Goal: Task Accomplishment & Management: Manage account settings

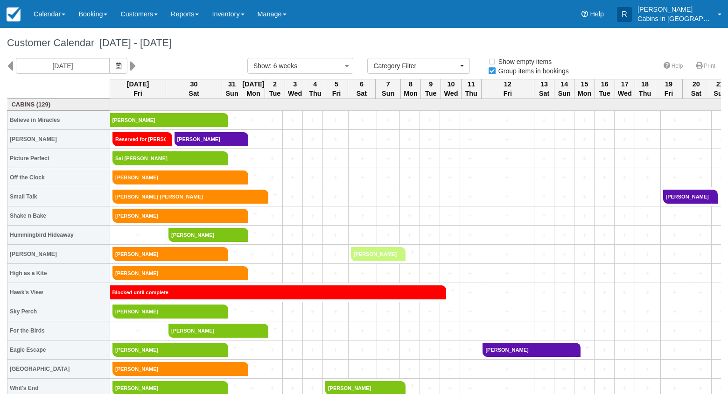
select select
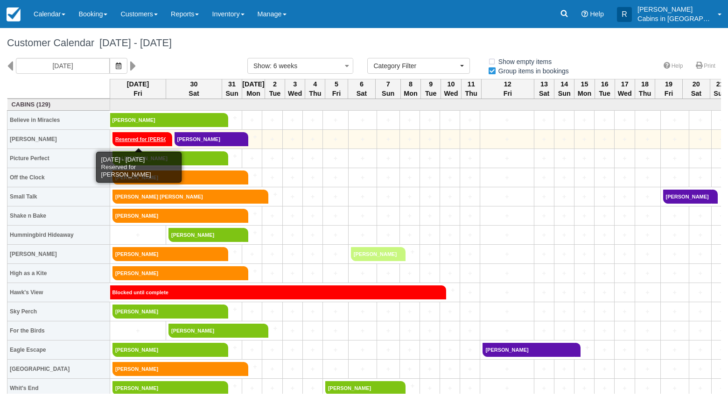
click at [162, 137] on link "Reserved for Selena" at bounding box center [139, 139] width 54 height 14
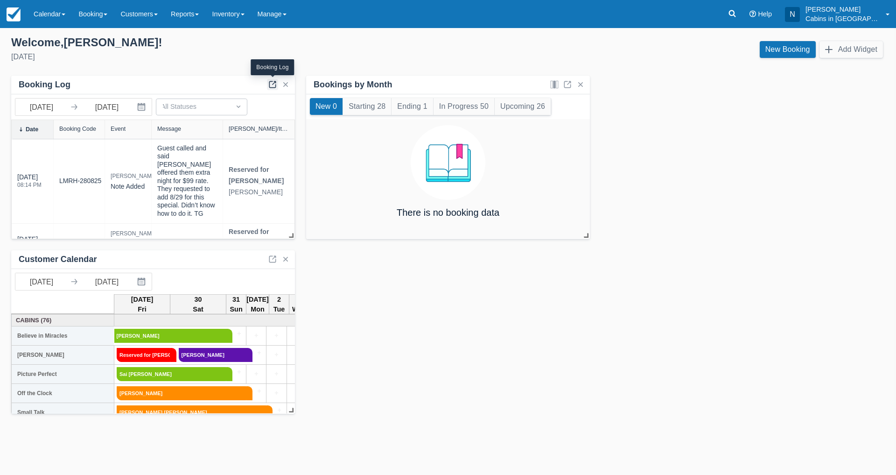
click at [272, 80] on link at bounding box center [272, 84] width 11 height 11
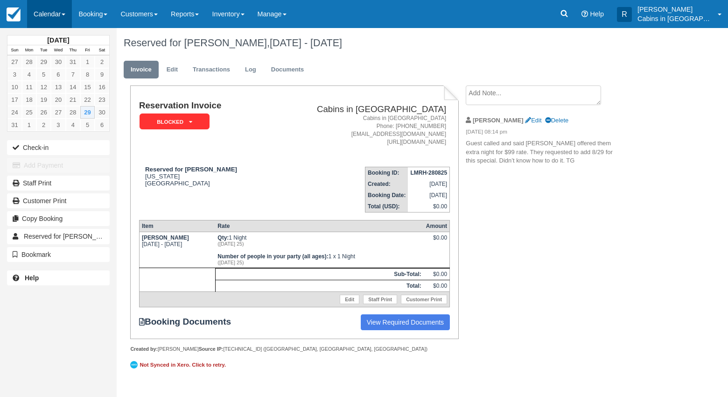
drag, startPoint x: 56, startPoint y: 16, endPoint x: 56, endPoint y: 7, distance: 9.3
click at [55, 15] on link "Calendar" at bounding box center [49, 14] width 45 height 28
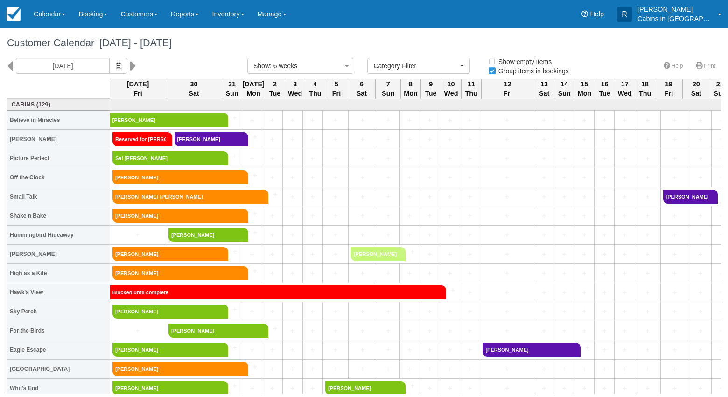
select select
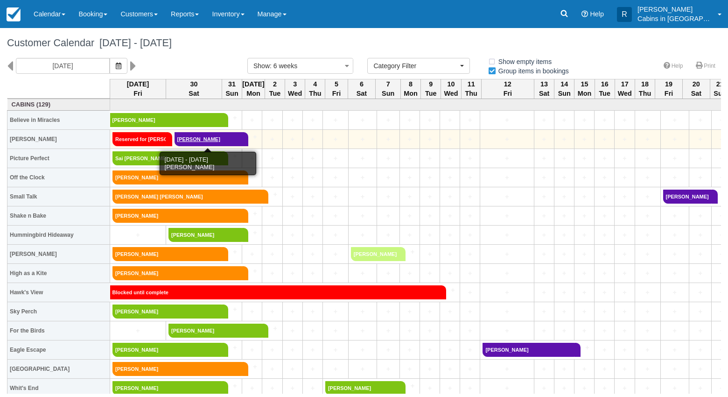
click at [204, 141] on link "[PERSON_NAME]" at bounding box center [209, 139] width 68 height 14
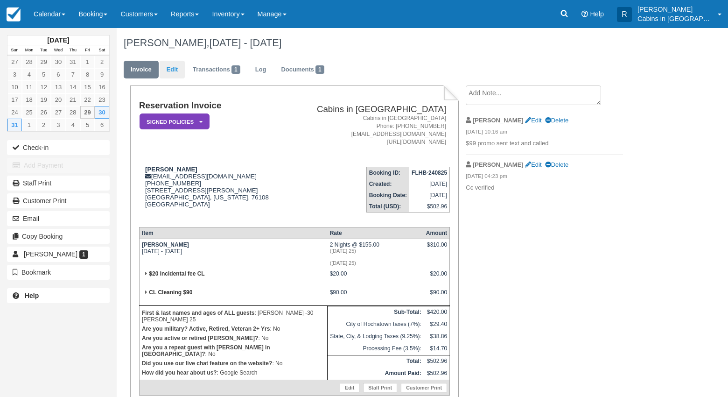
click at [175, 70] on link "Edit" at bounding box center [172, 70] width 25 height 18
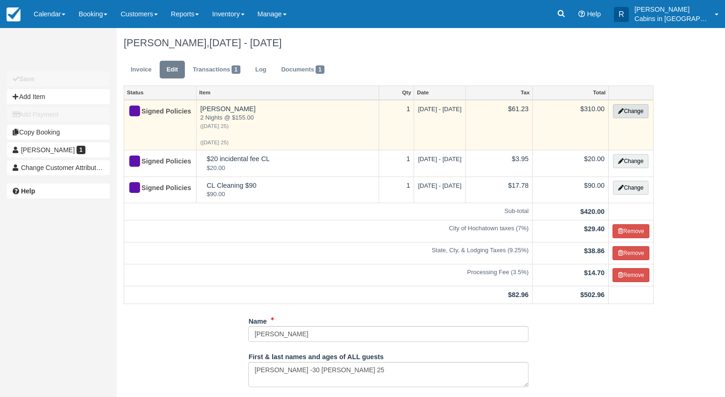
click at [634, 109] on button "Change" at bounding box center [630, 111] width 35 height 14
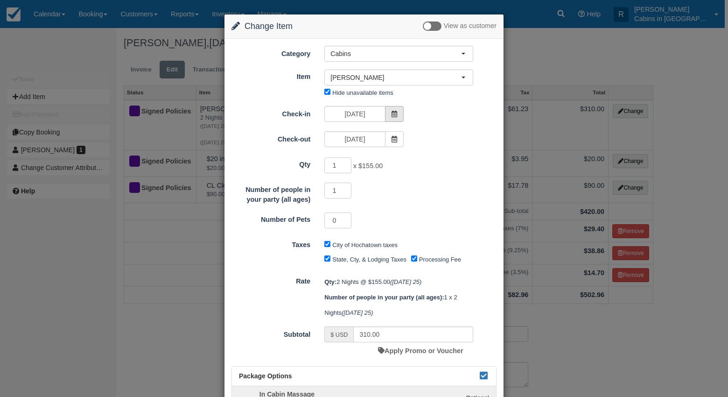
click at [392, 112] on icon at bounding box center [394, 114] width 7 height 7
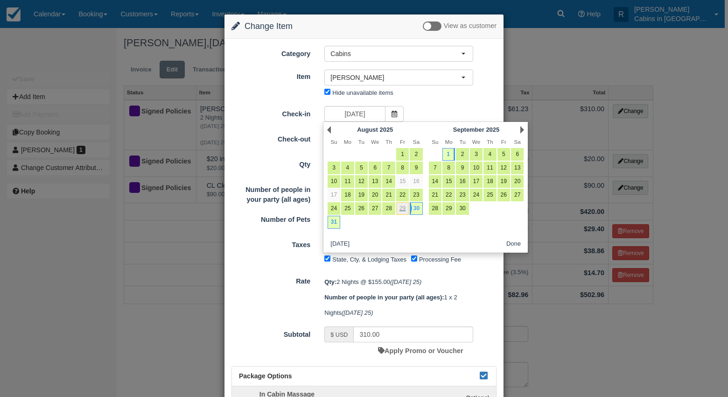
click at [403, 209] on link "29" at bounding box center [402, 208] width 13 height 13
type input "[DATE]"
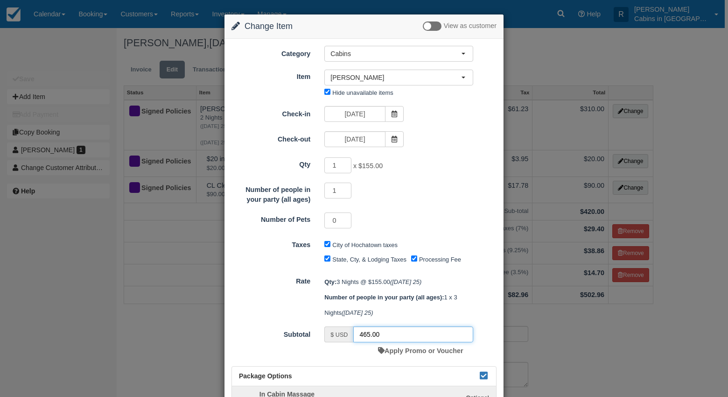
click at [379, 333] on input "465.00" at bounding box center [413, 334] width 120 height 16
type input "4"
click at [393, 112] on icon at bounding box center [394, 114] width 7 height 7
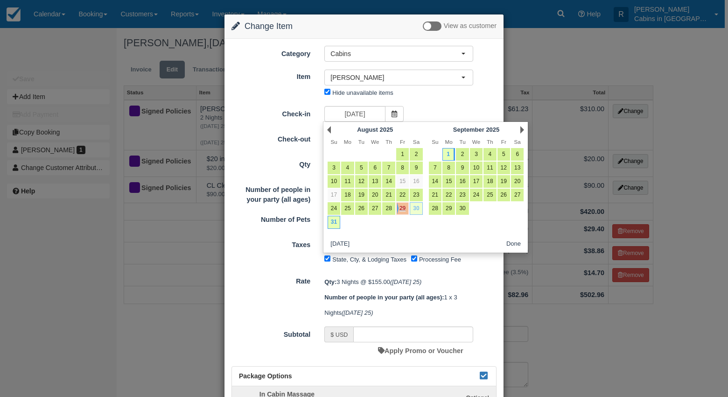
click at [416, 208] on link "30" at bounding box center [416, 208] width 13 height 13
type input "08/30/25"
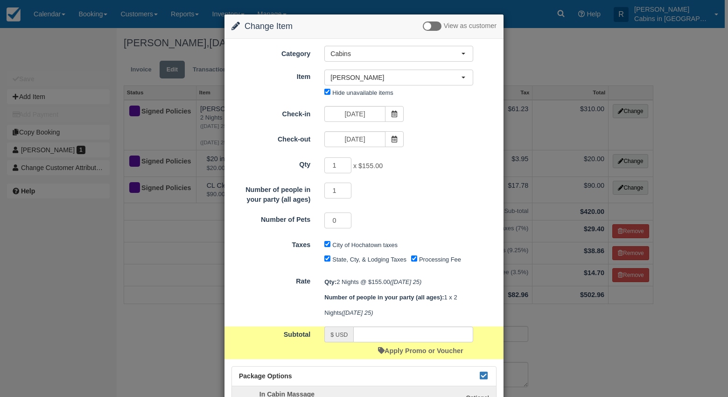
type input "310.00"
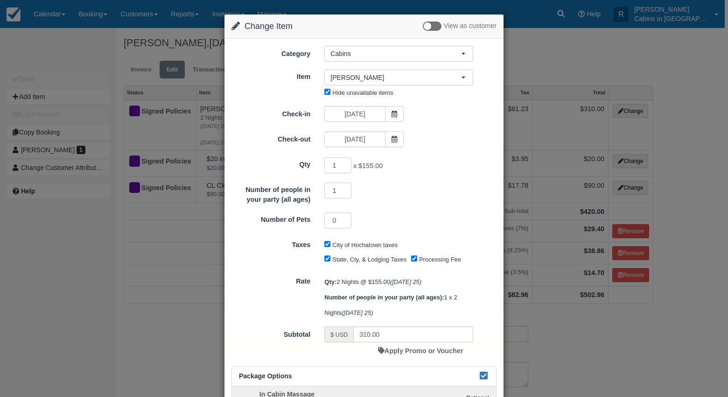
click at [63, 64] on div "Change Item Add Item View as customer Category Cabins Gift Certificate Cabins S…" at bounding box center [364, 198] width 728 height 397
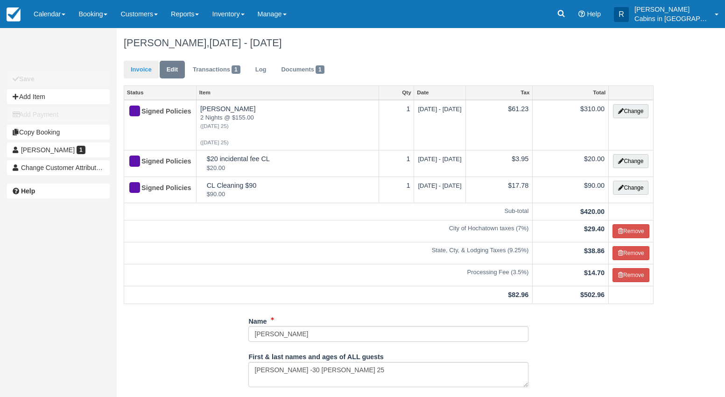
click at [140, 64] on link "Invoice" at bounding box center [141, 70] width 35 height 18
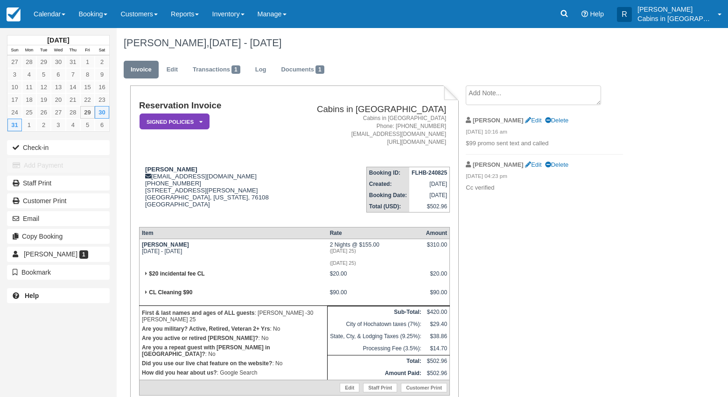
click at [138, 230] on div "Reservation Invoice Signed Policies   LMVR CC Notice Paid in Full Confirmation …" at bounding box center [294, 266] width 328 height 362
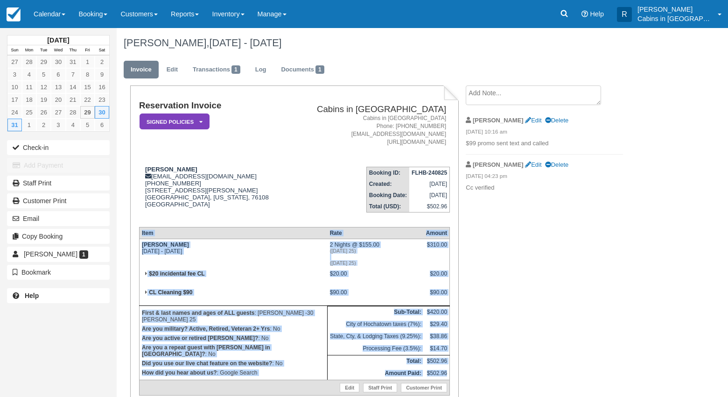
drag, startPoint x: 138, startPoint y: 230, endPoint x: 447, endPoint y: 375, distance: 340.9
click at [447, 375] on div "Reservation Invoice Signed Policies   LMVR CC Notice Paid in Full Confirmation …" at bounding box center [294, 266] width 328 height 362
copy div "Item Rate Amount Hakuna Matata Sat Aug 30 2025 - Mon Sep 1 2025 2 Nights @ $155…"
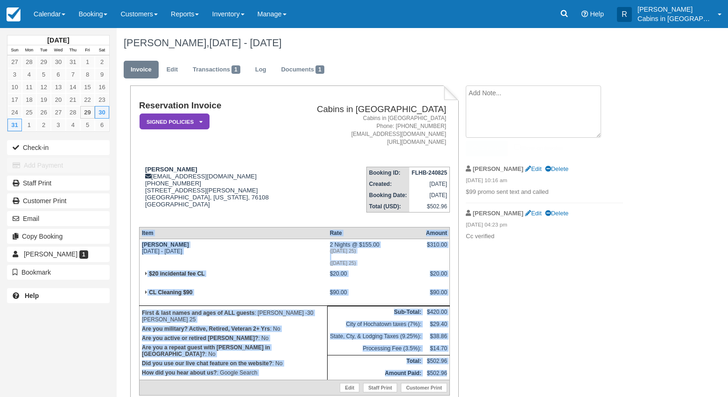
click at [493, 97] on textarea at bounding box center [533, 111] width 135 height 52
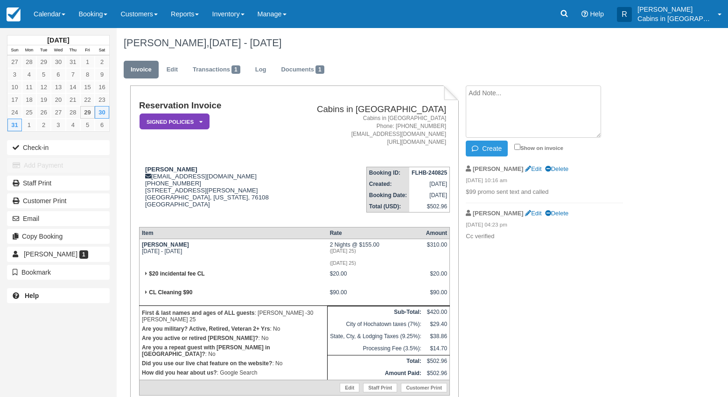
paste textarea "Item Rate Amount Hakuna Matata Sat Aug 30 2025 - Mon Sep 1 2025 2 Nights @ $155…"
click at [474, 92] on textarea "Item Rate Amount Hakuna Matata Sat Aug 30 2025 - Mon Sep 1 2025 2 Nights @ $155…" at bounding box center [533, 111] width 135 height 52
type textarea "before promo Item Rate Amount Hakuna Matata Sat Aug 30 2025 - Mon Sep 1 2025 2 …"
click at [492, 149] on button "Create" at bounding box center [487, 148] width 42 height 16
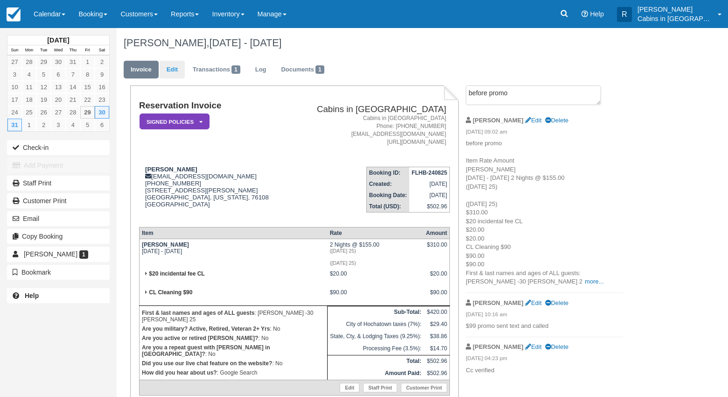
click at [171, 71] on link "Edit" at bounding box center [172, 70] width 25 height 18
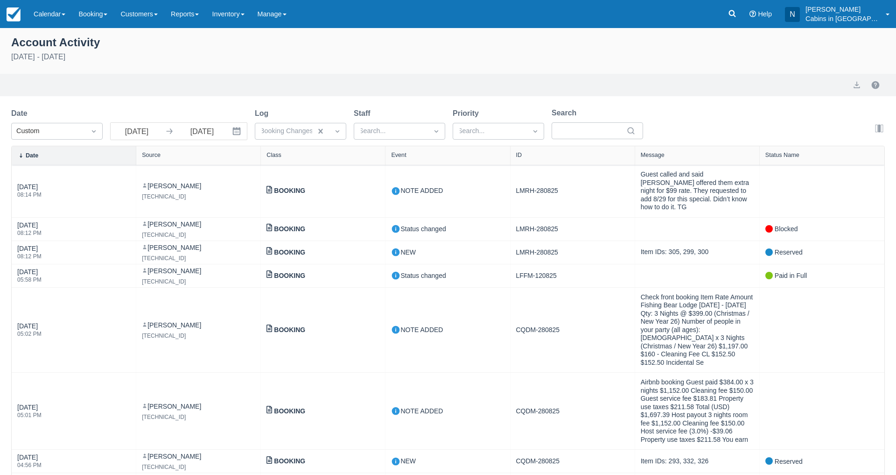
select select "20"
click at [56, 12] on link "Calendar" at bounding box center [49, 14] width 45 height 28
click at [50, 60] on link "Customer" at bounding box center [65, 60] width 74 height 20
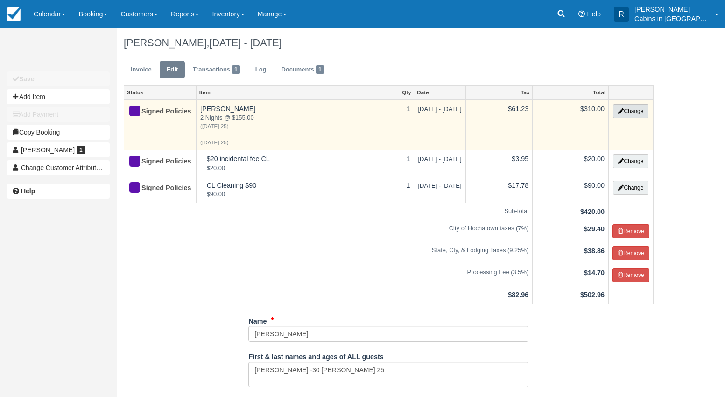
click at [627, 112] on button "Change" at bounding box center [630, 111] width 35 height 14
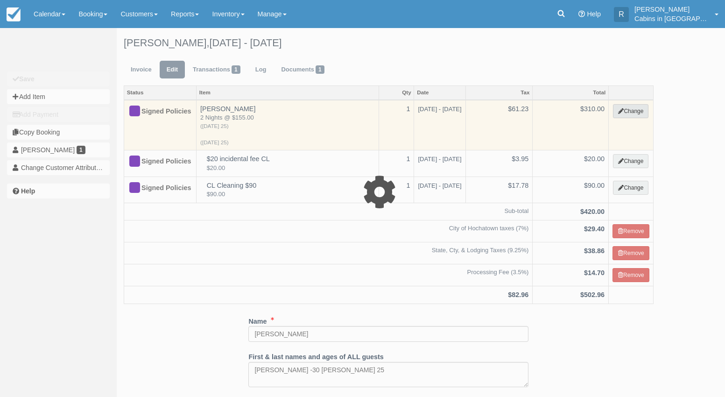
select select "1"
type input "310.00"
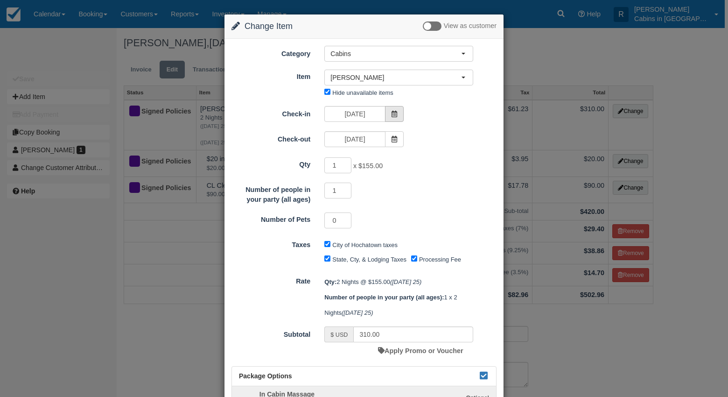
click at [391, 112] on icon at bounding box center [394, 114] width 7 height 7
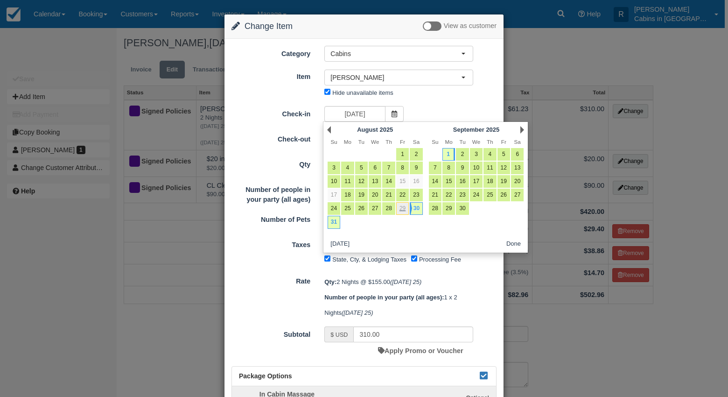
click at [402, 210] on link "29" at bounding box center [402, 208] width 13 height 13
type input "[DATE]"
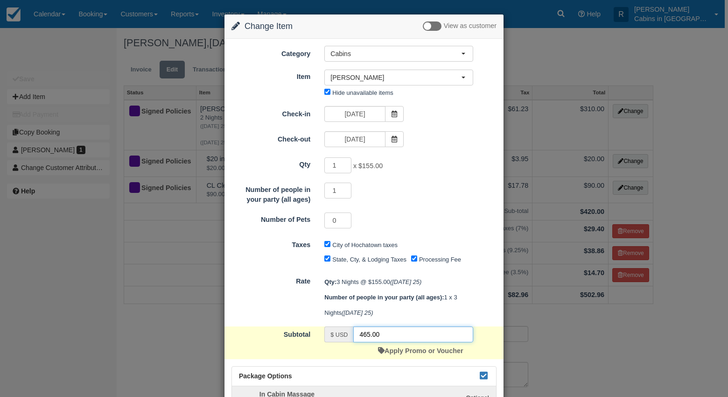
click at [390, 333] on input "465.00" at bounding box center [413, 334] width 120 height 16
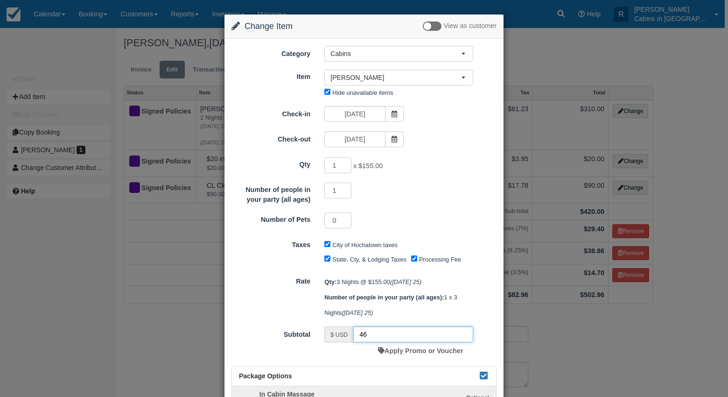
type input "4"
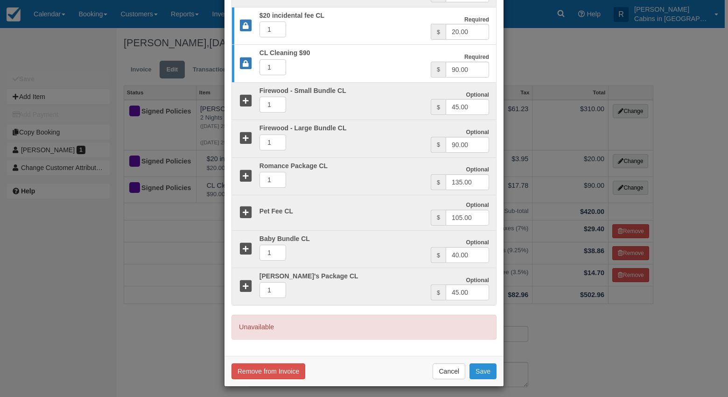
scroll to position [384, 0]
type input "409.00"
click at [484, 366] on button "Save" at bounding box center [482, 371] width 27 height 16
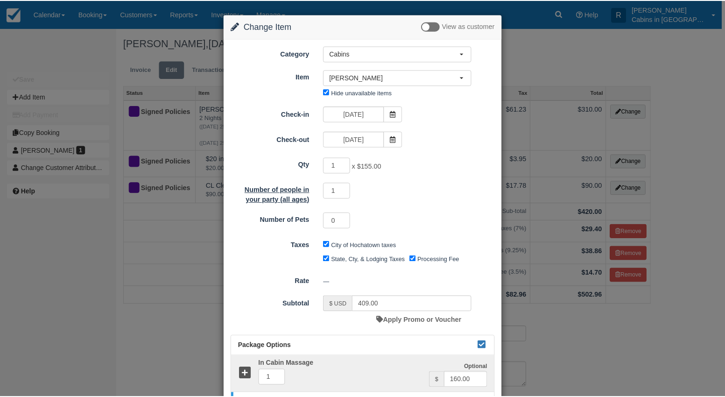
scroll to position [0, 0]
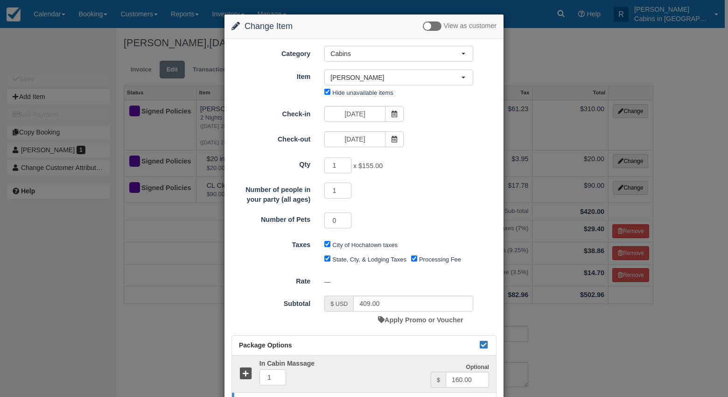
click at [134, 54] on div "Change Item Add Item View as customer Category Cabins Gift Certificate Cabins S…" at bounding box center [364, 198] width 728 height 397
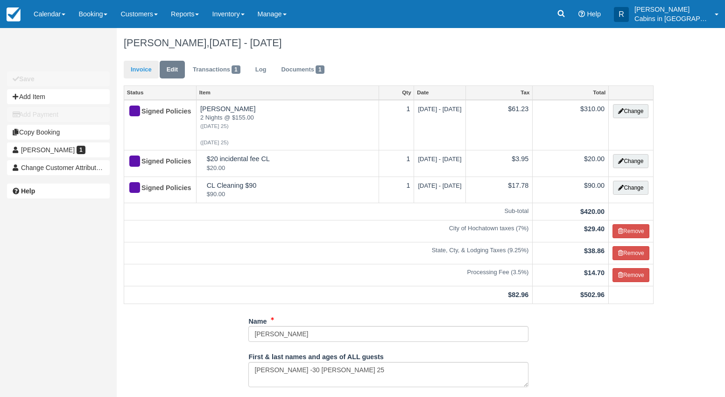
click at [136, 71] on link "Invoice" at bounding box center [141, 70] width 35 height 18
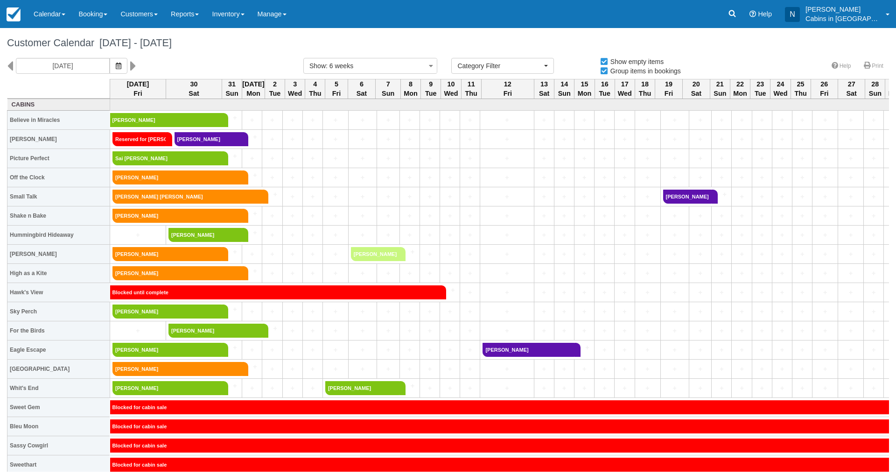
select select
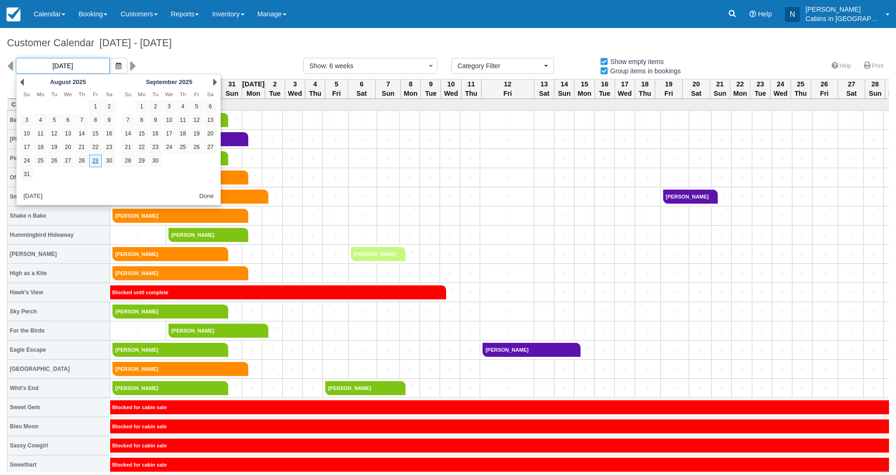
click at [85, 65] on input "08/29/25" at bounding box center [63, 66] width 94 height 16
click at [82, 159] on link "28" at bounding box center [81, 160] width 13 height 13
type input "08/28/25"
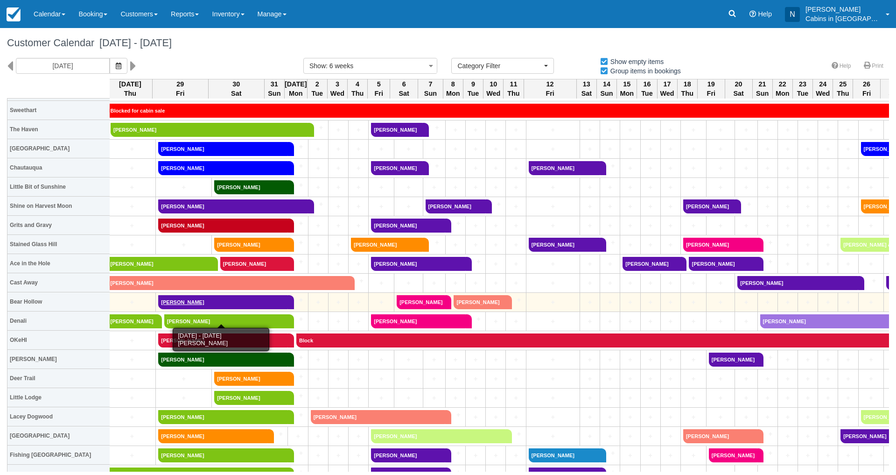
scroll to position [354, 2]
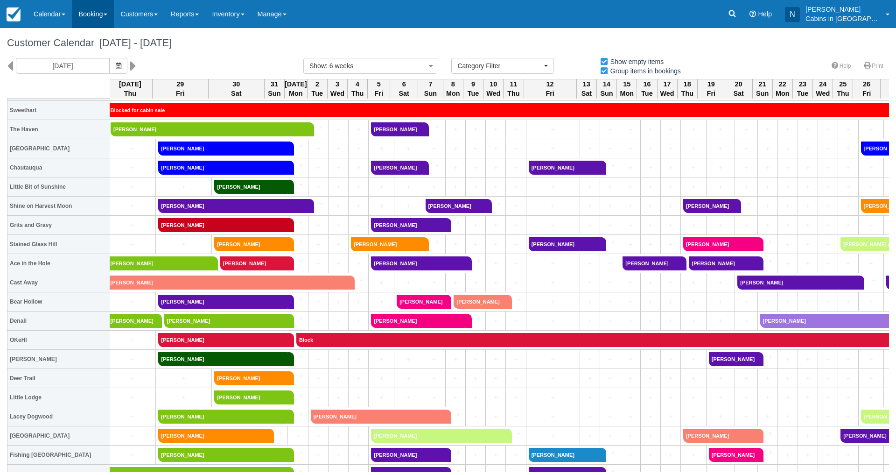
click at [104, 15] on link "Booking" at bounding box center [93, 14] width 42 height 28
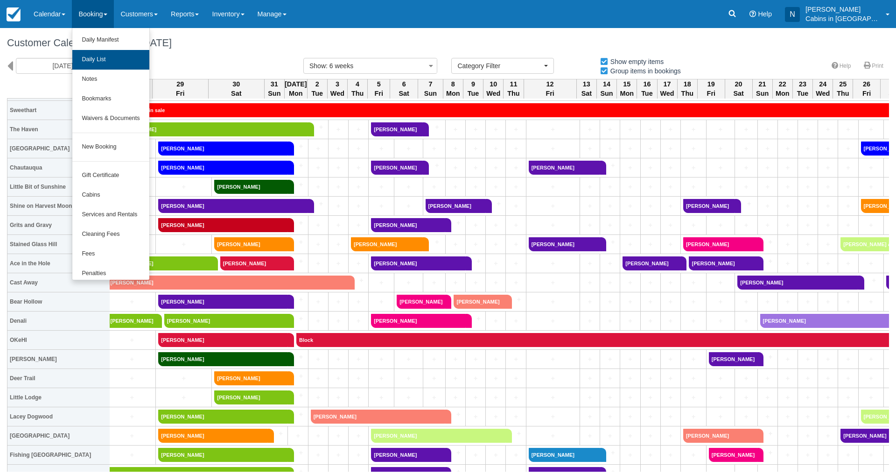
click at [104, 56] on link "Daily List" at bounding box center [110, 60] width 77 height 20
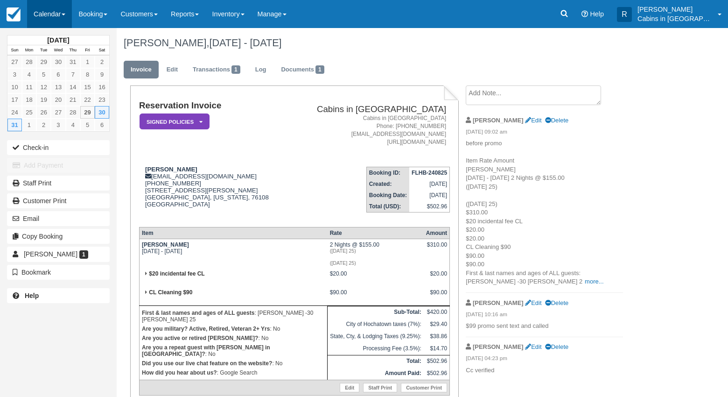
click at [49, 17] on link "Calendar" at bounding box center [49, 14] width 45 height 28
click at [58, 62] on link "Customer" at bounding box center [65, 60] width 74 height 20
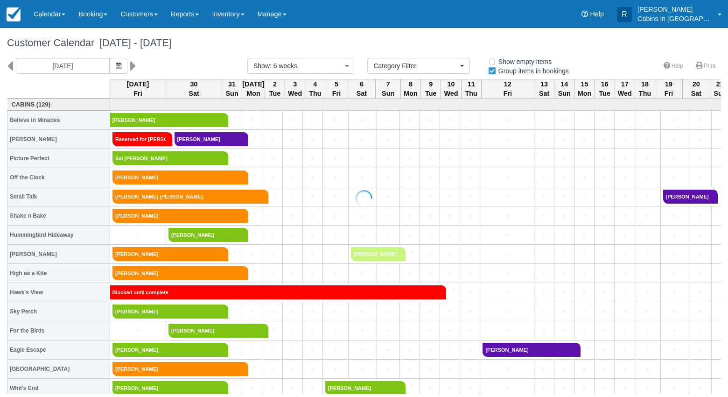
select select
click at [148, 140] on link "Reserved for [PERSON_NAME]" at bounding box center [139, 139] width 54 height 14
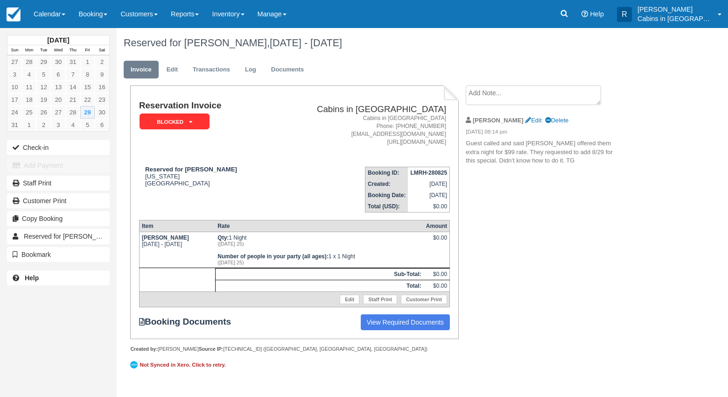
click at [184, 118] on em "Blocked" at bounding box center [175, 121] width 70 height 16
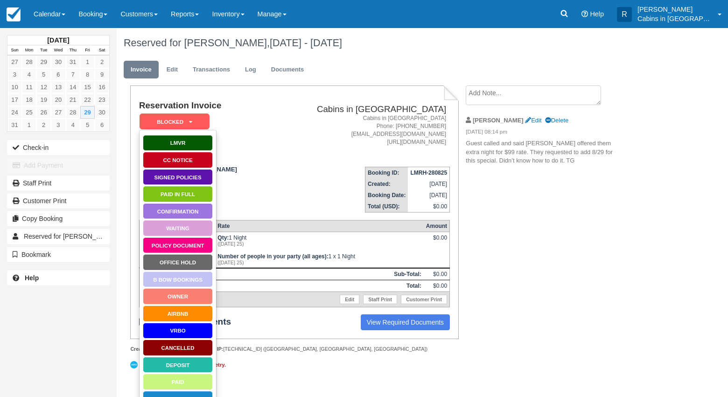
click at [184, 344] on link "Cancelled" at bounding box center [178, 347] width 70 height 16
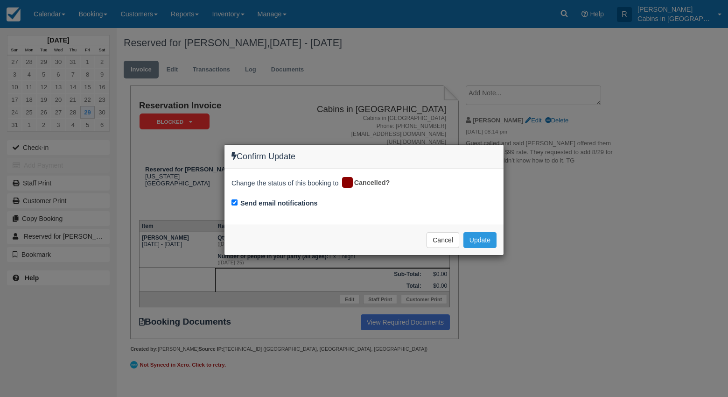
click at [235, 203] on input "Send email notifications" at bounding box center [234, 202] width 6 height 6
checkbox input "false"
click at [475, 239] on button "Update" at bounding box center [479, 240] width 33 height 16
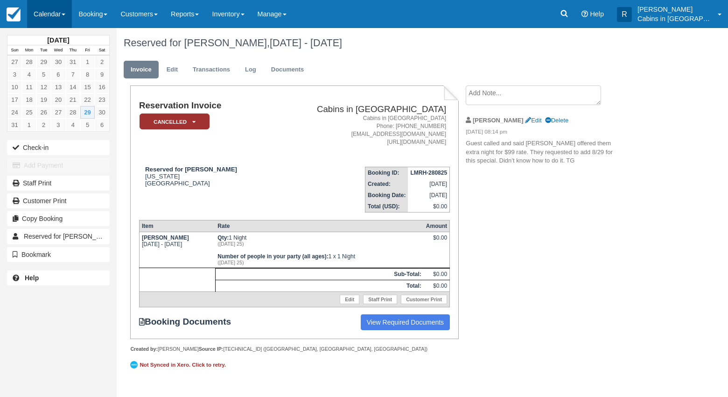
click at [42, 10] on link "Calendar" at bounding box center [49, 14] width 45 height 28
click at [57, 57] on link "Customer" at bounding box center [65, 60] width 74 height 20
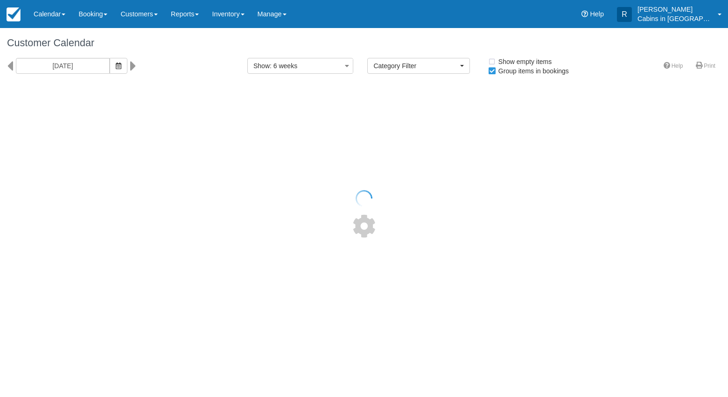
select select
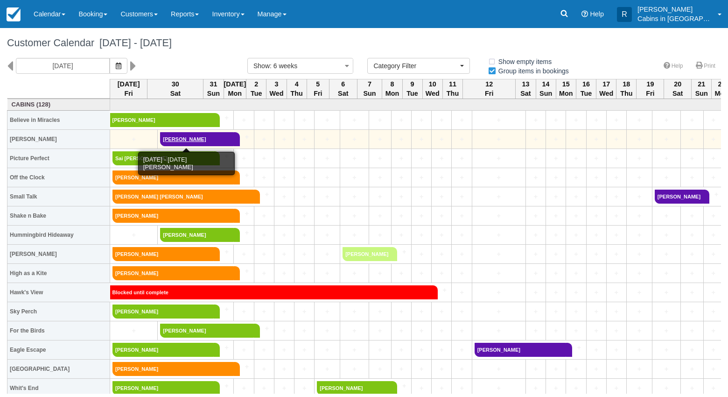
click at [193, 139] on link "[PERSON_NAME]" at bounding box center [197, 139] width 74 height 14
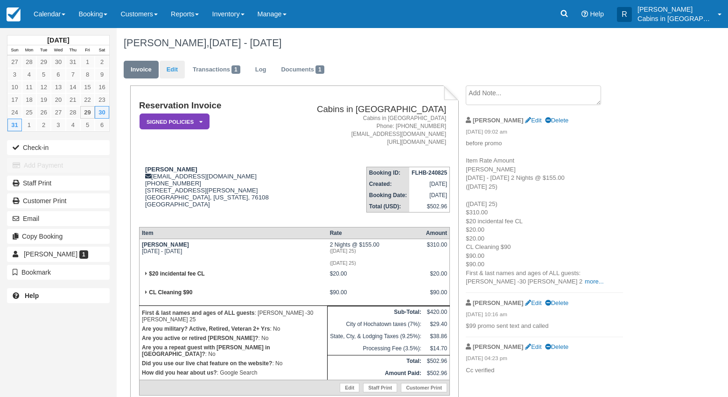
click at [175, 71] on link "Edit" at bounding box center [172, 70] width 25 height 18
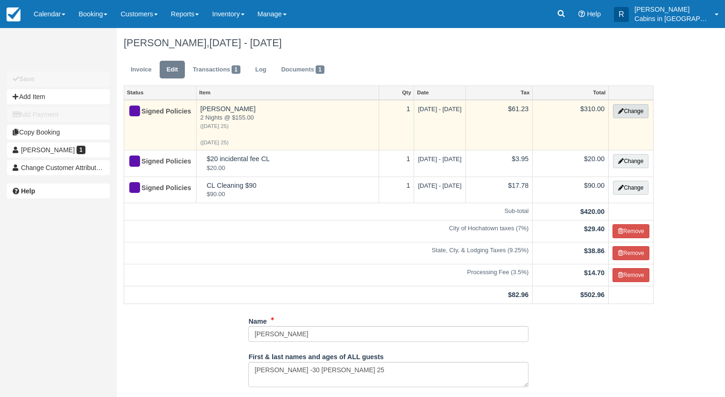
click at [629, 107] on button "Change" at bounding box center [630, 111] width 35 height 14
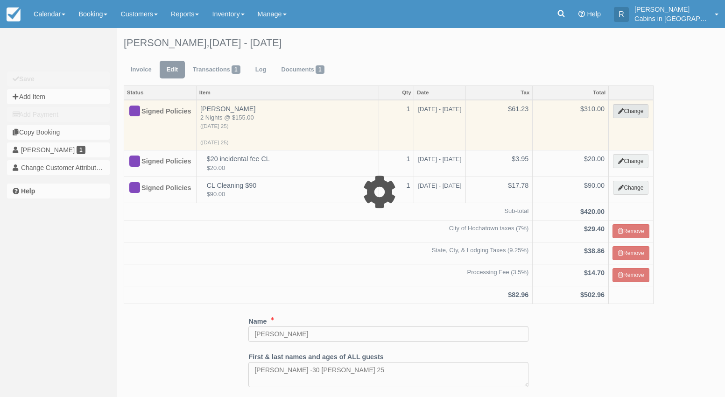
select select "1"
type input "310.00"
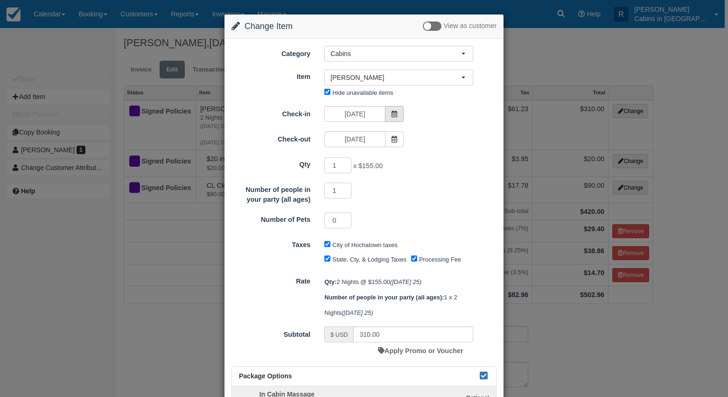
click at [395, 115] on icon at bounding box center [394, 114] width 7 height 7
click at [393, 115] on icon at bounding box center [394, 114] width 7 height 7
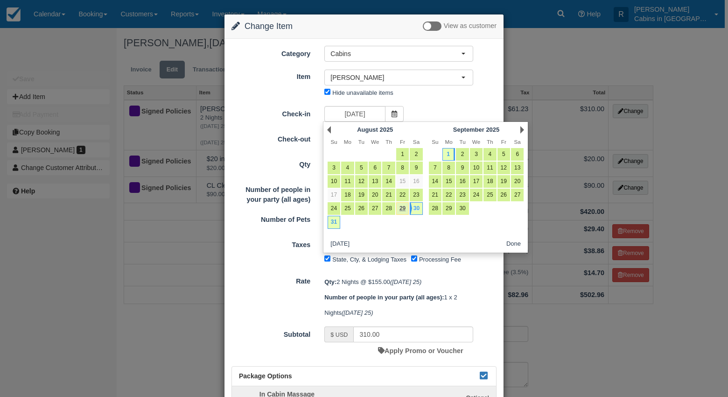
click at [403, 208] on link "29" at bounding box center [402, 208] width 13 height 13
type input "[DATE]"
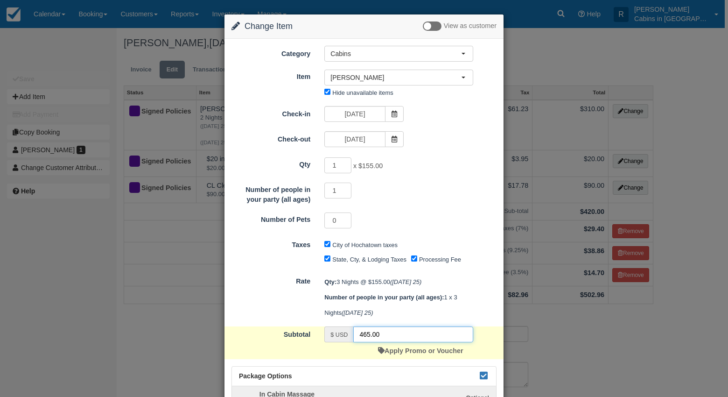
click at [382, 331] on input "465.00" at bounding box center [413, 334] width 120 height 16
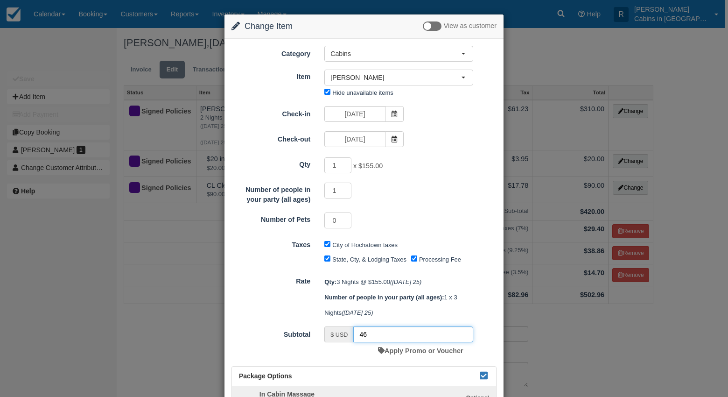
type input "4"
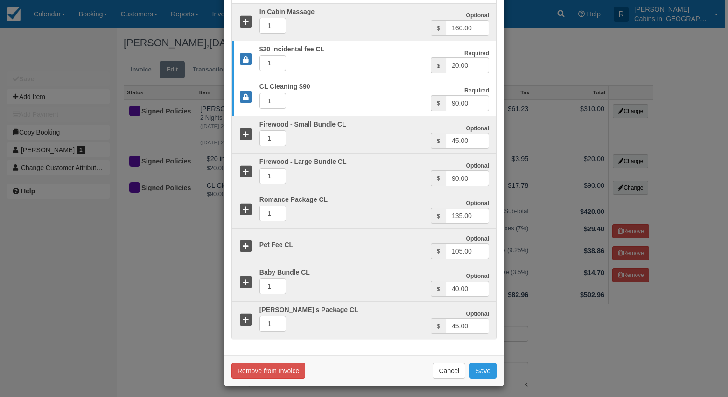
scroll to position [351, 0]
type input "409.00"
click at [479, 368] on button "Save" at bounding box center [482, 371] width 27 height 16
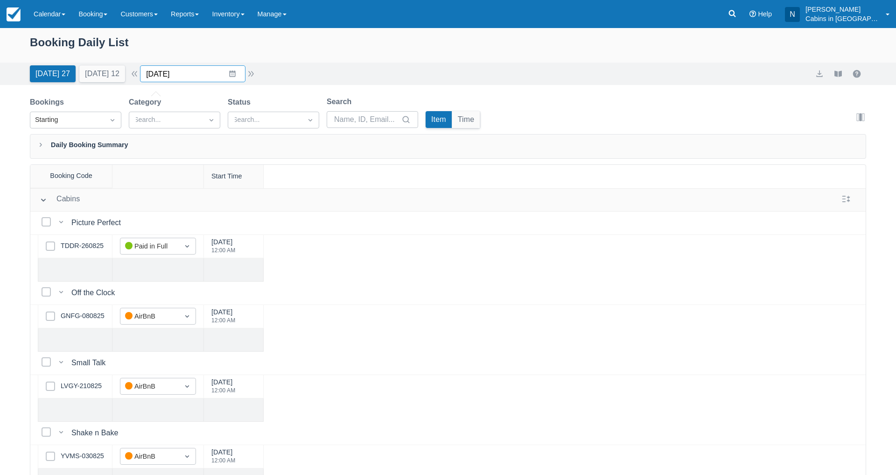
click at [229, 73] on input "[DATE]" at bounding box center [192, 73] width 105 height 17
click at [278, 212] on td "30" at bounding box center [269, 217] width 18 height 18
type input "[DATE]"
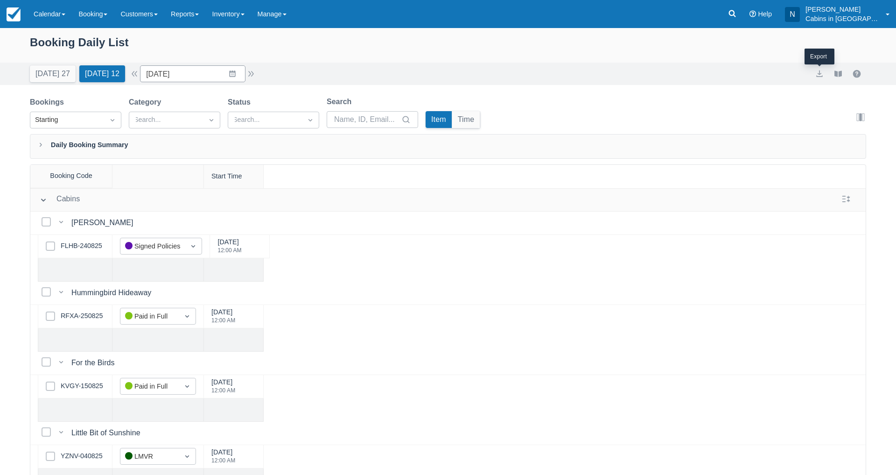
click at [813, 70] on div at bounding box center [819, 73] width 19 height 11
click at [819, 70] on button "export" at bounding box center [819, 73] width 11 height 11
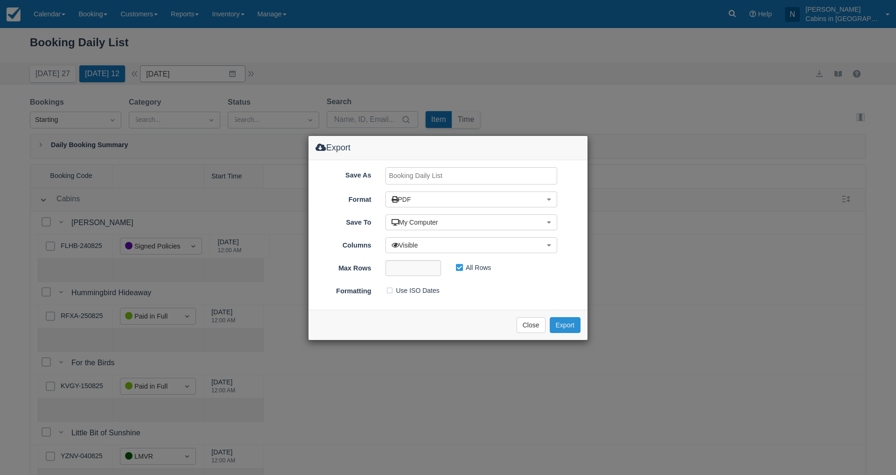
click at [567, 319] on button "Export" at bounding box center [565, 325] width 31 height 16
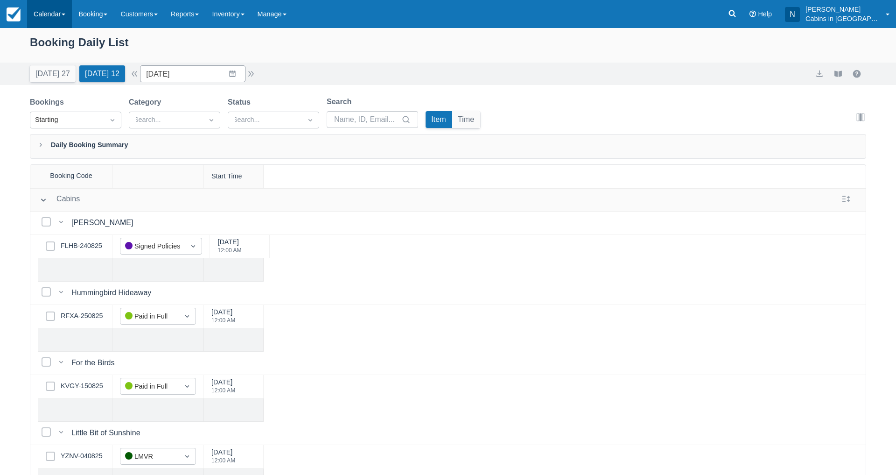
click at [61, 16] on link "Calendar" at bounding box center [49, 14] width 45 height 28
click at [56, 59] on link "Customer" at bounding box center [65, 60] width 74 height 20
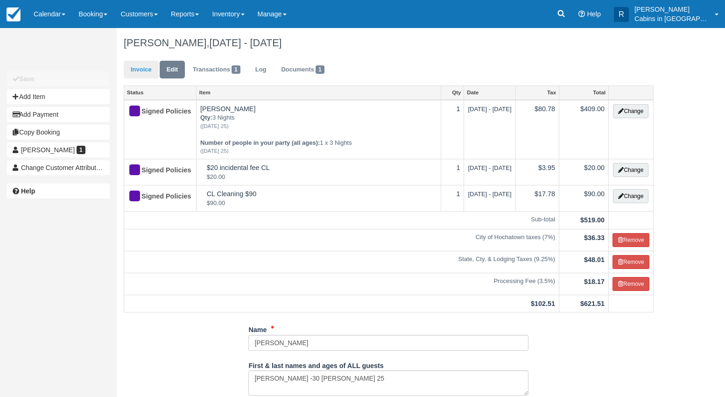
click at [147, 73] on link "Invoice" at bounding box center [141, 70] width 35 height 18
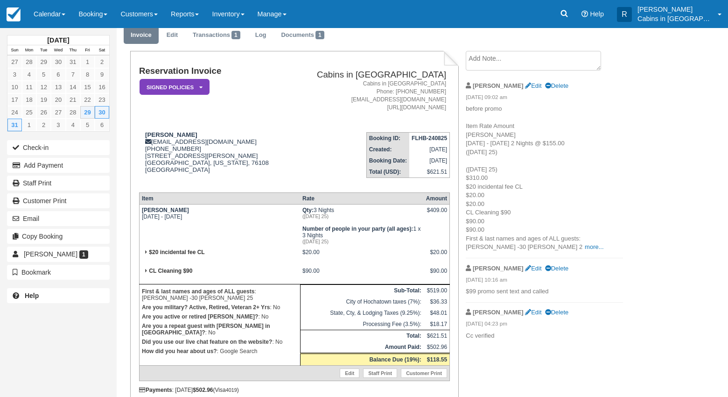
scroll to position [36, 0]
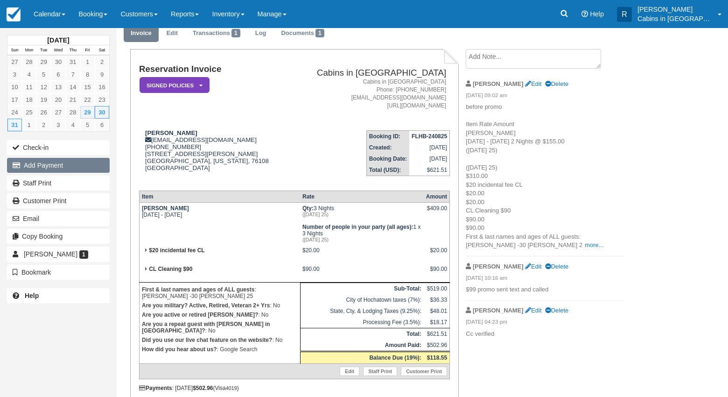
click at [55, 170] on button "Add Payment" at bounding box center [58, 165] width 103 height 15
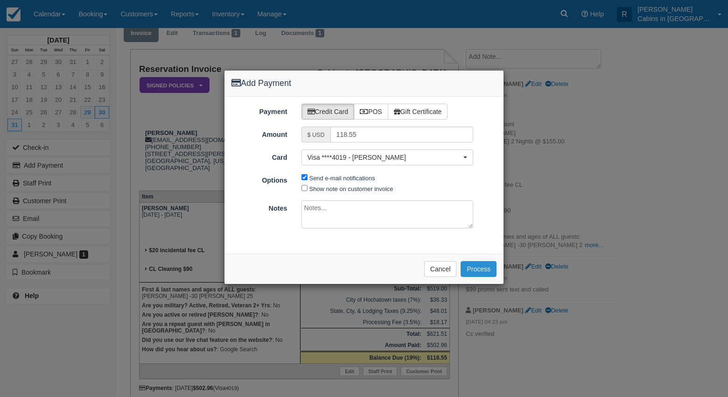
click at [483, 261] on button "Process" at bounding box center [479, 269] width 36 height 16
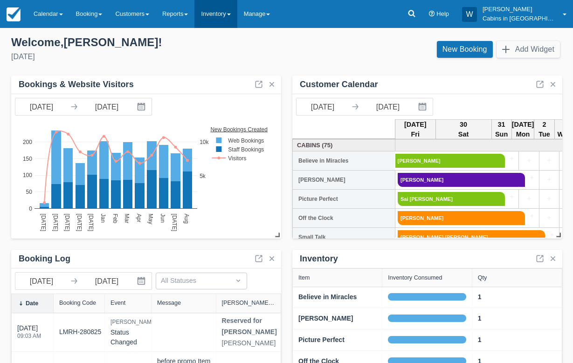
click at [204, 13] on link "Inventory" at bounding box center [216, 14] width 42 height 28
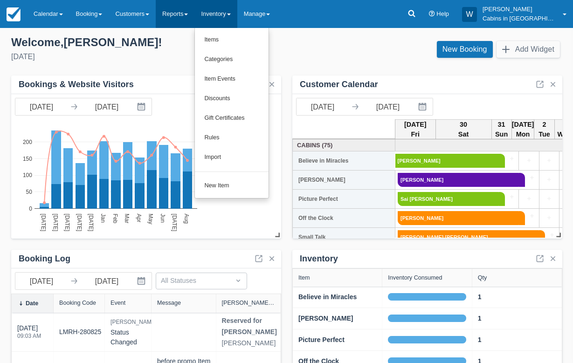
click at [187, 14] on link "Reports" at bounding box center [175, 14] width 39 height 28
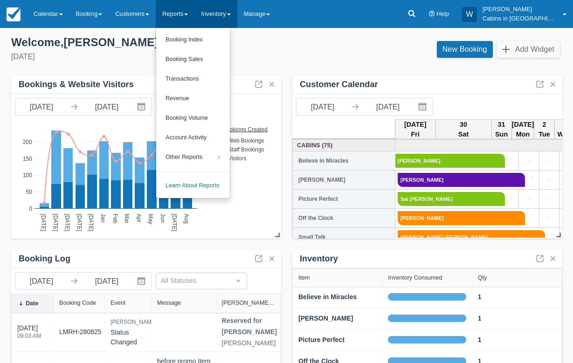
click at [225, 11] on link "Inventory" at bounding box center [216, 14] width 42 height 28
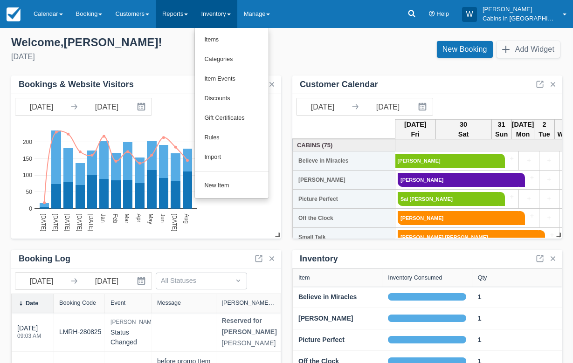
click at [195, 11] on link "Reports" at bounding box center [175, 14] width 39 height 28
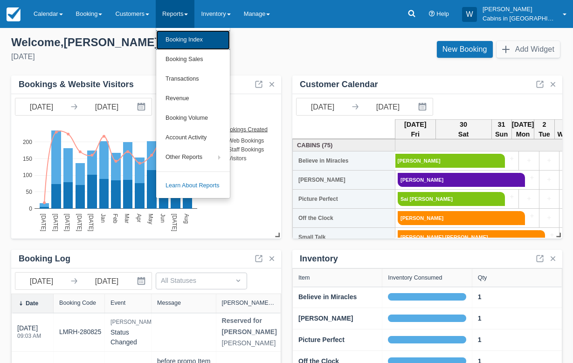
click at [195, 39] on link "Booking Index" at bounding box center [193, 40] width 74 height 20
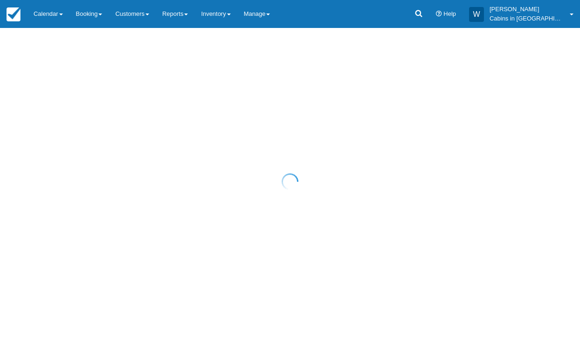
select select "25"
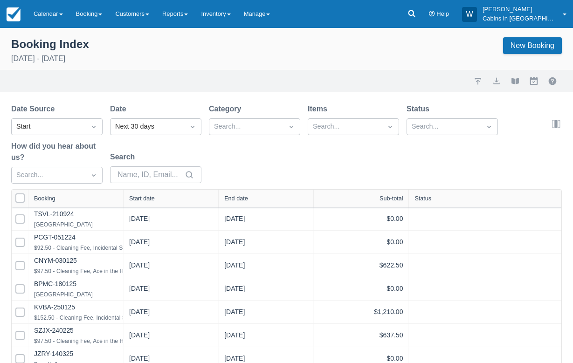
select select "25"
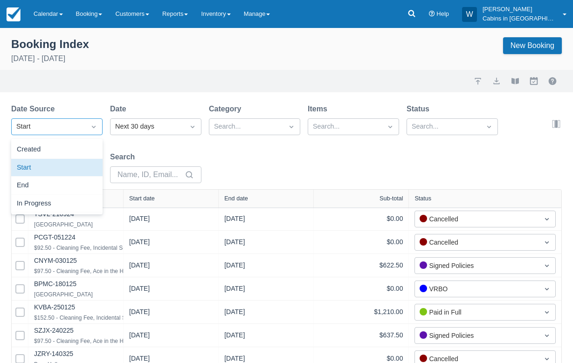
click at [75, 127] on div "Start" at bounding box center [48, 127] width 64 height 10
click at [75, 146] on div "Created" at bounding box center [56, 150] width 91 height 18
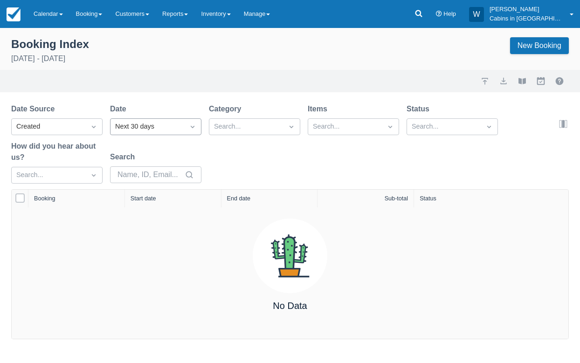
click at [144, 124] on div "Next 30 days" at bounding box center [147, 127] width 64 height 10
click at [147, 202] on div "[DATE]" at bounding box center [155, 204] width 91 height 18
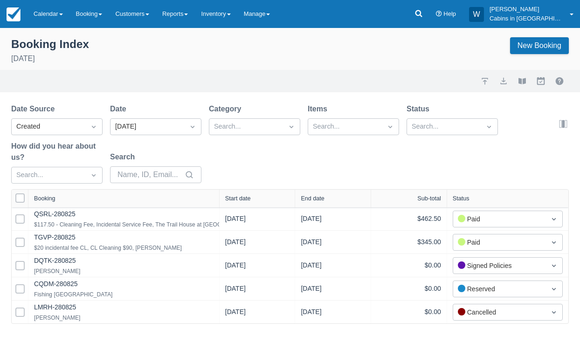
drag, startPoint x: 119, startPoint y: 196, endPoint x: 214, endPoint y: 190, distance: 94.9
click at [214, 191] on div at bounding box center [219, 199] width 17 height 18
click at [236, 200] on div "Start date" at bounding box center [238, 199] width 26 height 7
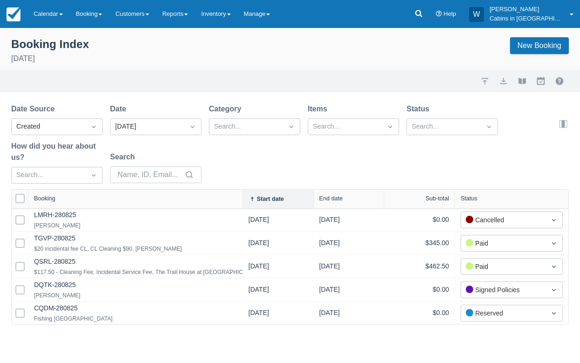
drag, startPoint x: 127, startPoint y: 200, endPoint x: 248, endPoint y: 197, distance: 120.4
click at [247, 197] on div at bounding box center [242, 199] width 17 height 19
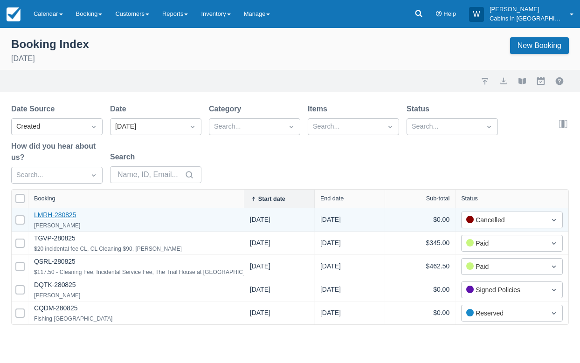
click at [52, 214] on link "LMRH-280825" at bounding box center [55, 214] width 42 height 7
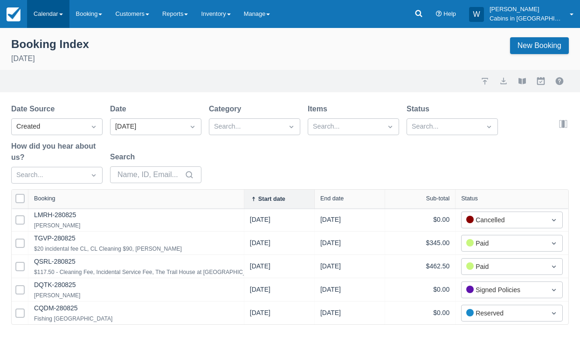
click at [60, 15] on link "Calendar" at bounding box center [48, 14] width 42 height 28
click at [123, 49] on div "Booking Index August 28th 2025 New Booking" at bounding box center [290, 51] width 558 height 29
click at [98, 12] on link "Booking" at bounding box center [90, 14] width 40 height 28
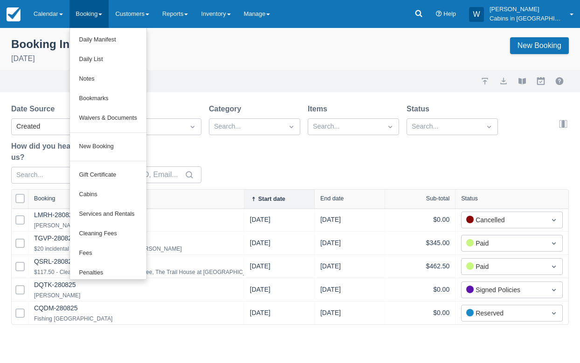
click at [311, 91] on div "Import Export View booklet Myallocator External Bookings" at bounding box center [290, 81] width 580 height 22
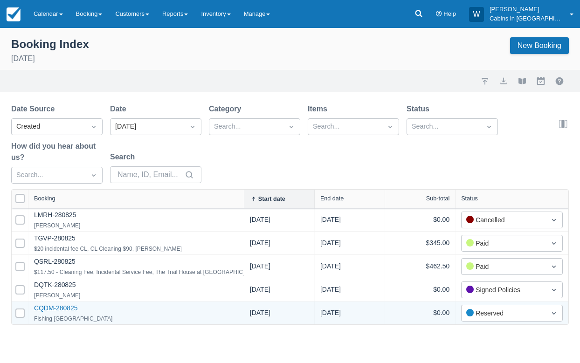
click at [50, 311] on link "CQDM-280825" at bounding box center [55, 308] width 43 height 7
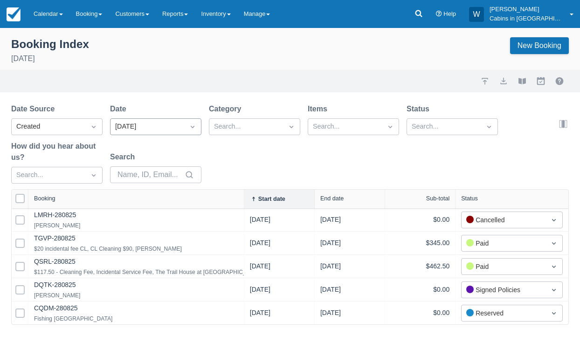
click at [173, 127] on div "Yesterday" at bounding box center [147, 127] width 64 height 10
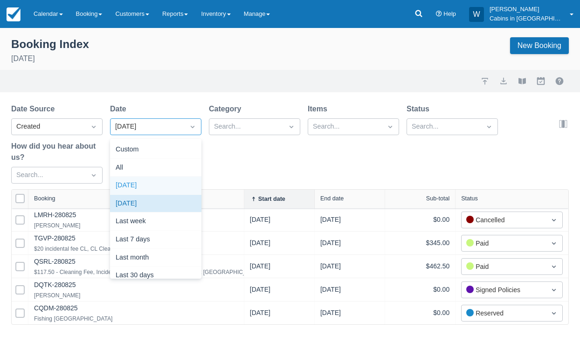
click at [162, 187] on div "Today" at bounding box center [155, 186] width 91 height 18
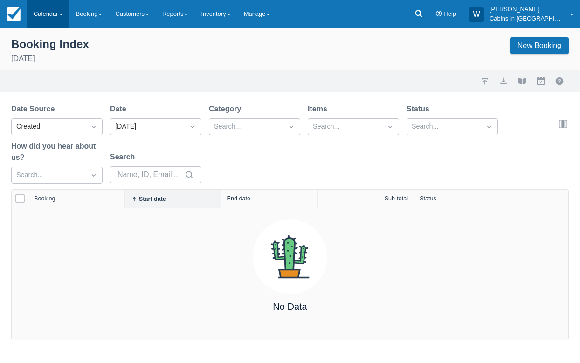
click at [42, 16] on link "Calendar" at bounding box center [48, 14] width 42 height 28
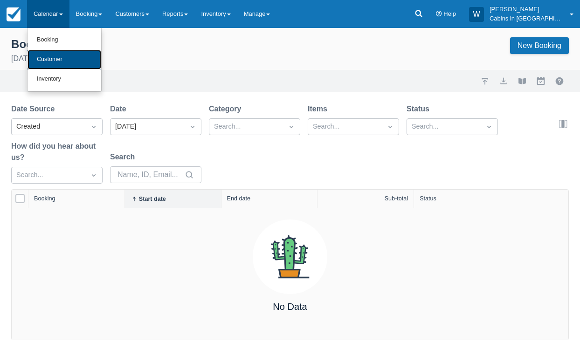
click at [45, 61] on link "Customer" at bounding box center [65, 60] width 74 height 20
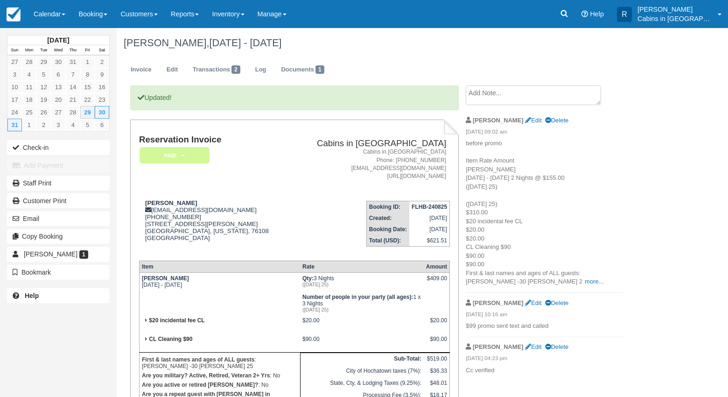
click at [386, 70] on ul "Invoice Edit Transactions 2 Log Documents 1" at bounding box center [390, 72] width 532 height 28
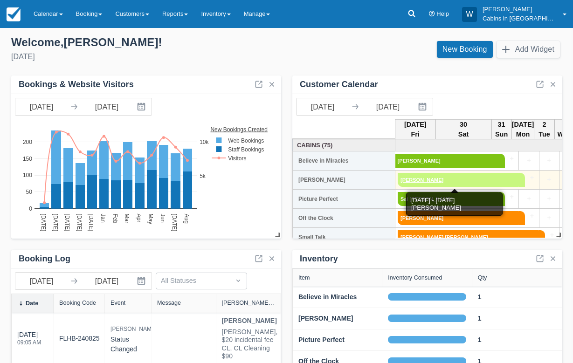
click at [443, 177] on link "[PERSON_NAME]" at bounding box center [458, 180] width 121 height 14
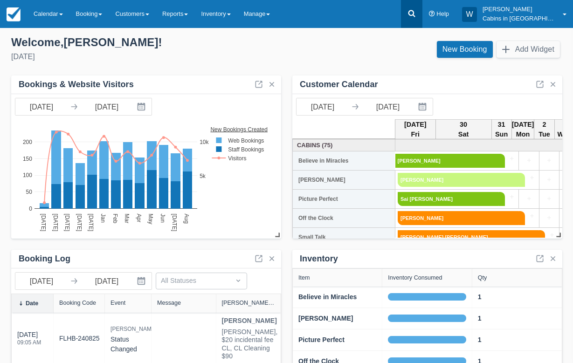
click at [417, 15] on icon at bounding box center [411, 13] width 9 height 9
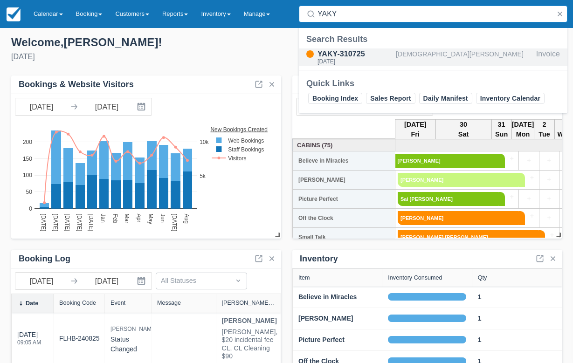
type input "YAKY"
click at [396, 50] on div "Kristen Law" at bounding box center [464, 58] width 137 height 18
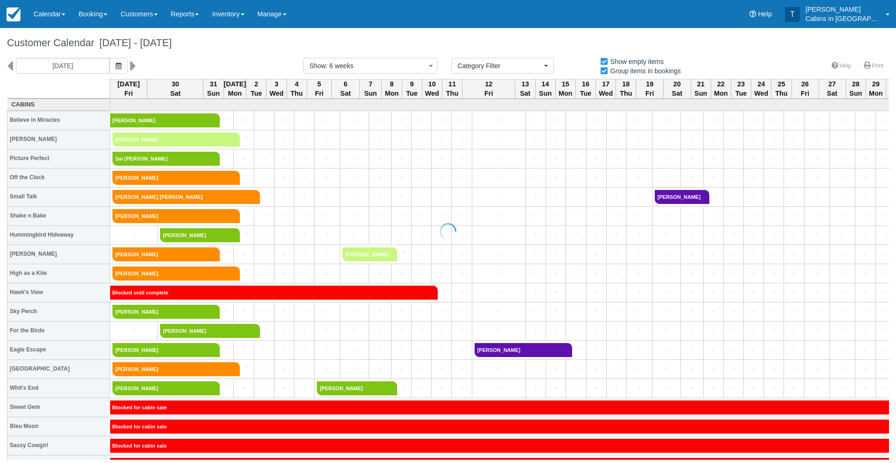
select select
click at [733, 15] on link at bounding box center [731, 14] width 21 height 28
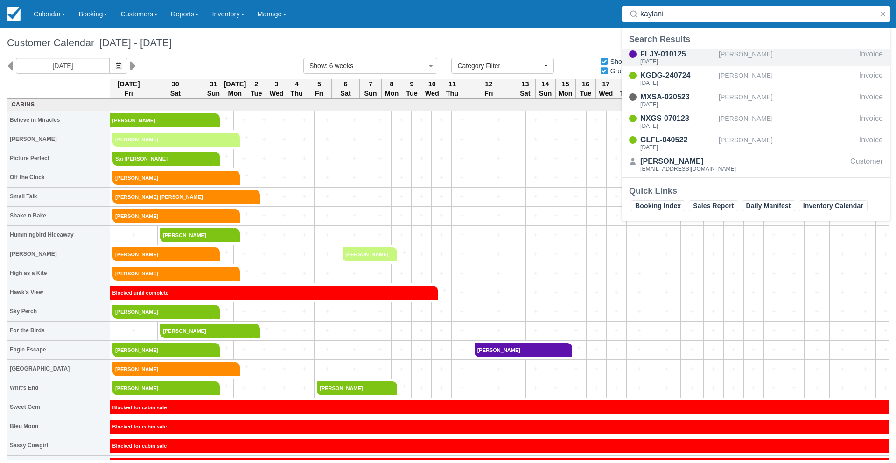
type input "kaylani"
click at [764, 57] on div "Kaylani Woods" at bounding box center [787, 58] width 137 height 18
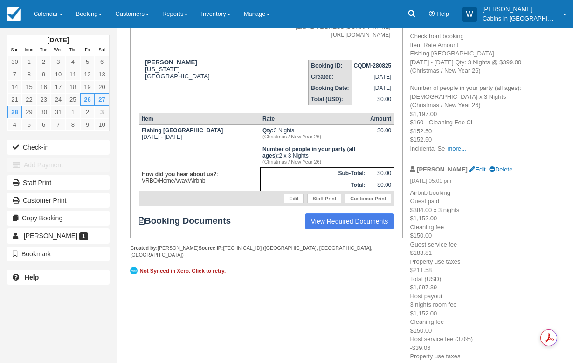
scroll to position [136, 0]
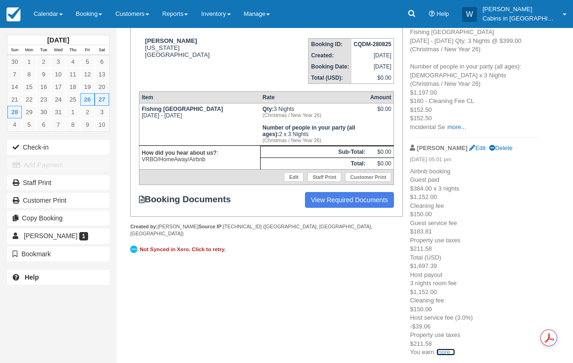
click at [448, 351] on link "more..." at bounding box center [446, 352] width 19 height 7
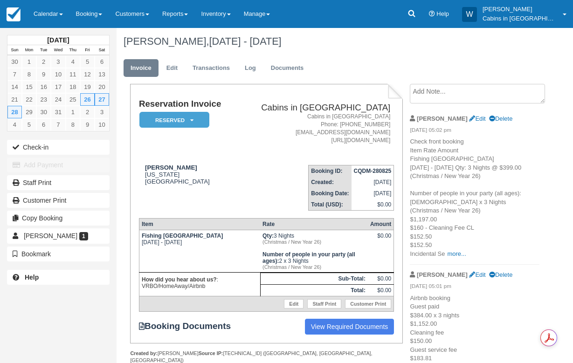
scroll to position [0, 0]
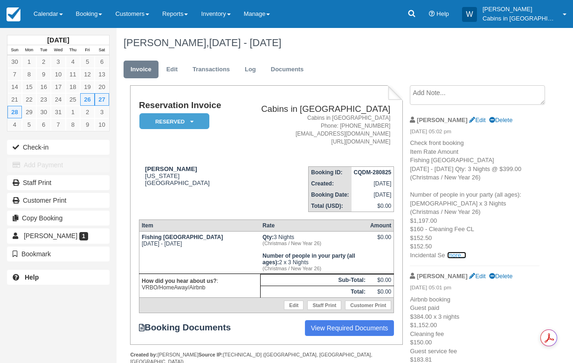
click at [452, 259] on link "more..." at bounding box center [456, 255] width 19 height 7
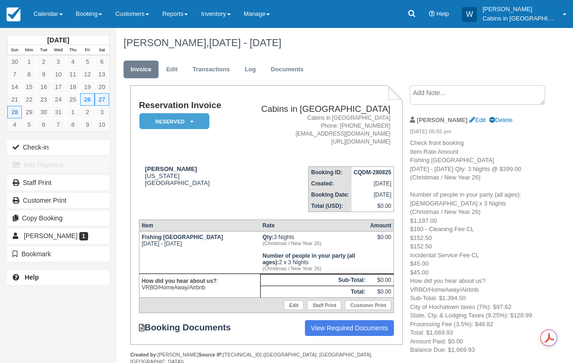
scroll to position [22, 0]
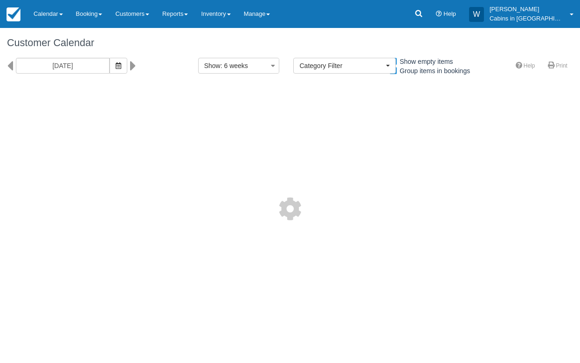
select select
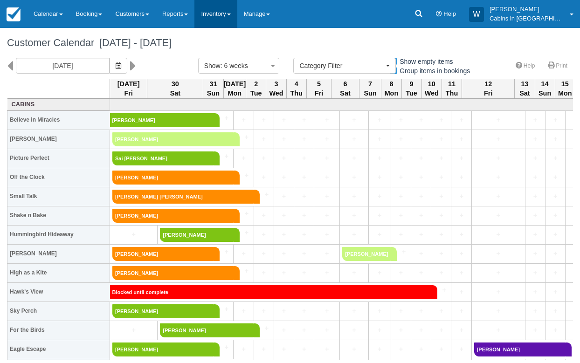
click at [231, 12] on link "Inventory" at bounding box center [216, 14] width 42 height 28
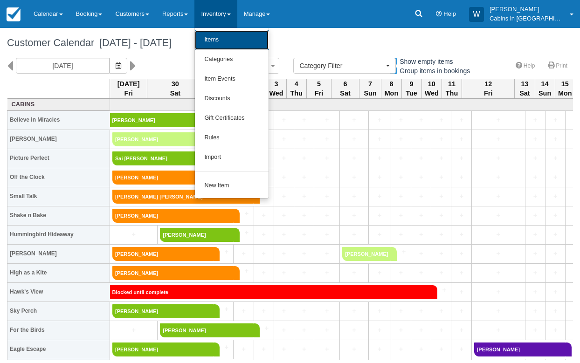
click at [230, 38] on link "Items" at bounding box center [232, 40] width 74 height 20
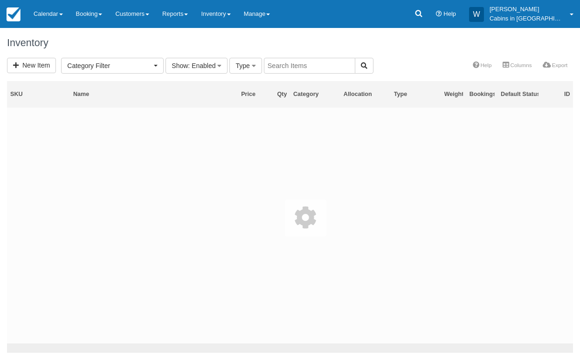
select select
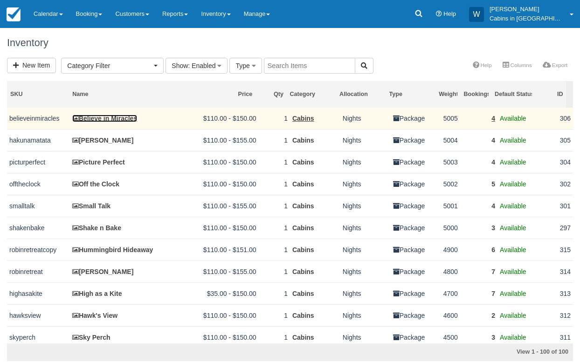
click at [115, 120] on link "Believe in Miracles" at bounding box center [104, 118] width 65 height 7
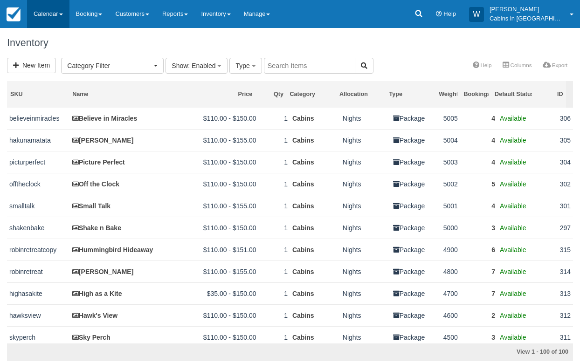
click at [57, 13] on link "Calendar" at bounding box center [48, 14] width 42 height 28
click at [424, 13] on icon at bounding box center [418, 13] width 9 height 9
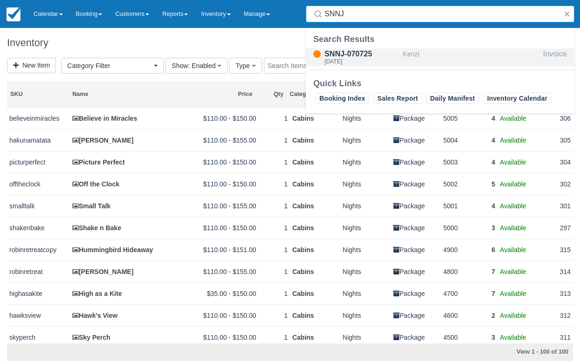
type input "SNNJ"
click at [401, 55] on div "SNNJ-070725 Fri Aug 1 2025" at bounding box center [354, 58] width 97 height 18
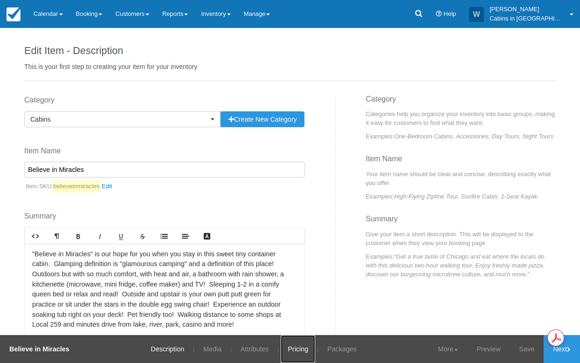
click at [298, 351] on link "Pricing" at bounding box center [298, 350] width 35 height 28
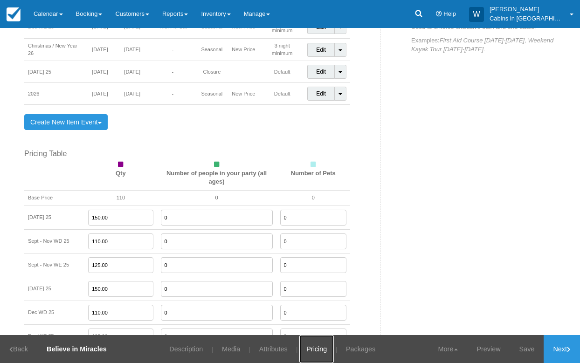
scroll to position [562, 0]
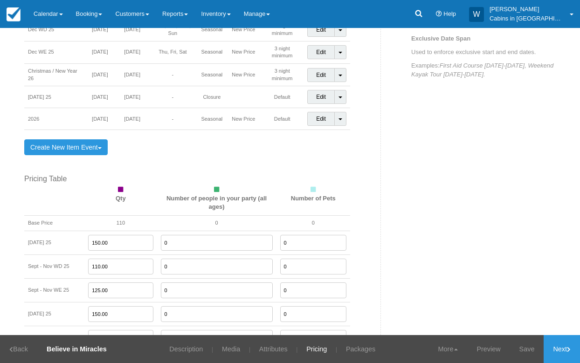
drag, startPoint x: 120, startPoint y: 257, endPoint x: 78, endPoint y: 255, distance: 42.0
click at [78, 255] on tr "Sept - Nov WD 25 110.00 0 0" at bounding box center [187, 267] width 326 height 24
type input "115.00"
drag, startPoint x: 114, startPoint y: 285, endPoint x: 79, endPoint y: 284, distance: 35.5
click at [79, 284] on tr "Sept - Nov WE 25 125.00 0 0" at bounding box center [187, 291] width 326 height 24
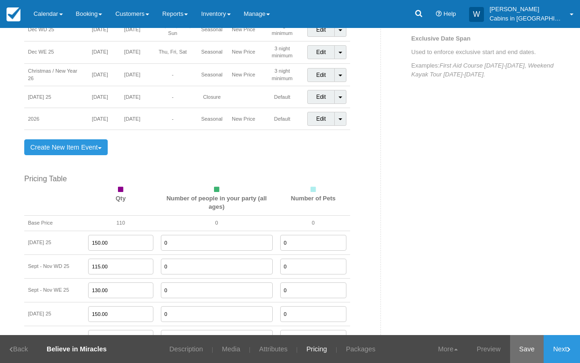
type input "130.00"
click at [531, 349] on link "Save" at bounding box center [527, 350] width 34 height 28
drag, startPoint x: 114, startPoint y: 304, endPoint x: 86, endPoint y: 307, distance: 27.7
click at [86, 307] on td "150.00" at bounding box center [120, 314] width 72 height 24
type input "155.00"
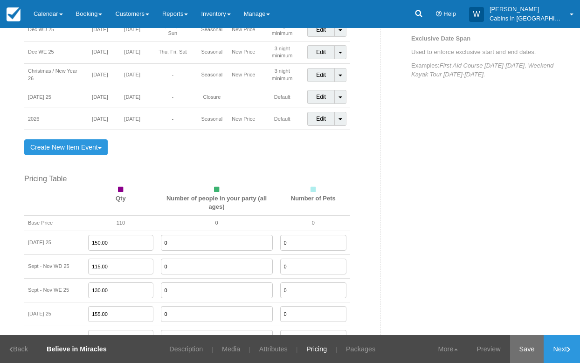
click at [521, 355] on link "Save" at bounding box center [527, 350] width 34 height 28
click at [486, 349] on link "Preview" at bounding box center [477, 350] width 42 height 28
click at [526, 349] on link "Updated!" at bounding box center [521, 350] width 46 height 28
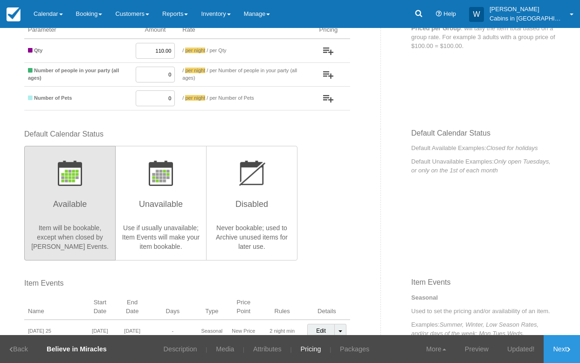
scroll to position [0, 0]
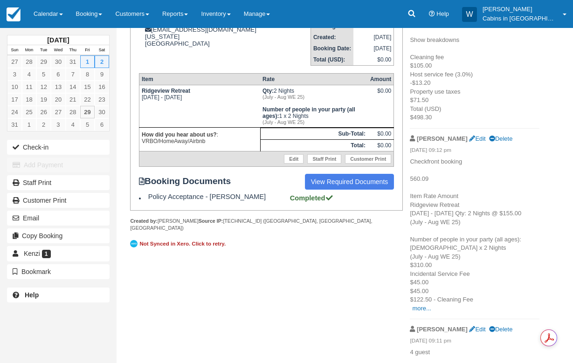
scroll to position [155, 0]
click at [422, 309] on link "more..." at bounding box center [421, 308] width 19 height 7
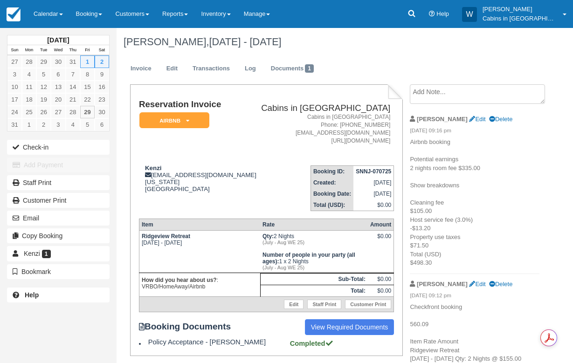
scroll to position [0, 0]
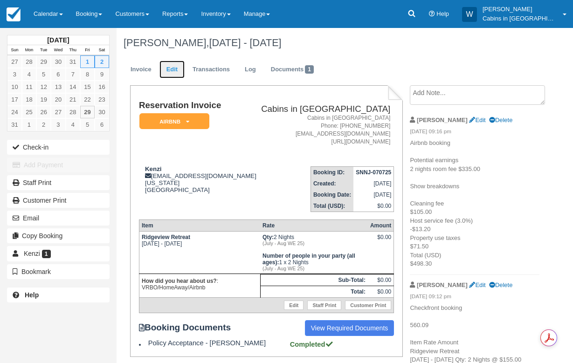
click at [170, 68] on link "Edit" at bounding box center [172, 70] width 25 height 18
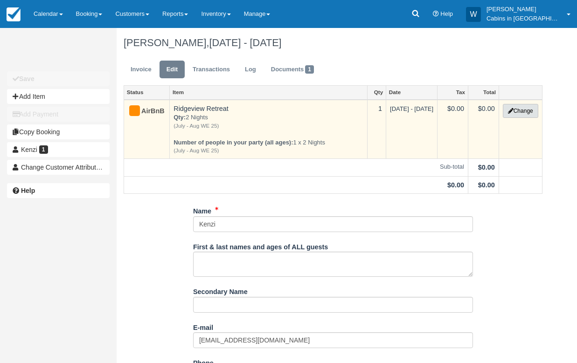
click at [511, 107] on button "Change" at bounding box center [520, 111] width 35 height 14
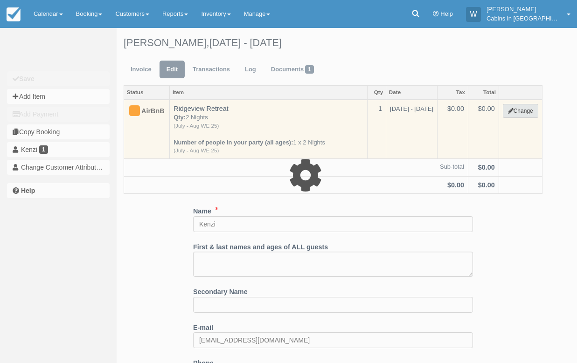
select select "1"
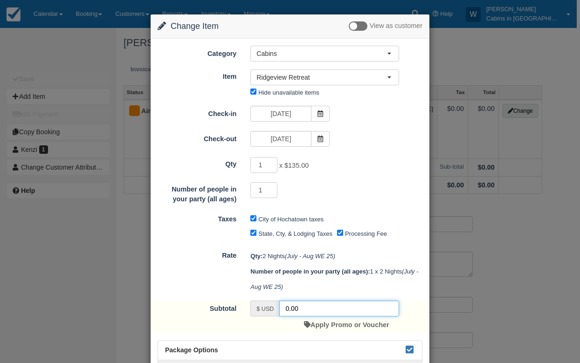
drag, startPoint x: 305, startPoint y: 312, endPoint x: 269, endPoint y: 309, distance: 35.6
click at [269, 309] on div "$ USD 0.00" at bounding box center [325, 309] width 149 height 16
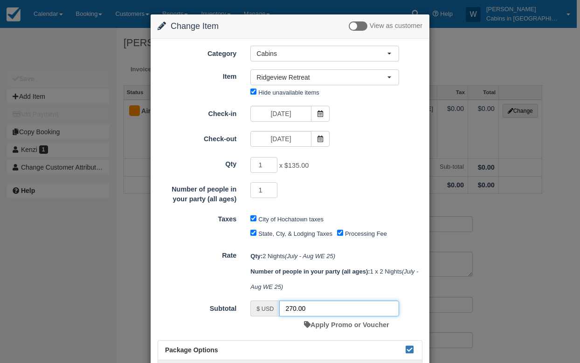
type input "270.00"
click at [340, 235] on input "Processing Fee" at bounding box center [340, 233] width 6 height 6
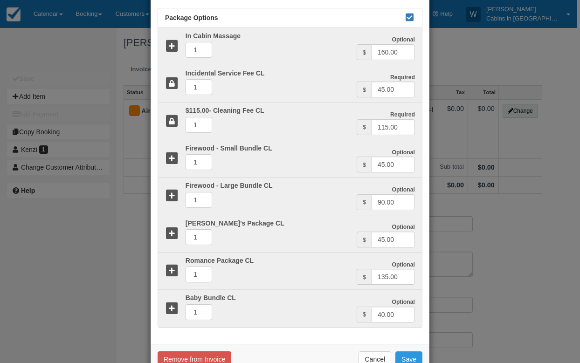
scroll to position [359, 0]
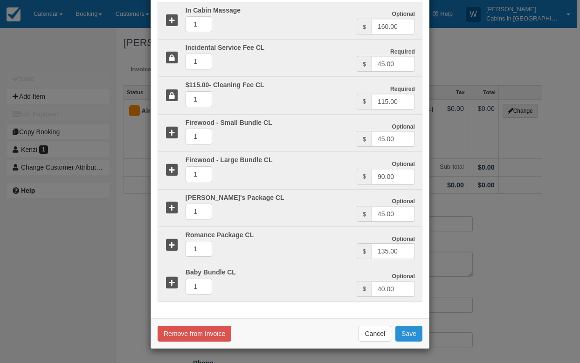
click at [402, 333] on button "Save" at bounding box center [409, 334] width 27 height 16
checkbox input "false"
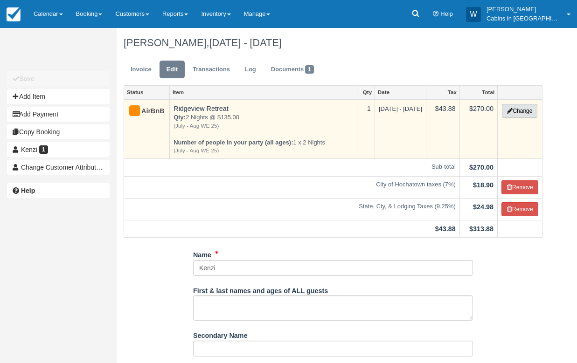
click at [520, 116] on button "Change" at bounding box center [519, 111] width 35 height 14
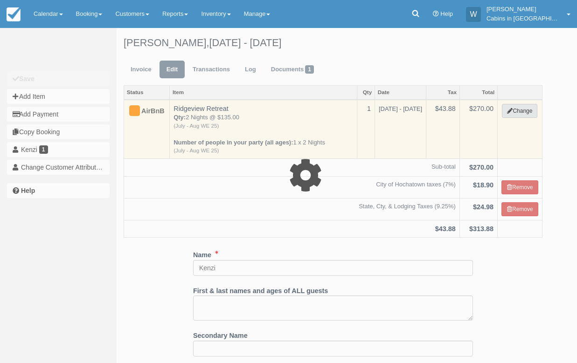
select select "1"
type input "270.00"
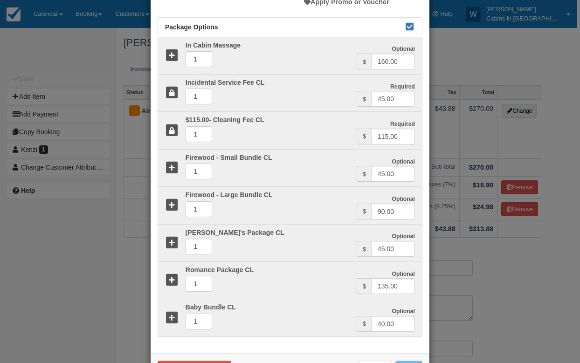
scroll to position [324, 0]
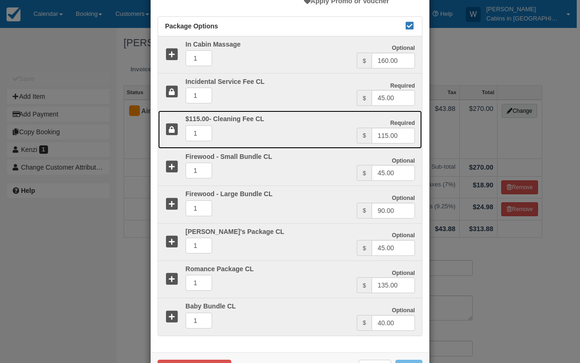
click at [165, 133] on icon at bounding box center [172, 130] width 14 height 14
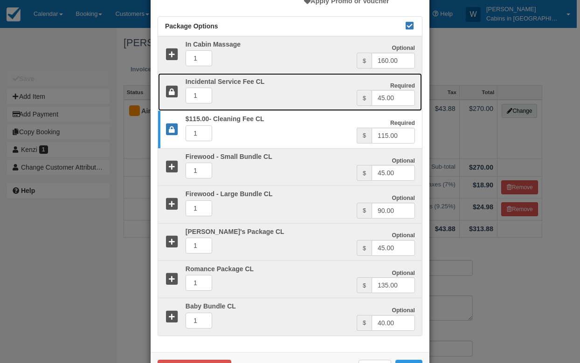
click at [160, 94] on div at bounding box center [168, 92] width 21 height 28
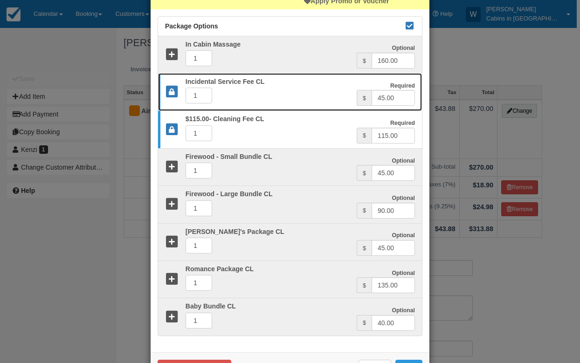
scroll to position [359, 0]
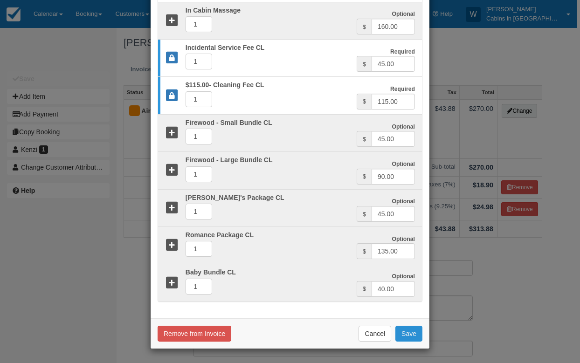
click at [412, 334] on button "Save" at bounding box center [409, 334] width 27 height 16
checkbox input "false"
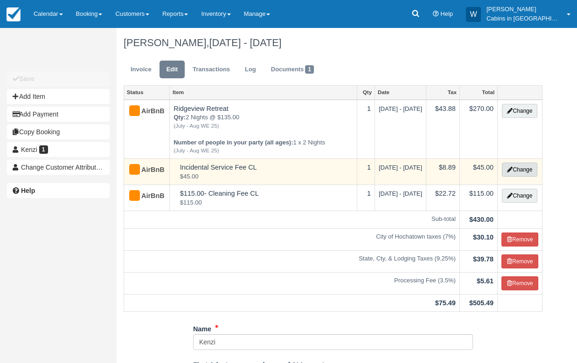
click at [516, 177] on button "Change" at bounding box center [519, 170] width 35 height 14
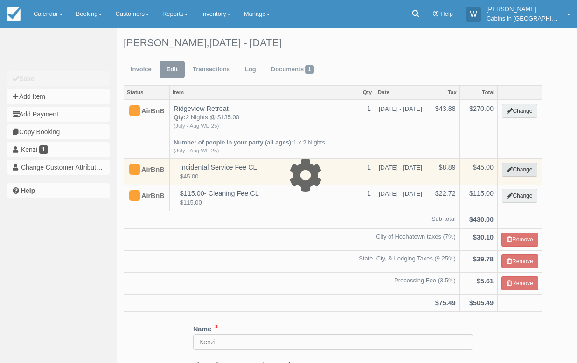
select select "2"
type input "45.00"
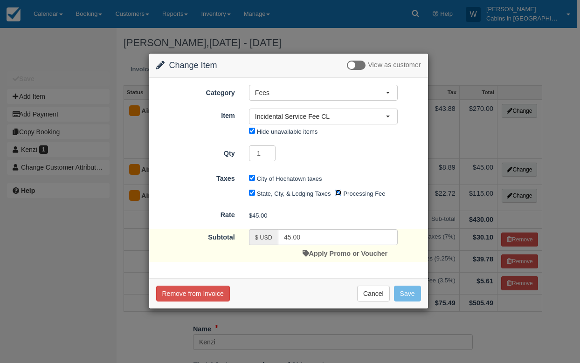
click at [339, 192] on input "Processing Fee" at bounding box center [339, 193] width 6 height 6
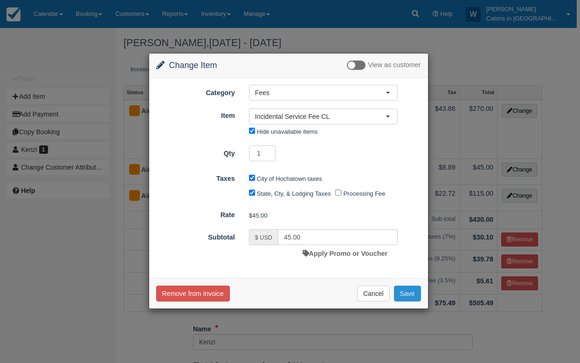
click at [408, 292] on button "Save" at bounding box center [407, 294] width 27 height 16
checkbox input "false"
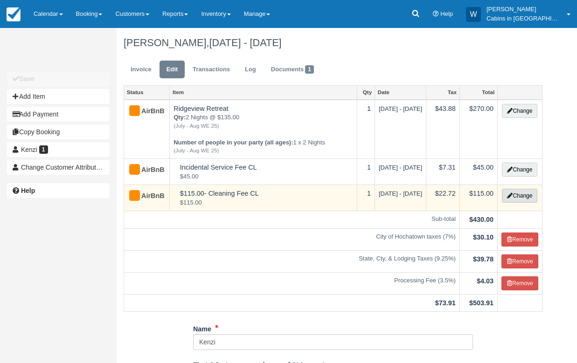
click at [519, 203] on button "Change" at bounding box center [519, 196] width 35 height 14
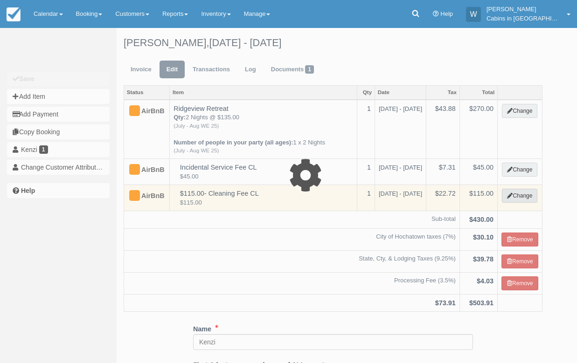
select select "6"
type input "115.00"
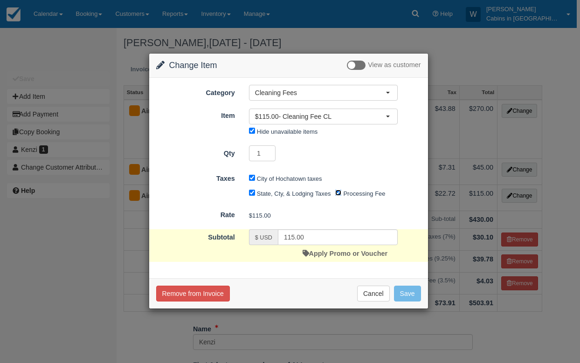
click at [339, 195] on input "Processing Fee" at bounding box center [339, 193] width 6 height 6
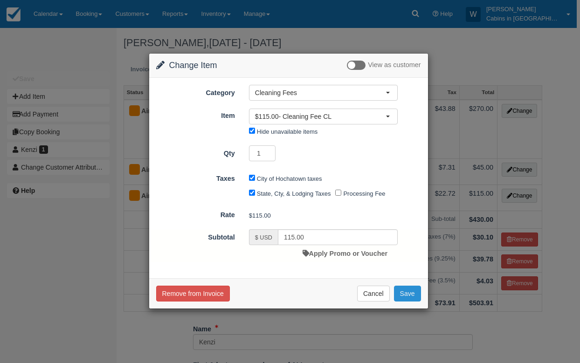
click at [413, 293] on button "Save" at bounding box center [407, 294] width 27 height 16
checkbox input "false"
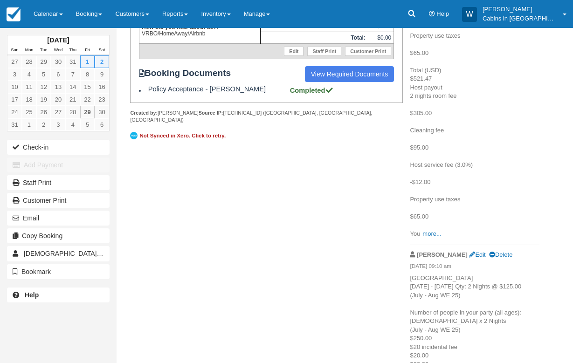
scroll to position [269, 0]
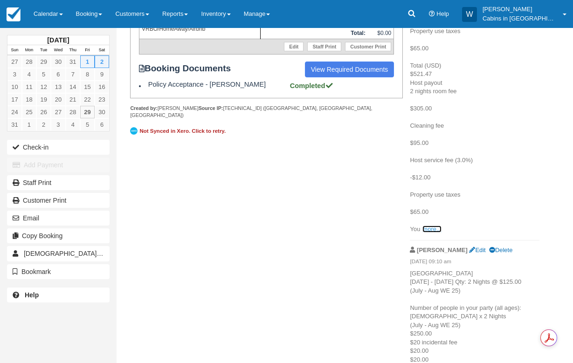
click at [426, 230] on link "more..." at bounding box center [432, 229] width 19 height 7
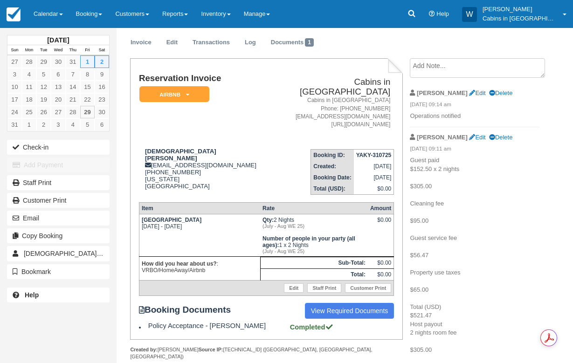
scroll to position [0, 0]
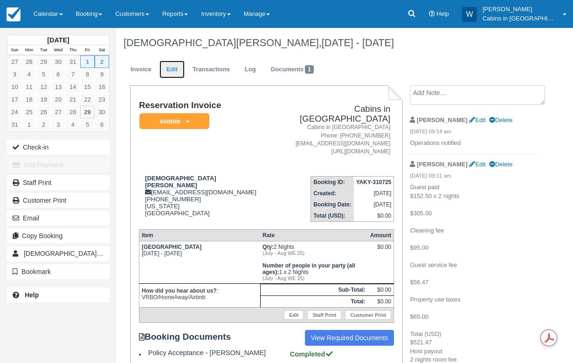
click at [169, 71] on link "Edit" at bounding box center [172, 70] width 25 height 18
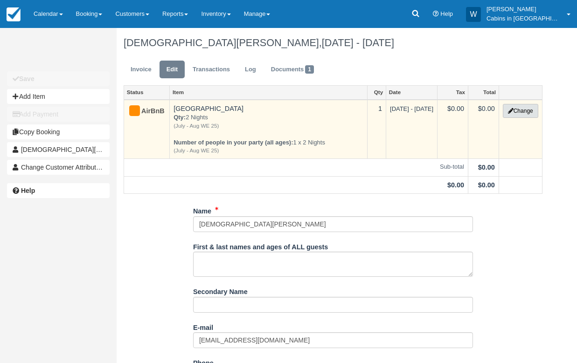
click at [531, 110] on button "Change" at bounding box center [520, 111] width 35 height 14
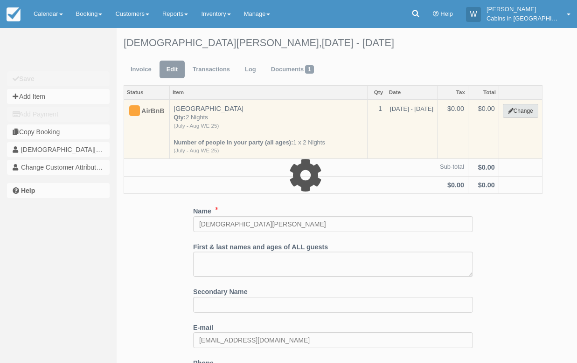
select select "1"
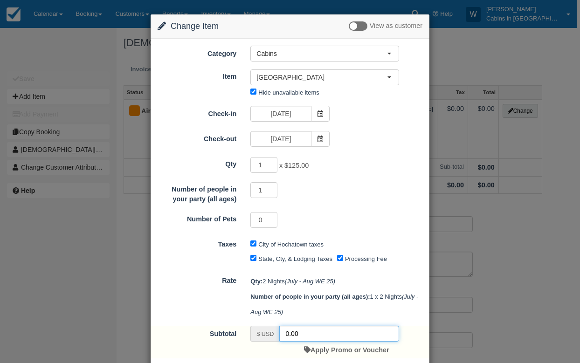
drag, startPoint x: 309, startPoint y: 336, endPoint x: 280, endPoint y: 330, distance: 30.5
click at [280, 330] on input "0.00" at bounding box center [340, 334] width 120 height 16
type input "250.00"
click at [341, 263] on div "Processing Fee" at bounding box center [364, 259] width 55 height 15
click at [340, 260] on input "Processing Fee" at bounding box center [340, 258] width 6 height 6
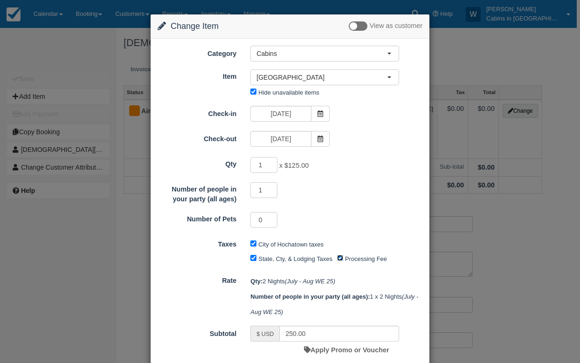
checkbox input "false"
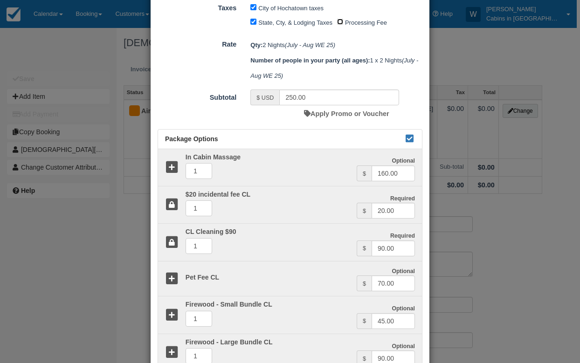
scroll to position [238, 0]
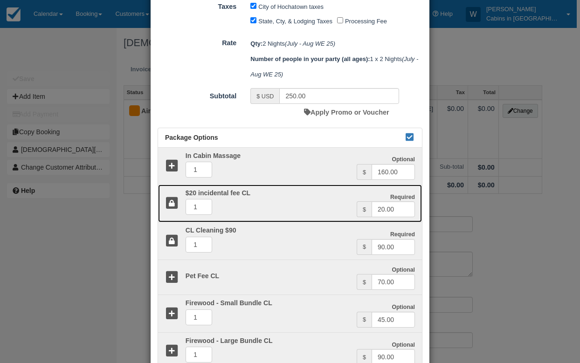
click at [162, 203] on div at bounding box center [168, 204] width 21 height 28
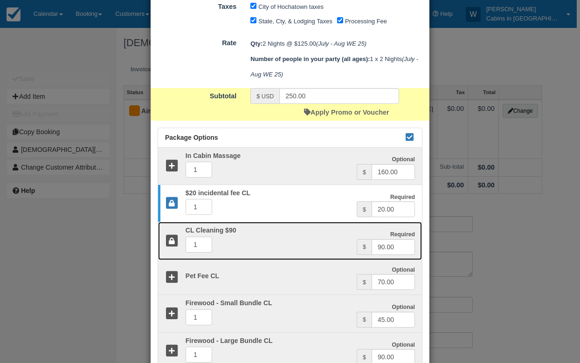
click at [166, 238] on icon at bounding box center [172, 242] width 14 height 14
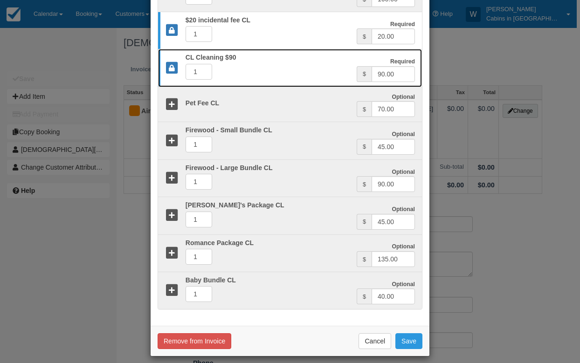
scroll to position [419, 0]
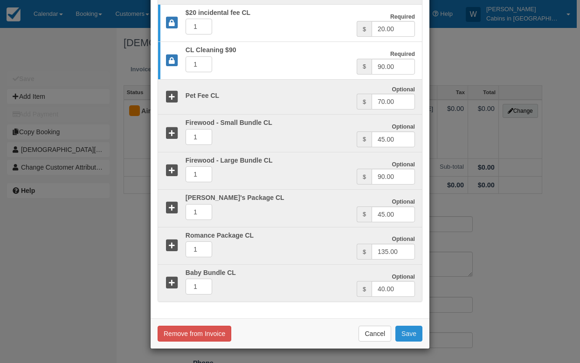
click at [409, 338] on button "Save" at bounding box center [409, 334] width 27 height 16
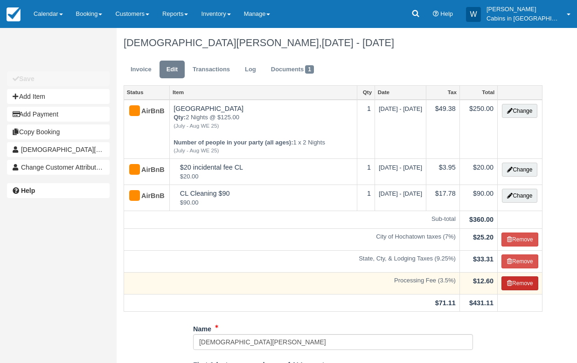
click at [522, 291] on button "Remove" at bounding box center [520, 284] width 37 height 14
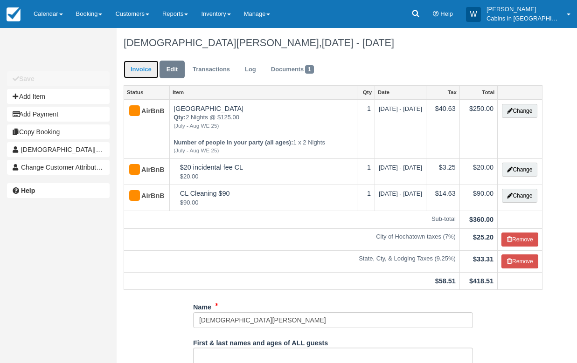
click at [142, 71] on link "Invoice" at bounding box center [141, 70] width 35 height 18
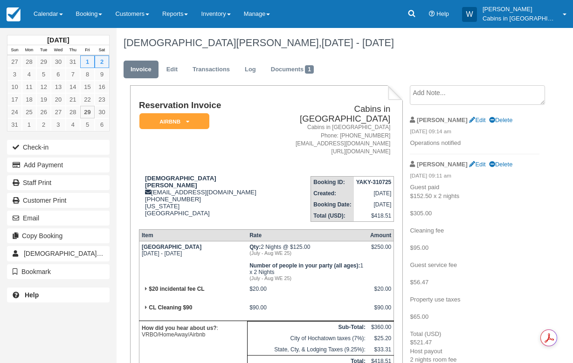
click at [430, 93] on textarea at bounding box center [477, 95] width 135 height 20
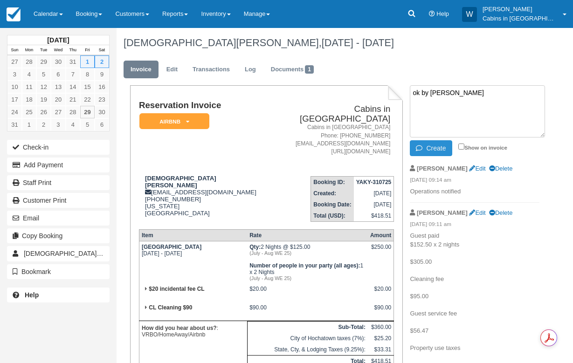
type textarea "ok by [PERSON_NAME]"
click at [435, 151] on button "Create" at bounding box center [431, 148] width 42 height 16
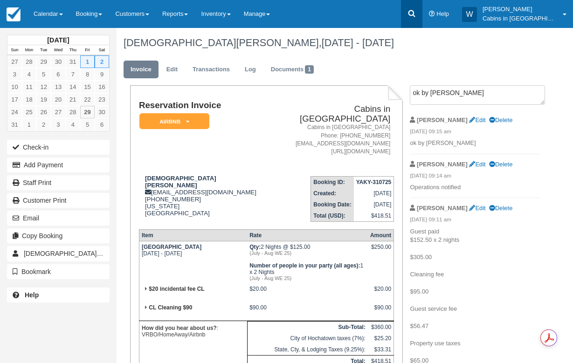
click at [417, 16] on icon at bounding box center [411, 13] width 9 height 9
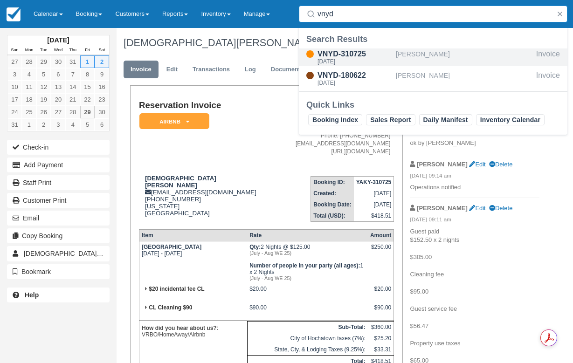
type input "vnyd"
click at [396, 54] on div "[PERSON_NAME]" at bounding box center [464, 58] width 137 height 18
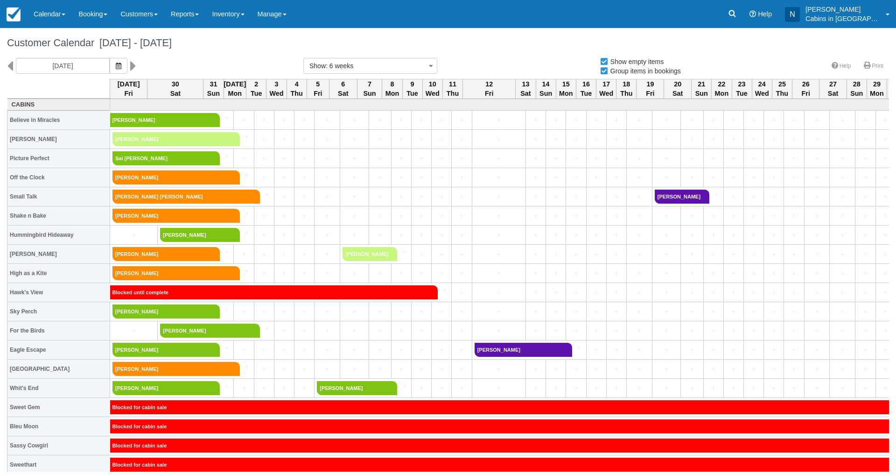
select select
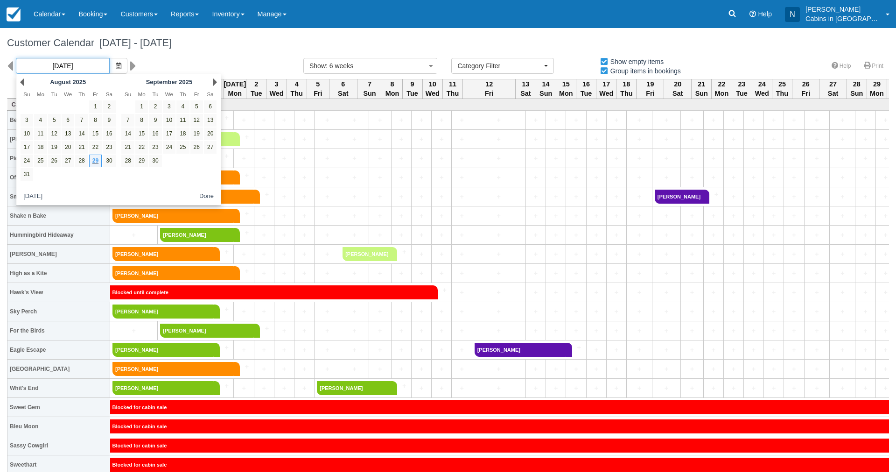
click at [85, 65] on input "08/29/25" at bounding box center [63, 66] width 94 height 16
click at [81, 153] on link "21" at bounding box center [81, 147] width 13 height 13
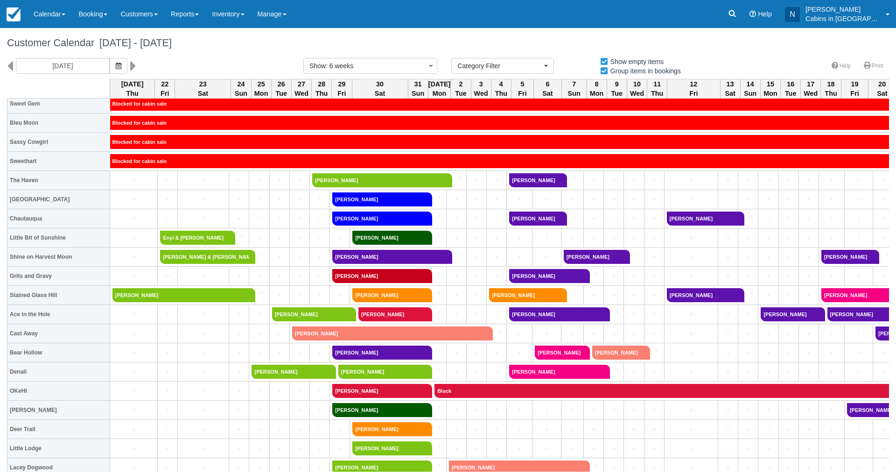
scroll to position [303, 0]
click at [116, 63] on icon "button" at bounding box center [119, 66] width 6 height 7
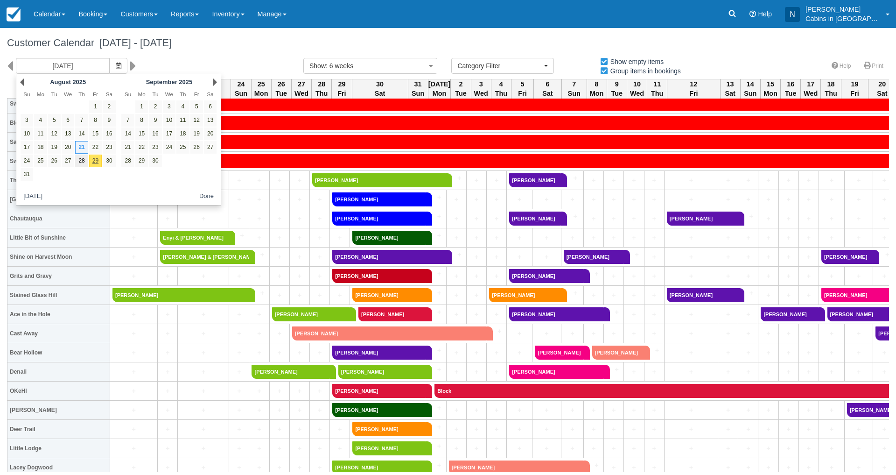
click at [83, 159] on link "28" at bounding box center [81, 160] width 13 height 13
type input "08/28/25"
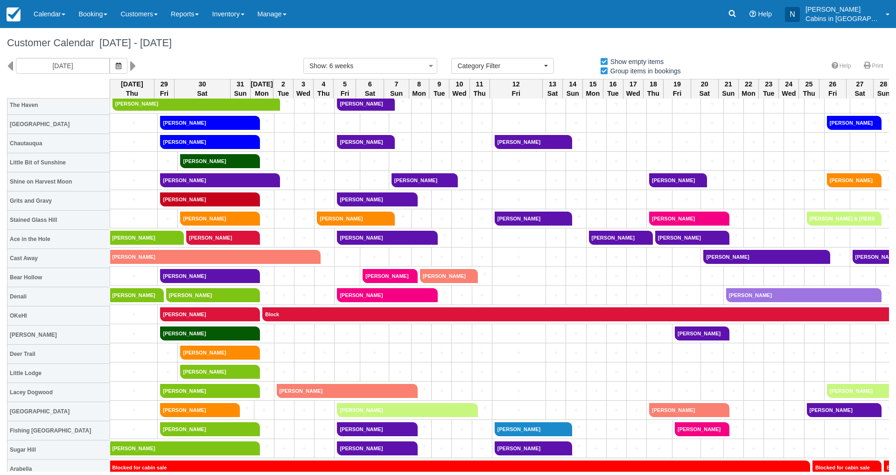
scroll to position [382, 0]
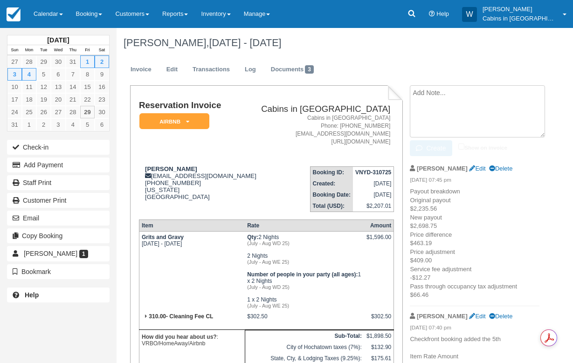
click at [432, 91] on textarea at bounding box center [477, 111] width 135 height 52
type textarea "ok by [PERSON_NAME]"
click at [438, 152] on button "Create" at bounding box center [431, 148] width 42 height 16
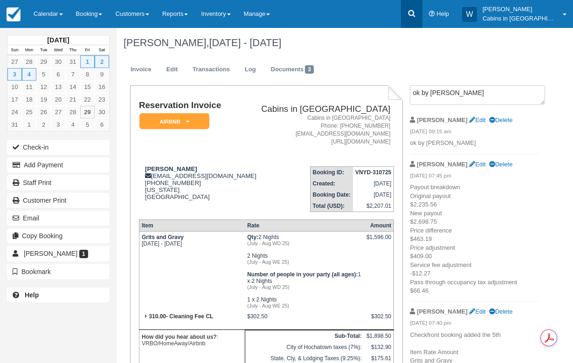
click at [417, 16] on icon at bounding box center [411, 13] width 9 height 9
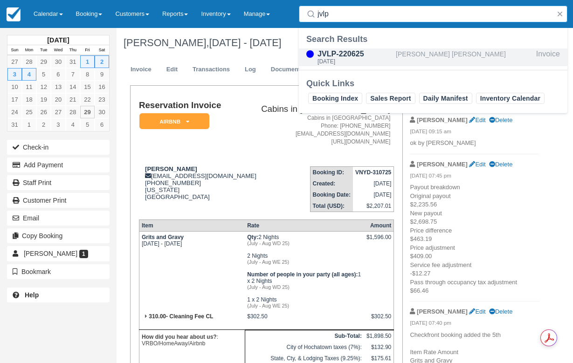
type input "jvlp"
click at [381, 61] on div "[DATE]" at bounding box center [355, 62] width 75 height 6
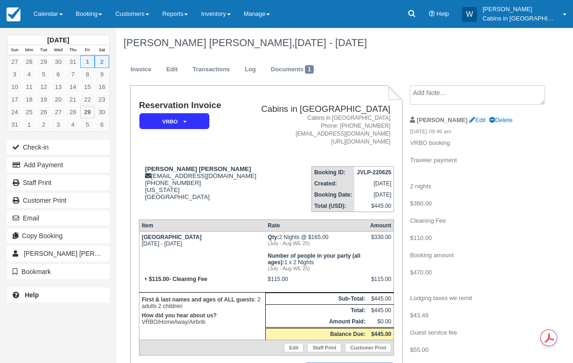
click at [438, 97] on textarea at bounding box center [477, 95] width 135 height 20
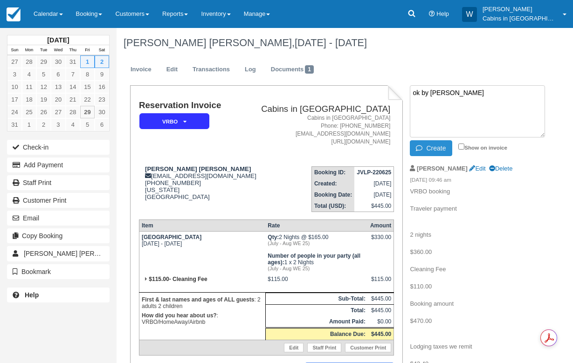
type textarea "ok by [PERSON_NAME]"
click at [433, 149] on button "Create" at bounding box center [431, 148] width 42 height 16
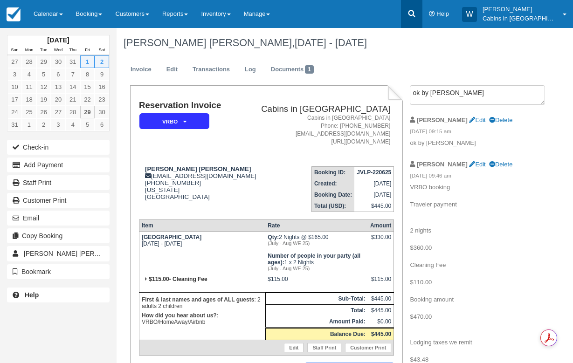
click at [417, 13] on icon at bounding box center [411, 13] width 9 height 9
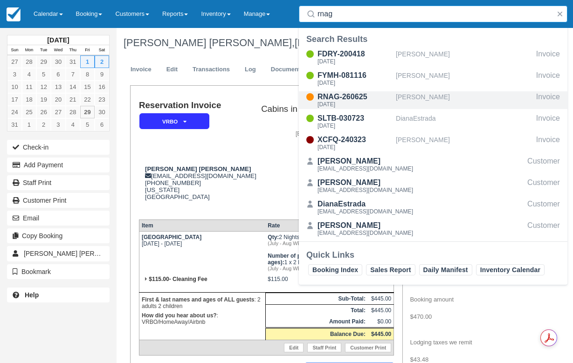
type input "rnag"
click at [387, 101] on div "RNAG-260625" at bounding box center [355, 96] width 75 height 11
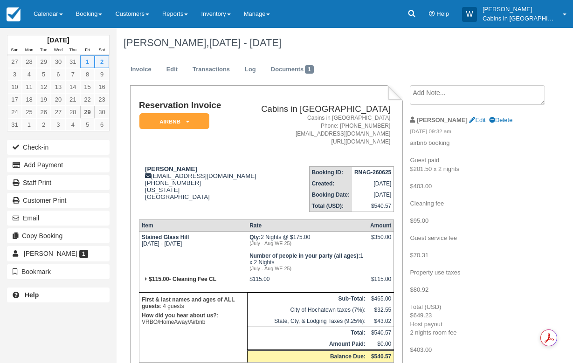
click at [440, 98] on textarea at bounding box center [477, 95] width 135 height 20
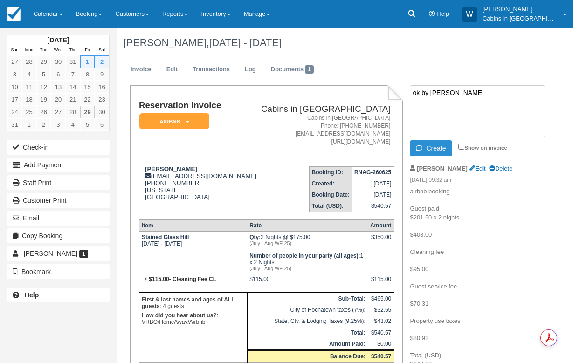
type textarea "ok by [PERSON_NAME]"
click at [439, 147] on button "Create" at bounding box center [431, 148] width 42 height 16
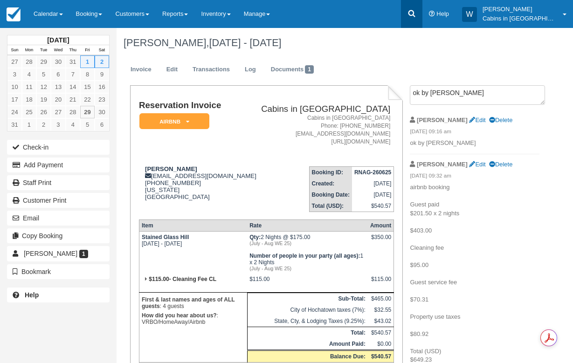
click at [417, 14] on icon at bounding box center [411, 13] width 9 height 9
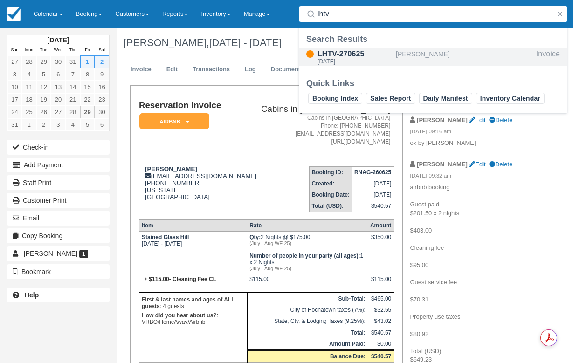
type input "lhtv"
click at [393, 61] on div "LHTV-270625 Fri Aug 1 2025" at bounding box center [347, 58] width 97 height 18
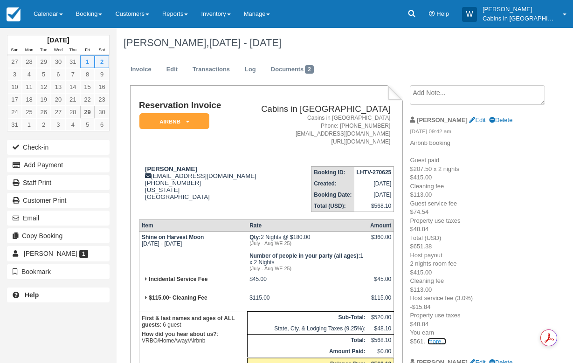
click at [434, 342] on link "more..." at bounding box center [437, 341] width 19 height 7
click at [423, 100] on textarea at bounding box center [477, 95] width 135 height 20
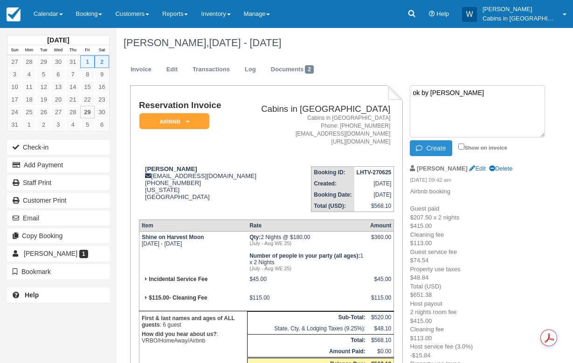
type textarea "ok by [PERSON_NAME]"
click at [430, 149] on button "Create" at bounding box center [431, 148] width 42 height 16
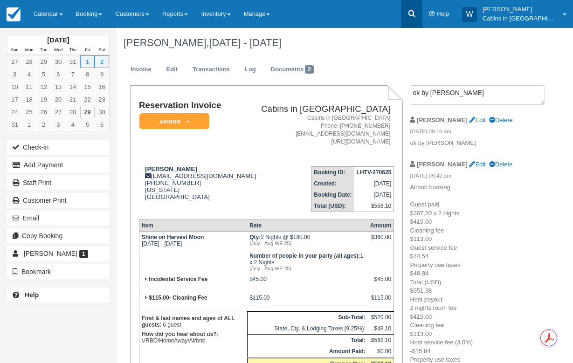
click at [415, 15] on icon at bounding box center [411, 13] width 7 height 7
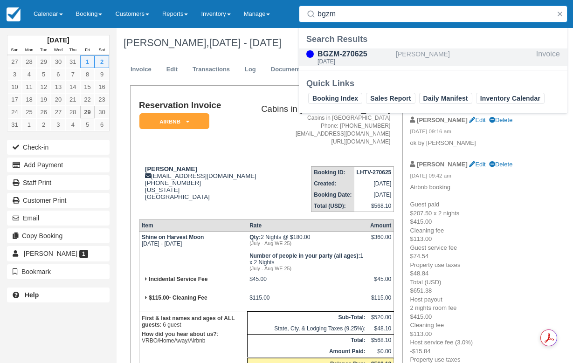
type input "bgzm"
click at [354, 57] on div "BGZM-270625" at bounding box center [355, 54] width 75 height 11
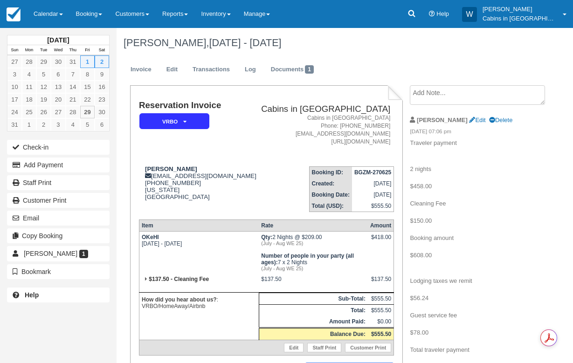
click at [429, 91] on textarea at bounding box center [477, 95] width 135 height 20
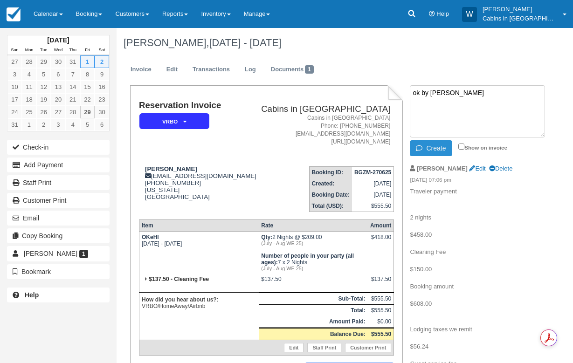
type textarea "ok by [PERSON_NAME]"
click at [434, 154] on button "Create" at bounding box center [431, 148] width 42 height 16
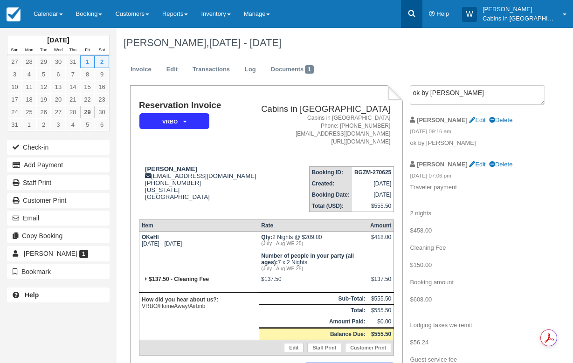
click at [423, 19] on link at bounding box center [411, 14] width 21 height 28
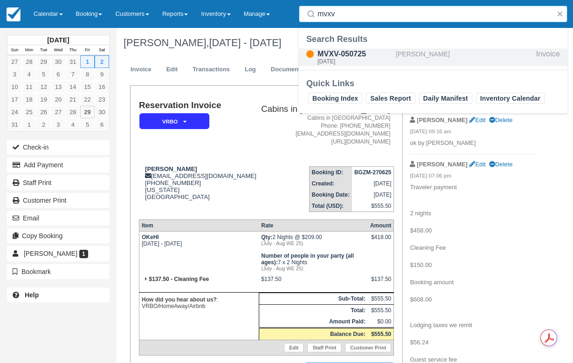
type input "mvxv"
click at [384, 58] on div "MVXV-050725" at bounding box center [355, 54] width 75 height 11
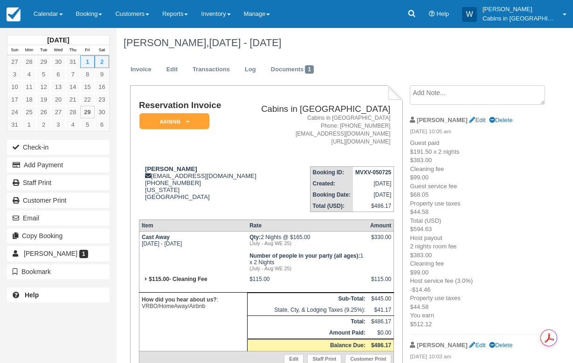
click at [431, 93] on textarea at bounding box center [477, 95] width 135 height 20
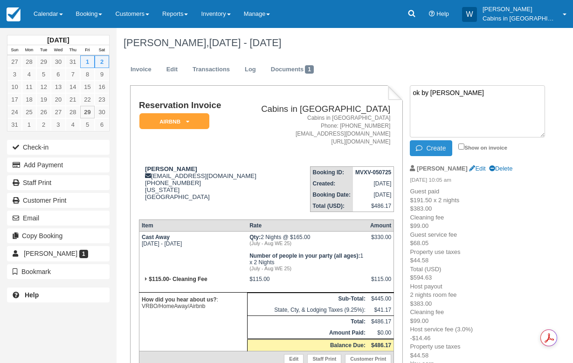
type textarea "ok by wenda"
click at [434, 150] on button "Create" at bounding box center [431, 148] width 42 height 16
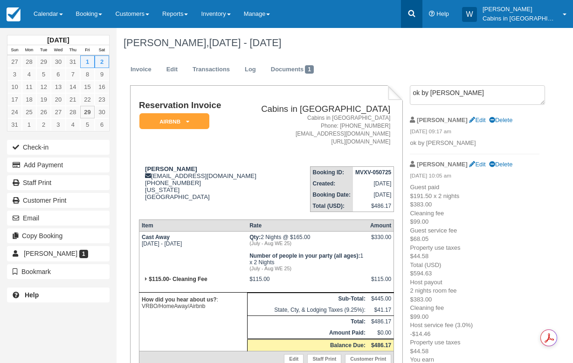
click at [417, 10] on icon at bounding box center [411, 13] width 9 height 9
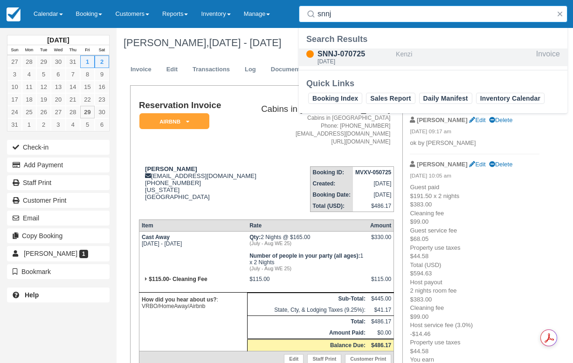
type input "snnj"
click at [406, 58] on div "Kenzi" at bounding box center [464, 58] width 137 height 18
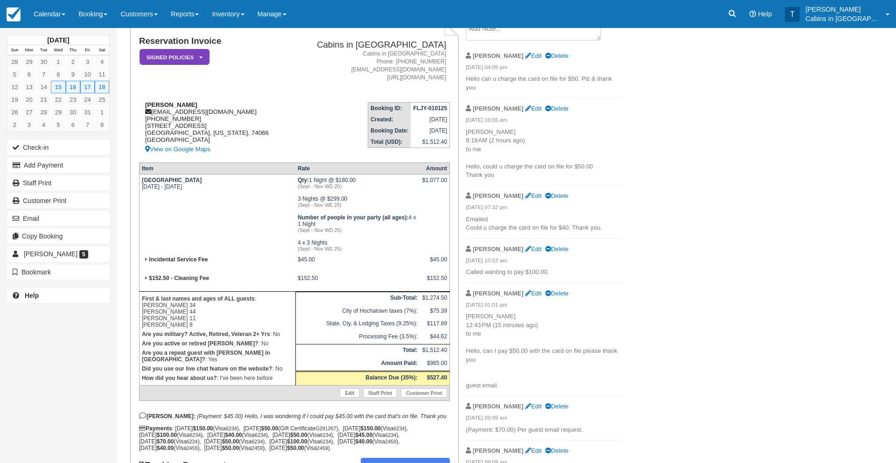
scroll to position [65, 0]
click at [91, 168] on button "Add Payment" at bounding box center [58, 165] width 103 height 15
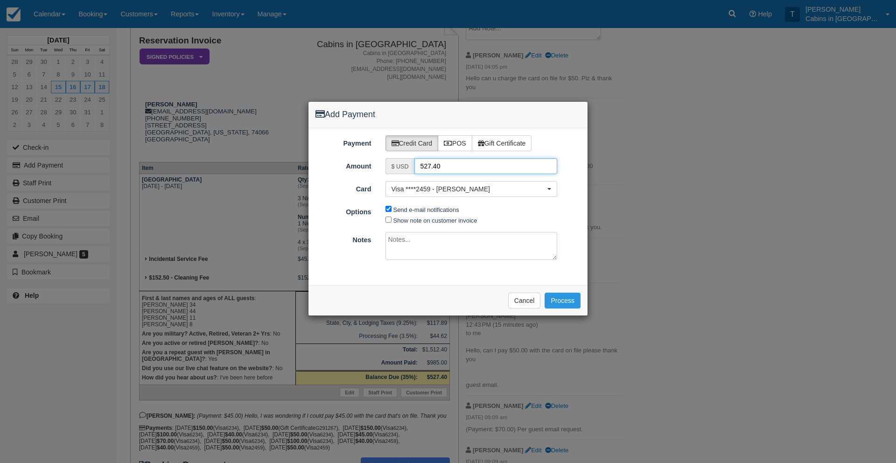
drag, startPoint x: 447, startPoint y: 168, endPoint x: 419, endPoint y: 168, distance: 28.5
click at [419, 168] on input "527.40" at bounding box center [485, 166] width 143 height 16
type input "210.00"
click at [433, 237] on textarea at bounding box center [471, 246] width 172 height 28
click at [564, 299] on button "Process" at bounding box center [563, 301] width 36 height 16
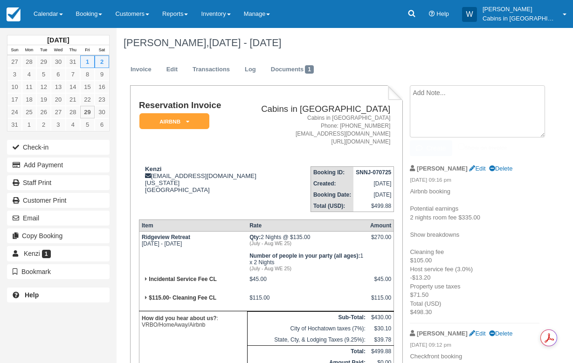
click at [426, 97] on textarea at bounding box center [477, 111] width 135 height 52
type textarea "ok by [PERSON_NAME]"
click at [427, 150] on button "Create" at bounding box center [431, 148] width 42 height 16
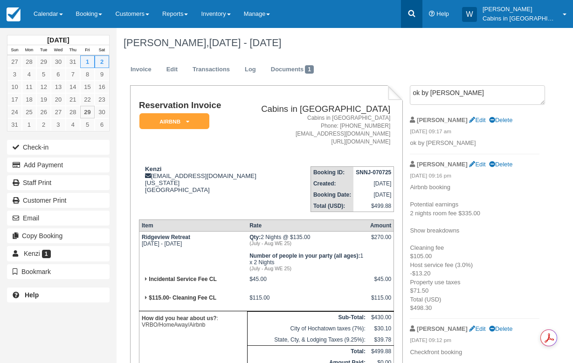
click at [423, 20] on link at bounding box center [411, 14] width 21 height 28
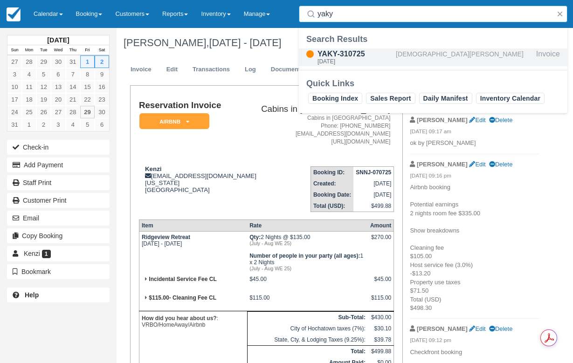
type input "yaky"
click at [417, 60] on div "Kristen Law" at bounding box center [464, 58] width 137 height 18
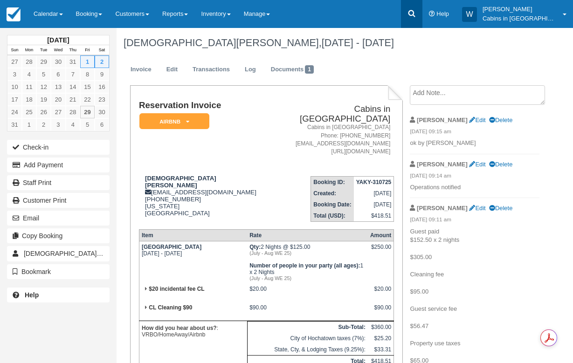
click at [415, 14] on icon at bounding box center [411, 13] width 7 height 7
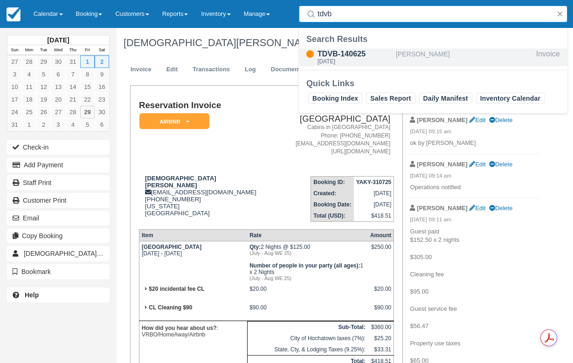
type input "tdvb"
click at [415, 60] on div "[PERSON_NAME]" at bounding box center [464, 58] width 137 height 18
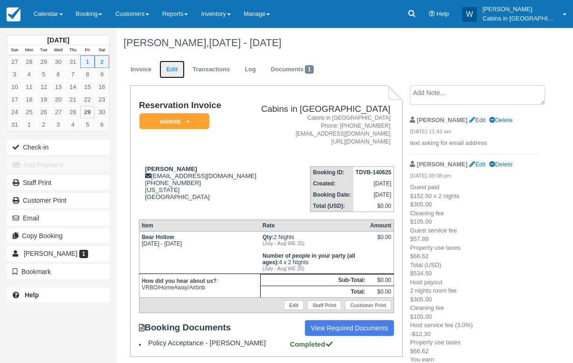
click at [171, 74] on link "Edit" at bounding box center [172, 70] width 25 height 18
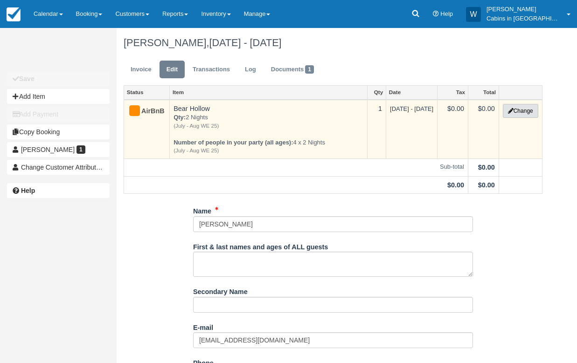
click at [526, 110] on button "Change" at bounding box center [520, 111] width 35 height 14
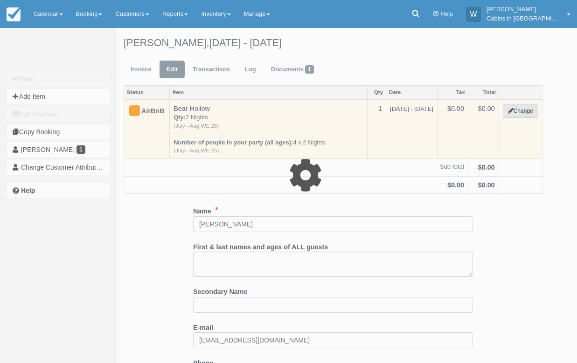
select select "1"
type input "0.00"
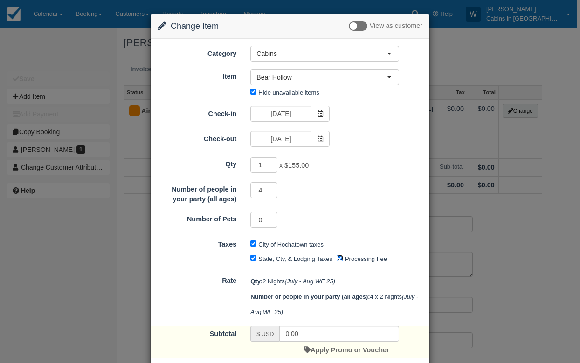
click at [340, 261] on input "Processing Fee" at bounding box center [340, 258] width 6 height 6
checkbox input "false"
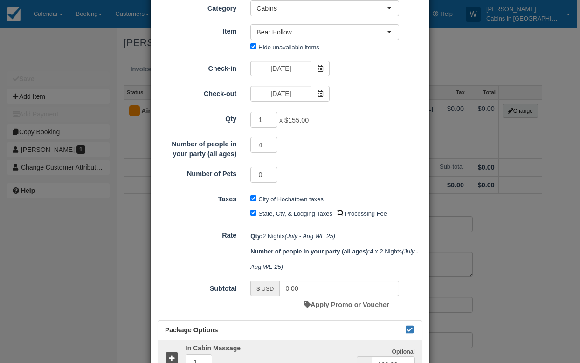
scroll to position [55, 0]
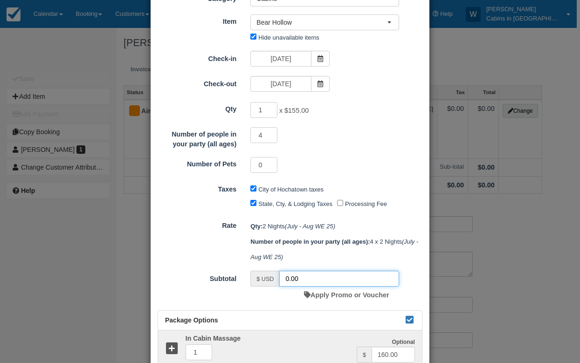
drag, startPoint x: 301, startPoint y: 284, endPoint x: 268, endPoint y: 275, distance: 33.4
click at [268, 277] on div "$ USD 0.00" at bounding box center [325, 279] width 149 height 16
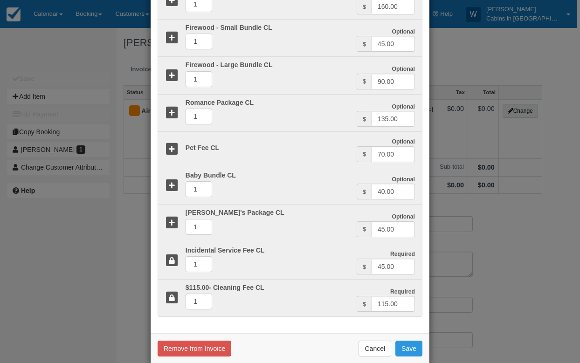
scroll to position [404, 0]
type input "310.00"
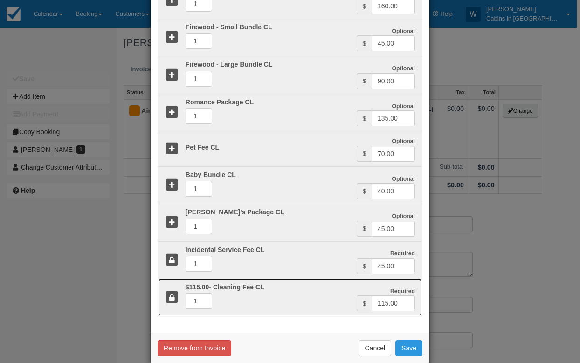
click at [172, 296] on icon at bounding box center [172, 298] width 14 height 14
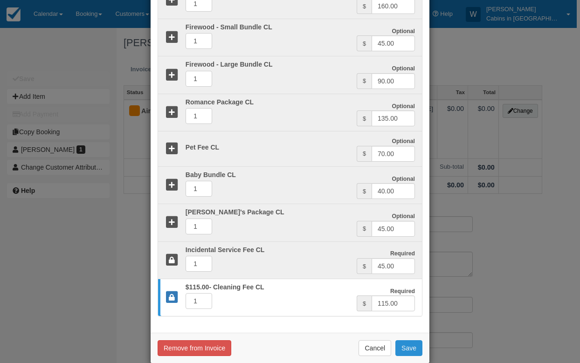
click at [415, 351] on button "Save" at bounding box center [409, 349] width 27 height 16
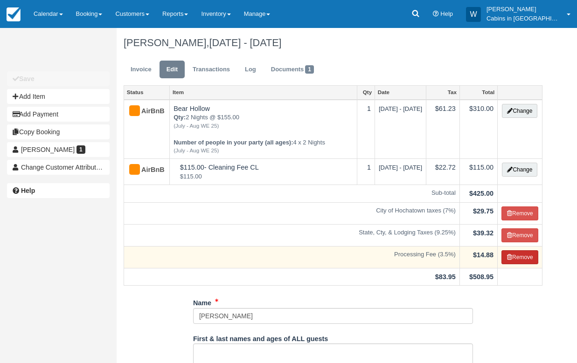
click at [520, 264] on button "Remove" at bounding box center [520, 258] width 37 height 14
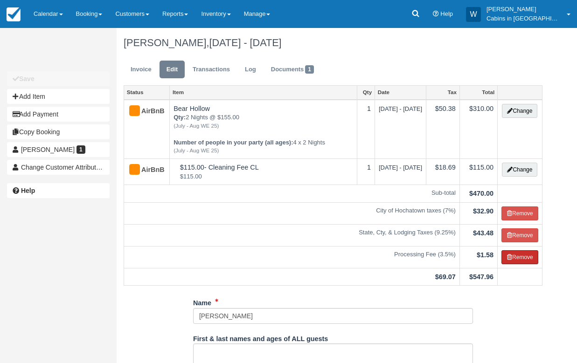
click at [520, 264] on button "Remove" at bounding box center [520, 258] width 37 height 14
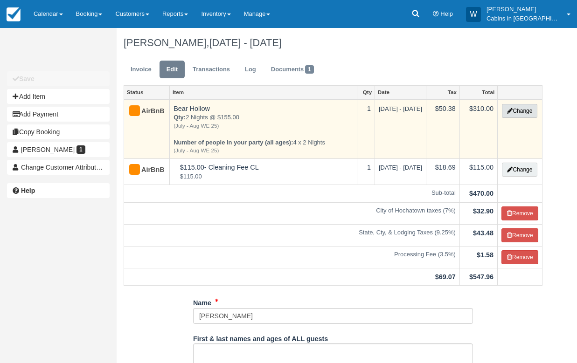
click at [528, 112] on button "Change" at bounding box center [519, 111] width 35 height 14
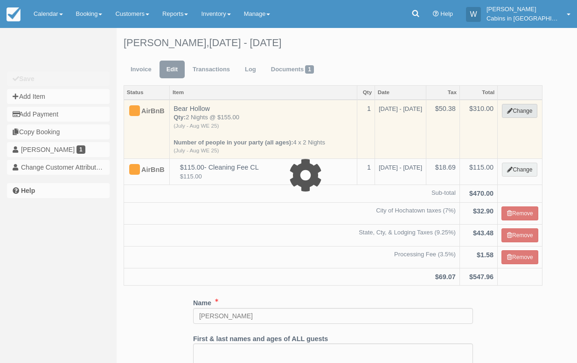
select select "1"
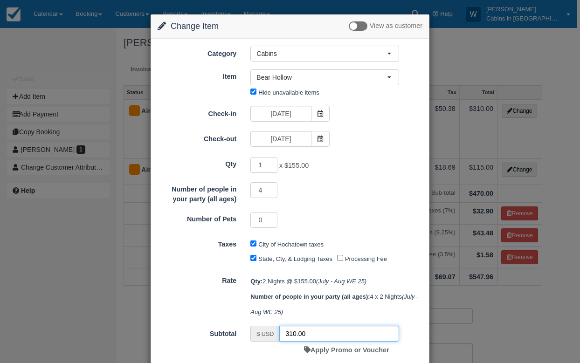
drag, startPoint x: 308, startPoint y: 334, endPoint x: 266, endPoint y: 324, distance: 43.0
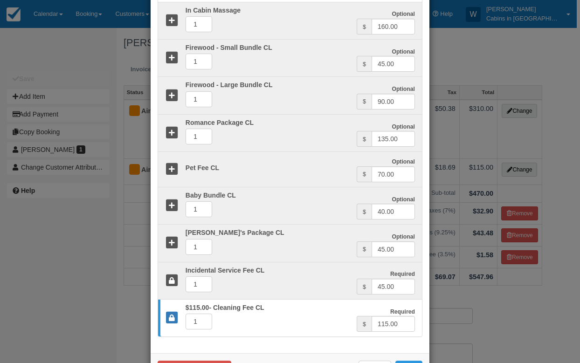
scroll to position [419, 0]
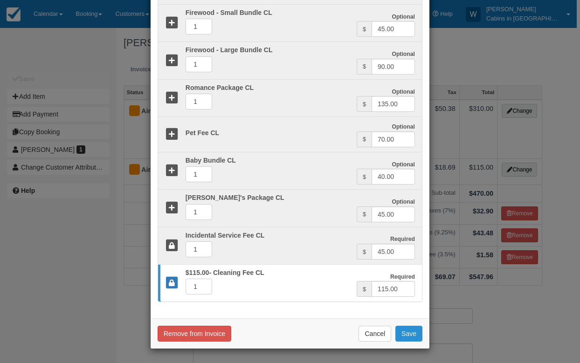
type input "260.00"
click at [406, 333] on button "Save" at bounding box center [409, 334] width 27 height 16
checkbox input "false"
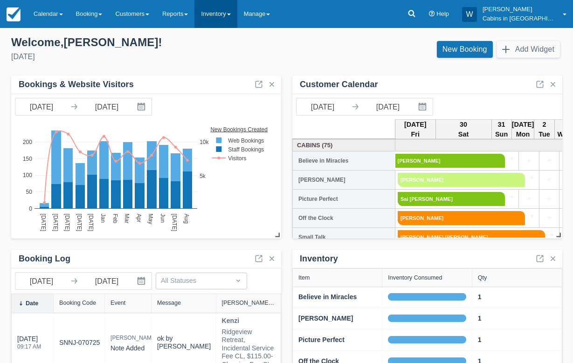
click at [233, 14] on link "Inventory" at bounding box center [216, 14] width 42 height 28
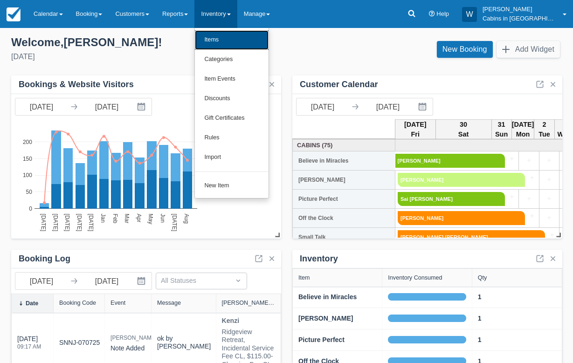
click at [230, 33] on link "Items" at bounding box center [232, 40] width 74 height 20
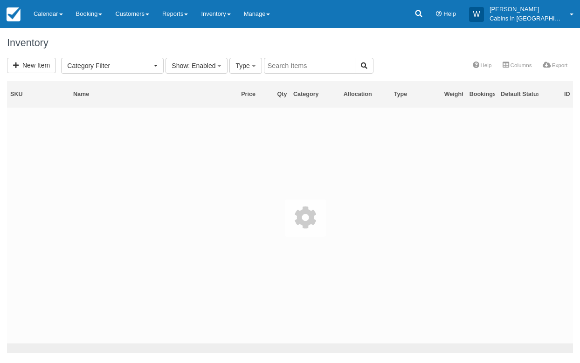
select select
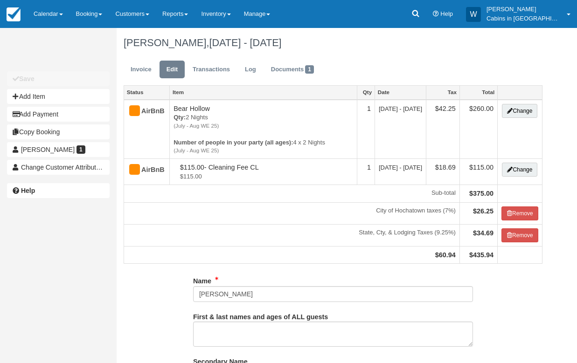
type input "[PHONE_NUMBER]"
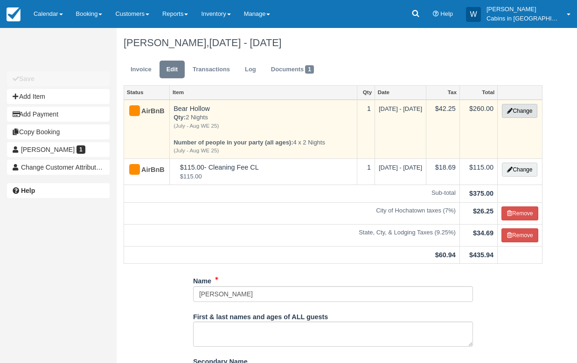
click at [525, 109] on button "Change" at bounding box center [519, 111] width 35 height 14
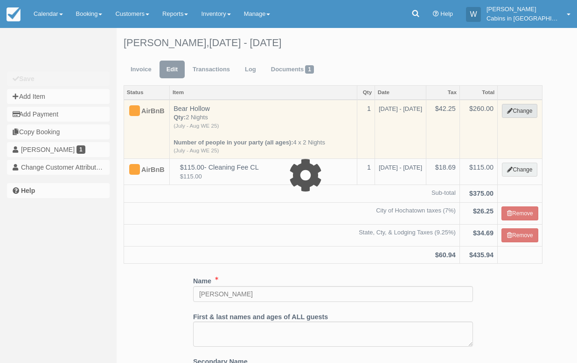
type input "260.00"
select select "1"
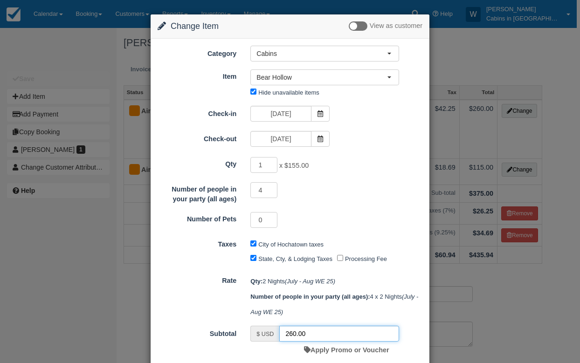
drag, startPoint x: 311, startPoint y: 335, endPoint x: 268, endPoint y: 332, distance: 43.0
click at [268, 332] on div "$ USD 260.00" at bounding box center [325, 334] width 149 height 16
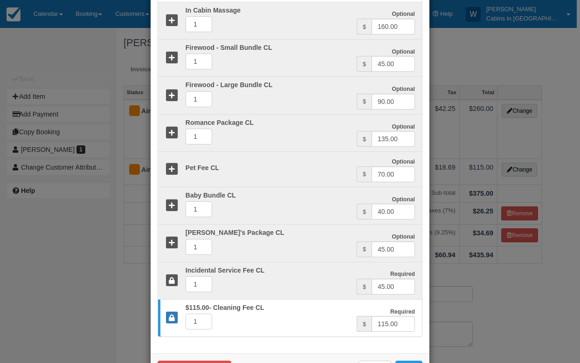
scroll to position [419, 0]
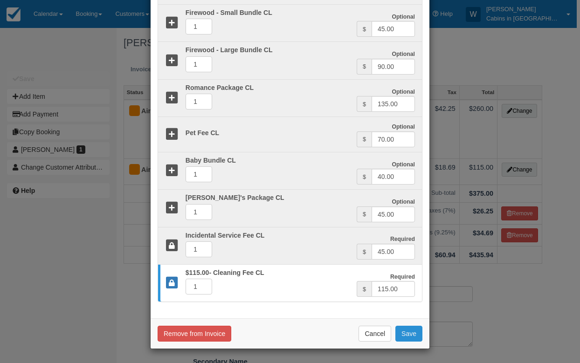
type input "300.00"
click at [407, 336] on button "Save" at bounding box center [409, 334] width 27 height 16
checkbox input "false"
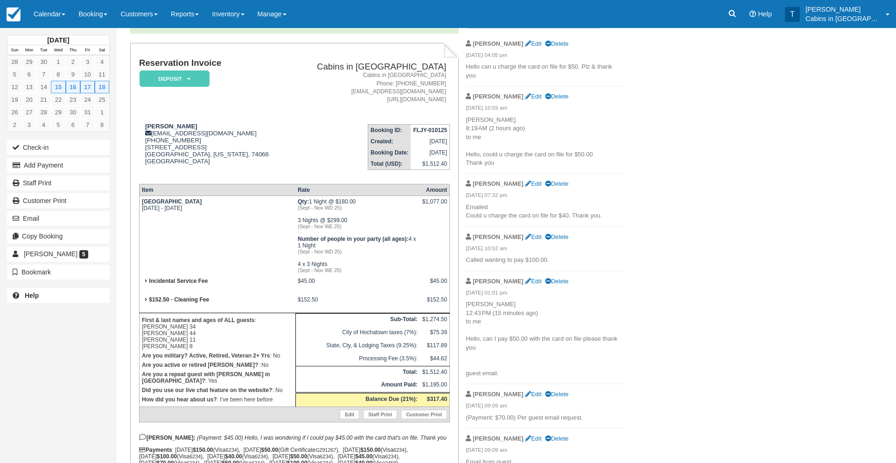
scroll to position [94, 0]
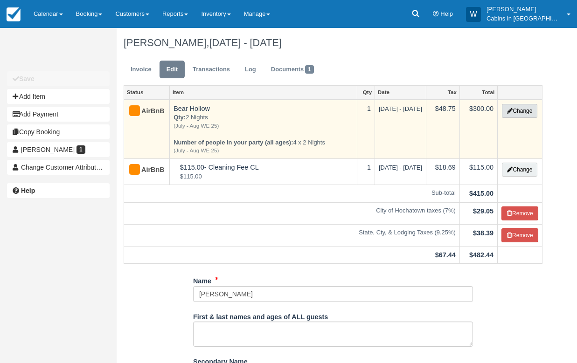
click at [517, 108] on button "Change" at bounding box center [519, 111] width 35 height 14
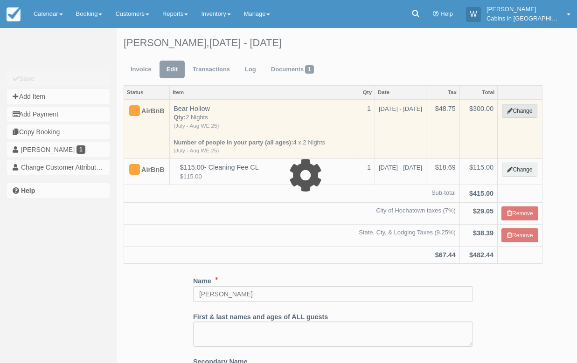
select select "1"
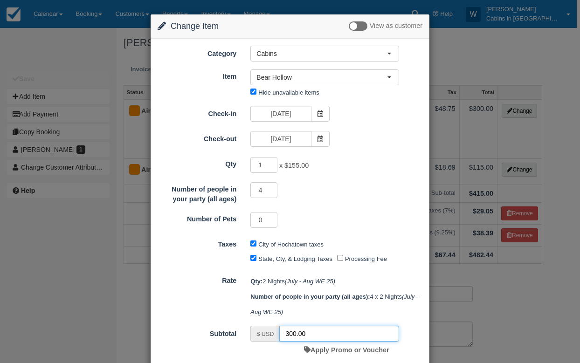
drag, startPoint x: 310, startPoint y: 337, endPoint x: 267, endPoint y: 330, distance: 43.4
click at [267, 332] on div "$ USD 300.00" at bounding box center [325, 334] width 149 height 16
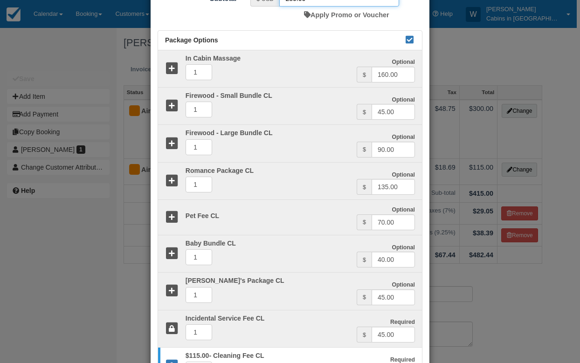
scroll to position [419, 0]
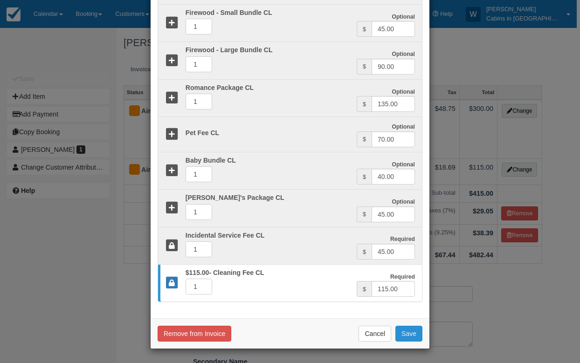
type input "280.00"
click at [401, 339] on button "Save" at bounding box center [409, 334] width 27 height 16
checkbox input "false"
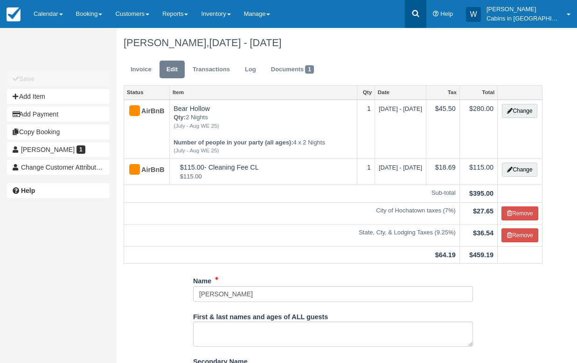
click at [420, 16] on icon at bounding box center [415, 13] width 9 height 9
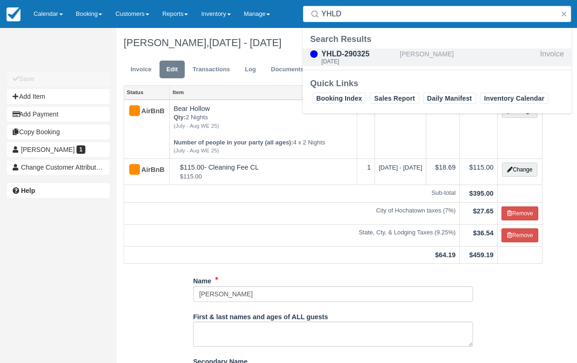
type input "YHLD"
click at [408, 54] on div "[PERSON_NAME]" at bounding box center [468, 58] width 137 height 18
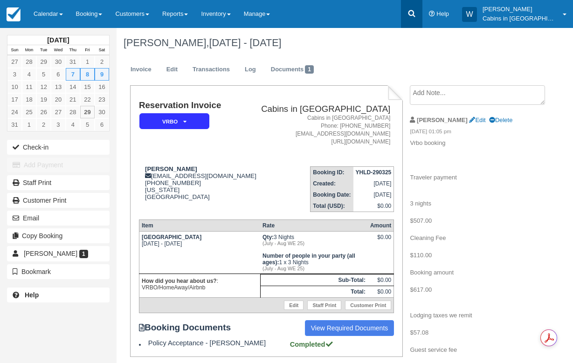
click at [415, 10] on icon at bounding box center [411, 13] width 7 height 7
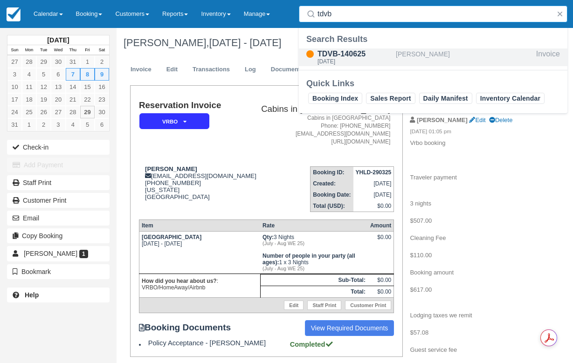
type input "tdvb"
click at [433, 55] on div "[PERSON_NAME]" at bounding box center [464, 58] width 137 height 18
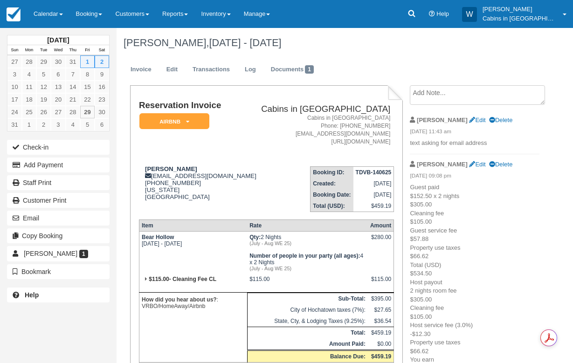
click at [428, 99] on textarea at bounding box center [477, 95] width 135 height 20
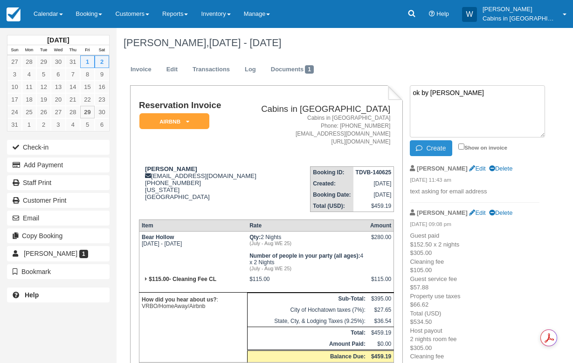
type textarea "ok by wenda"
click at [425, 150] on icon "button" at bounding box center [421, 148] width 10 height 7
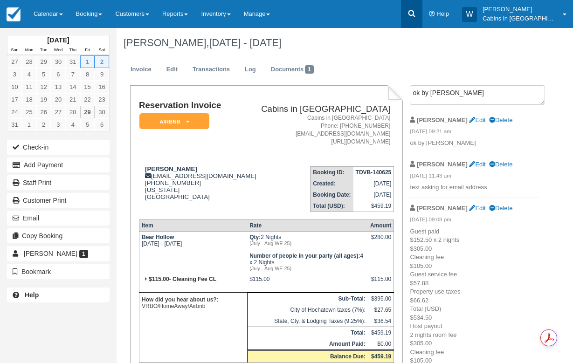
click at [415, 16] on icon at bounding box center [411, 13] width 7 height 7
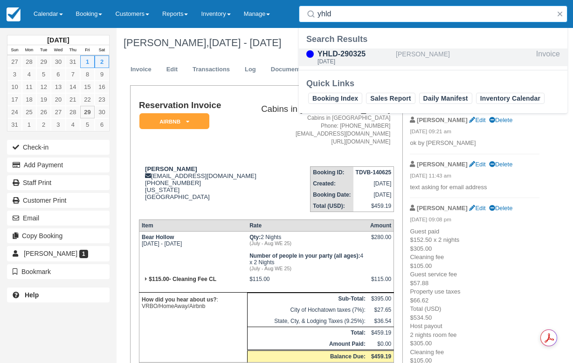
type input "yhld"
click at [390, 55] on div "YHLD-290325" at bounding box center [355, 54] width 75 height 11
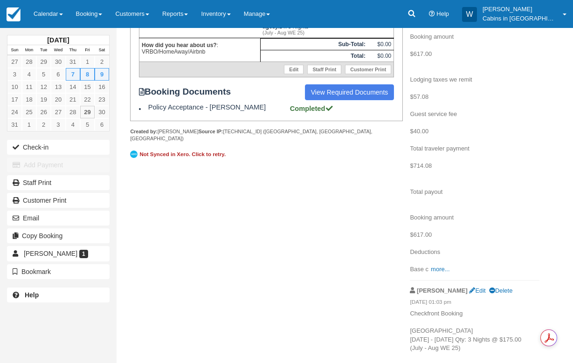
scroll to position [244, 0]
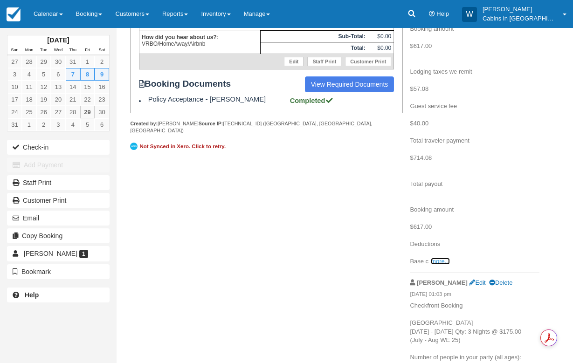
click at [439, 261] on link "more..." at bounding box center [440, 261] width 19 height 7
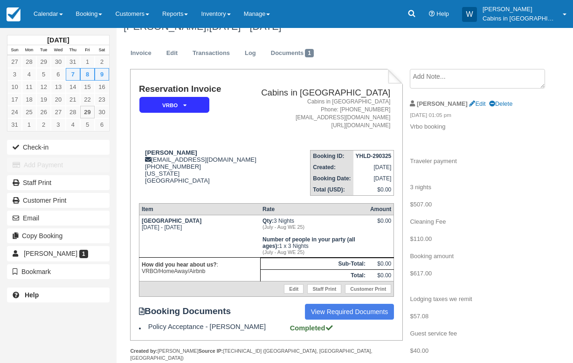
scroll to position [14, 0]
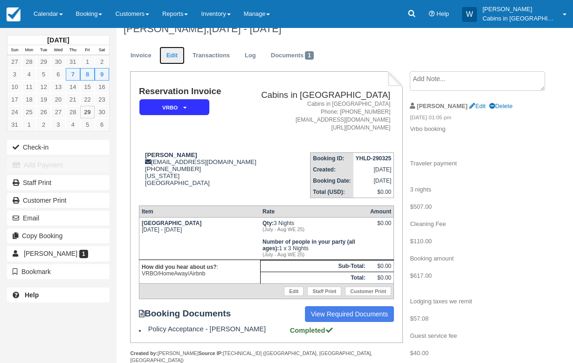
click at [174, 58] on link "Edit" at bounding box center [172, 56] width 25 height 18
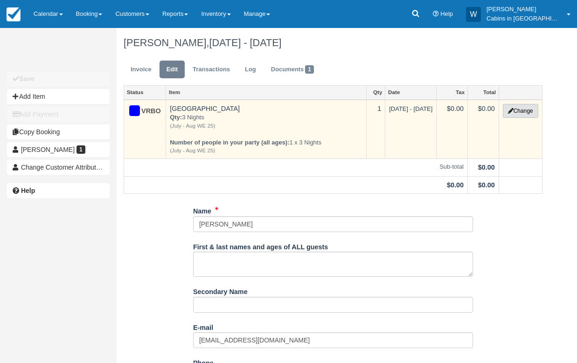
click at [518, 107] on button "Change" at bounding box center [520, 111] width 35 height 14
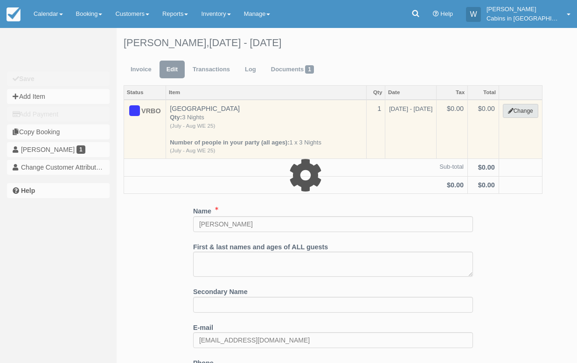
select select "1"
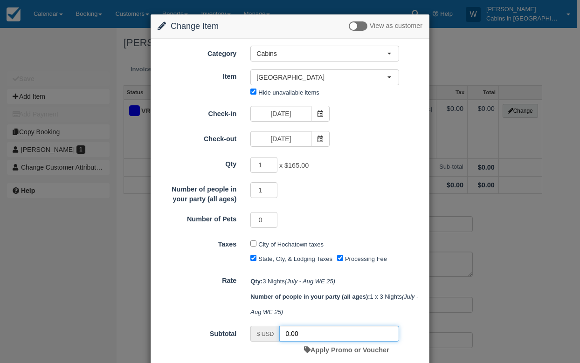
drag, startPoint x: 313, startPoint y: 338, endPoint x: 268, endPoint y: 331, distance: 45.4
click at [268, 331] on div "$ USD 0.00" at bounding box center [325, 334] width 149 height 16
type input "495.00"
click at [339, 260] on input "Processing Fee" at bounding box center [340, 258] width 6 height 6
checkbox input "false"
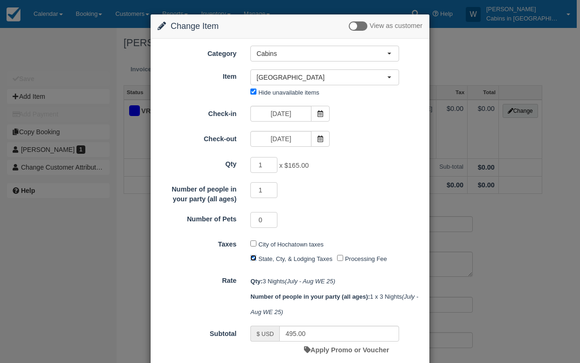
click at [253, 260] on input "State, Cty, & Lodging Taxes" at bounding box center [254, 258] width 6 height 6
checkbox input "false"
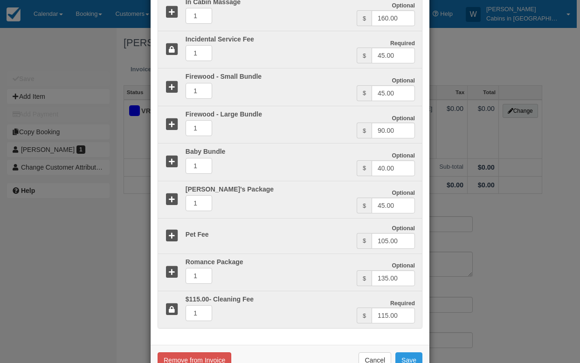
scroll to position [397, 0]
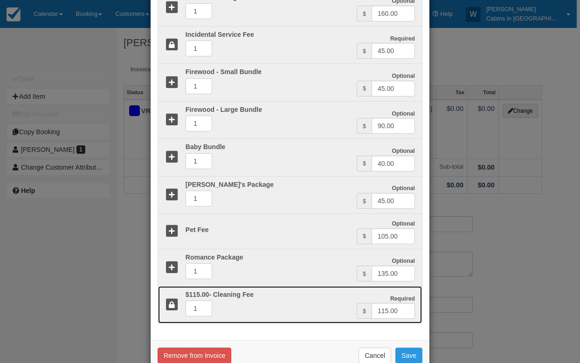
click at [171, 307] on icon at bounding box center [172, 306] width 14 height 14
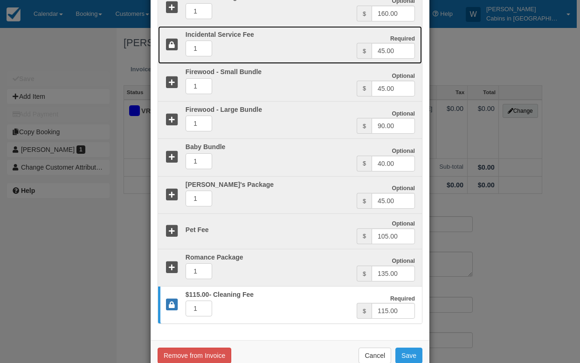
click at [179, 42] on div "1" at bounding box center [268, 50] width 178 height 18
click at [168, 48] on icon at bounding box center [172, 45] width 14 height 14
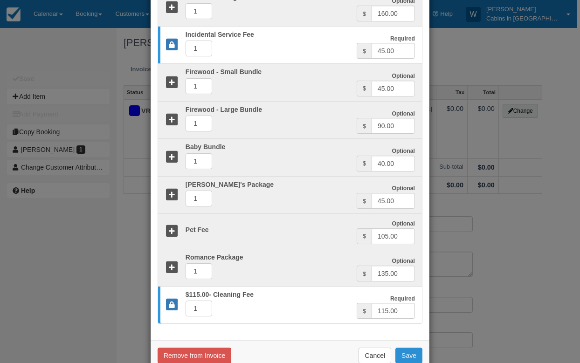
click at [404, 357] on button "Save" at bounding box center [409, 356] width 27 height 16
checkbox input "false"
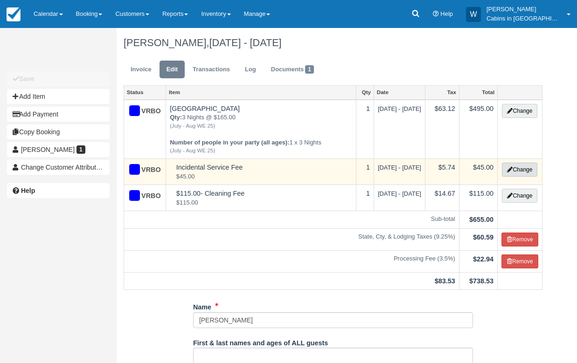
click at [516, 176] on button "Change" at bounding box center [519, 170] width 35 height 14
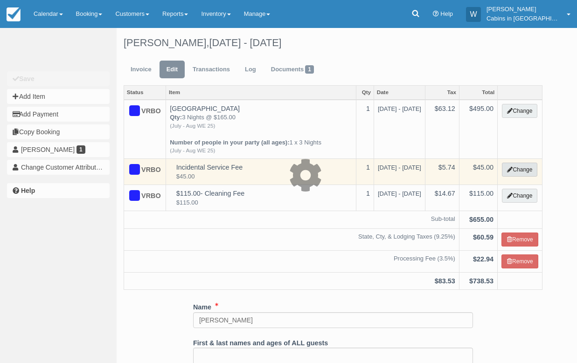
select select "2"
type input "45.00"
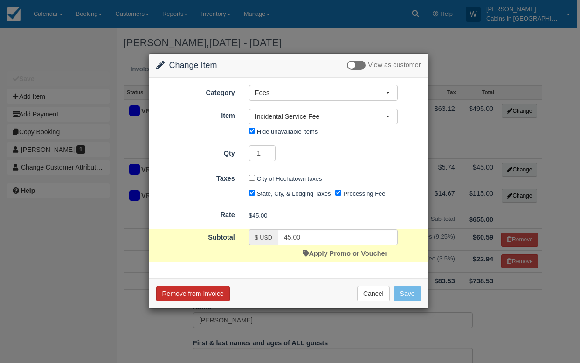
click at [211, 294] on button "Remove from Invoice" at bounding box center [193, 294] width 74 height 16
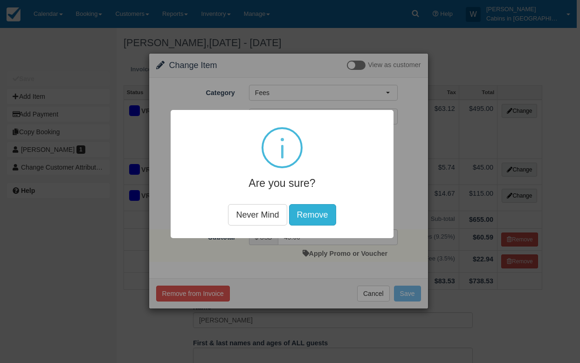
click at [307, 219] on button "Remove" at bounding box center [312, 214] width 47 height 21
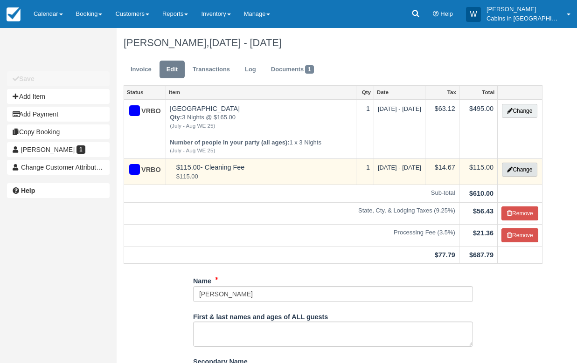
click at [514, 177] on button "Change" at bounding box center [519, 170] width 35 height 14
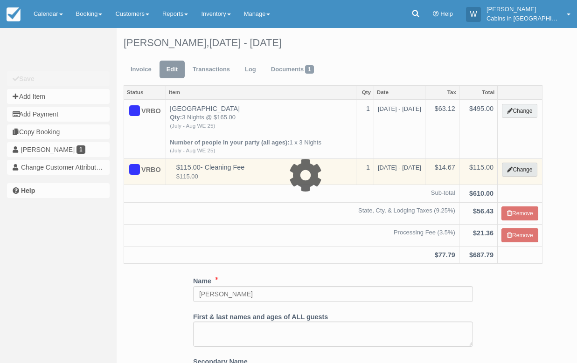
select select "6"
type input "115.00"
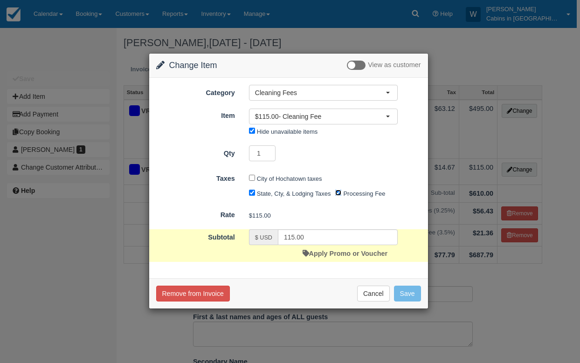
click at [339, 196] on input "Processing Fee" at bounding box center [339, 193] width 6 height 6
checkbox input "false"
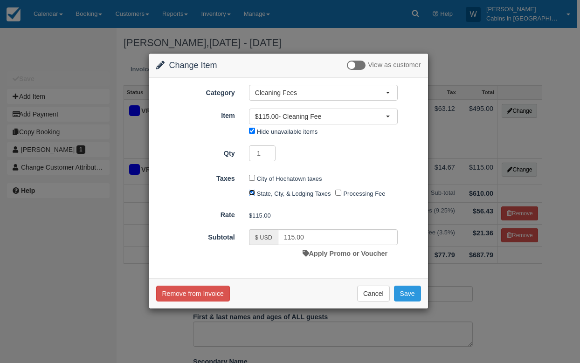
click at [253, 195] on input "State, Cty, & Lodging Taxes" at bounding box center [252, 193] width 6 height 6
checkbox input "false"
click at [401, 297] on button "Save" at bounding box center [407, 294] width 27 height 16
checkbox input "false"
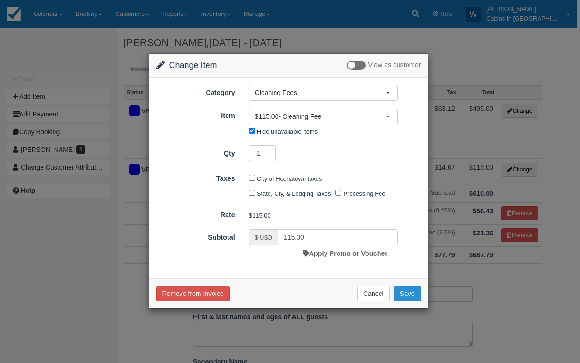
checkbox input "false"
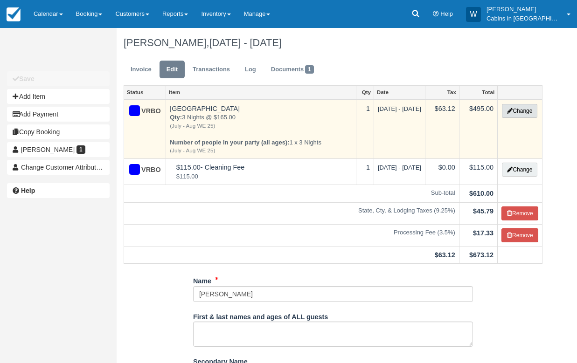
click at [517, 113] on button "Change" at bounding box center [519, 111] width 35 height 14
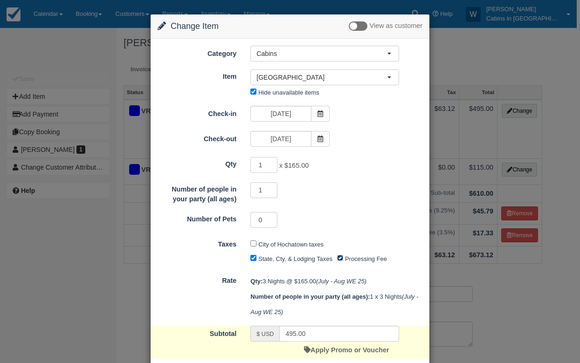
click at [339, 260] on input "Processing Fee" at bounding box center [340, 258] width 6 height 6
checkbox input "false"
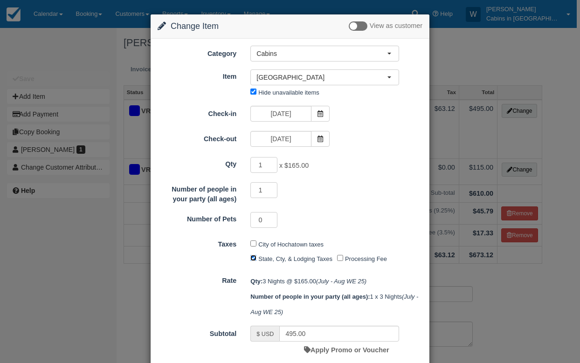
click at [253, 260] on input "State, Cty, & Lodging Taxes" at bounding box center [254, 258] width 6 height 6
checkbox input "false"
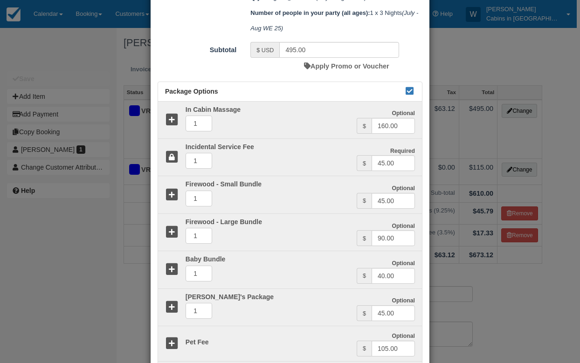
scroll to position [419, 0]
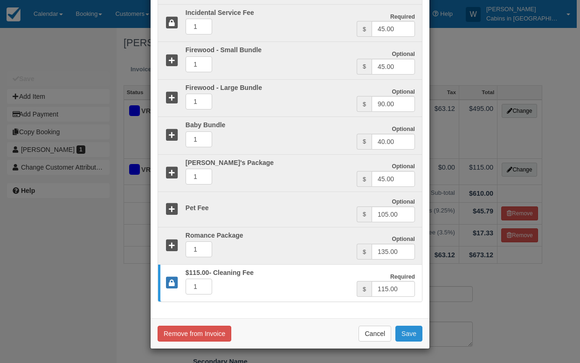
click at [413, 335] on button "Save" at bounding box center [409, 334] width 27 height 16
checkbox input "false"
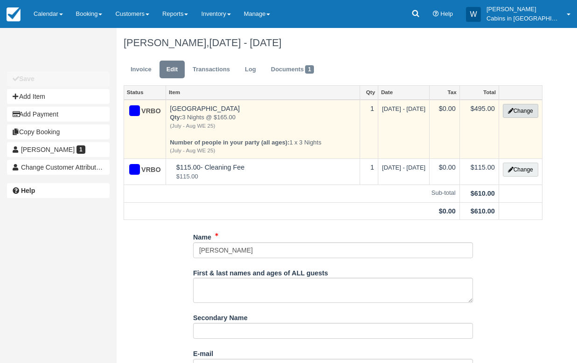
click at [517, 110] on button "Change" at bounding box center [520, 111] width 35 height 14
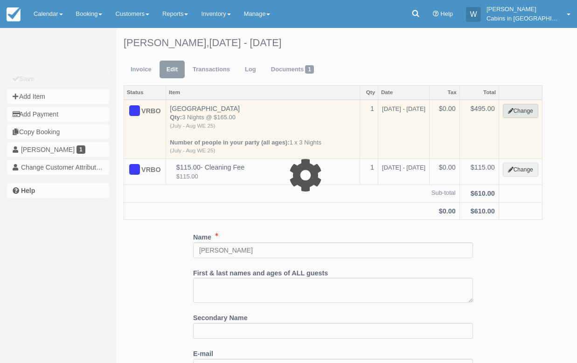
select select "1"
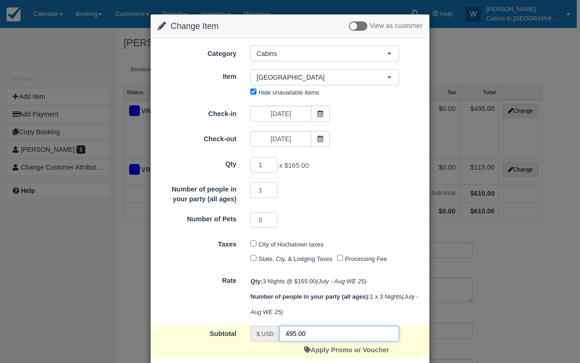
drag, startPoint x: 309, startPoint y: 337, endPoint x: 258, endPoint y: 329, distance: 52.4
click at [259, 330] on div "$ USD 495.00" at bounding box center [325, 334] width 149 height 16
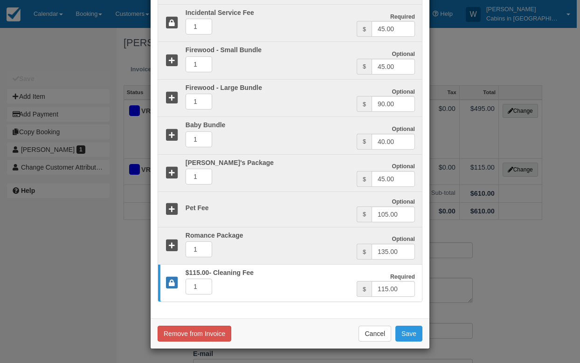
scroll to position [419, 0]
type input "450.00"
click at [414, 334] on button "Save" at bounding box center [409, 334] width 27 height 16
checkbox input "false"
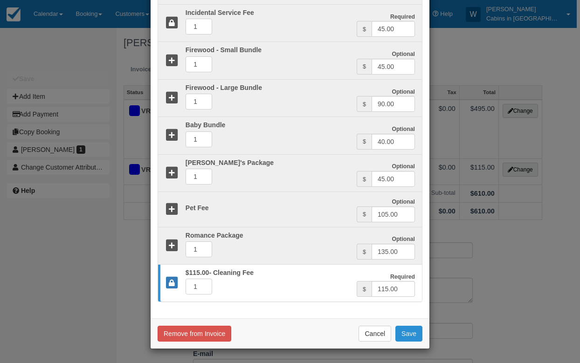
checkbox input "false"
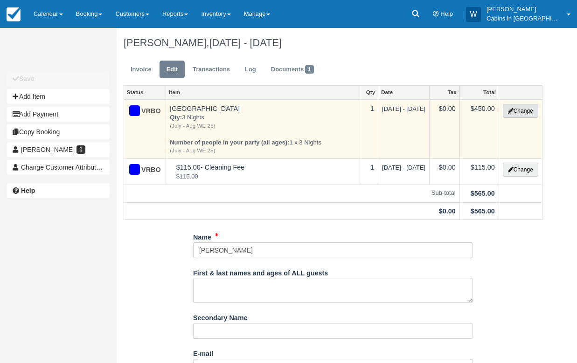
click at [525, 110] on button "Change" at bounding box center [520, 111] width 35 height 14
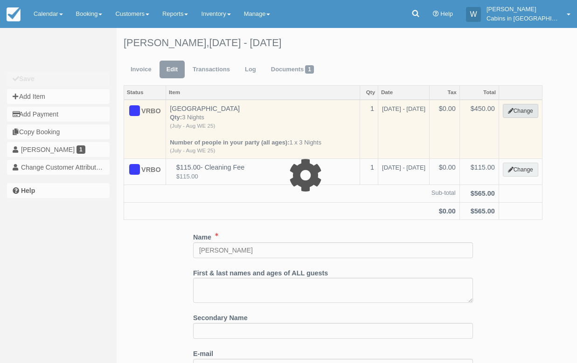
select select "1"
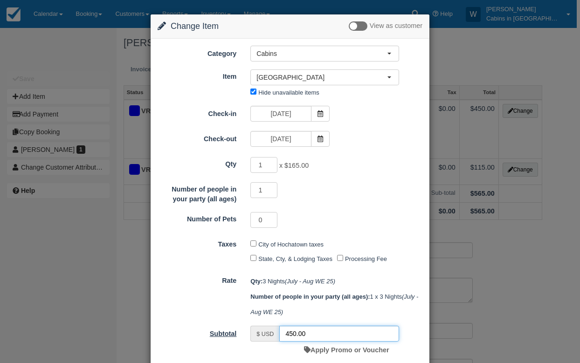
drag, startPoint x: 308, startPoint y: 335, endPoint x: 178, endPoint y: 335, distance: 130.2
click at [217, 335] on div "Subtotal $ USD 450.00 Apply Promo or Voucher" at bounding box center [290, 342] width 279 height 33
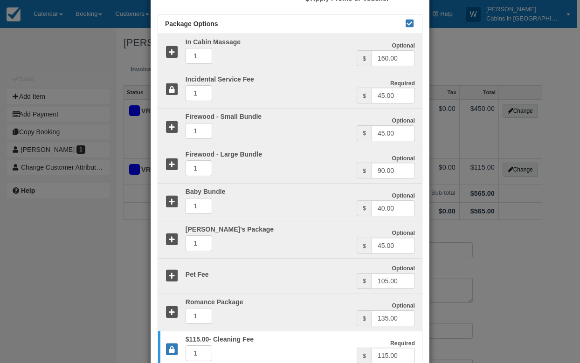
scroll to position [419, 0]
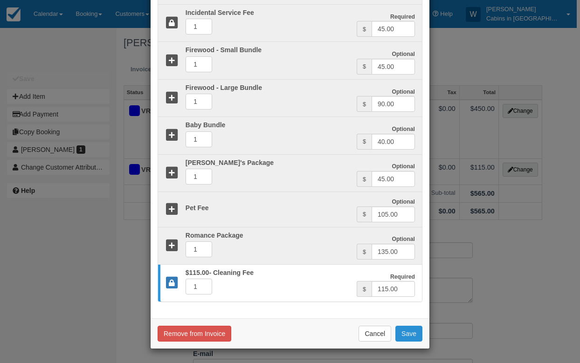
type input "465.00"
click at [403, 329] on button "Save" at bounding box center [409, 334] width 27 height 16
checkbox input "false"
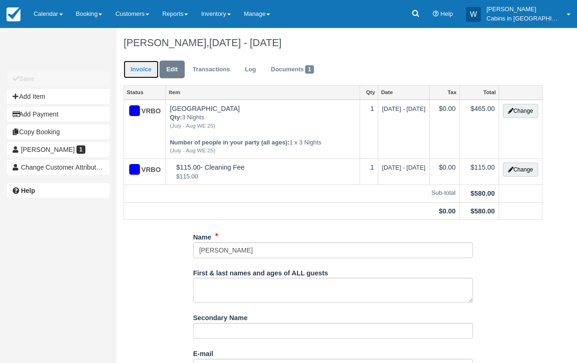
click at [137, 72] on link "Invoice" at bounding box center [141, 70] width 35 height 18
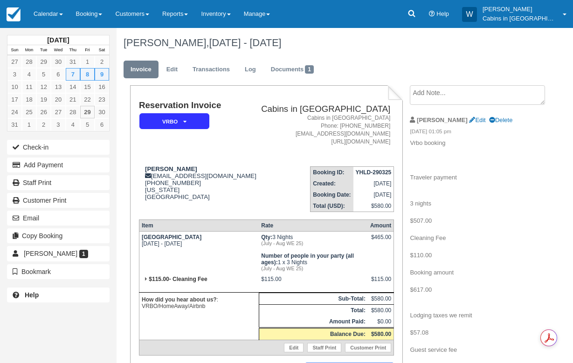
click at [452, 95] on textarea at bounding box center [477, 95] width 135 height 20
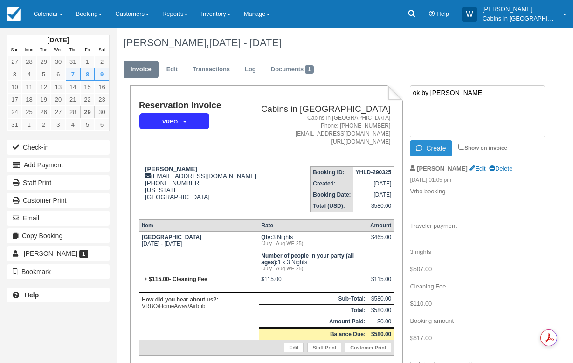
type textarea "ok by wenda"
click at [435, 151] on button "Create" at bounding box center [431, 148] width 42 height 16
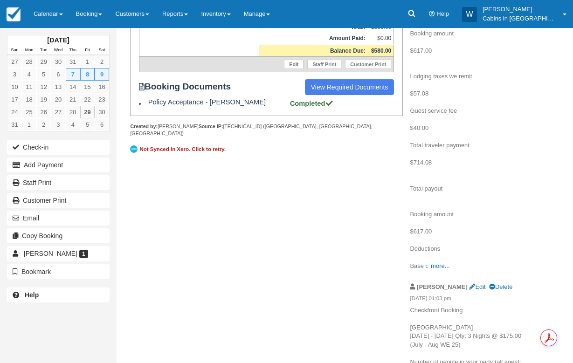
scroll to position [285, 0]
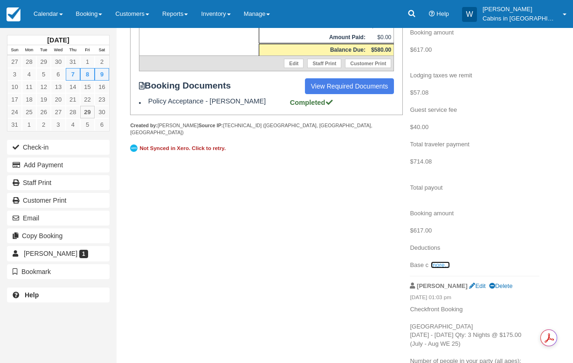
click at [442, 268] on link "more..." at bounding box center [440, 265] width 19 height 7
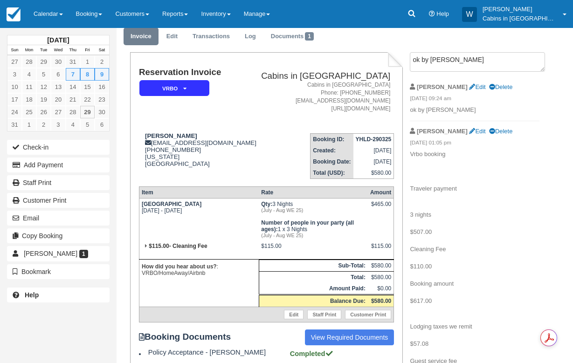
scroll to position [0, 0]
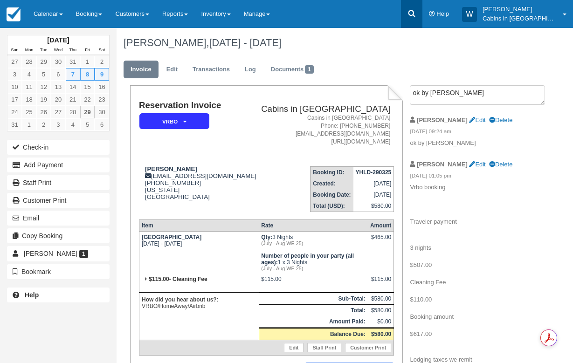
click at [417, 12] on icon at bounding box center [411, 13] width 9 height 9
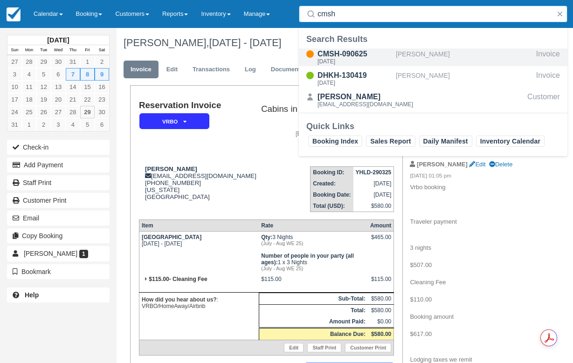
type input "cmsh"
click at [366, 59] on div "Fri Aug 8 2025" at bounding box center [355, 62] width 75 height 6
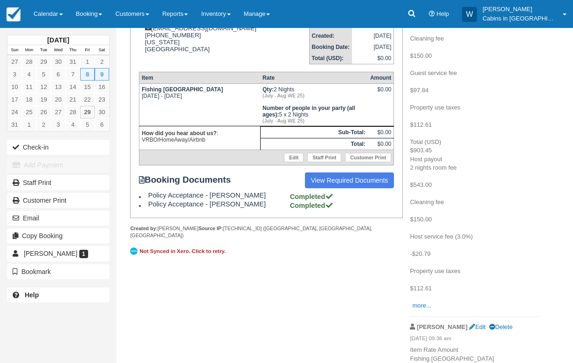
scroll to position [167, 0]
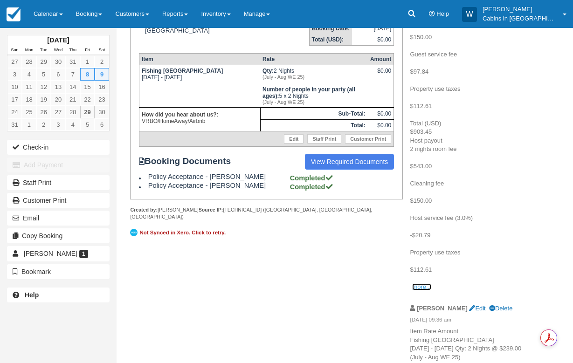
click at [420, 288] on link "more..." at bounding box center [421, 287] width 19 height 7
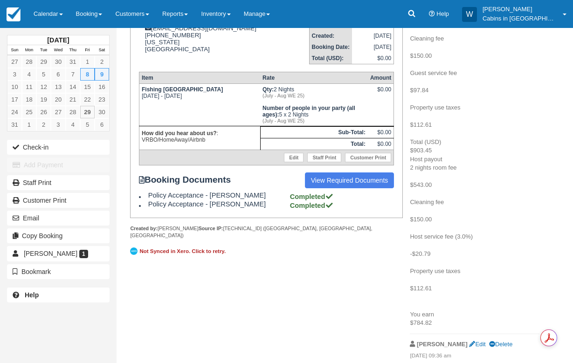
scroll to position [0, 0]
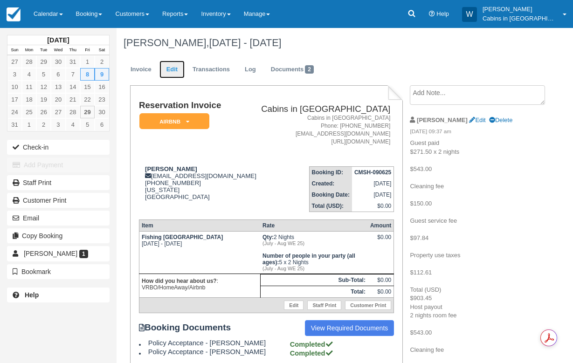
click at [176, 69] on link "Edit" at bounding box center [172, 70] width 25 height 18
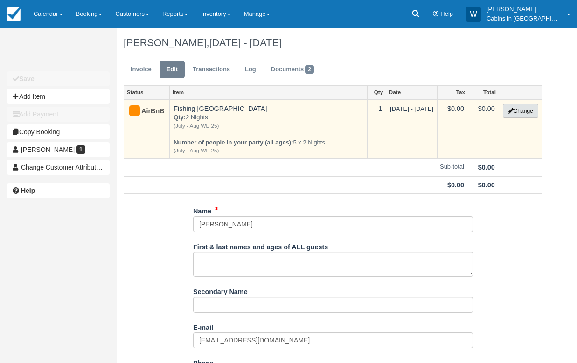
click at [519, 109] on button "Change" at bounding box center [520, 111] width 35 height 14
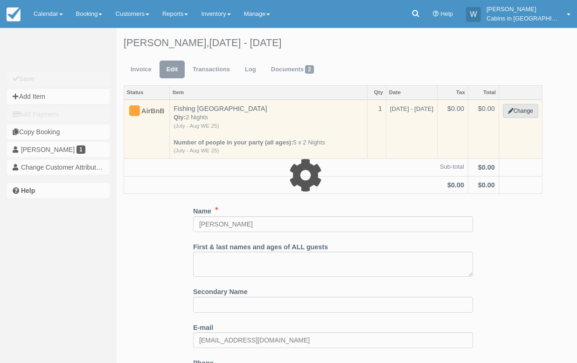
select select "1"
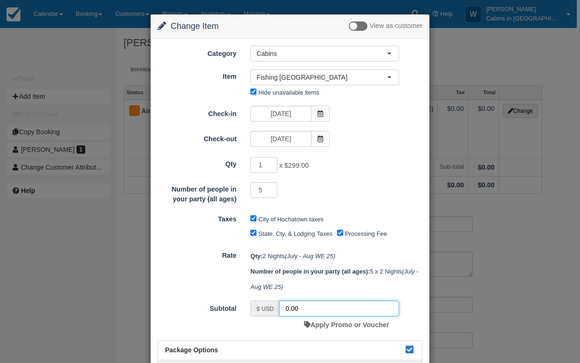
drag, startPoint x: 303, startPoint y: 312, endPoint x: 267, endPoint y: 309, distance: 36.0
click at [267, 310] on div "$ USD 0.00" at bounding box center [325, 309] width 149 height 16
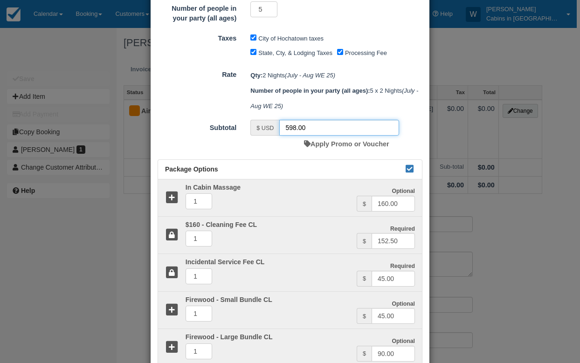
scroll to position [188, 0]
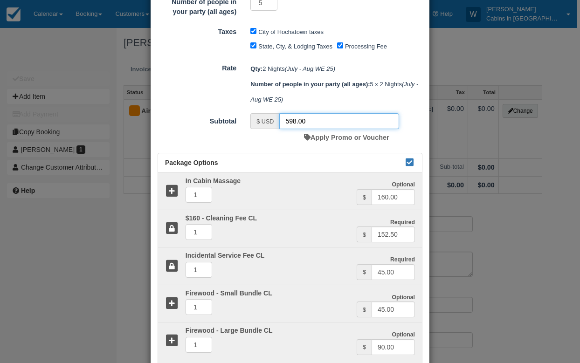
type input "598.00"
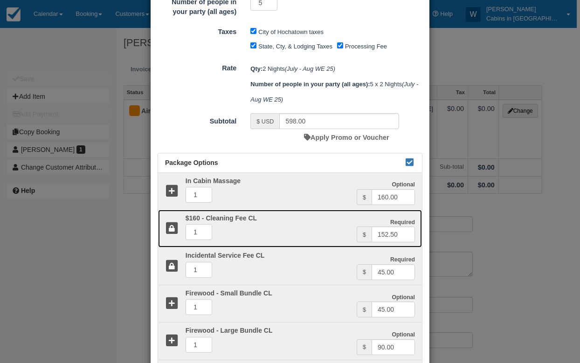
click at [173, 227] on icon at bounding box center [172, 229] width 14 height 14
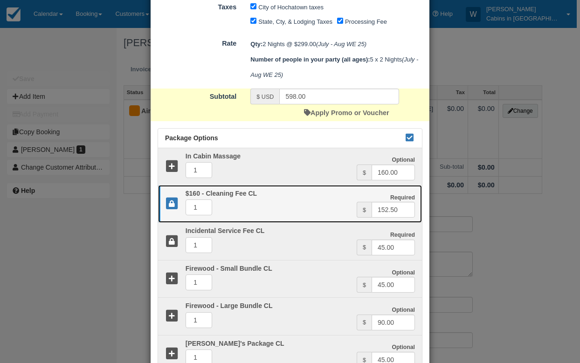
scroll to position [209, 0]
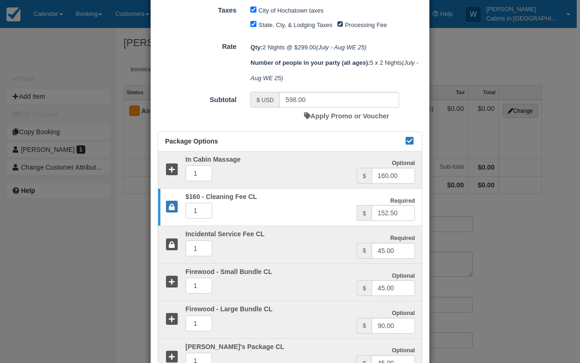
click at [341, 25] on input "Processing Fee" at bounding box center [340, 24] width 6 height 6
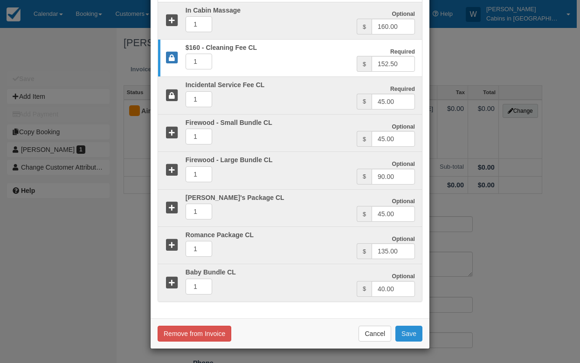
click at [411, 334] on button "Save" at bounding box center [409, 334] width 27 height 16
checkbox input "false"
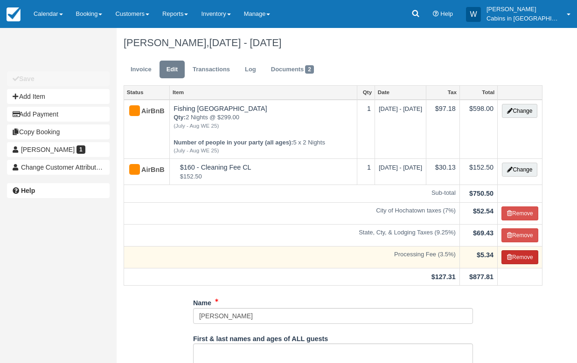
click at [522, 265] on button "Remove" at bounding box center [520, 258] width 37 height 14
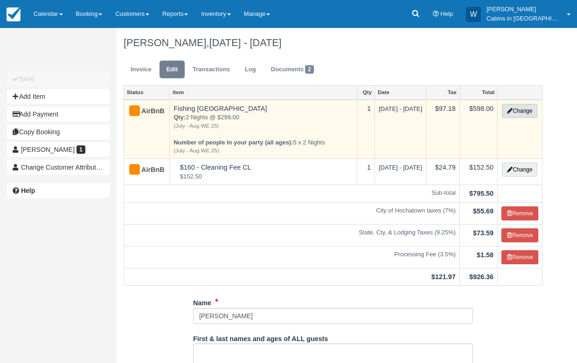
click at [525, 113] on button "Change" at bounding box center [519, 111] width 35 height 14
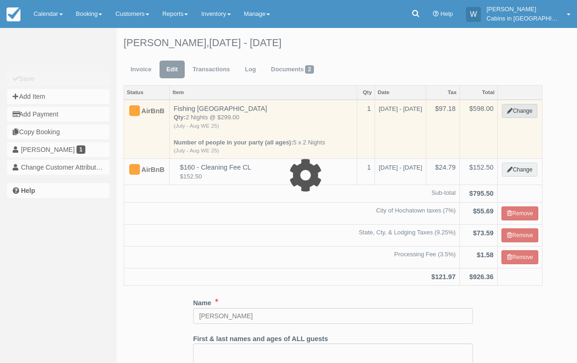
select select "1"
type input "598.00"
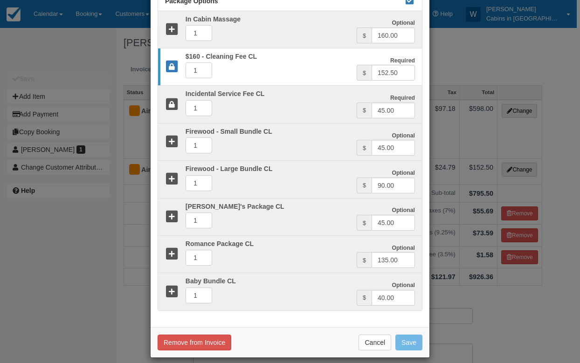
scroll to position [359, 0]
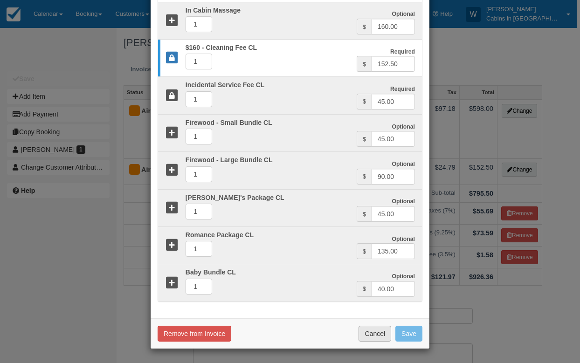
click at [376, 334] on button "Cancel" at bounding box center [375, 334] width 33 height 16
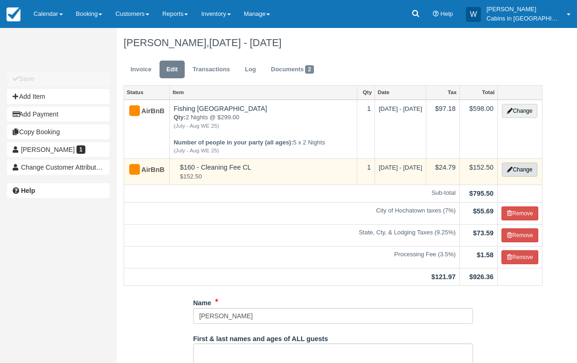
click at [524, 177] on button "Change" at bounding box center [519, 170] width 35 height 14
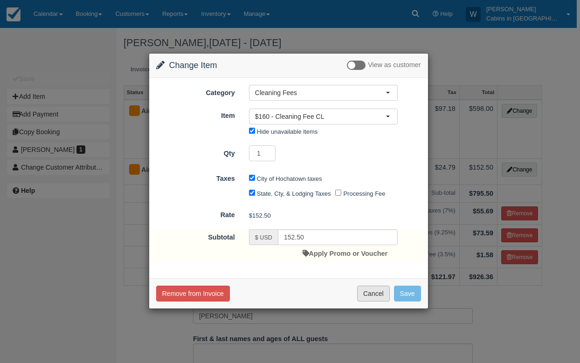
click at [368, 295] on button "Cancel" at bounding box center [373, 294] width 33 height 16
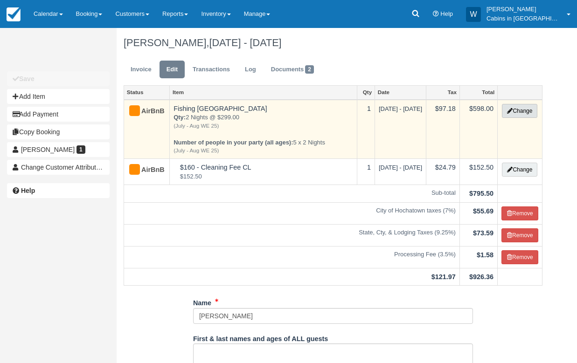
click at [521, 110] on button "Change" at bounding box center [519, 111] width 35 height 14
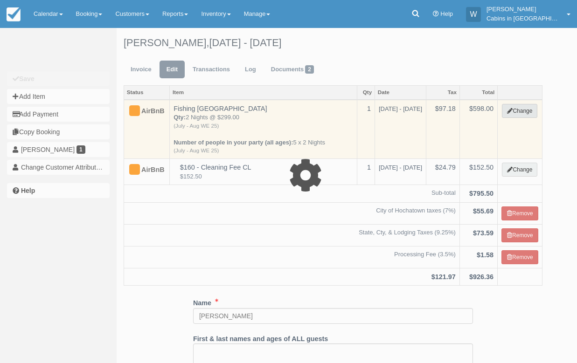
select select "1"
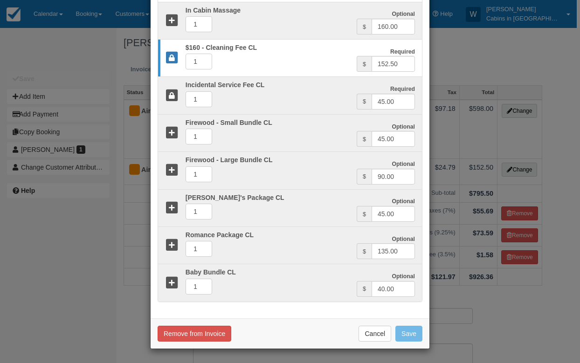
drag, startPoint x: 318, startPoint y: 311, endPoint x: 265, endPoint y: 304, distance: 53.7
type input "498.00"
click at [406, 336] on button "Save" at bounding box center [409, 334] width 27 height 16
checkbox input "false"
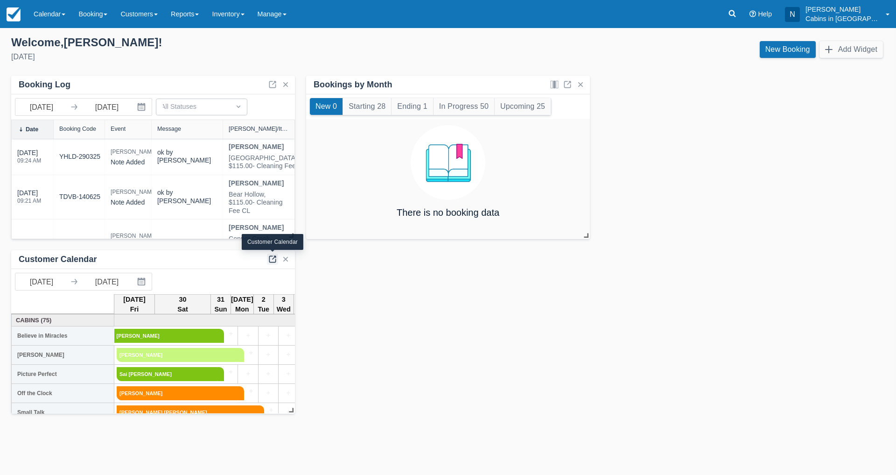
click at [274, 256] on link at bounding box center [272, 258] width 11 height 11
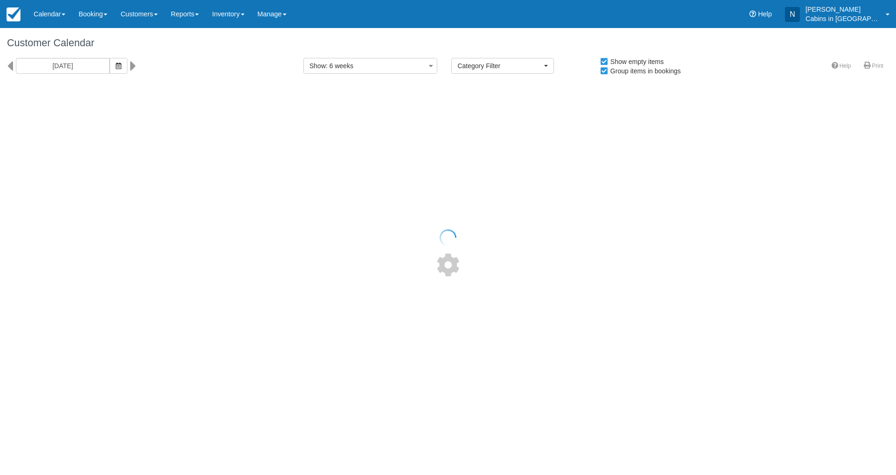
select select
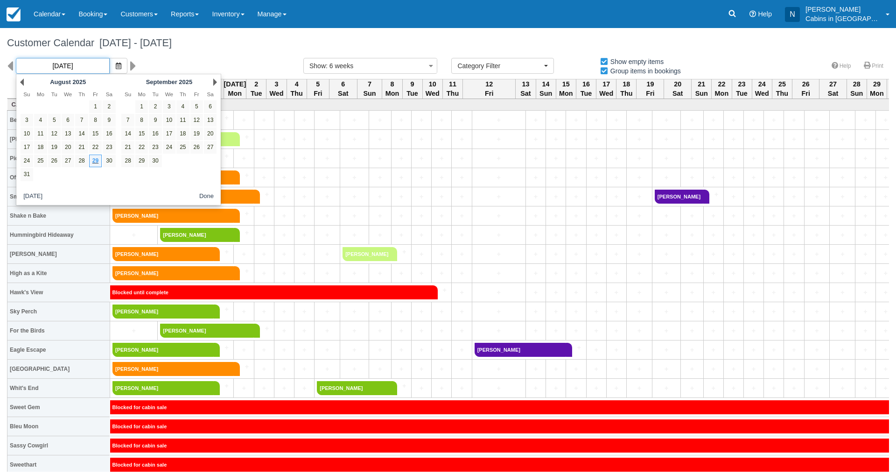
drag, startPoint x: 89, startPoint y: 62, endPoint x: 85, endPoint y: 77, distance: 15.8
click at [89, 62] on input "08/29/25" at bounding box center [63, 66] width 94 height 16
click at [79, 160] on link "28" at bounding box center [81, 160] width 13 height 13
type input "08/28/25"
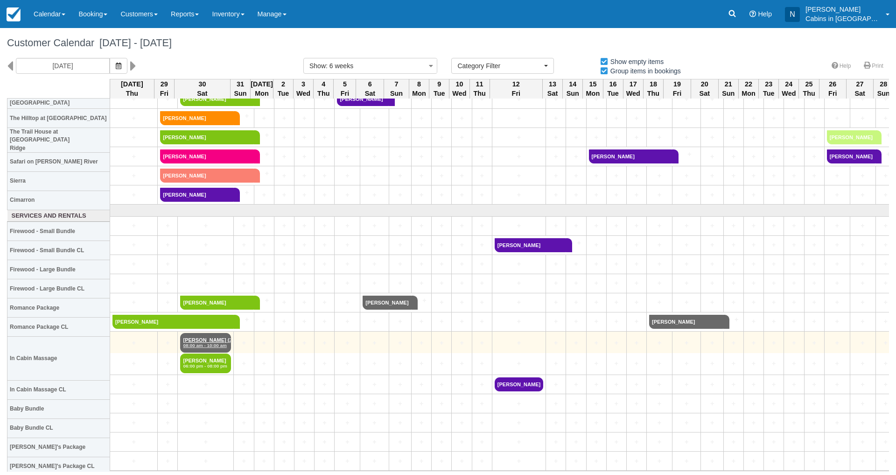
scroll to position [862, 0]
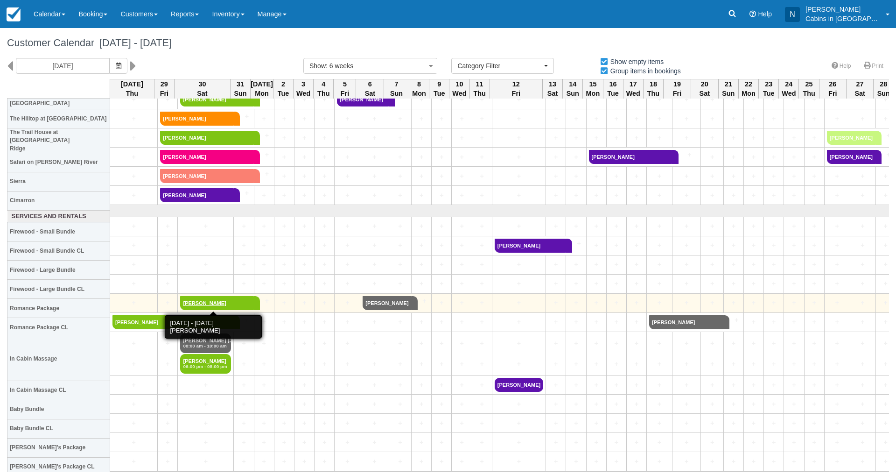
click at [202, 299] on link "[PERSON_NAME]" at bounding box center [217, 303] width 74 height 14
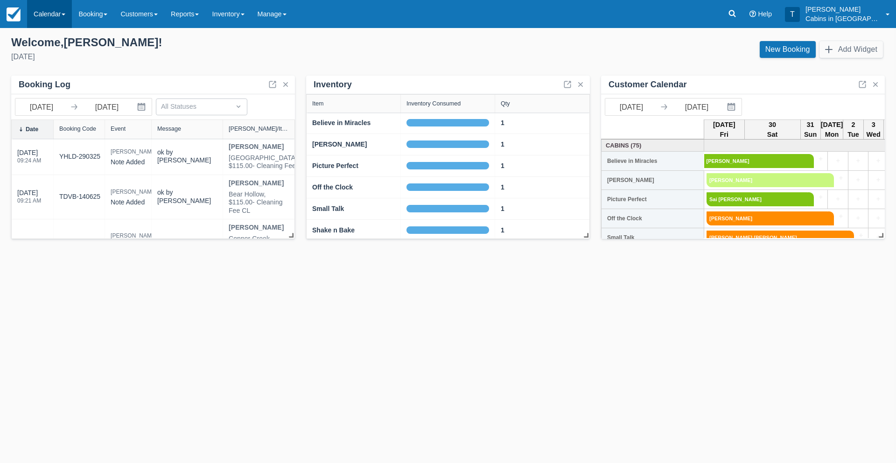
click at [57, 17] on link "Calendar" at bounding box center [49, 14] width 45 height 28
click at [61, 61] on link "Customer" at bounding box center [65, 60] width 74 height 20
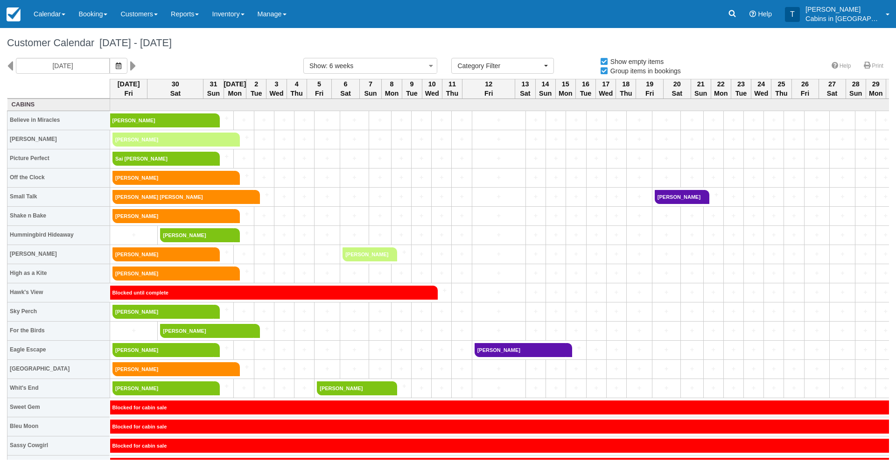
select select
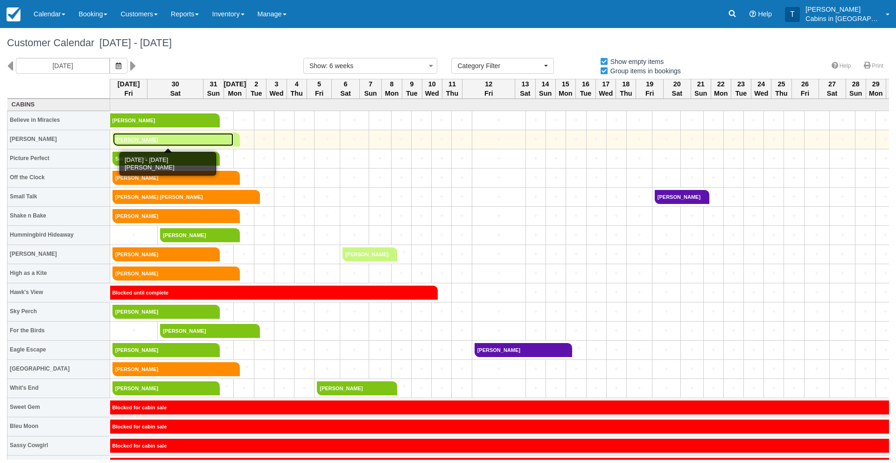
click at [127, 139] on link "[PERSON_NAME]" at bounding box center [172, 140] width 121 height 14
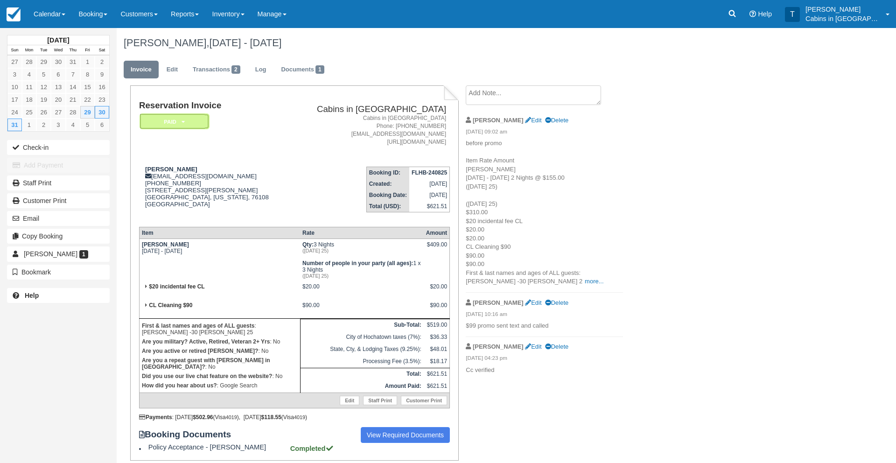
click at [171, 118] on em "Paid" at bounding box center [175, 121] width 70 height 16
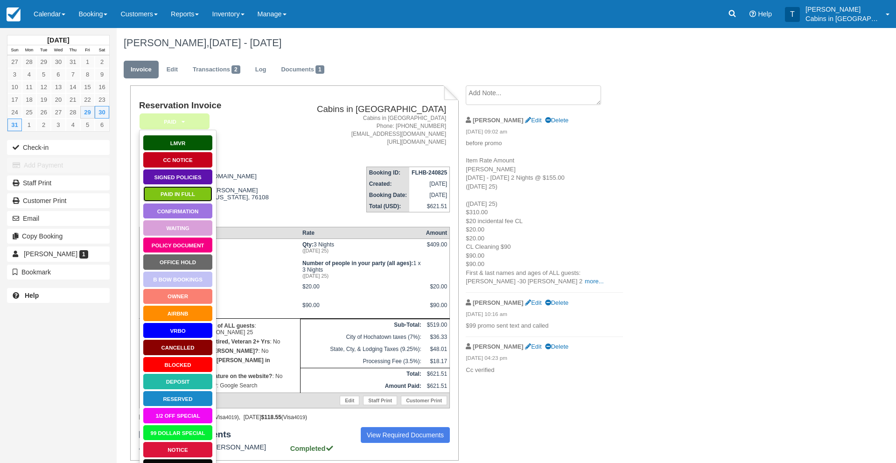
click at [176, 194] on link "Paid in Full" at bounding box center [178, 194] width 70 height 16
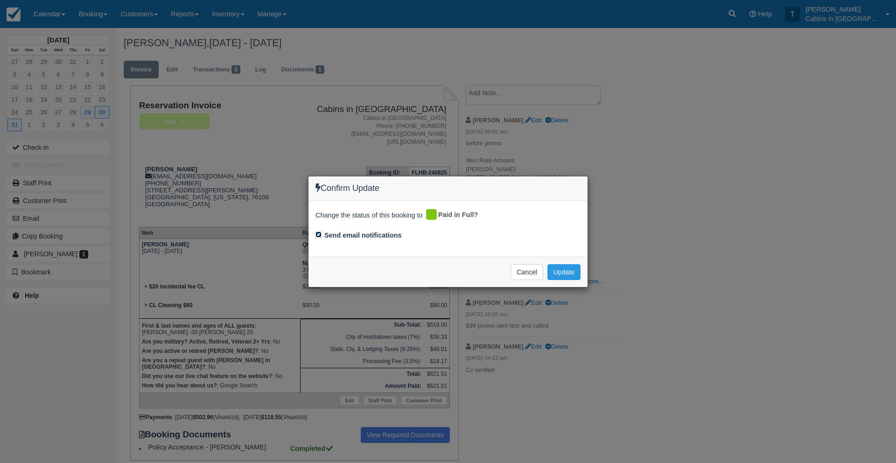
click at [317, 235] on input "Send email notifications" at bounding box center [318, 234] width 6 height 6
checkbox input "false"
click at [559, 272] on button "Update" at bounding box center [563, 272] width 33 height 16
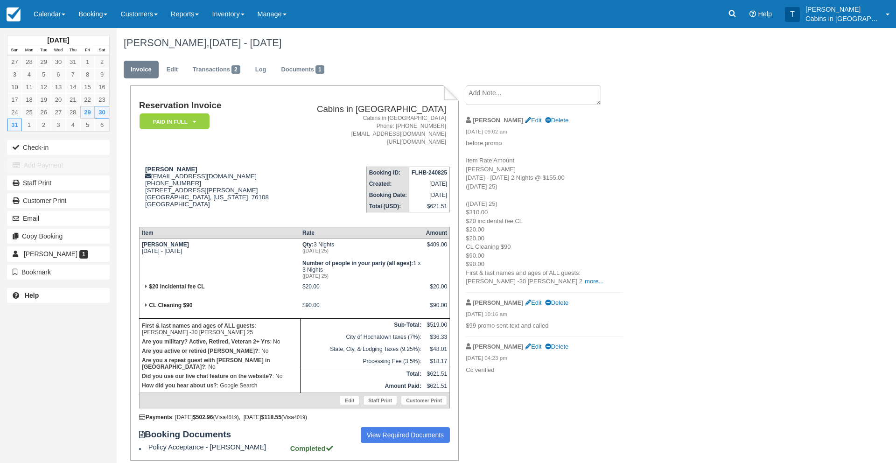
click at [496, 91] on textarea at bounding box center [533, 95] width 135 height 20
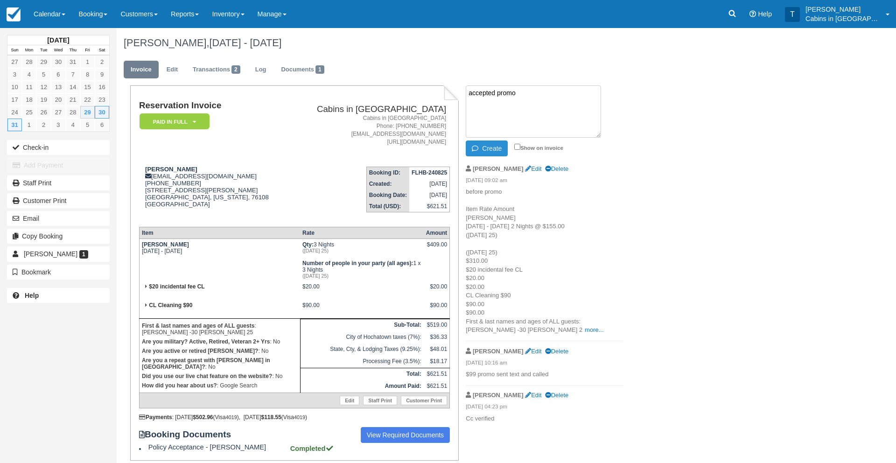
type textarea "accepted promo"
click at [482, 151] on button "Create" at bounding box center [487, 148] width 42 height 16
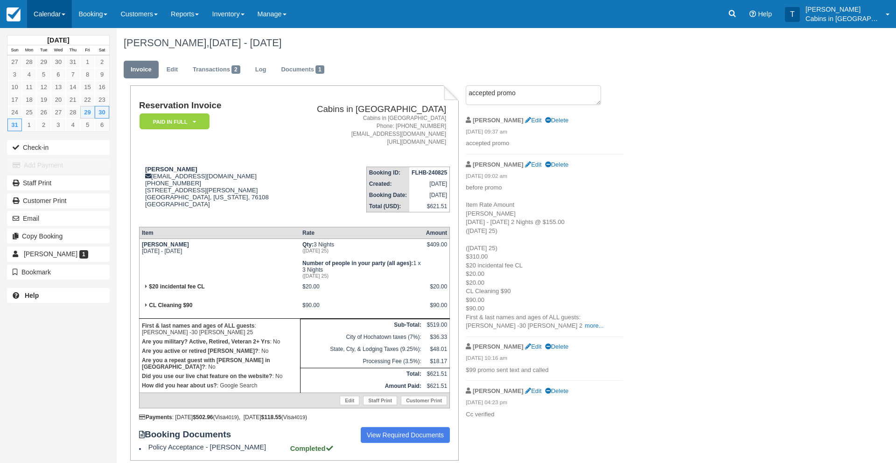
click at [52, 14] on link "Calendar" at bounding box center [49, 14] width 45 height 28
click at [63, 65] on link "Customer" at bounding box center [65, 60] width 74 height 20
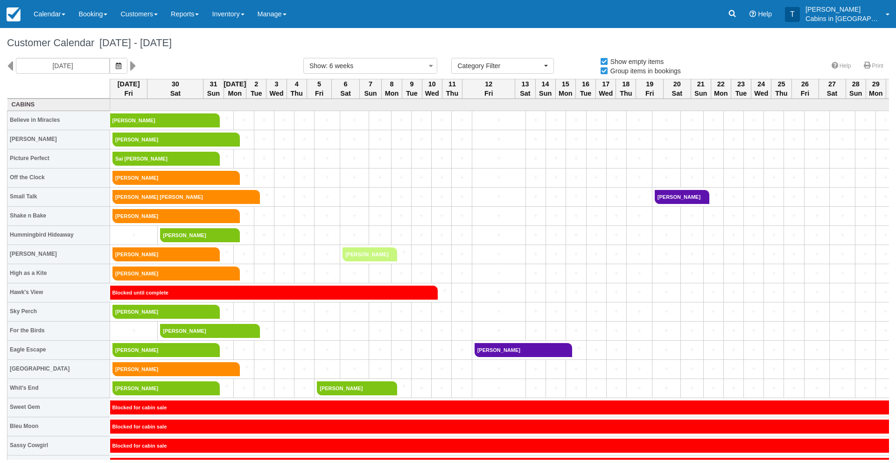
select select
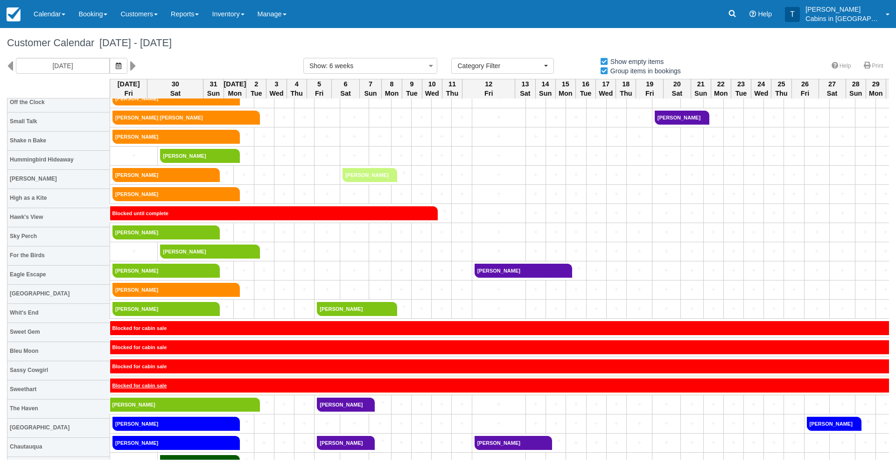
scroll to position [85, 0]
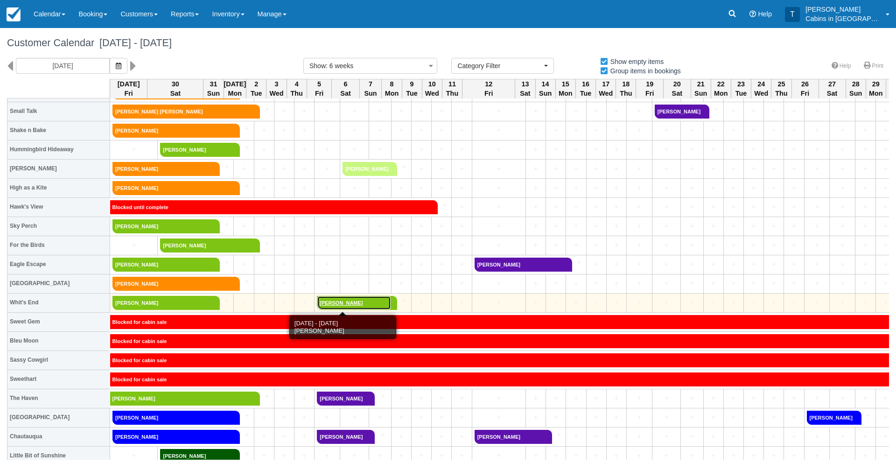
click at [324, 302] on link "PATSY KUEBLER" at bounding box center [354, 303] width 74 height 14
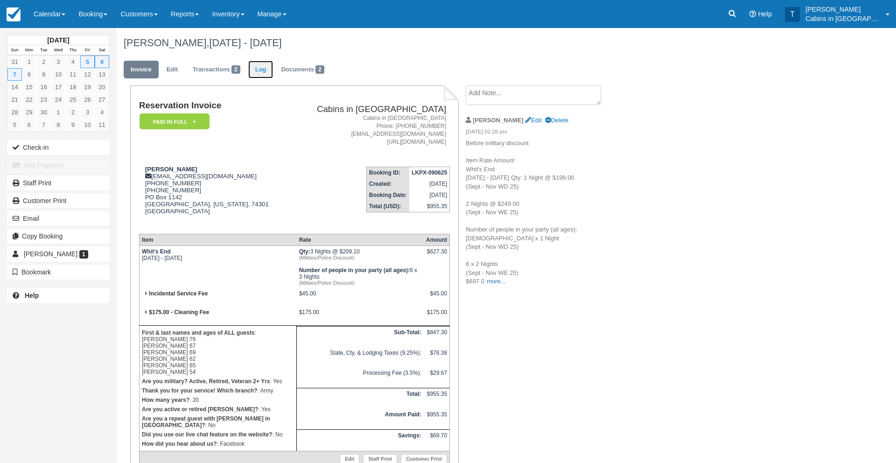
click at [264, 69] on link "Log" at bounding box center [260, 70] width 25 height 18
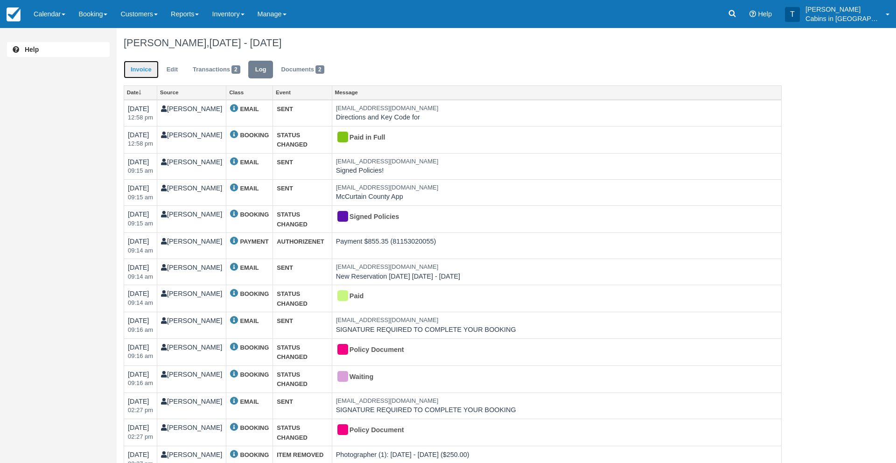
click at [133, 70] on link "Invoice" at bounding box center [141, 70] width 35 height 18
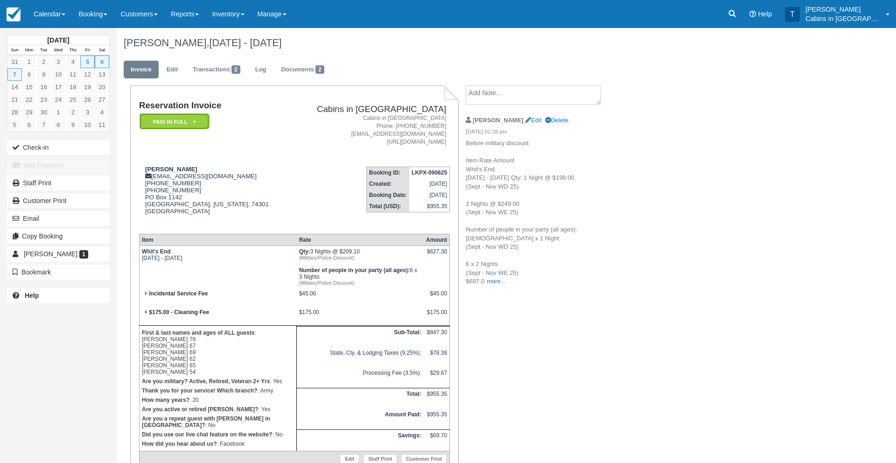
click at [185, 119] on em "Paid in Full" at bounding box center [175, 121] width 70 height 16
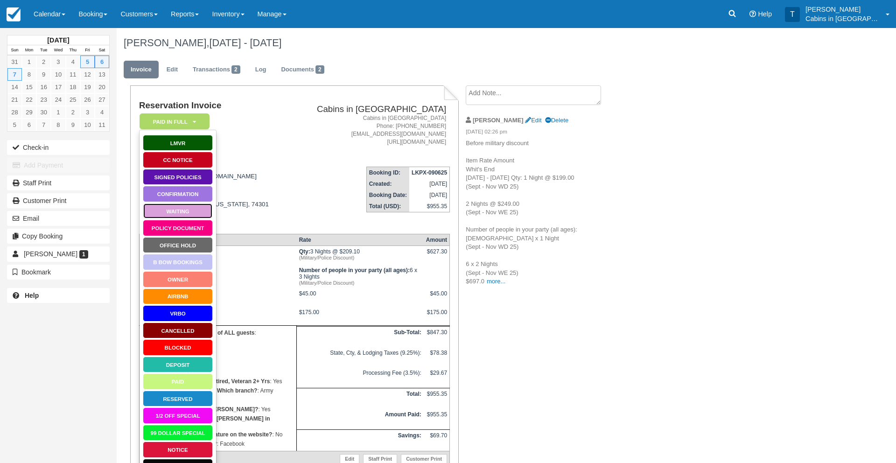
click at [187, 213] on link "Waiting" at bounding box center [178, 211] width 70 height 16
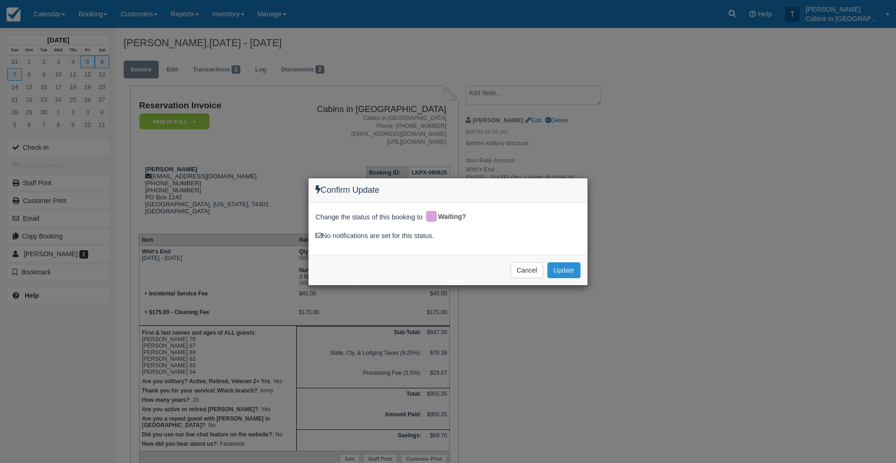
click at [559, 271] on button "Update" at bounding box center [563, 270] width 33 height 16
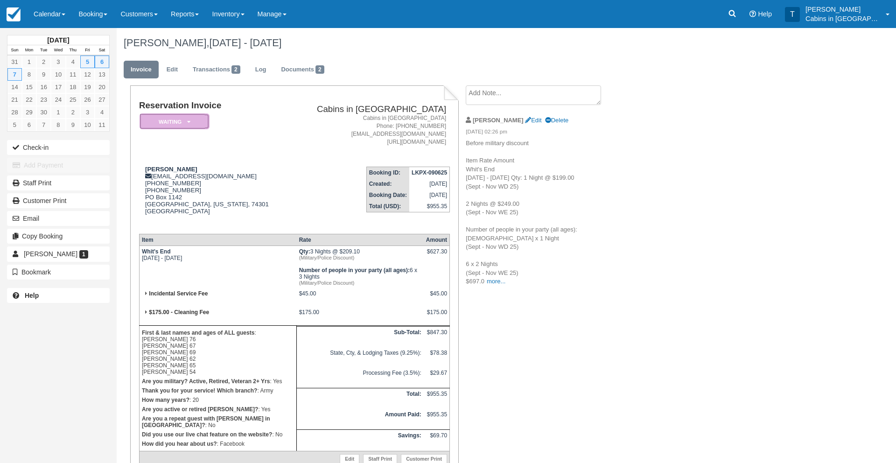
click at [176, 121] on em "Waiting" at bounding box center [175, 121] width 70 height 16
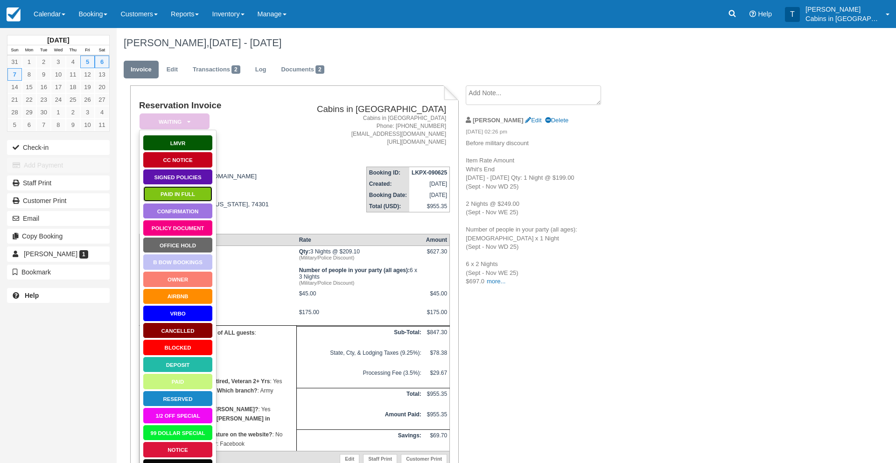
click at [166, 189] on link "Paid in Full" at bounding box center [178, 194] width 70 height 16
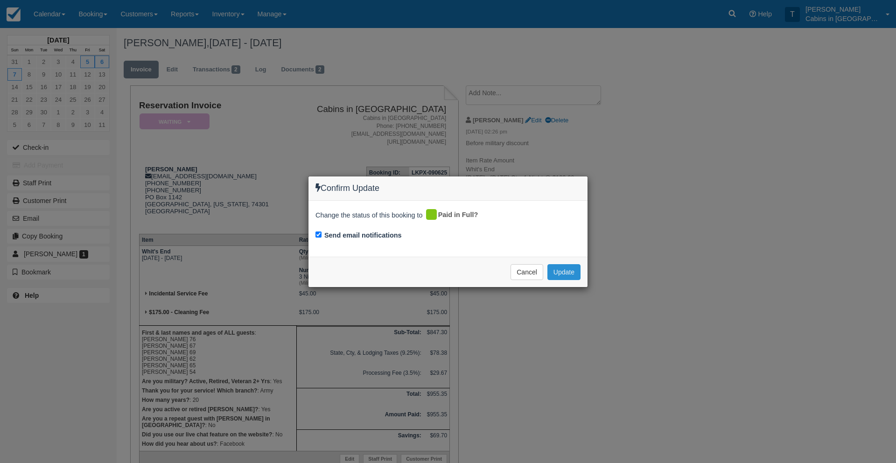
click at [566, 272] on button "Update" at bounding box center [563, 272] width 33 height 16
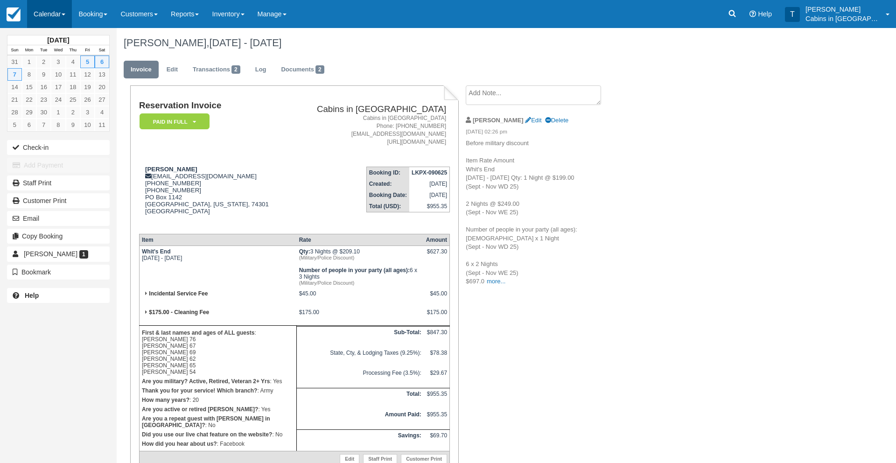
click at [50, 14] on link "Calendar" at bounding box center [49, 14] width 45 height 28
click at [58, 60] on link "Customer" at bounding box center [65, 60] width 74 height 20
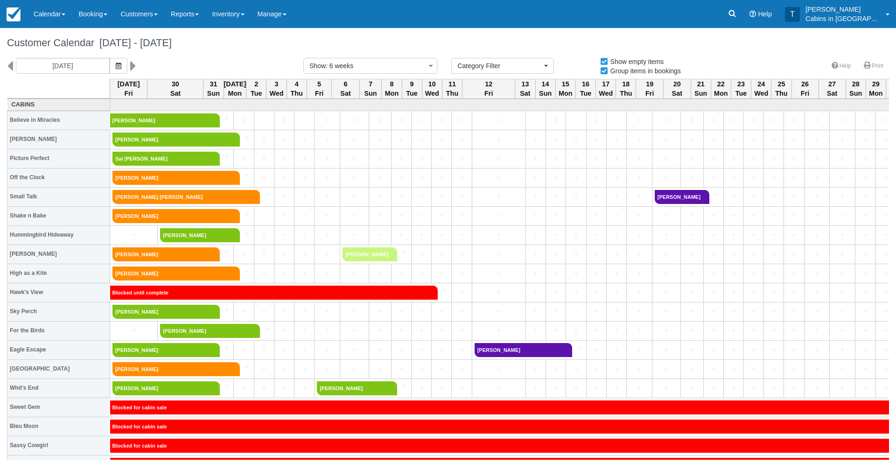
select select
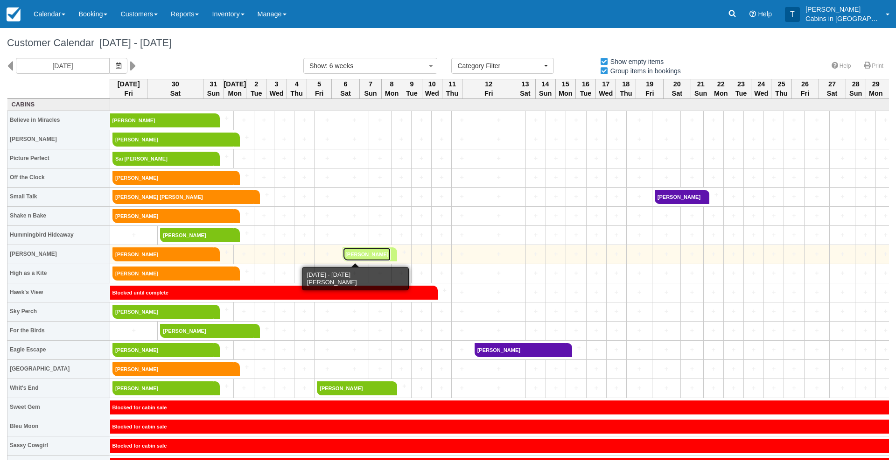
click at [347, 257] on link "[PERSON_NAME]" at bounding box center [366, 254] width 49 height 14
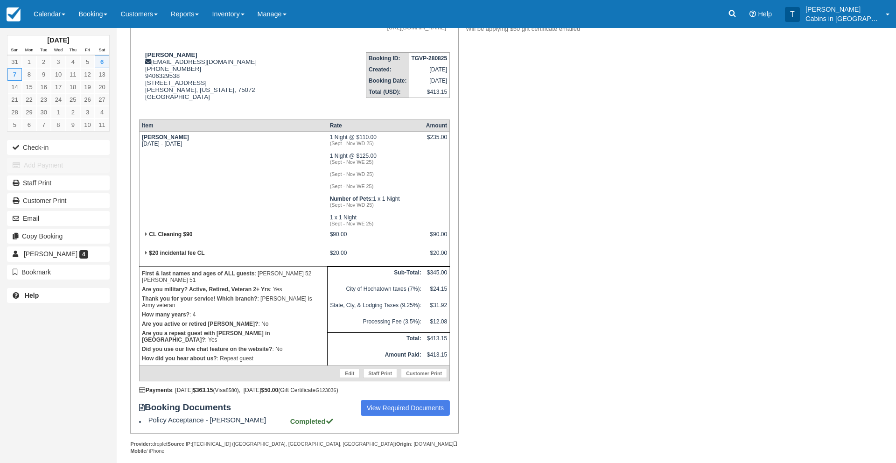
scroll to position [127, 0]
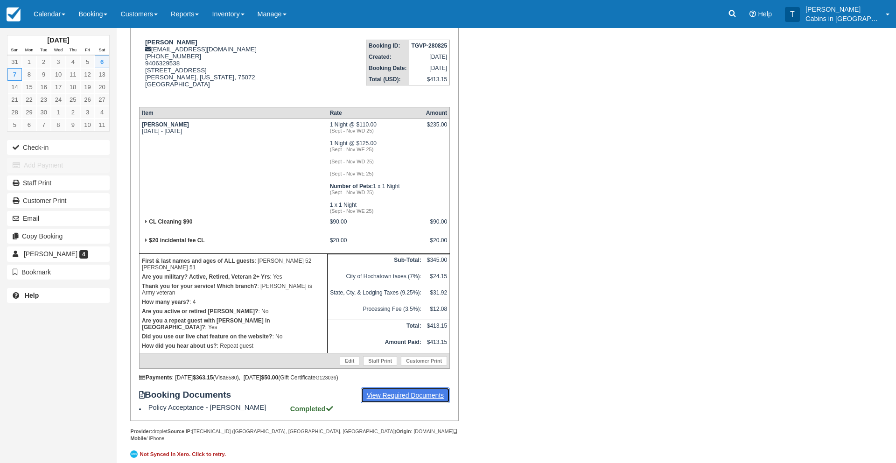
click at [401, 394] on link "View Required Documents" at bounding box center [406, 395] width 90 height 16
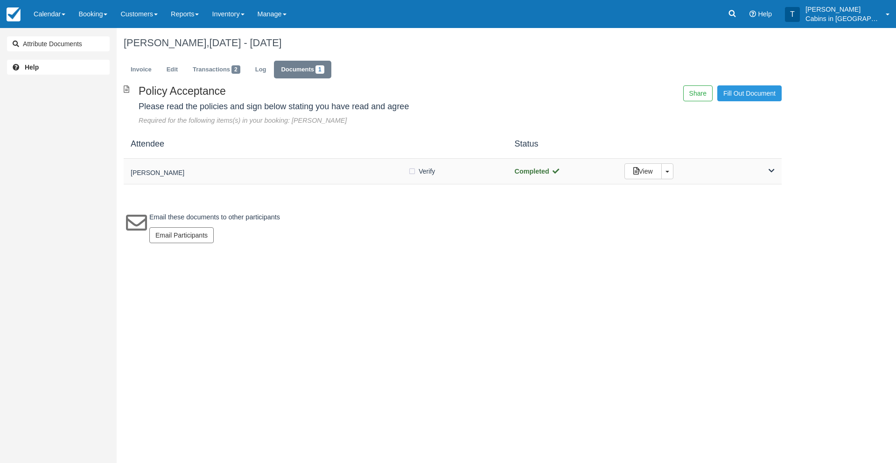
click at [301, 176] on h5 "[PERSON_NAME]" at bounding box center [269, 172] width 277 height 7
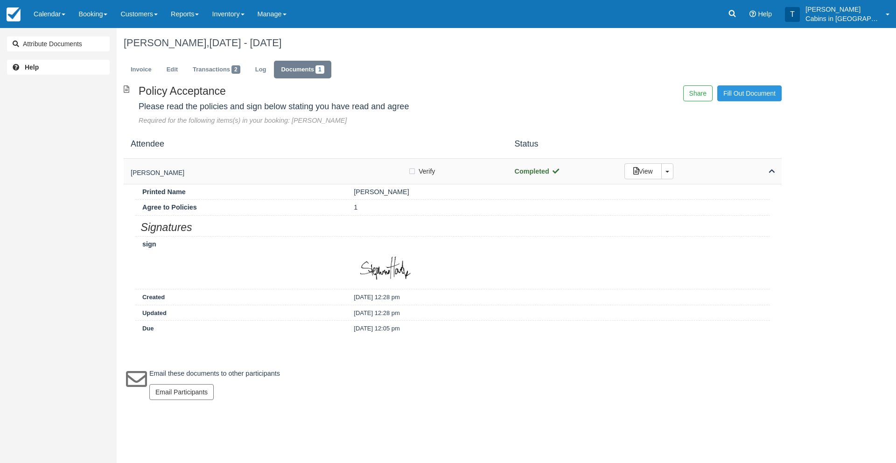
click at [412, 172] on label "Verify Verified" at bounding box center [424, 171] width 33 height 14
checkbox input "true"
click at [147, 68] on link "Invoice" at bounding box center [141, 70] width 35 height 18
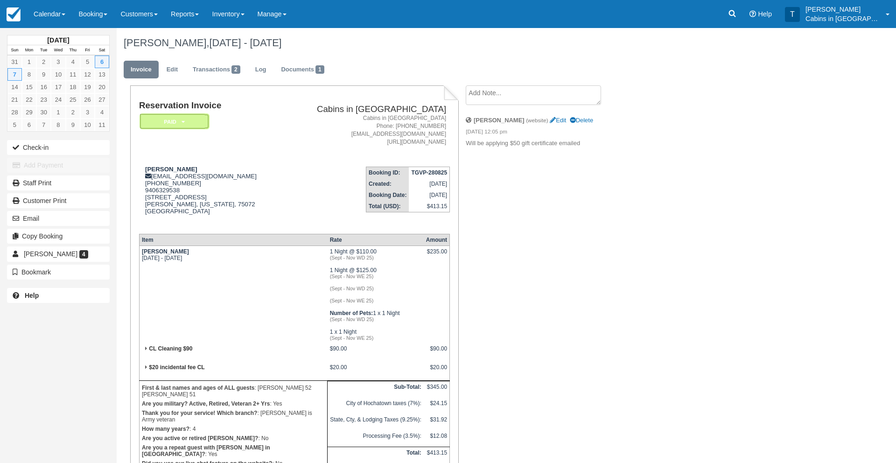
click at [206, 129] on em "Paid" at bounding box center [175, 121] width 70 height 16
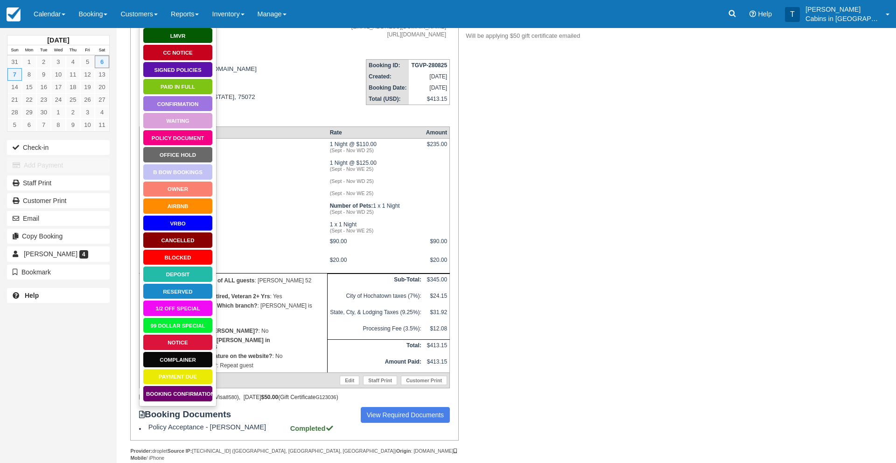
scroll to position [127, 0]
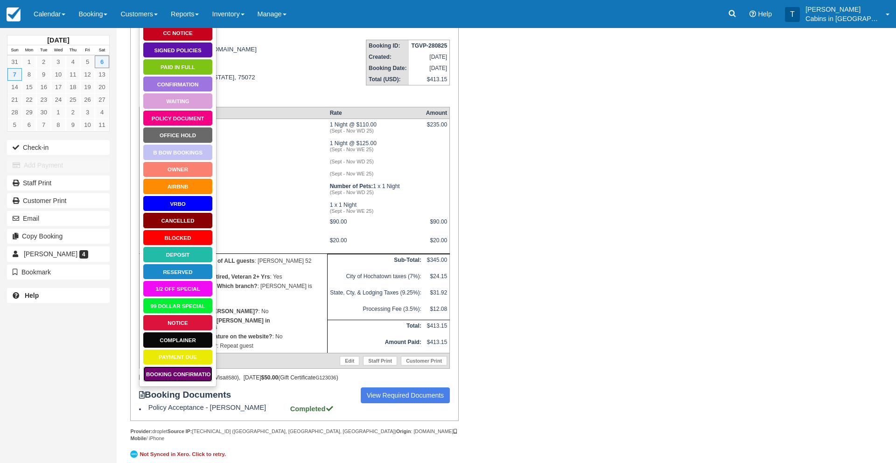
click at [181, 374] on link "Booking Confirmation" at bounding box center [178, 374] width 70 height 16
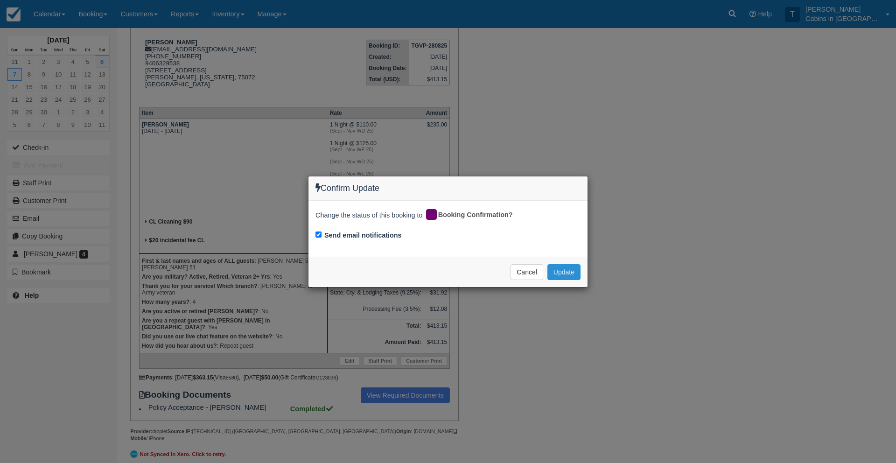
click at [565, 269] on button "Update" at bounding box center [563, 272] width 33 height 16
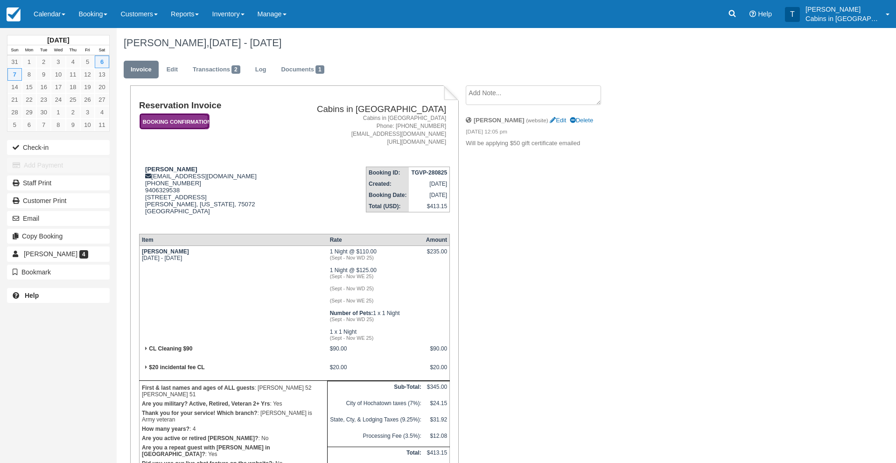
click at [186, 117] on em "Booking Confirmation" at bounding box center [175, 121] width 70 height 16
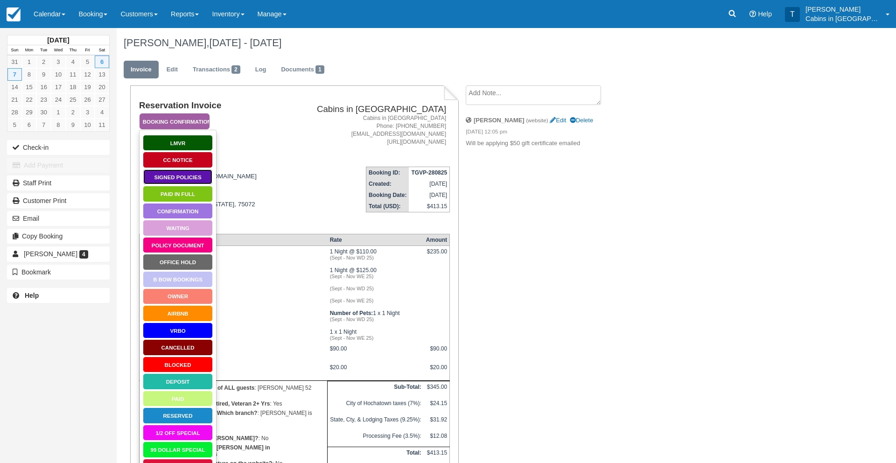
click at [191, 178] on link "Signed Policies" at bounding box center [178, 177] width 70 height 16
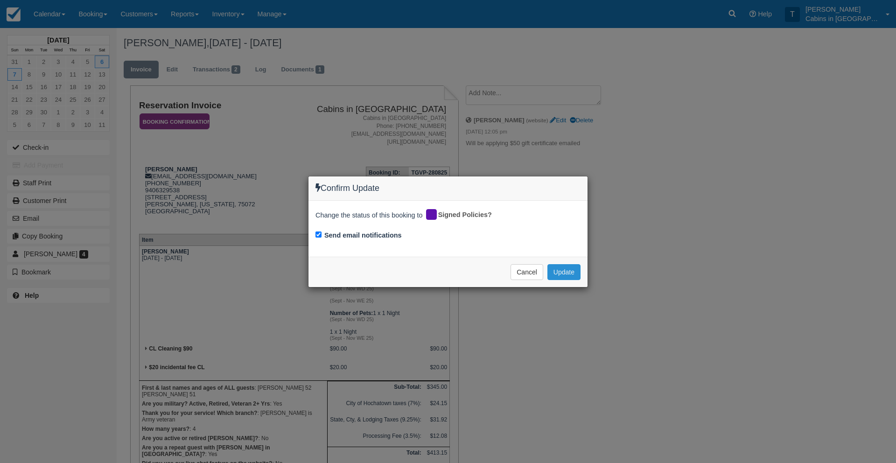
click at [567, 266] on button "Update" at bounding box center [563, 272] width 33 height 16
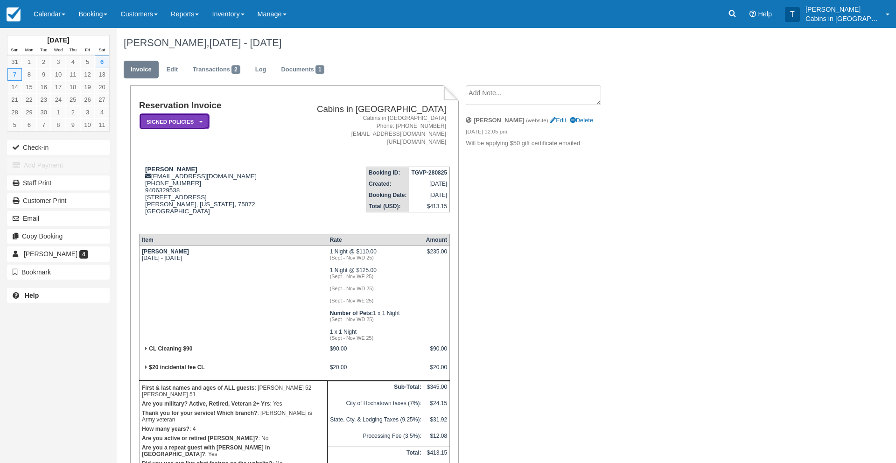
click at [182, 118] on em "Signed Policies" at bounding box center [175, 121] width 70 height 16
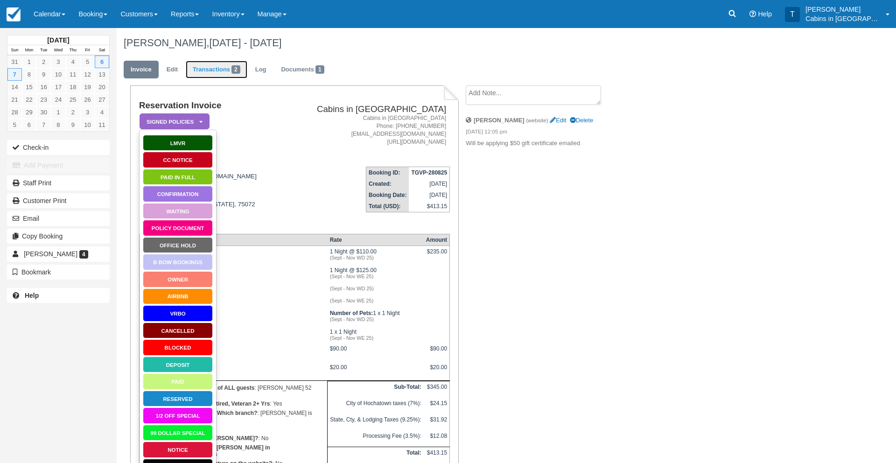
click at [217, 70] on link "Transactions 2" at bounding box center [217, 70] width 62 height 18
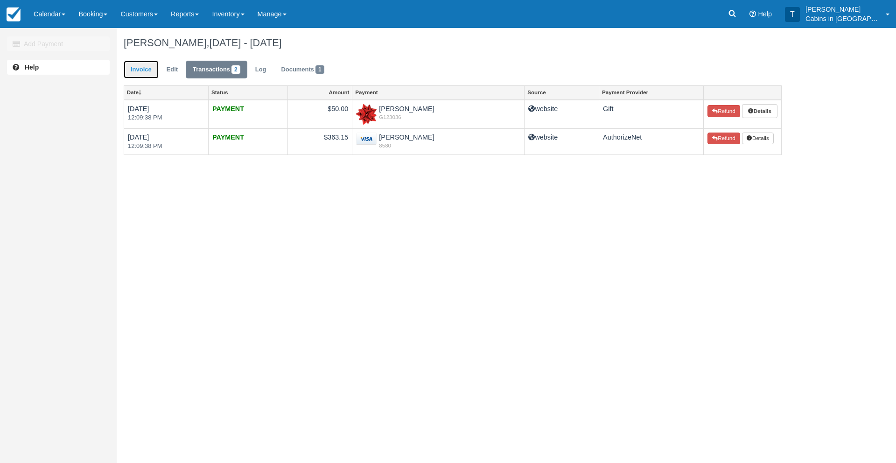
click at [137, 68] on link "Invoice" at bounding box center [141, 70] width 35 height 18
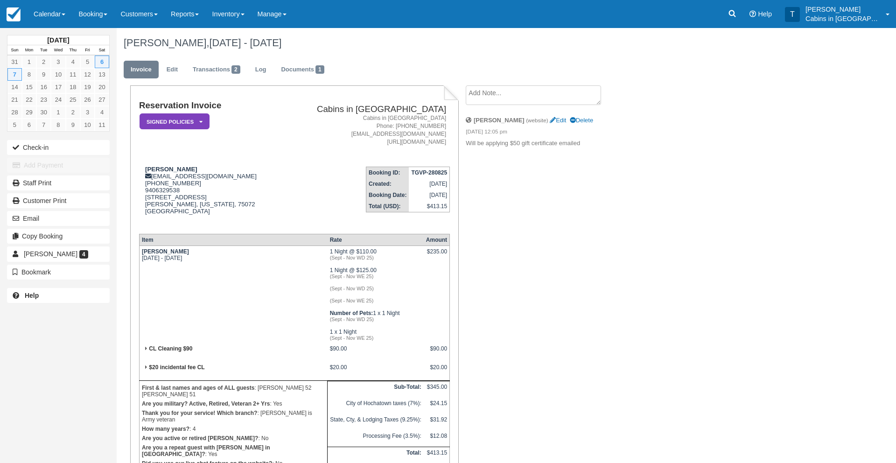
click at [475, 96] on textarea at bounding box center [533, 95] width 135 height 20
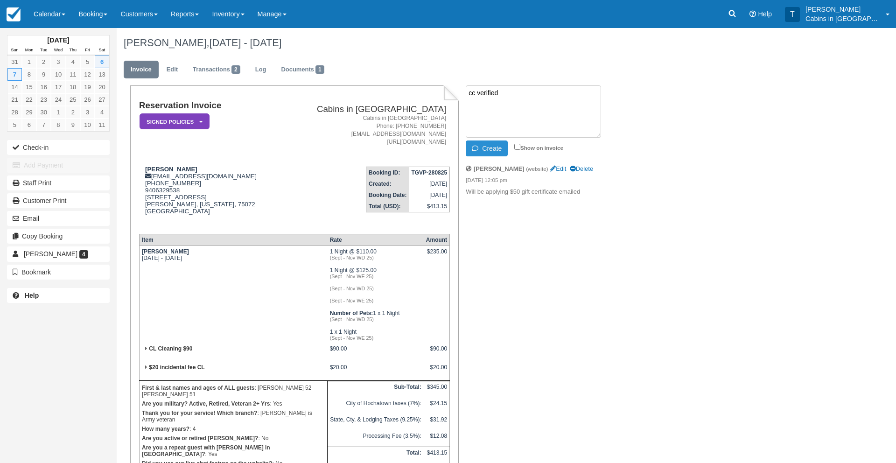
type textarea "cc verified"
click at [482, 150] on button "Create" at bounding box center [487, 148] width 42 height 16
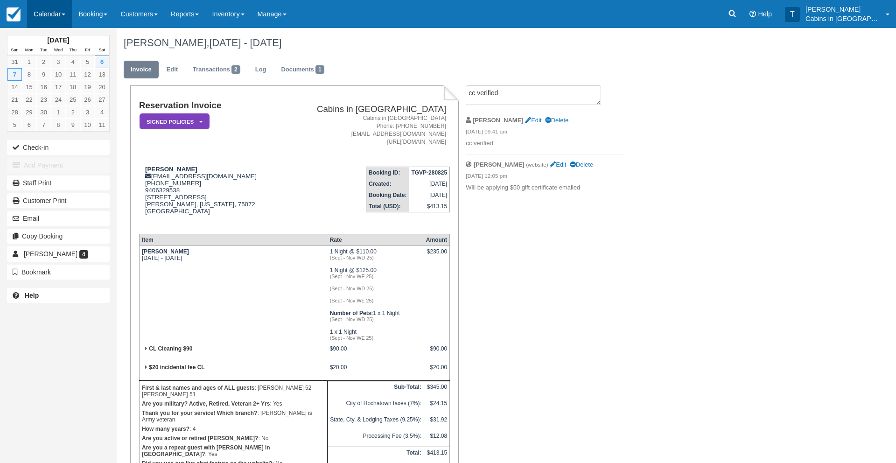
click at [47, 15] on link "Calendar" at bounding box center [49, 14] width 45 height 28
click at [52, 60] on link "Customer" at bounding box center [65, 60] width 74 height 20
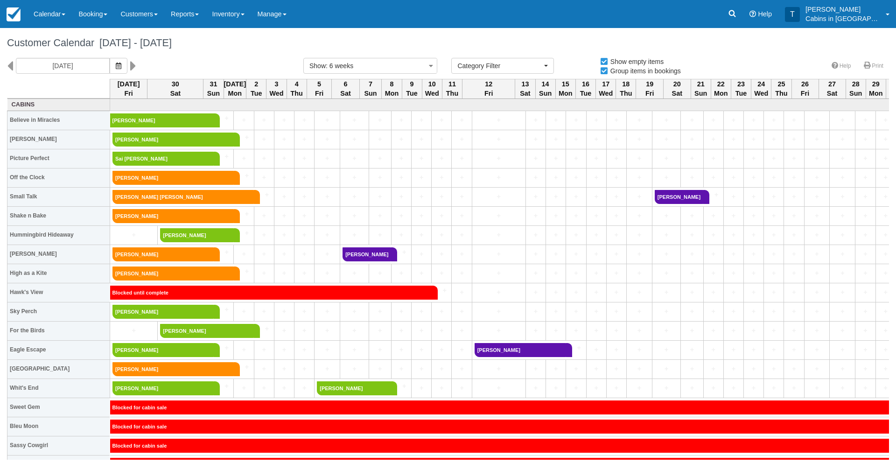
select select
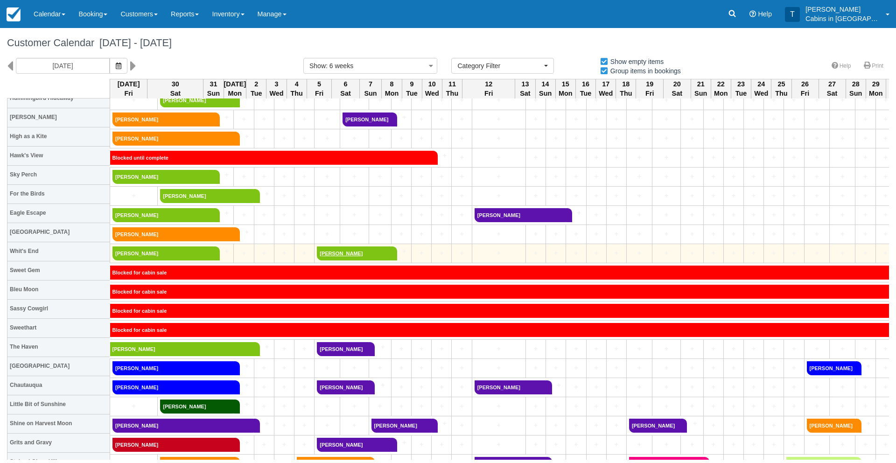
scroll to position [148, 0]
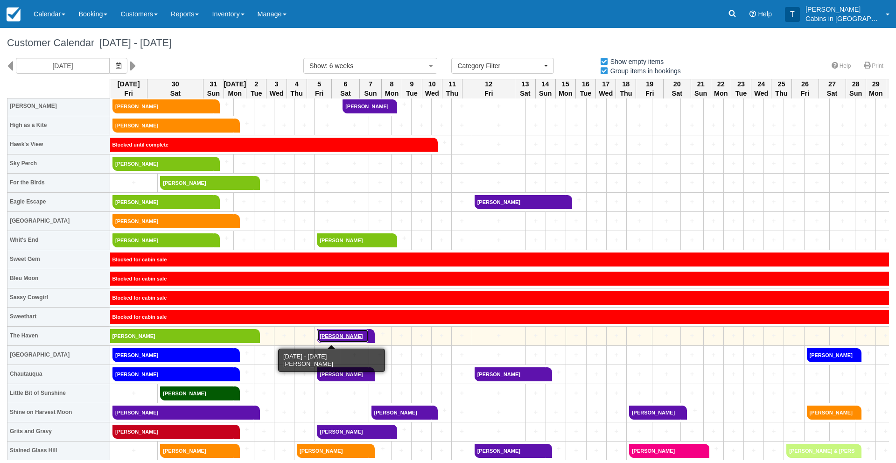
click at [324, 334] on link "[PERSON_NAME]" at bounding box center [343, 336] width 52 height 14
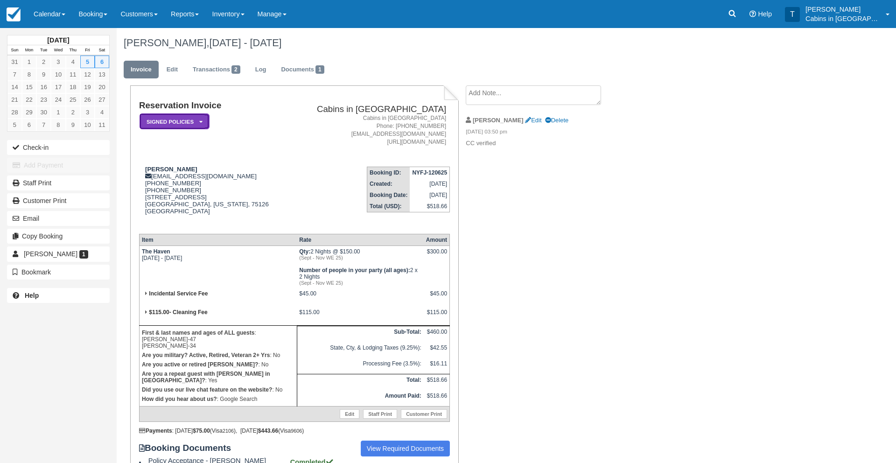
click at [193, 121] on em "Signed Policies" at bounding box center [175, 121] width 70 height 16
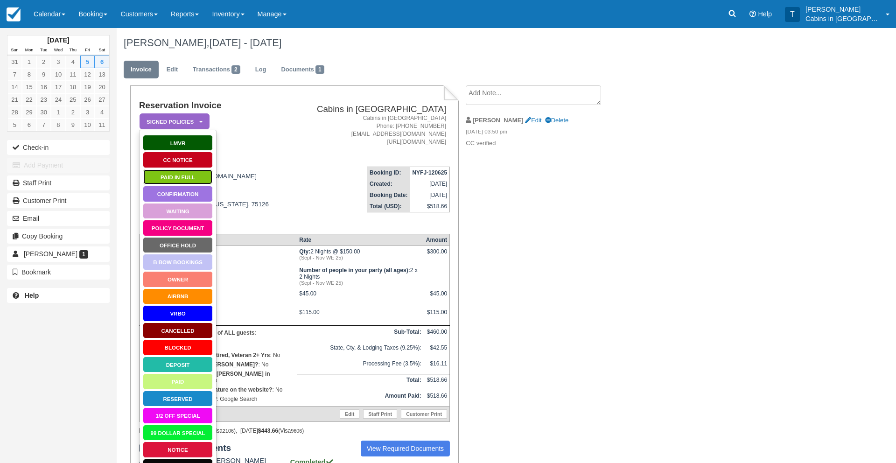
click at [182, 175] on link "Paid in Full" at bounding box center [178, 177] width 70 height 16
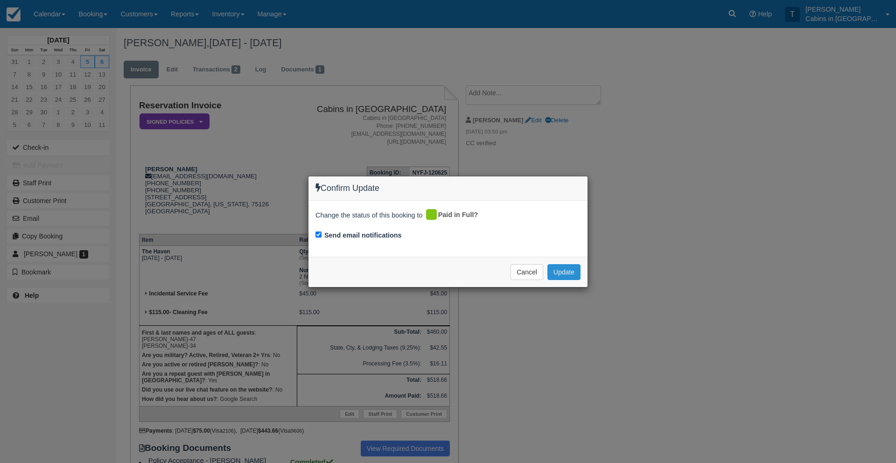
click at [562, 272] on button "Update" at bounding box center [563, 272] width 33 height 16
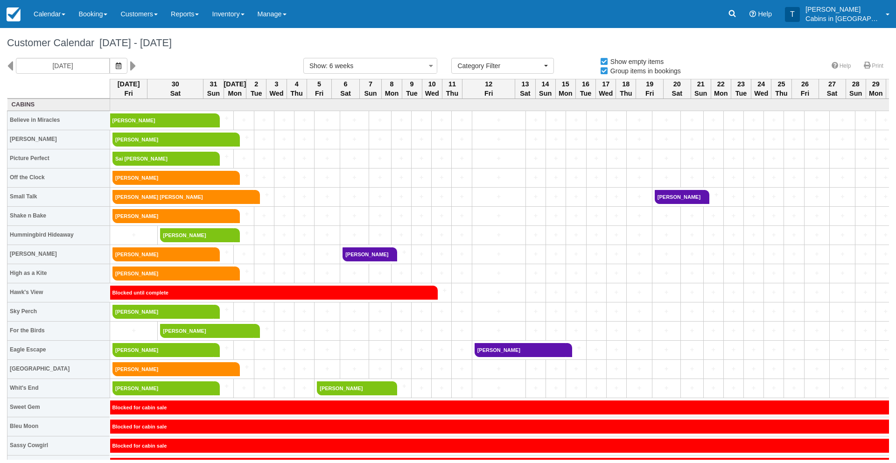
select select
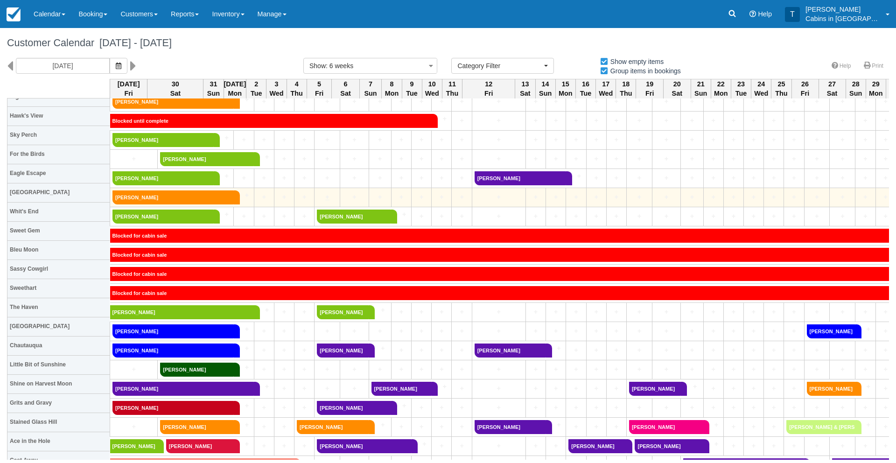
scroll to position [176, 0]
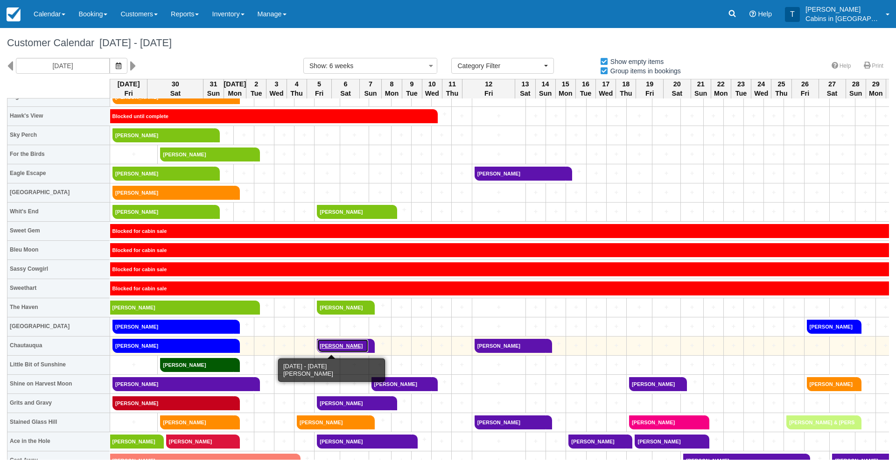
click at [318, 345] on link "[PERSON_NAME]" at bounding box center [343, 346] width 52 height 14
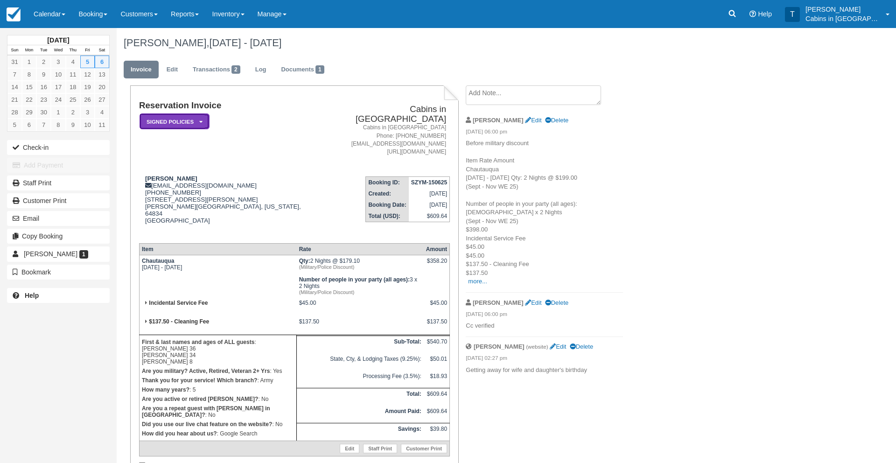
click at [201, 120] on icon at bounding box center [200, 122] width 3 height 6
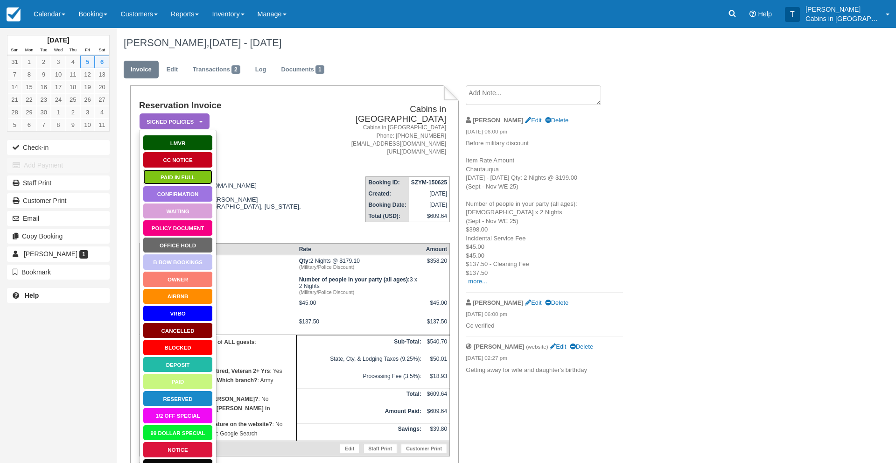
click at [192, 177] on link "Paid in Full" at bounding box center [178, 177] width 70 height 16
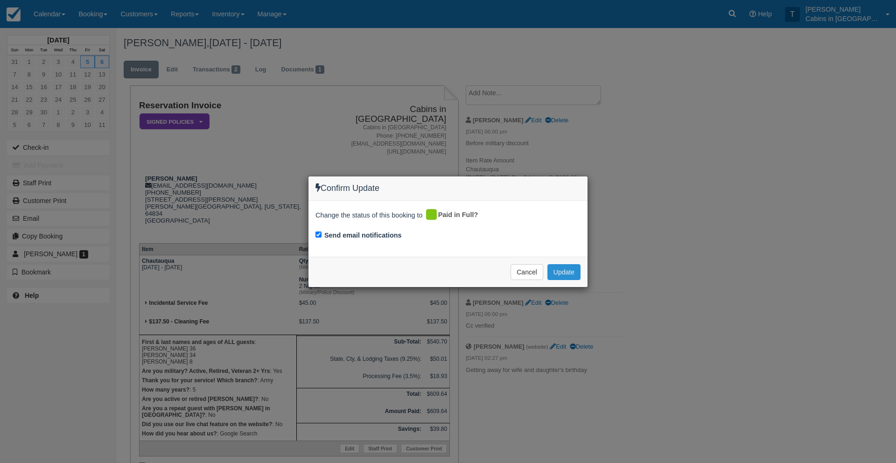
click at [561, 273] on button "Update" at bounding box center [563, 272] width 33 height 16
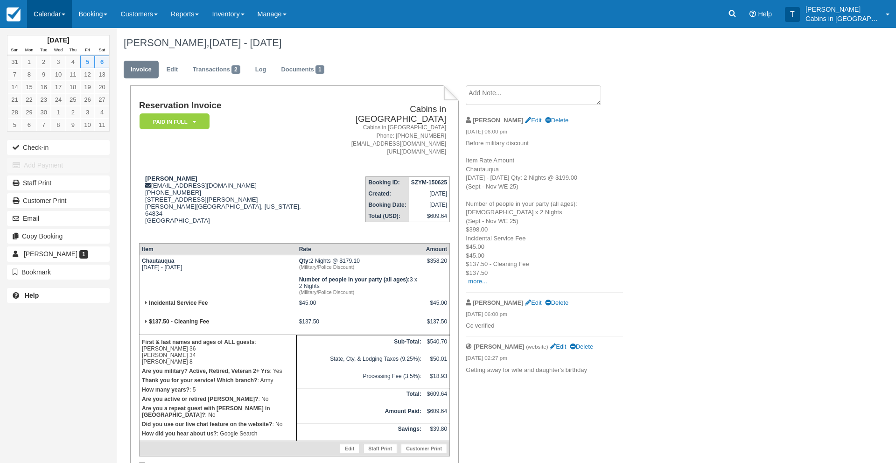
click at [47, 14] on link "Calendar" at bounding box center [49, 14] width 45 height 28
click at [56, 58] on link "Customer" at bounding box center [65, 60] width 74 height 20
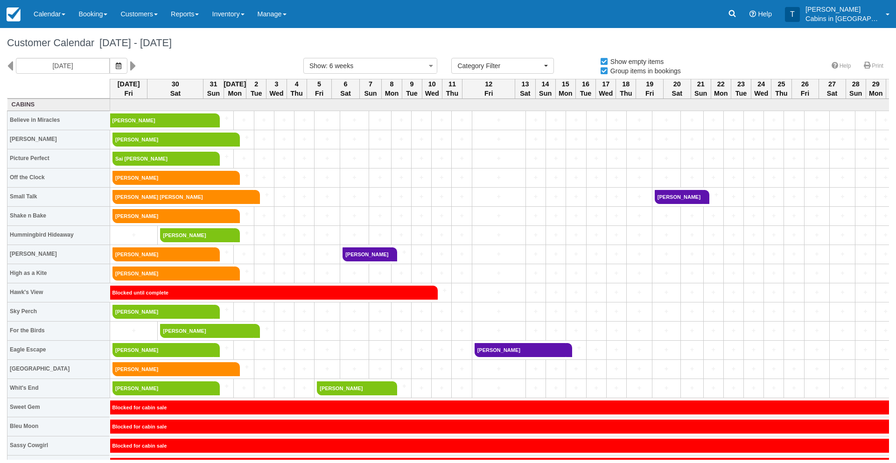
select select
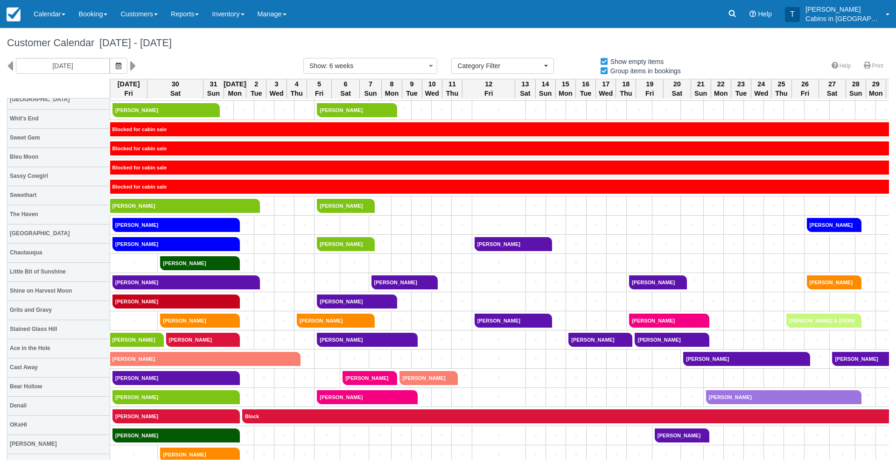
scroll to position [287, 0]
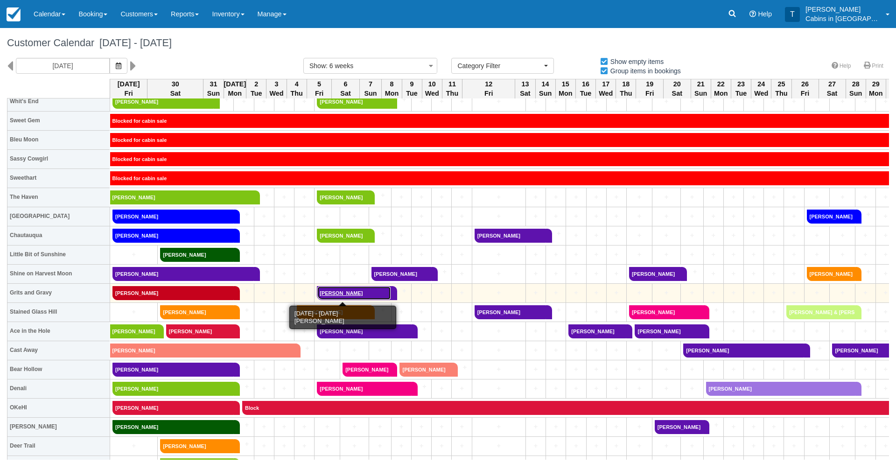
click at [330, 290] on link "[PERSON_NAME]" at bounding box center [354, 293] width 74 height 14
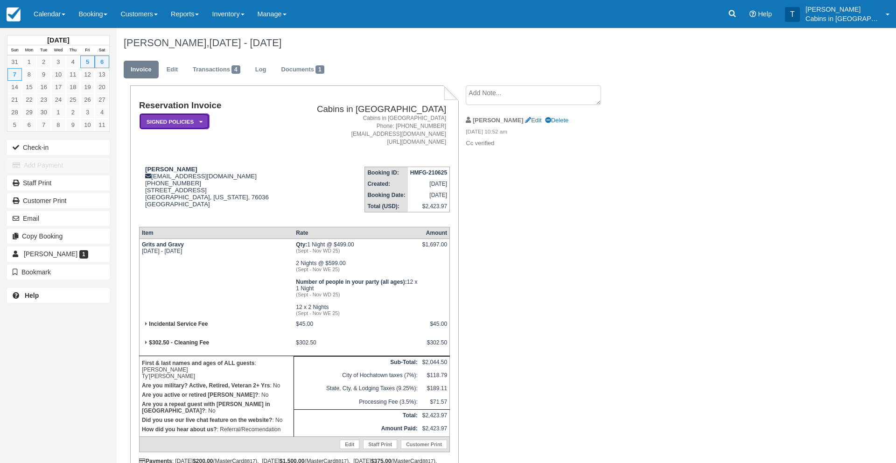
click at [182, 124] on em "Signed Policies" at bounding box center [175, 121] width 70 height 16
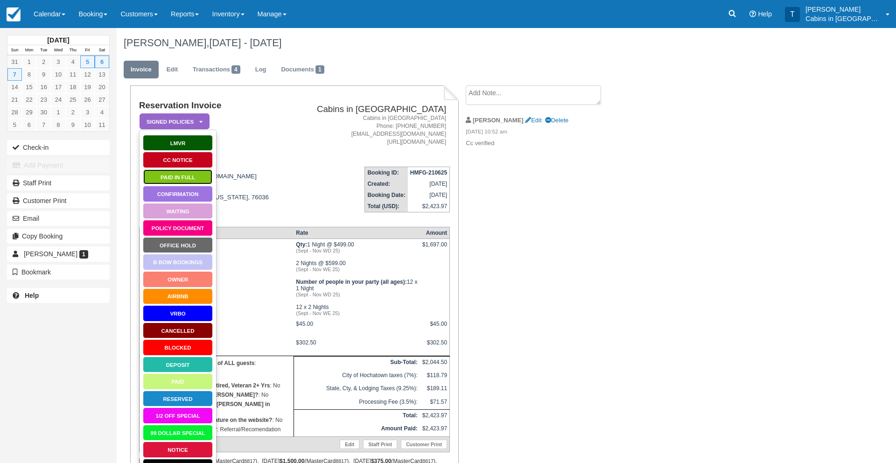
click at [174, 175] on link "Paid in Full" at bounding box center [178, 177] width 70 height 16
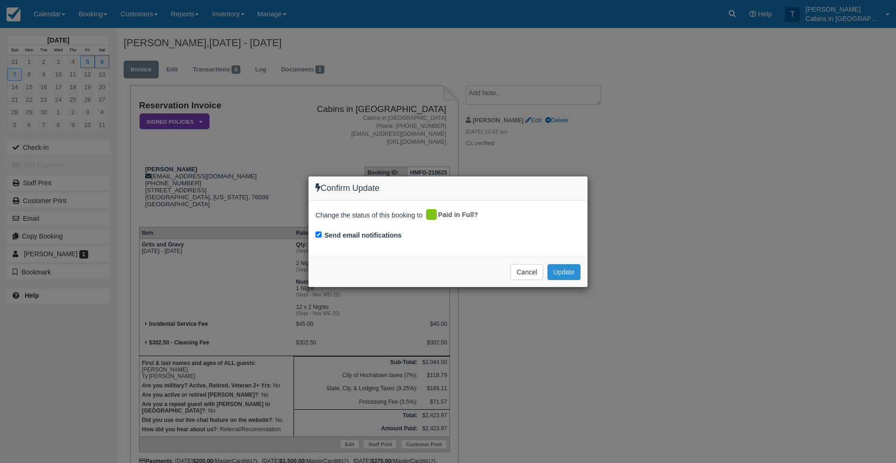
click at [562, 269] on button "Update" at bounding box center [563, 272] width 33 height 16
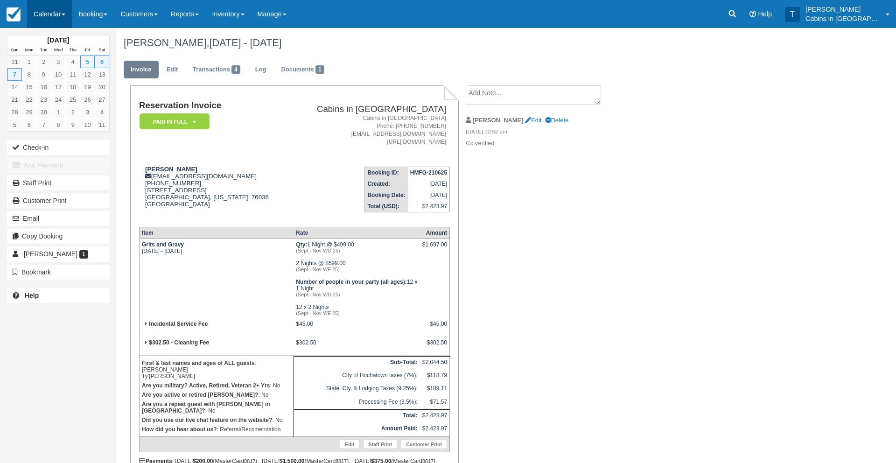
click at [53, 11] on link "Calendar" at bounding box center [49, 14] width 45 height 28
click at [63, 63] on link "Customer" at bounding box center [65, 60] width 74 height 20
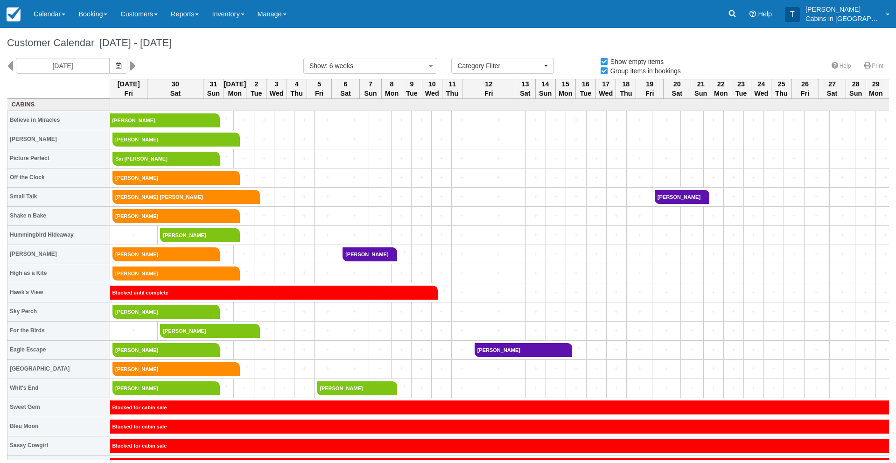
select select
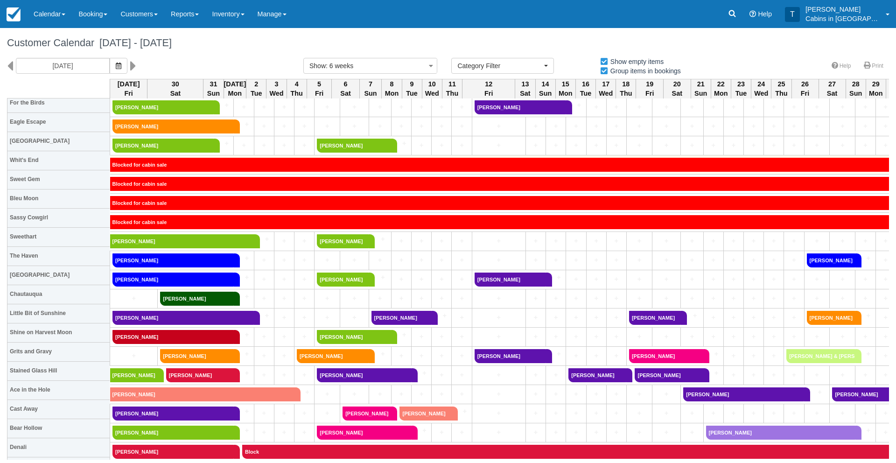
scroll to position [251, 0]
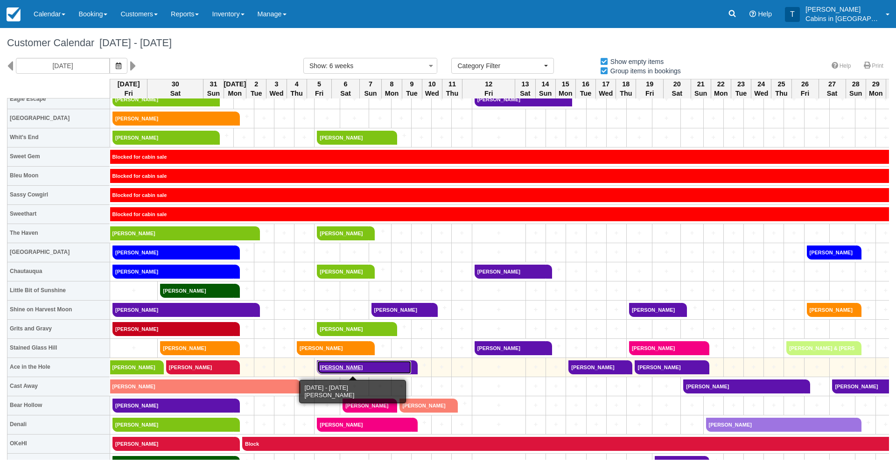
click at [321, 364] on link "Sheila Jones-Hadaway" at bounding box center [364, 367] width 94 height 14
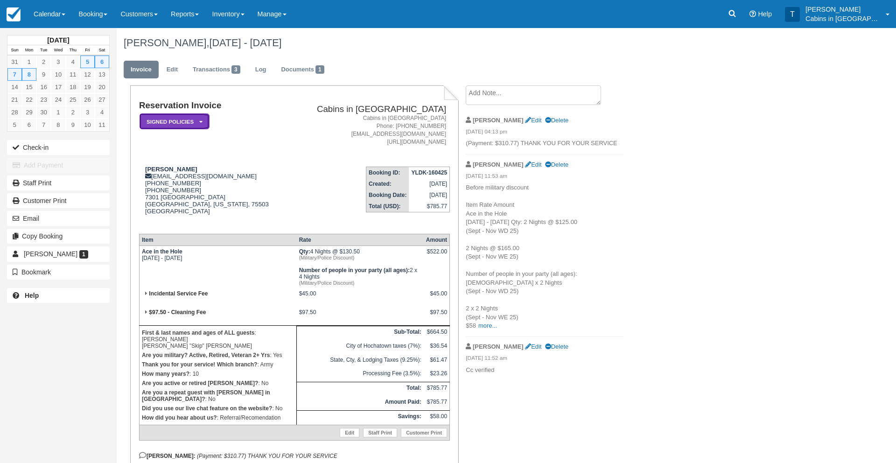
click at [196, 118] on em "Signed Policies" at bounding box center [175, 121] width 70 height 16
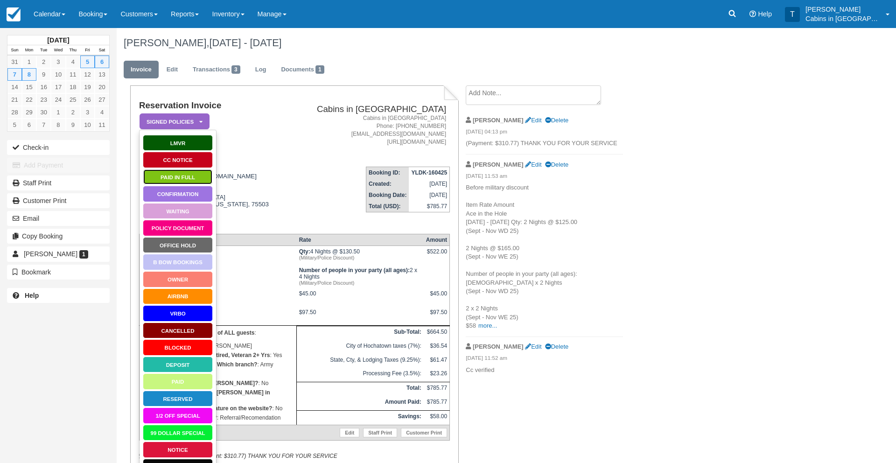
click at [183, 172] on link "Paid in Full" at bounding box center [178, 177] width 70 height 16
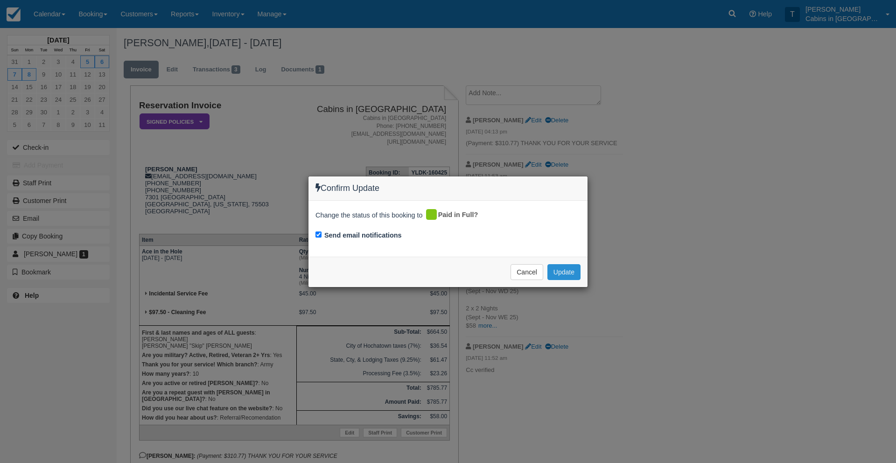
click at [569, 270] on button "Update" at bounding box center [563, 272] width 33 height 16
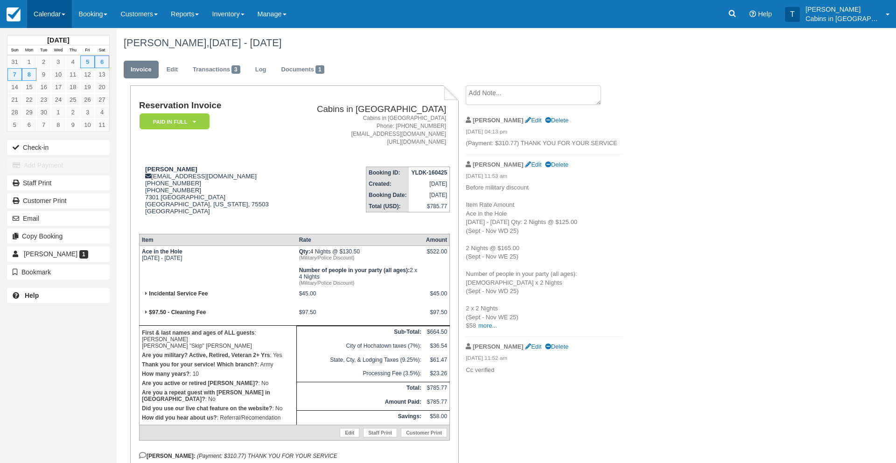
click at [50, 15] on link "Calendar" at bounding box center [49, 14] width 45 height 28
click at [56, 58] on link "Customer" at bounding box center [65, 60] width 74 height 20
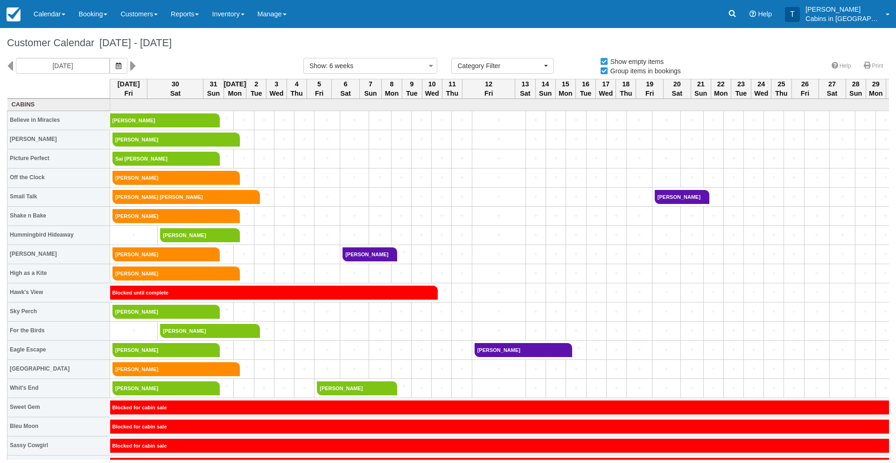
select select
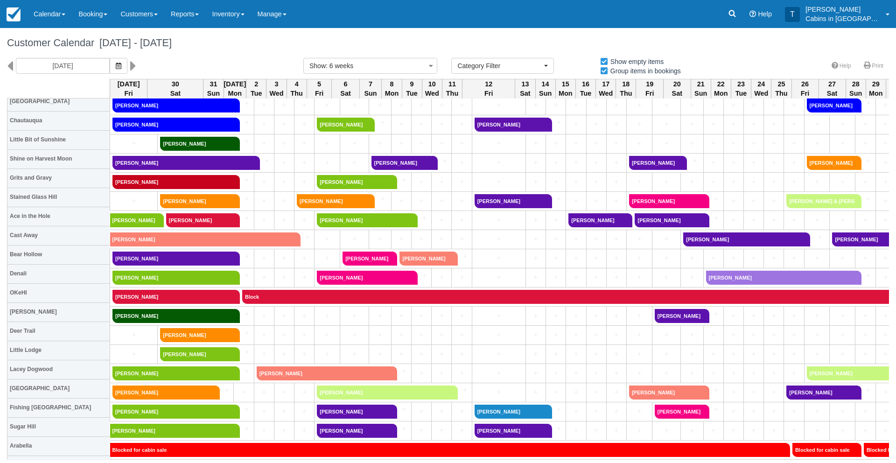
scroll to position [403, 0]
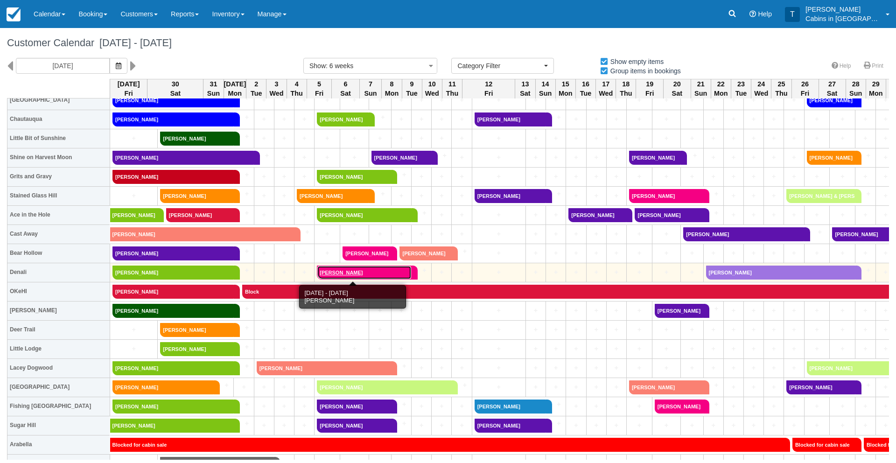
click at [330, 272] on link "[PERSON_NAME]" at bounding box center [364, 273] width 94 height 14
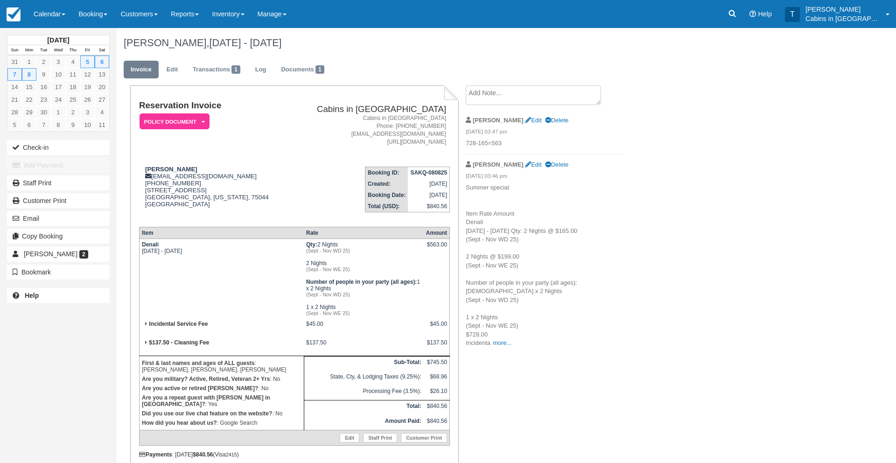
click at [269, 161] on td "[PERSON_NAME] [EMAIL_ADDRESS][DOMAIN_NAME] [PHONE_NUMBER] [STREET_ADDRESS][US_S…" at bounding box center [214, 189] width 151 height 60
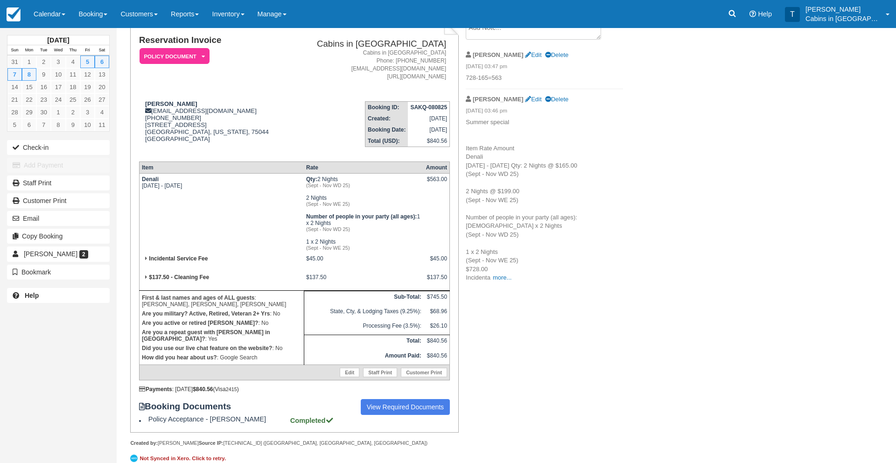
scroll to position [83, 0]
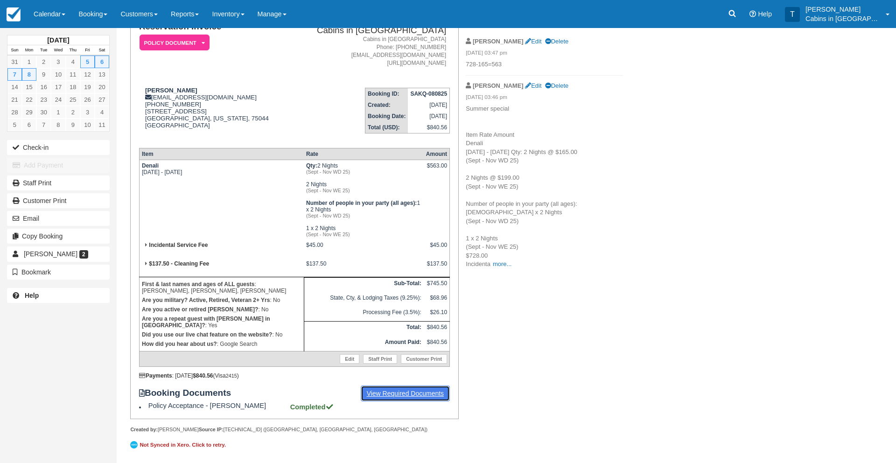
click at [406, 393] on link "View Required Documents" at bounding box center [406, 393] width 90 height 16
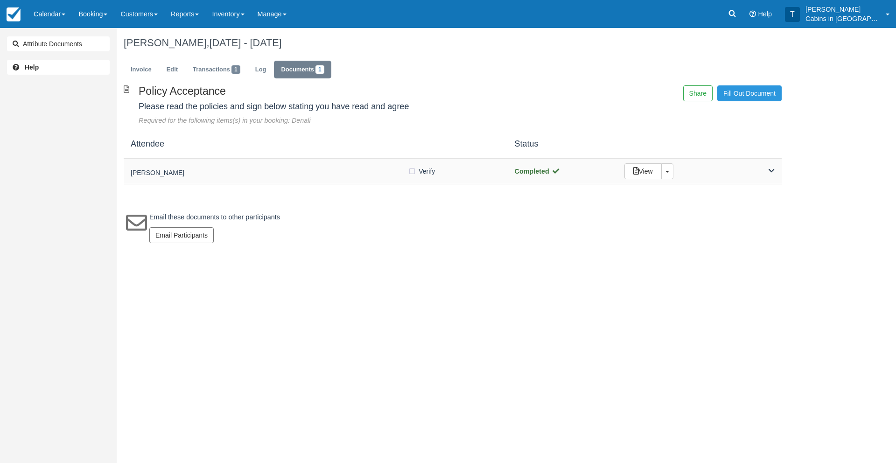
click at [300, 170] on h5 "[PERSON_NAME]" at bounding box center [269, 172] width 277 height 7
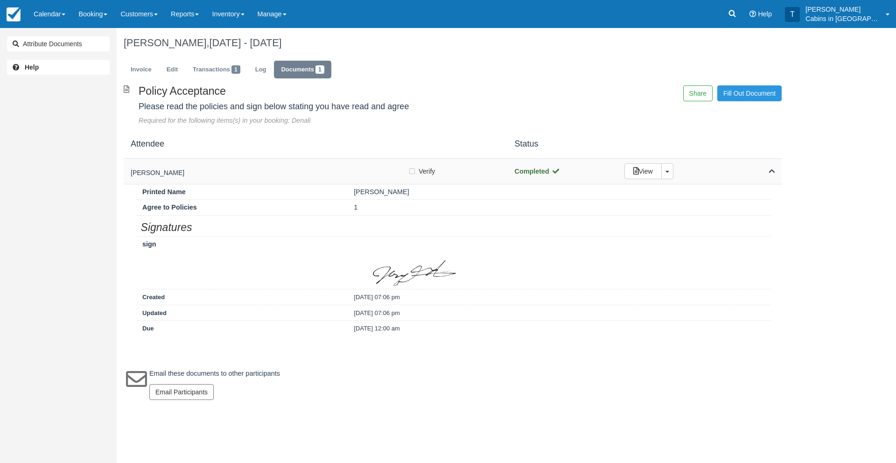
click at [412, 172] on label "Verify Verified" at bounding box center [424, 171] width 33 height 14
checkbox input "true"
click at [141, 70] on link "Invoice" at bounding box center [141, 70] width 35 height 18
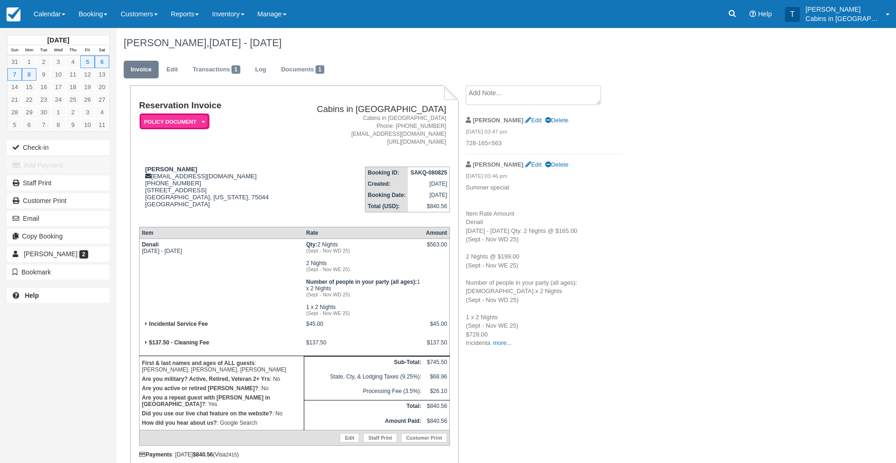
click at [188, 123] on em "Policy Document" at bounding box center [175, 121] width 70 height 16
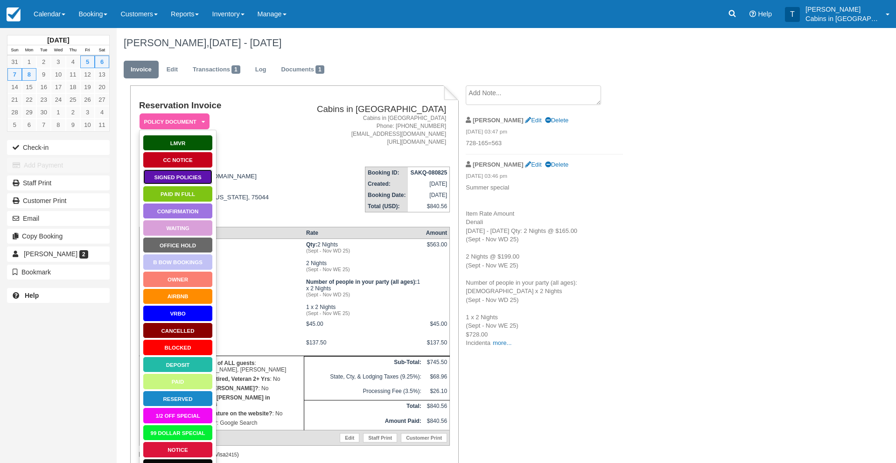
click at [177, 177] on link "Signed Policies" at bounding box center [178, 177] width 70 height 16
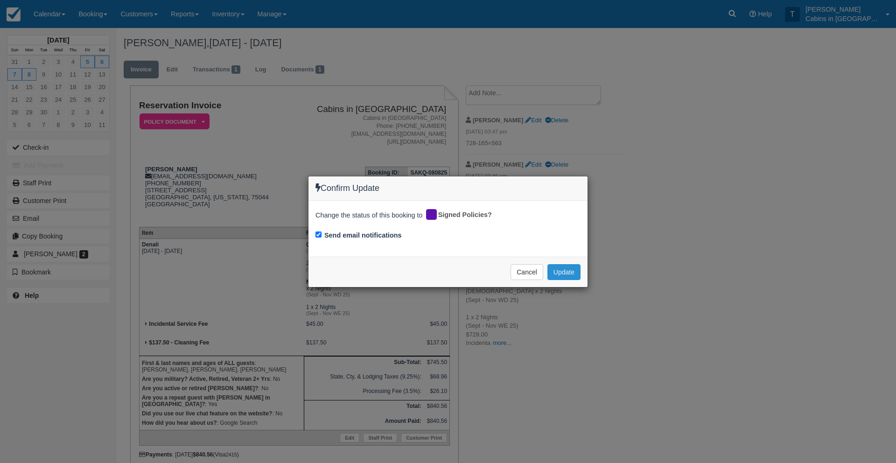
click at [566, 269] on button "Update" at bounding box center [563, 272] width 33 height 16
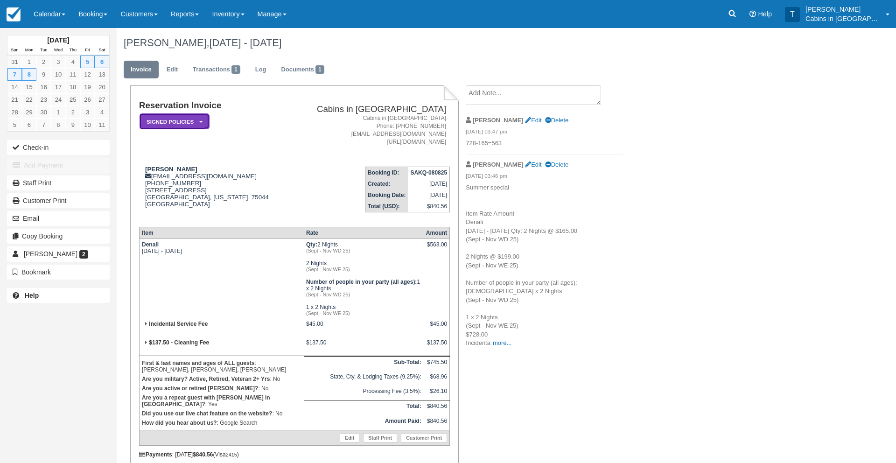
click at [193, 120] on em "Signed Policies" at bounding box center [175, 121] width 70 height 16
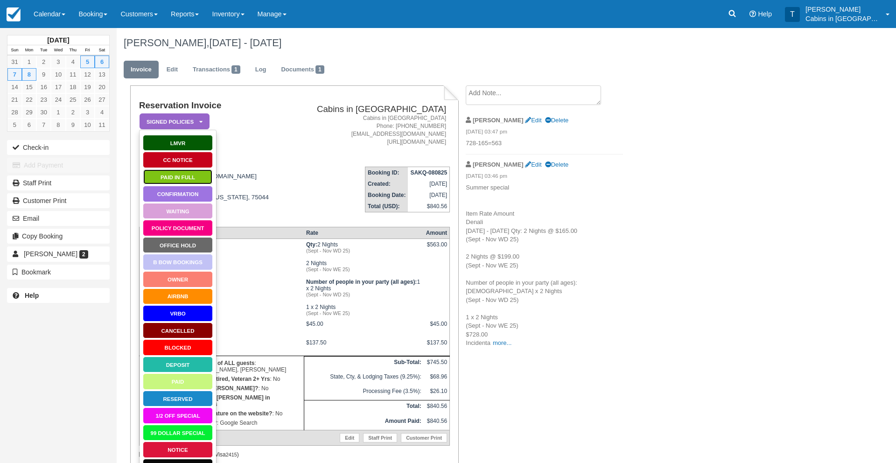
click at [192, 175] on link "Paid in Full" at bounding box center [178, 177] width 70 height 16
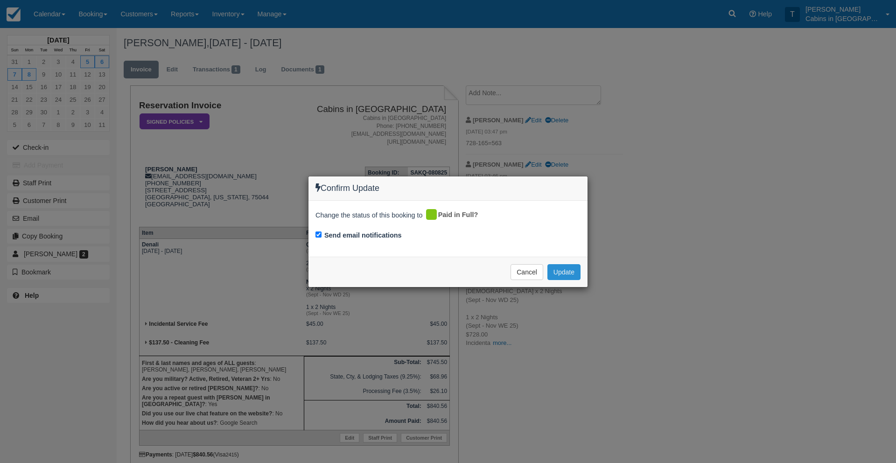
click at [565, 269] on button "Update" at bounding box center [563, 272] width 33 height 16
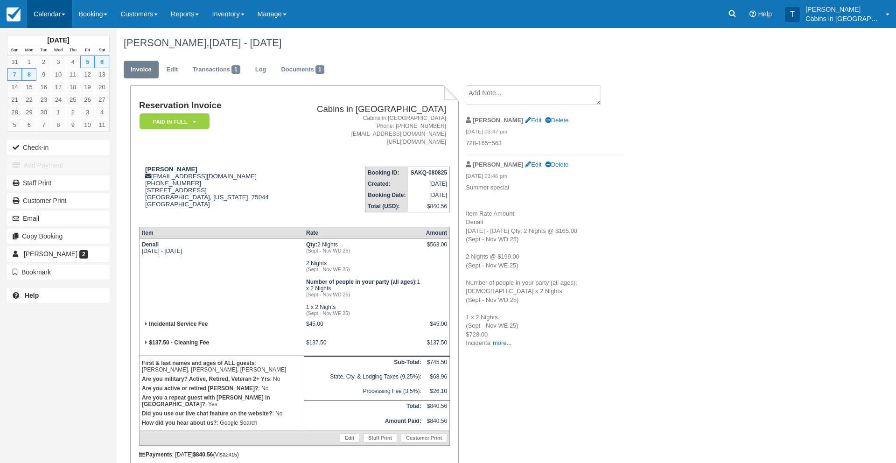
click at [46, 18] on link "Calendar" at bounding box center [49, 14] width 45 height 28
click at [56, 61] on link "Customer" at bounding box center [65, 60] width 74 height 20
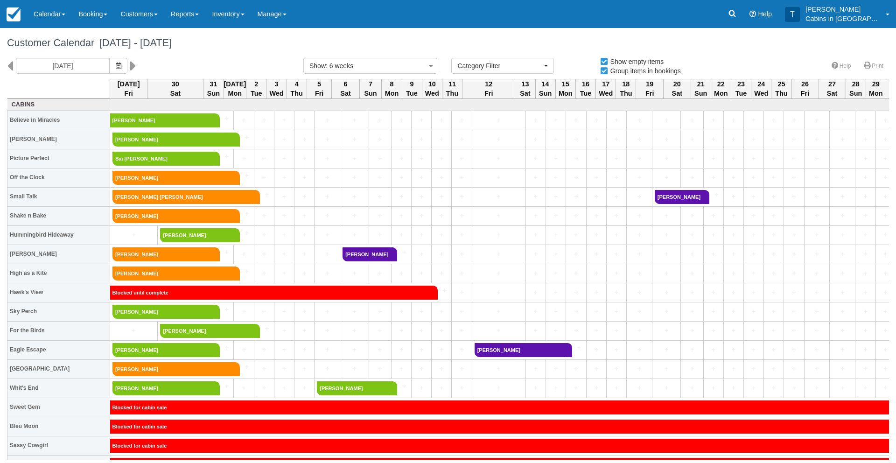
select select
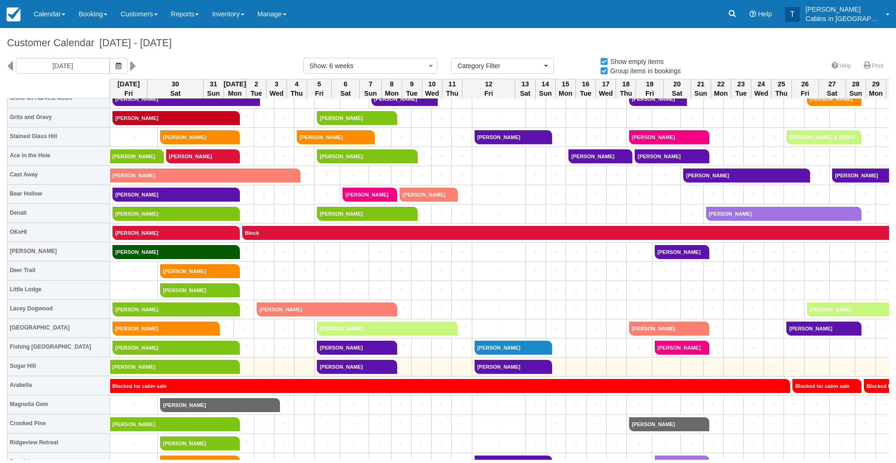
scroll to position [462, 0]
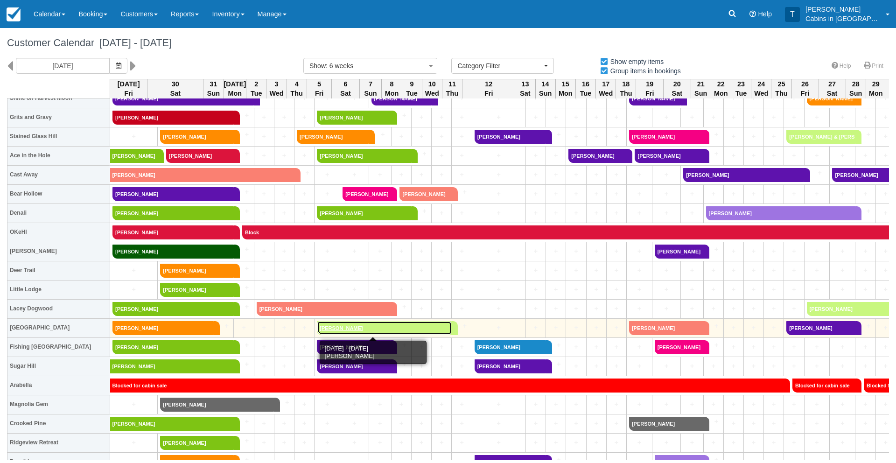
click at [328, 327] on link "[PERSON_NAME]" at bounding box center [384, 328] width 135 height 14
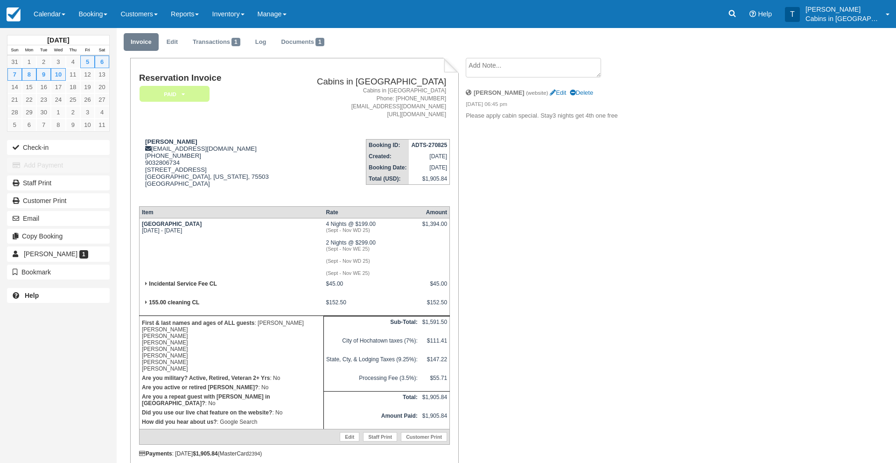
scroll to position [28, 0]
click at [261, 43] on link "Log" at bounding box center [260, 41] width 25 height 18
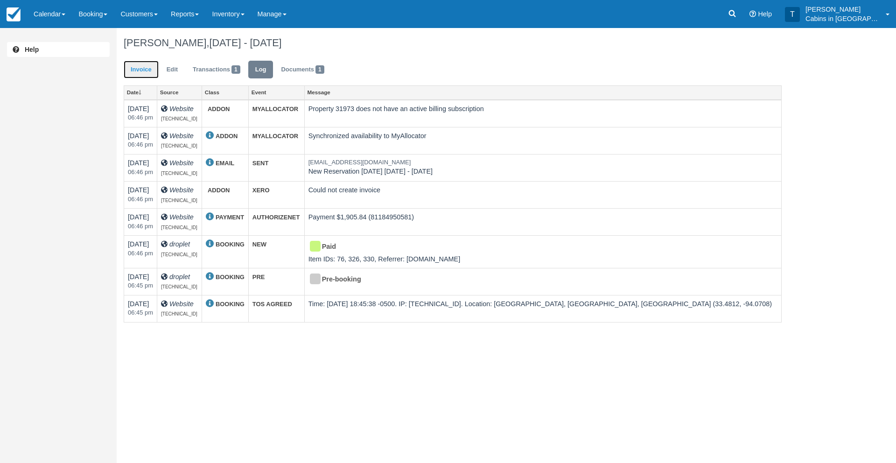
click at [143, 72] on link "Invoice" at bounding box center [141, 70] width 35 height 18
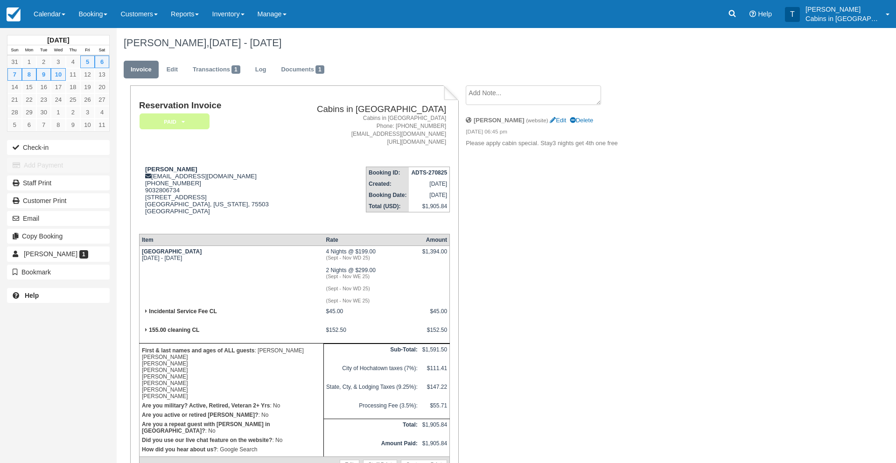
click at [141, 244] on th "Item" at bounding box center [231, 240] width 184 height 12
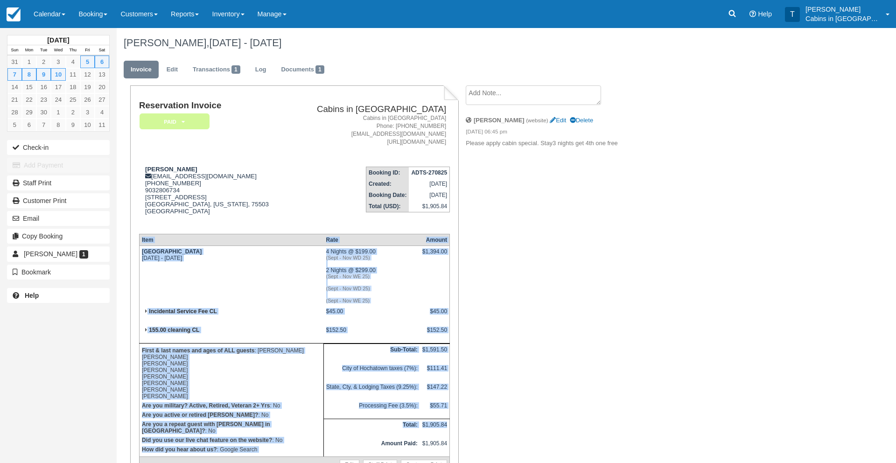
drag, startPoint x: 141, startPoint y: 244, endPoint x: 447, endPoint y: 425, distance: 355.4
click at [447, 425] on table "Item Rate Amount Copper Creek Fri Sep 5 2025 - Thu Sep 11 2025 4 Nights @ $199.…" at bounding box center [294, 353] width 311 height 238
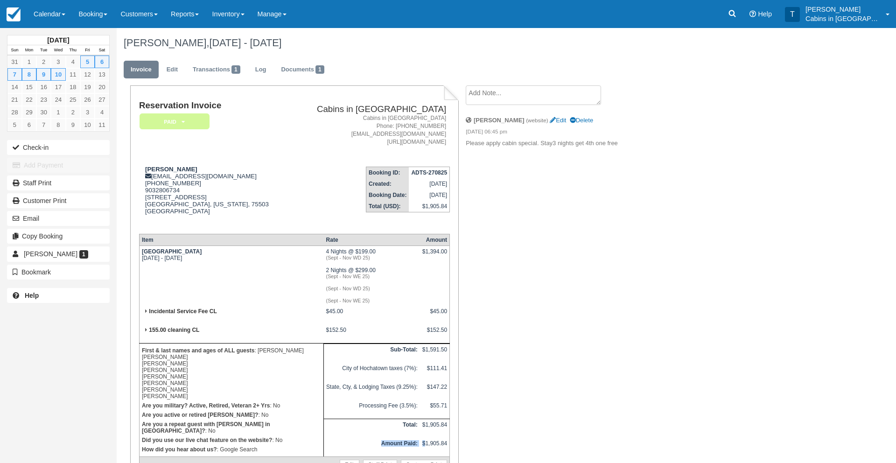
drag, startPoint x: 448, startPoint y: 435, endPoint x: 447, endPoint y: 441, distance: 6.5
click at [447, 441] on tbody "Copper Creek Fri Sep 5 2025 - Thu Sep 11 2025 4 Nights @ $199.00 (Sept - Nov WD…" at bounding box center [294, 358] width 310 height 226
click at [447, 441] on td "$1,905.84" at bounding box center [435, 447] width 30 height 19
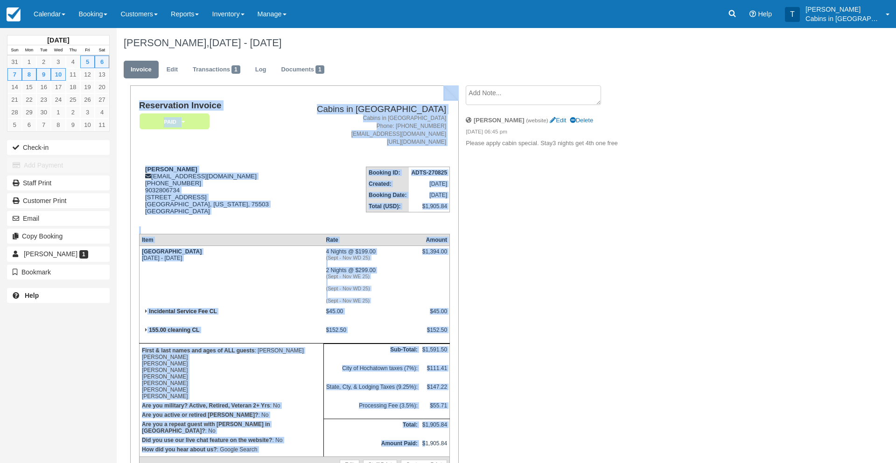
drag, startPoint x: 447, startPoint y: 441, endPoint x: 482, endPoint y: 412, distance: 45.7
click at [477, 412] on div "Reservation Invoice Paid   LMVR CC Notice Signed Policies Paid in Full Confirma…" at bounding box center [373, 326] width 513 height 482
click at [482, 412] on div "Reservation Invoice Paid   LMVR CC Notice Signed Policies Paid in Full Confirma…" at bounding box center [373, 326] width 513 height 482
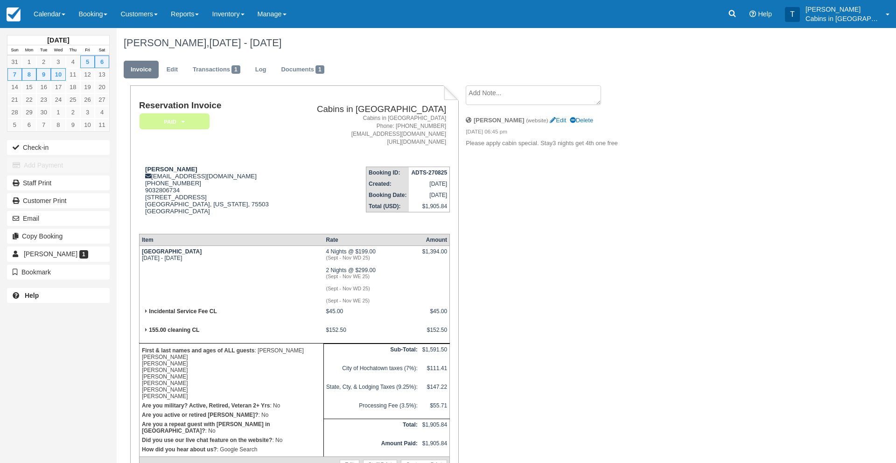
click at [141, 245] on th "Item" at bounding box center [231, 240] width 184 height 12
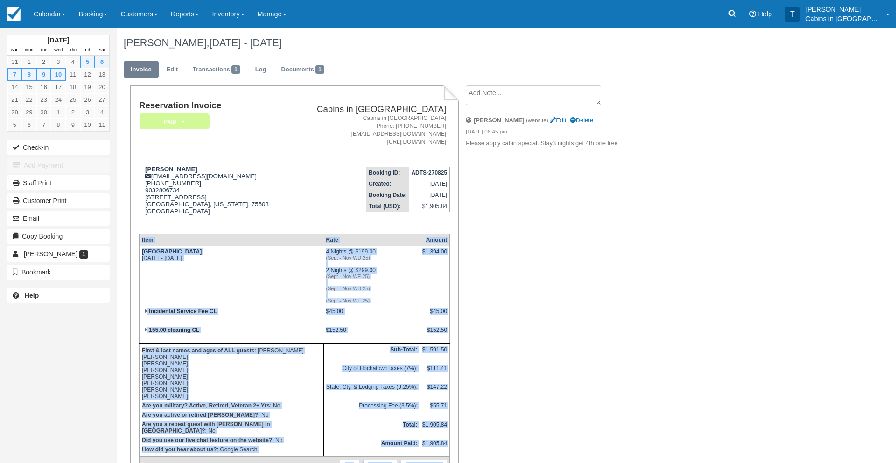
drag, startPoint x: 141, startPoint y: 245, endPoint x: 452, endPoint y: 447, distance: 370.9
click at [451, 447] on div "Reservation Invoice Paid   LMVR CC Notice Signed Policies Paid in Full Confirma…" at bounding box center [294, 304] width 328 height 439
copy div "Item Rate Amount Copper Creek Fri Sep 5 2025 - Thu Sep 11 2025 4 Nights @ $199.…"
click at [485, 95] on textarea at bounding box center [533, 95] width 135 height 20
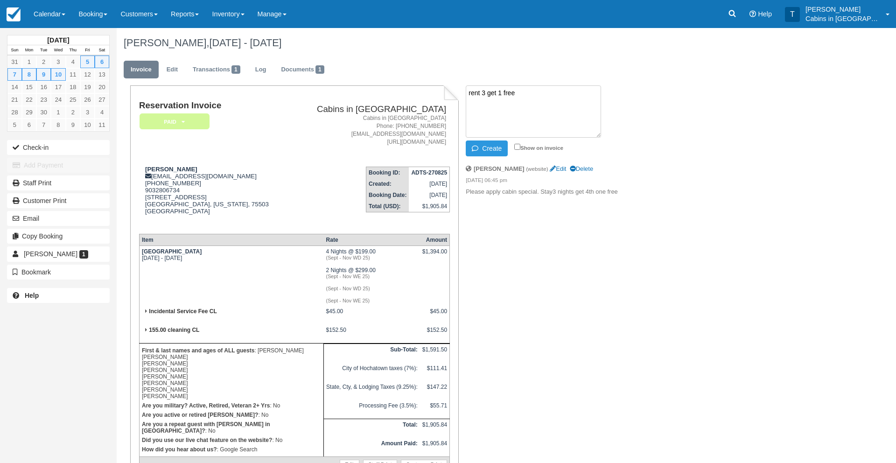
click at [472, 105] on textarea "rent 3 get 1 free" at bounding box center [533, 111] width 135 height 52
paste textarea "Item Rate Amount Copper Creek Fri Sep 5 2025 - Thu Sep 11 2025 4 Nights @ $199.…"
type textarea "rent 3 get 1 free Item Rate Amount Copper Creek Fri Sep 5 2025 - Thu Sep 11 202…"
click at [492, 151] on button "Create" at bounding box center [487, 148] width 42 height 16
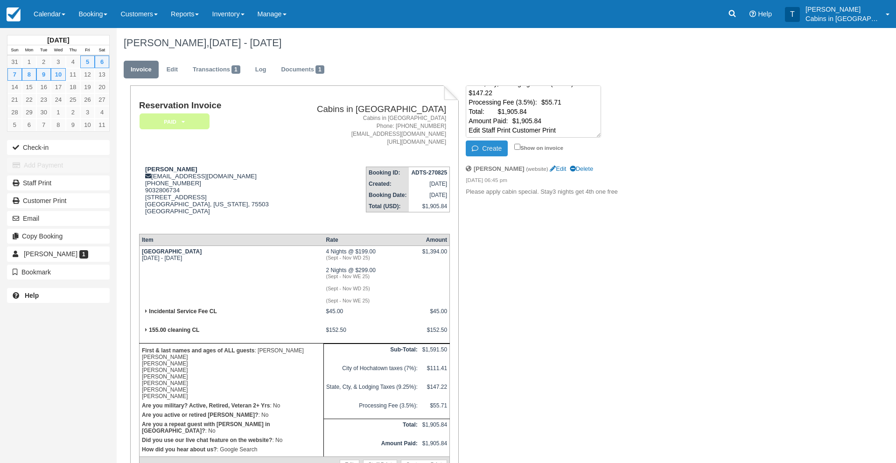
scroll to position [0, 0]
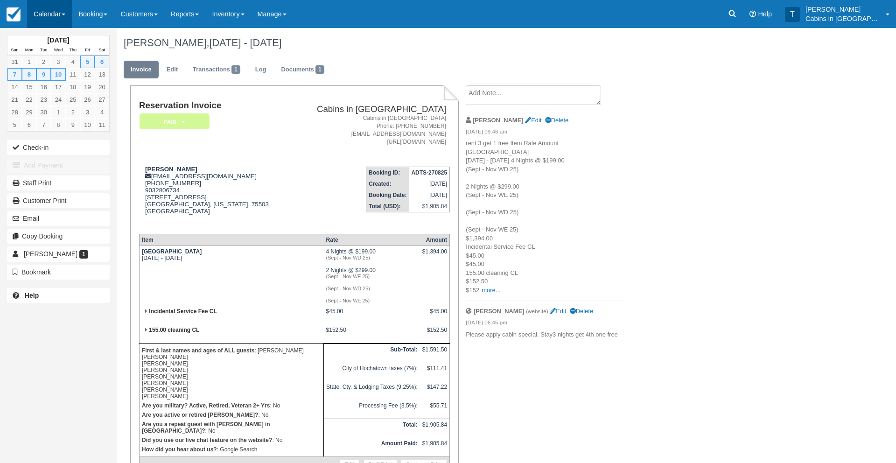
click at [49, 17] on link "Calendar" at bounding box center [49, 14] width 45 height 28
click at [56, 61] on link "Customer" at bounding box center [65, 60] width 74 height 20
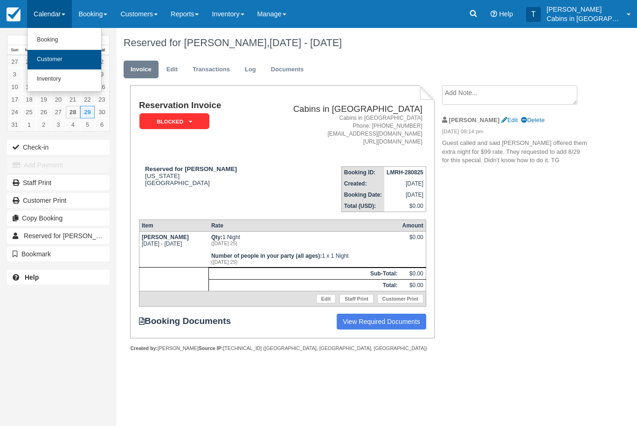
click at [69, 59] on link "Customer" at bounding box center [65, 60] width 74 height 20
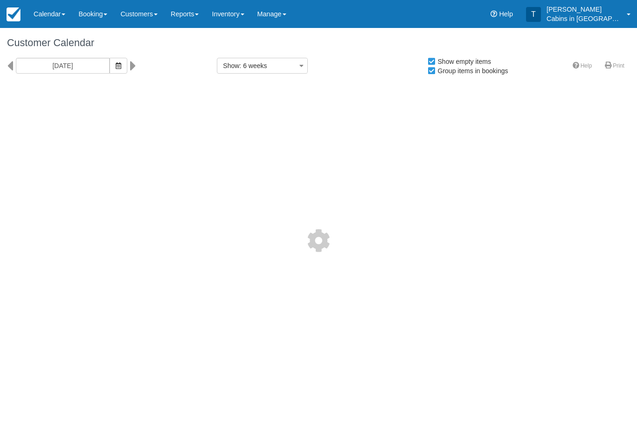
select select
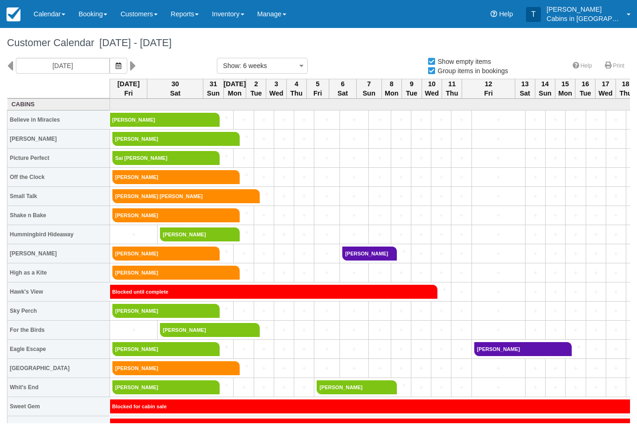
select select
click at [478, 13] on icon at bounding box center [473, 13] width 9 height 9
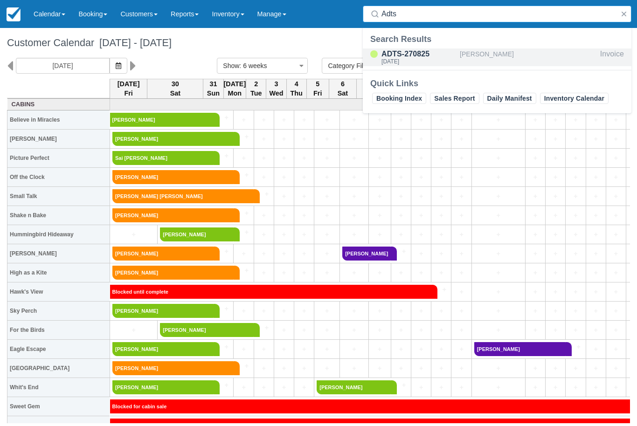
type input "Adts"
click at [426, 53] on div "ADTS-270825" at bounding box center [419, 54] width 75 height 11
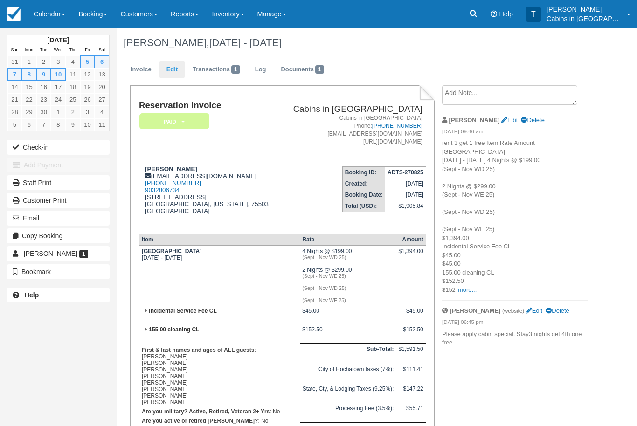
click at [176, 68] on link "Edit" at bounding box center [172, 70] width 25 height 18
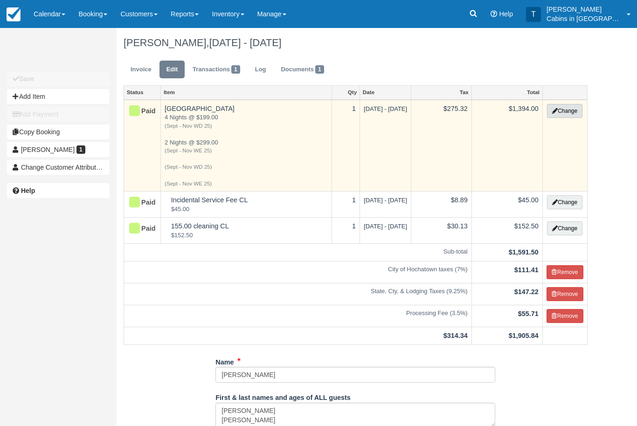
click at [572, 107] on button "Change" at bounding box center [564, 111] width 35 height 14
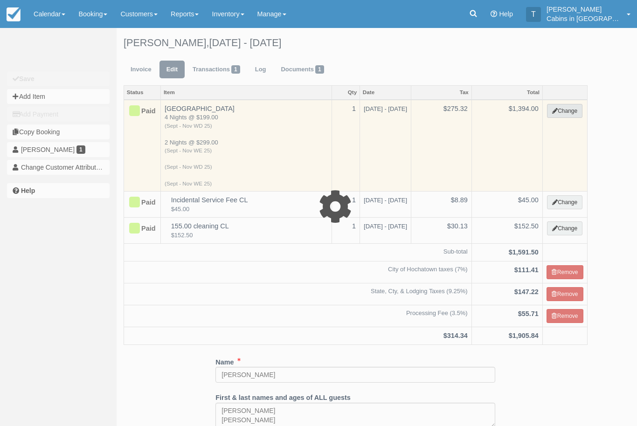
select select "1"
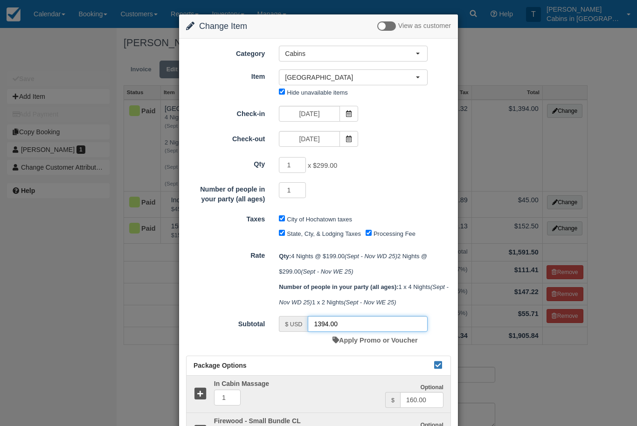
click at [351, 330] on input "1394.00" at bounding box center [368, 324] width 120 height 16
click at [347, 332] on input "1394.00" at bounding box center [368, 324] width 120 height 16
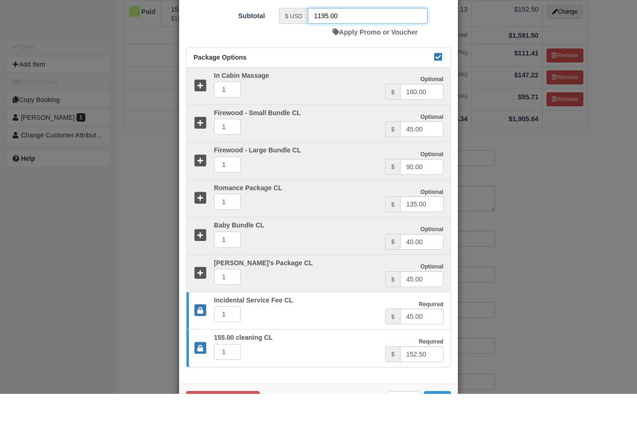
scroll to position [196, 0]
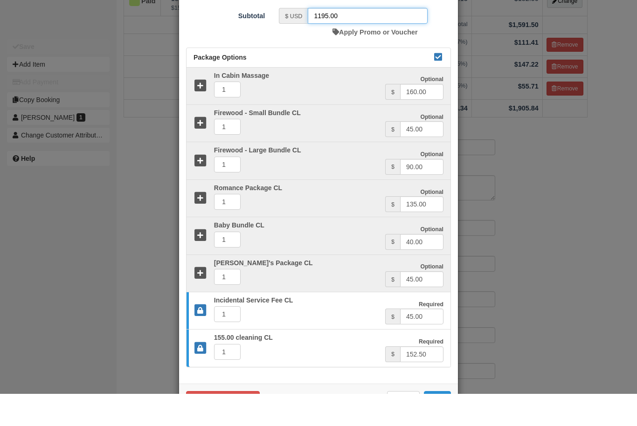
type input "1195.00"
click at [447, 424] on button "Save" at bounding box center [437, 432] width 27 height 16
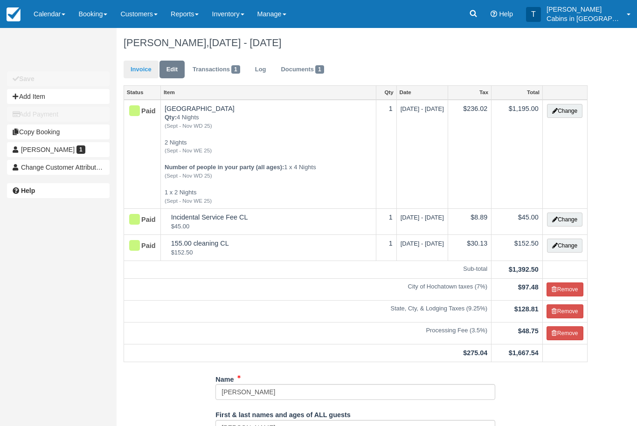
click at [140, 75] on link "Invoice" at bounding box center [141, 70] width 35 height 18
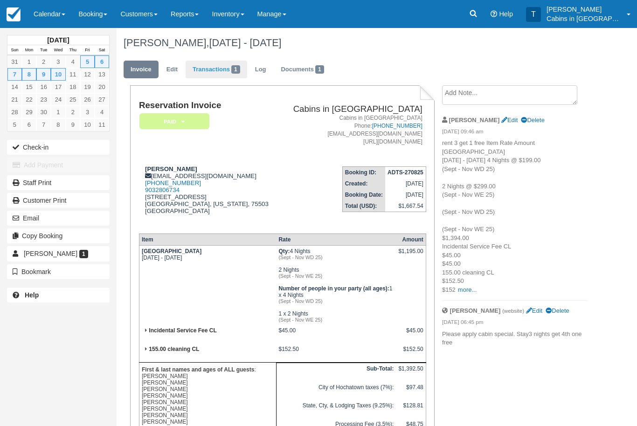
click at [216, 71] on link "Transactions 1" at bounding box center [217, 70] width 62 height 18
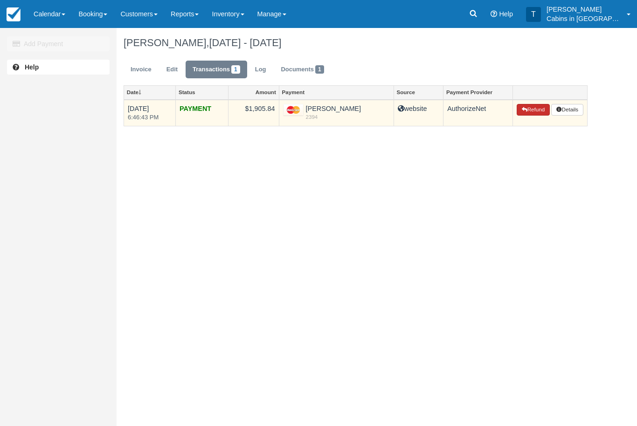
click at [533, 110] on button "Refund" at bounding box center [533, 110] width 33 height 12
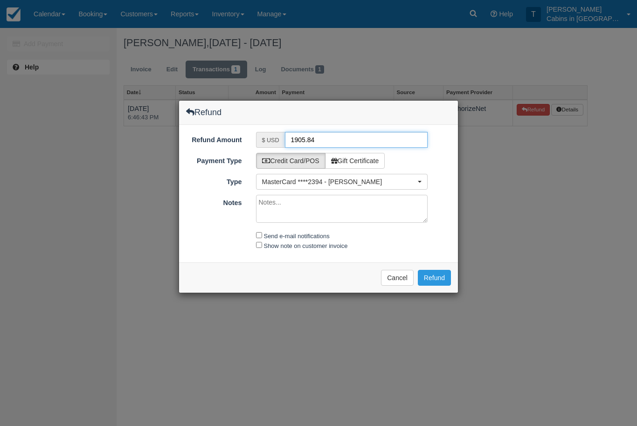
click at [323, 134] on input "1905.84" at bounding box center [356, 140] width 143 height 16
click at [328, 141] on input "1905.84" at bounding box center [356, 140] width 143 height 16
type input "1"
type input "238.30"
click at [319, 204] on textarea "Notes" at bounding box center [342, 209] width 172 height 28
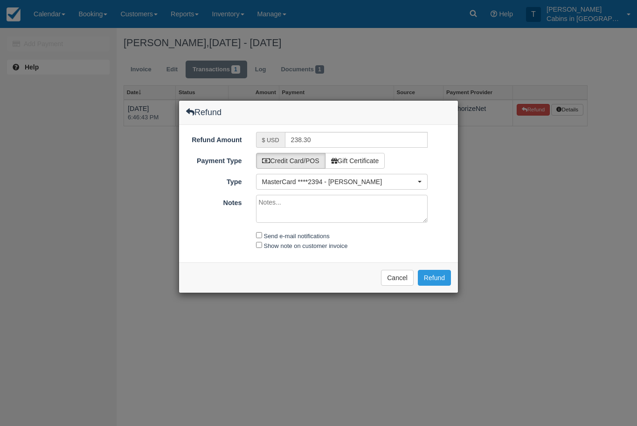
type textarea "r"
type textarea "book 3 get one free"
click at [261, 232] on input "Send e-mail notifications" at bounding box center [259, 235] width 6 height 6
checkbox input "true"
click at [256, 248] on input "Show note on customer invoice" at bounding box center [259, 245] width 6 height 6
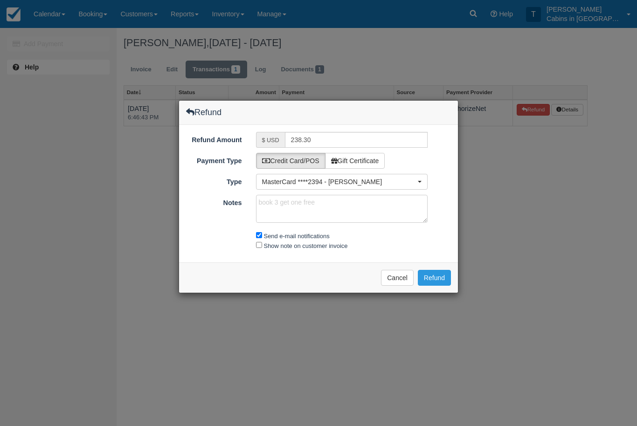
checkbox input "true"
click at [432, 278] on button "Refund" at bounding box center [434, 278] width 33 height 16
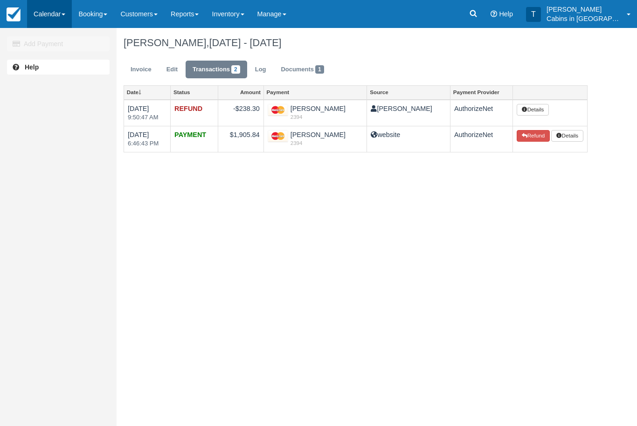
click at [51, 8] on link "Calendar" at bounding box center [49, 14] width 45 height 28
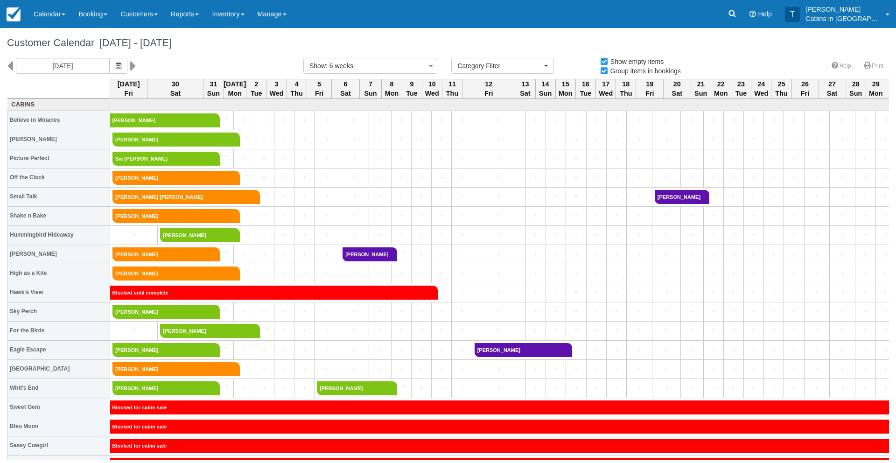
select select
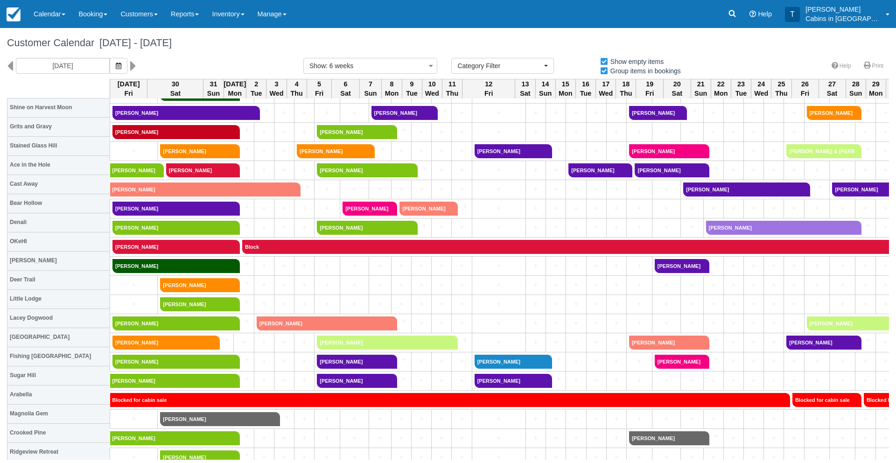
scroll to position [453, 0]
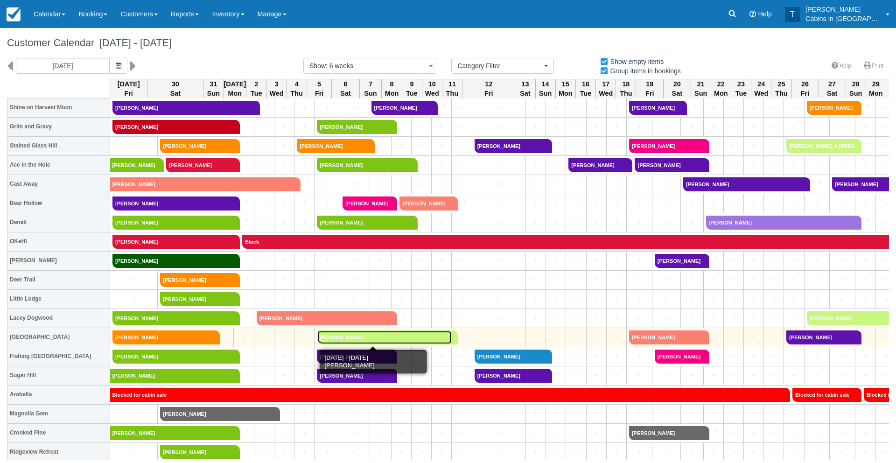
click at [320, 336] on link "[PERSON_NAME]" at bounding box center [384, 337] width 135 height 14
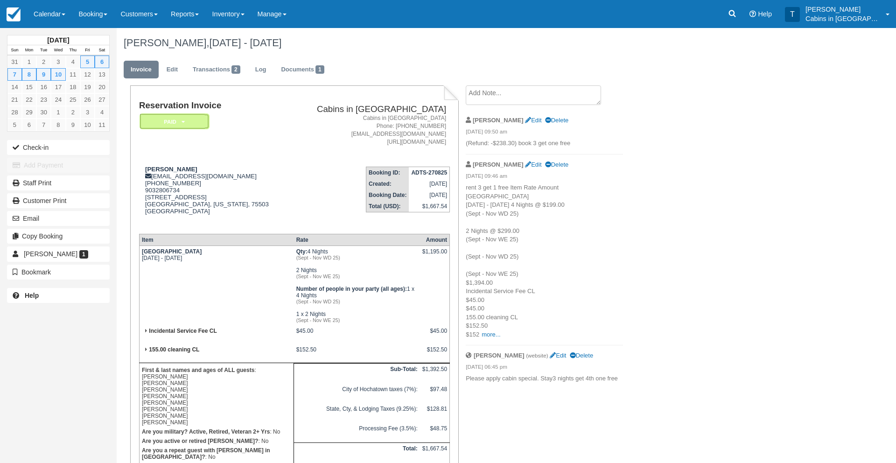
click at [190, 121] on em "Paid" at bounding box center [175, 121] width 70 height 16
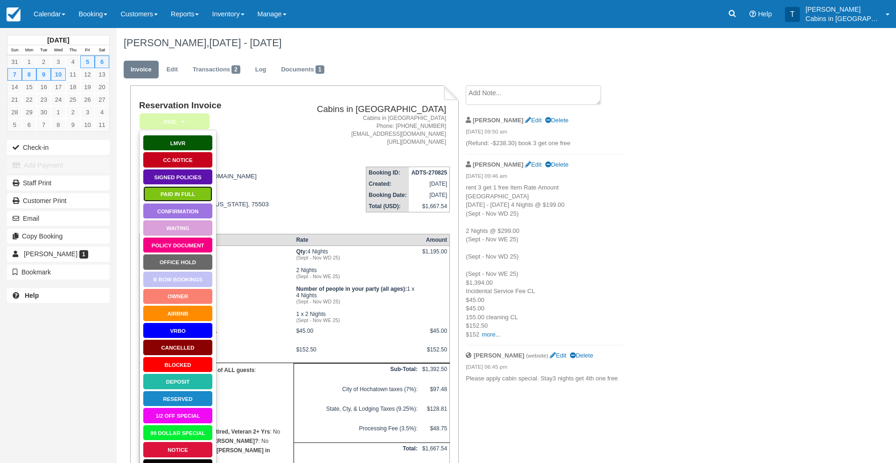
click at [192, 191] on link "Paid in Full" at bounding box center [178, 194] width 70 height 16
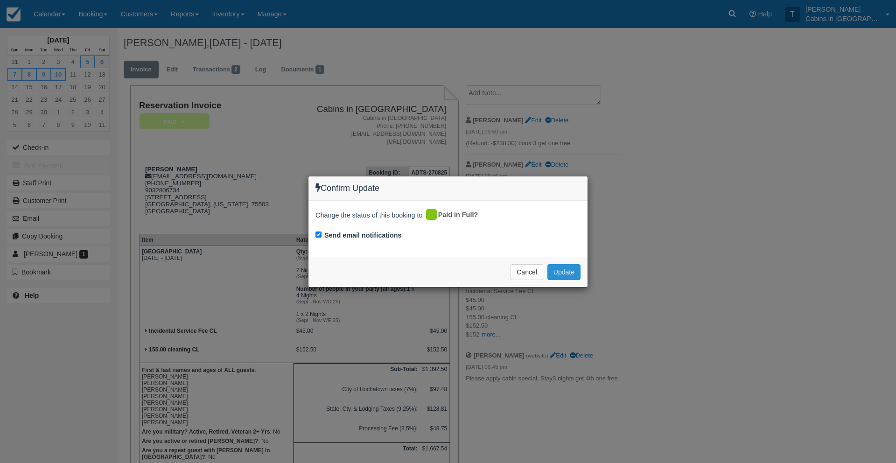
click at [569, 267] on button "Update" at bounding box center [563, 272] width 33 height 16
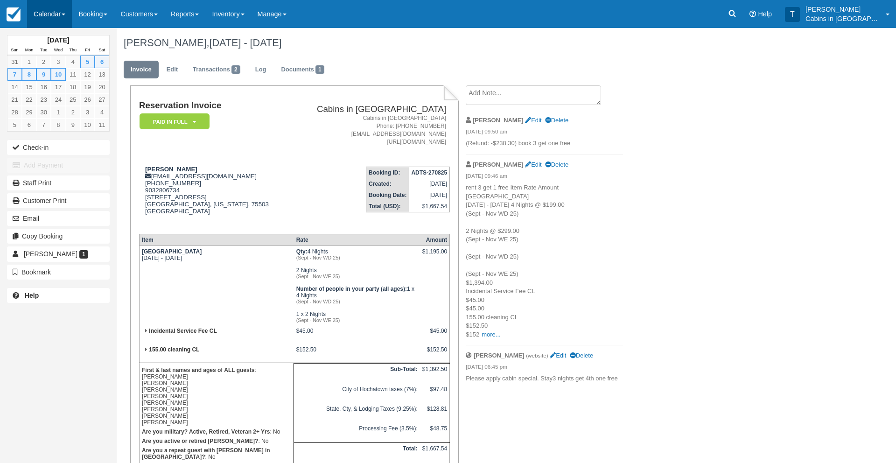
click at [54, 11] on link "Calendar" at bounding box center [49, 14] width 45 height 28
click at [65, 63] on link "Customer" at bounding box center [65, 60] width 74 height 20
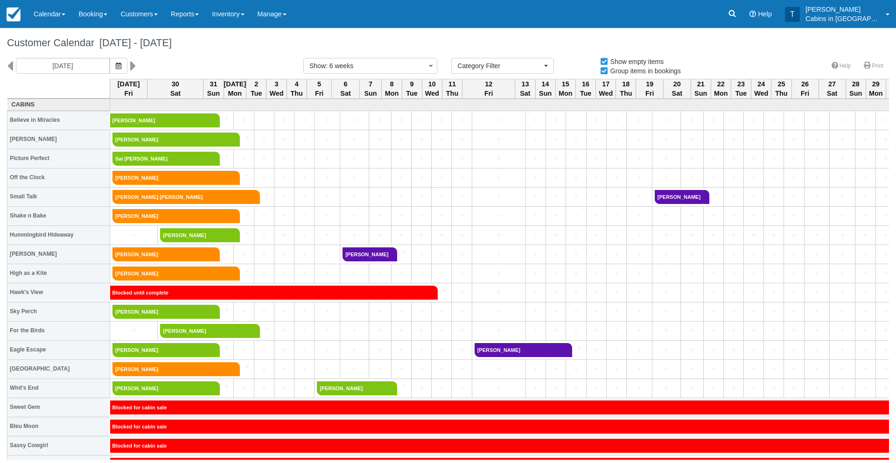
select select
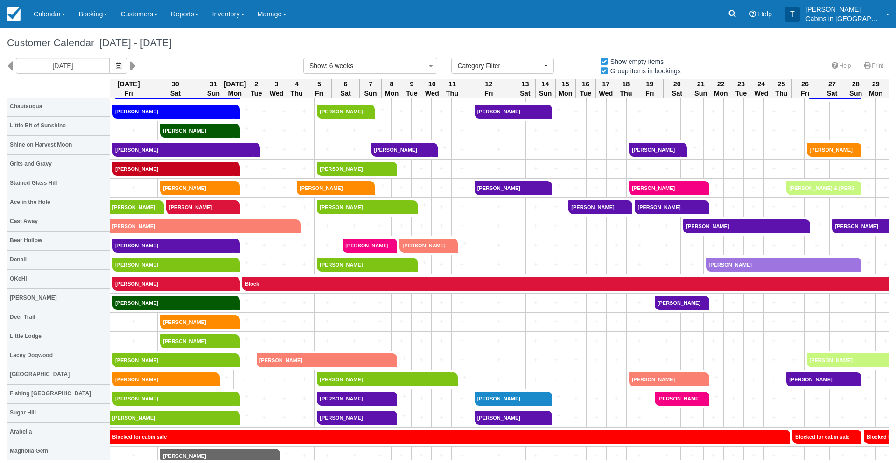
scroll to position [415, 0]
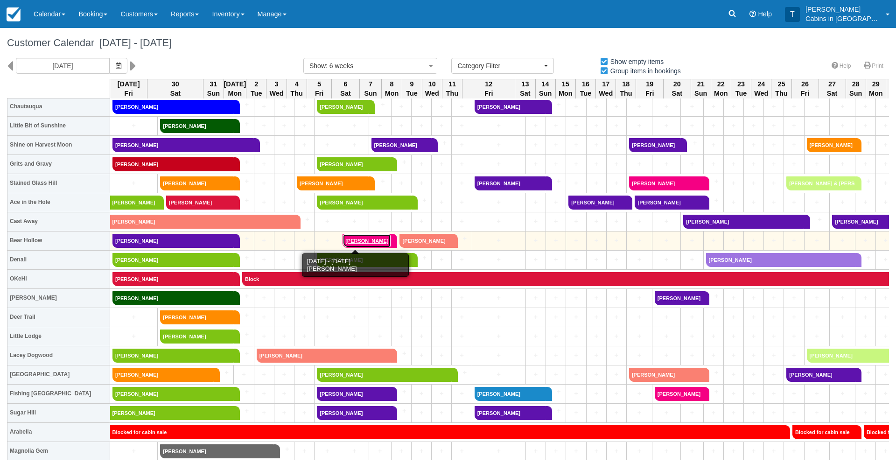
click at [351, 241] on link "Terry waymire" at bounding box center [366, 241] width 49 height 14
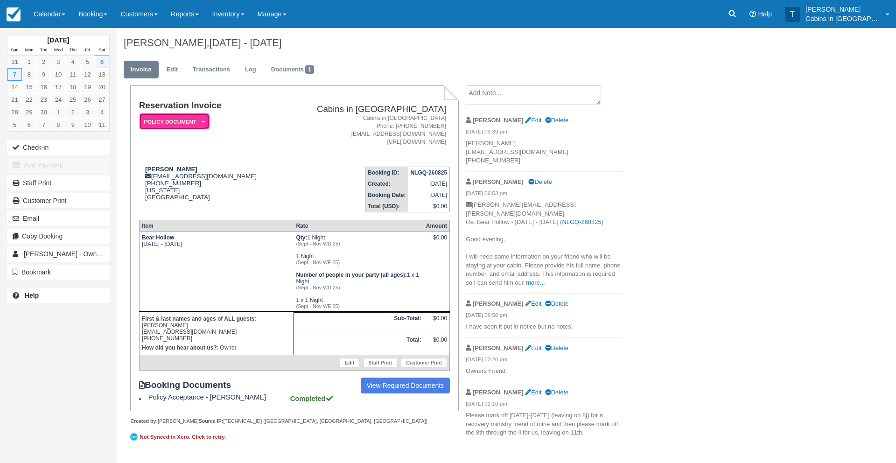
click at [190, 116] on em "Policy Document" at bounding box center [175, 121] width 70 height 16
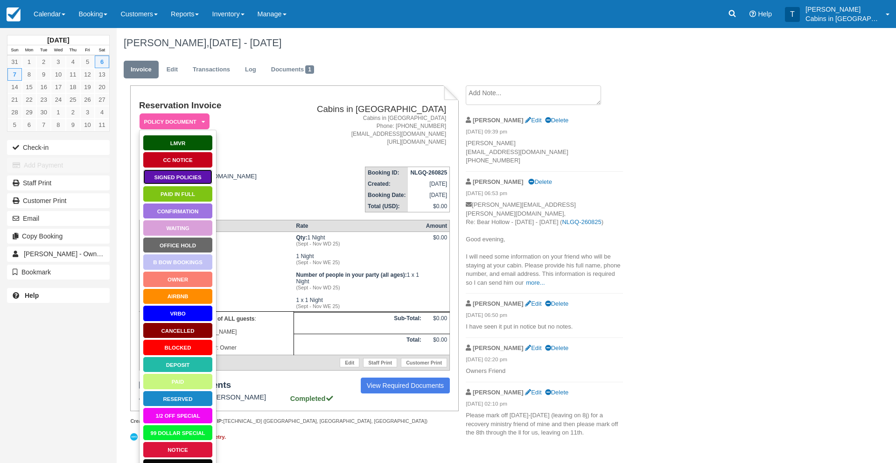
click at [194, 173] on link "Signed Policies" at bounding box center [178, 177] width 70 height 16
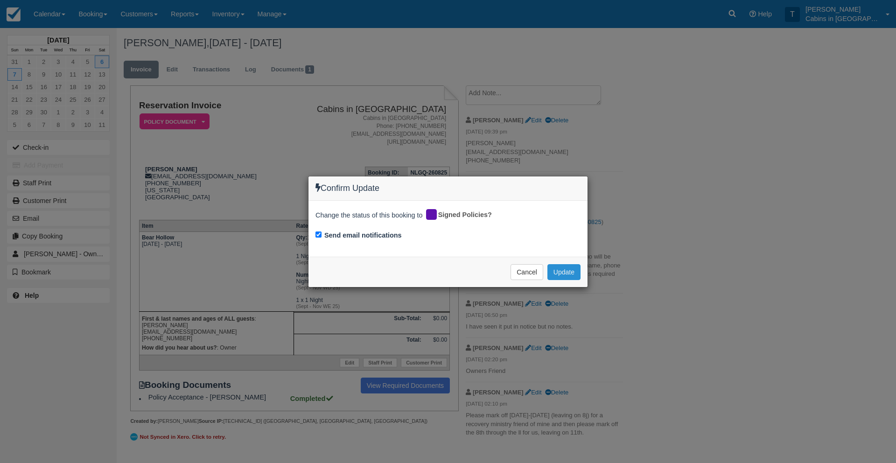
click at [565, 273] on button "Update" at bounding box center [563, 272] width 33 height 16
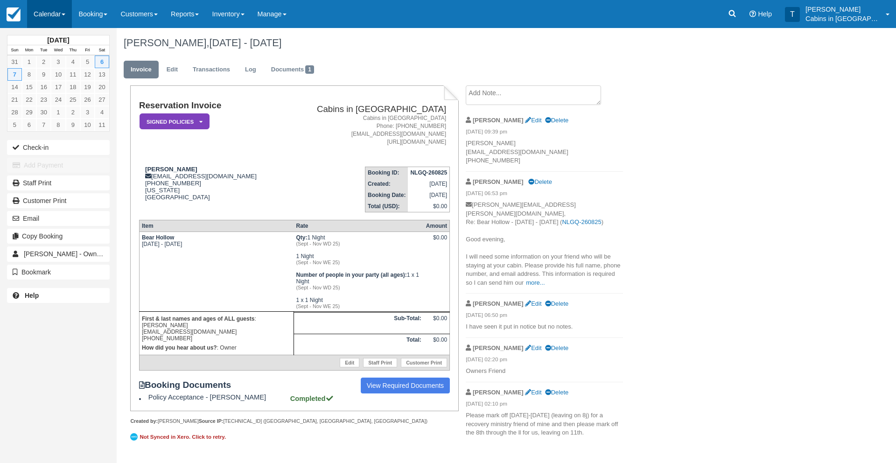
click at [46, 10] on link "Calendar" at bounding box center [49, 14] width 45 height 28
click at [66, 63] on link "Customer" at bounding box center [65, 60] width 74 height 20
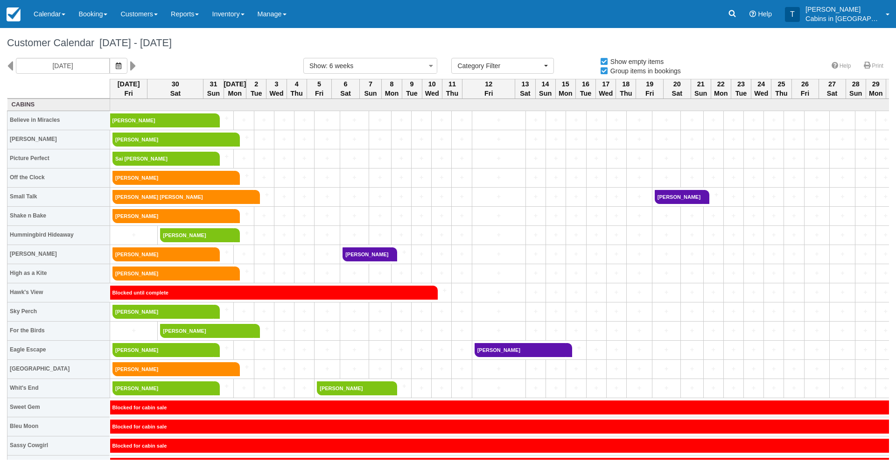
select select
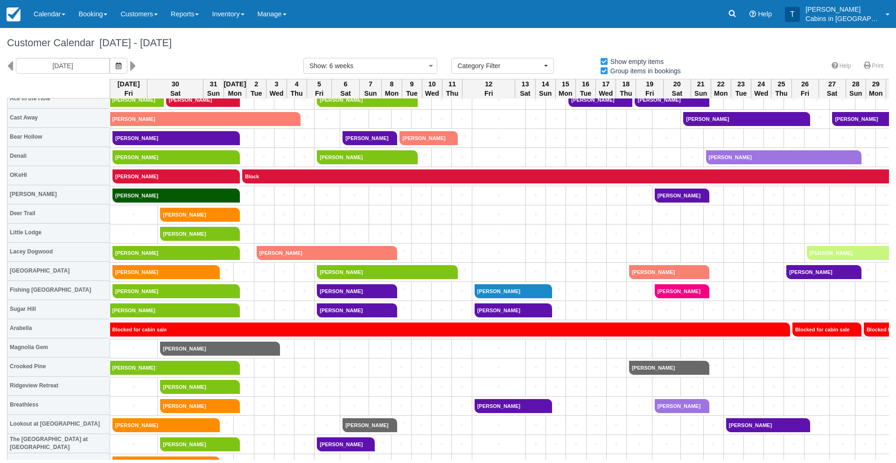
scroll to position [529, 0]
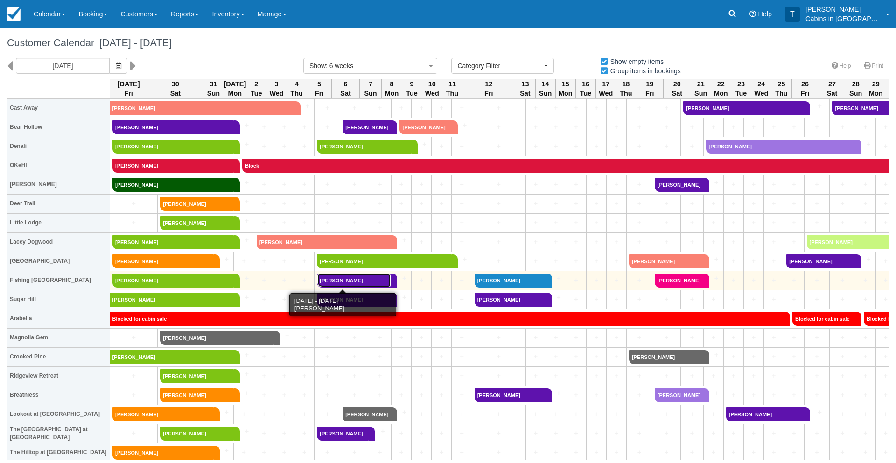
click at [323, 279] on link "[PERSON_NAME]" at bounding box center [354, 280] width 74 height 14
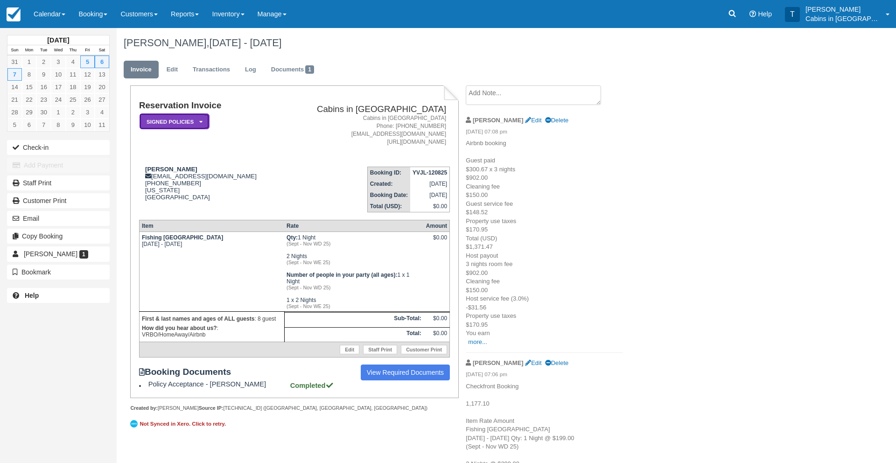
click at [191, 117] on em "Signed Policies" at bounding box center [175, 121] width 70 height 16
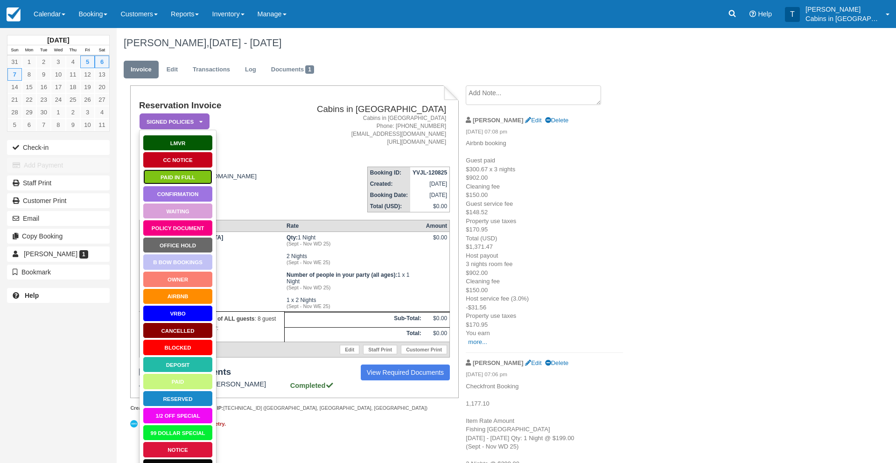
click at [189, 180] on link "Paid in Full" at bounding box center [178, 177] width 70 height 16
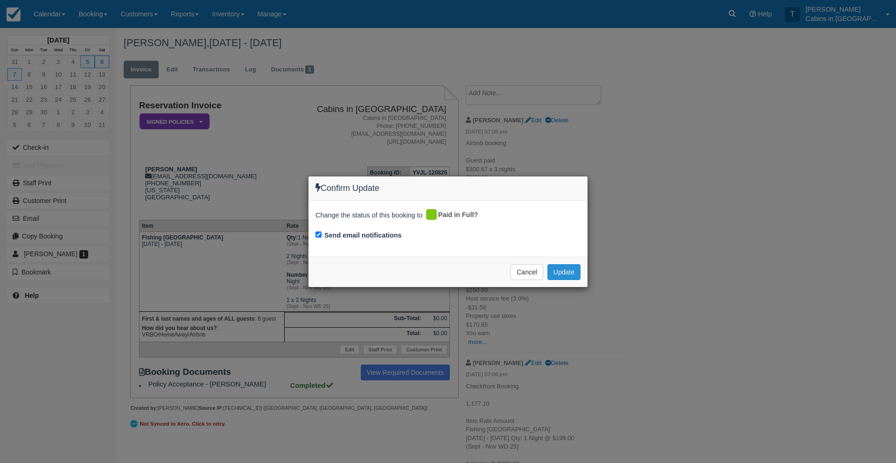
click at [569, 270] on button "Update" at bounding box center [563, 272] width 33 height 16
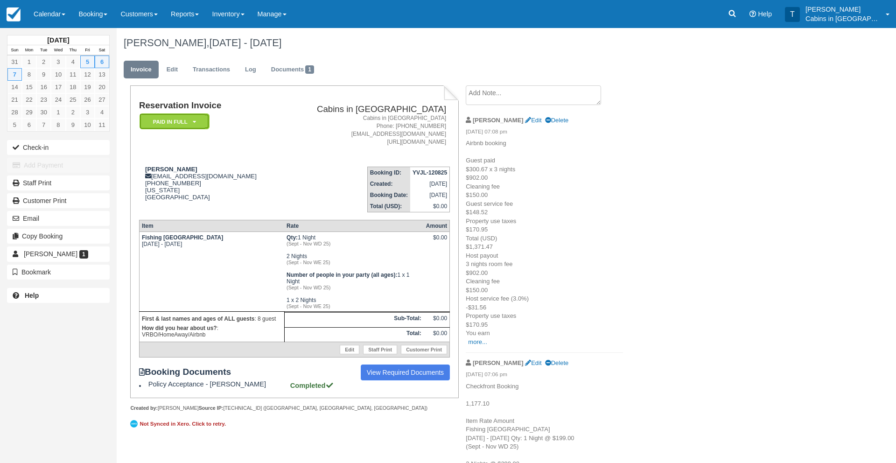
click at [164, 117] on em "Paid in Full" at bounding box center [175, 121] width 70 height 16
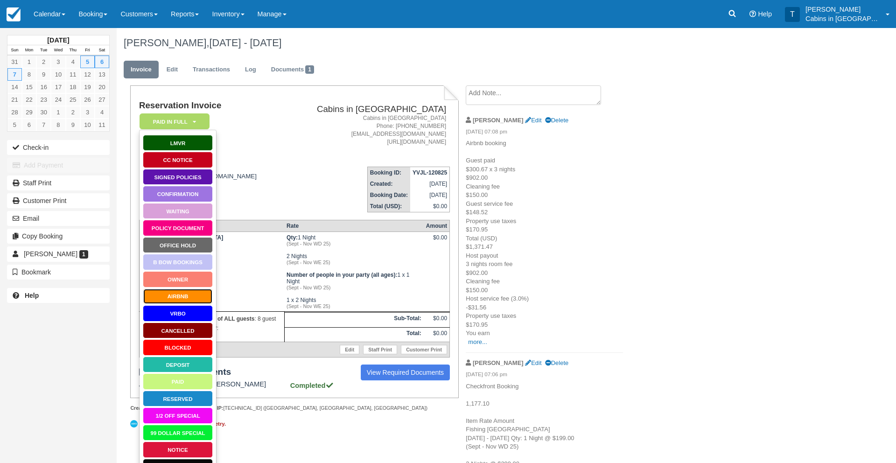
click at [179, 294] on link "AirBnB" at bounding box center [178, 296] width 70 height 16
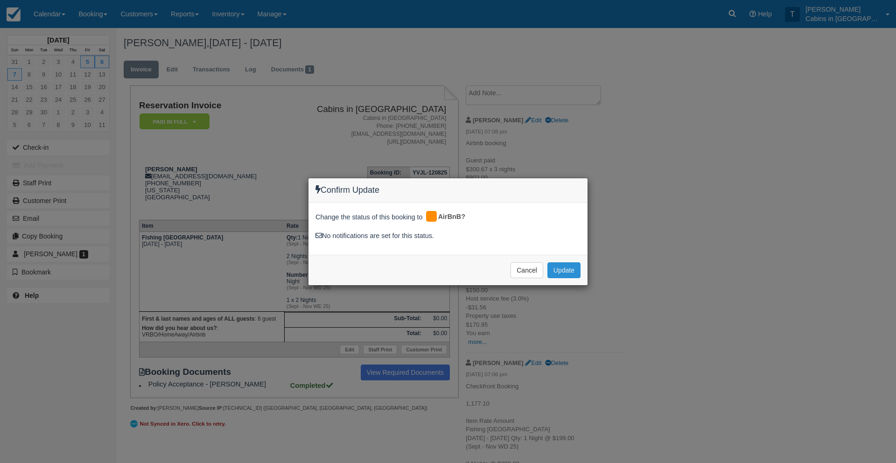
click at [562, 272] on button "Update" at bounding box center [563, 270] width 33 height 16
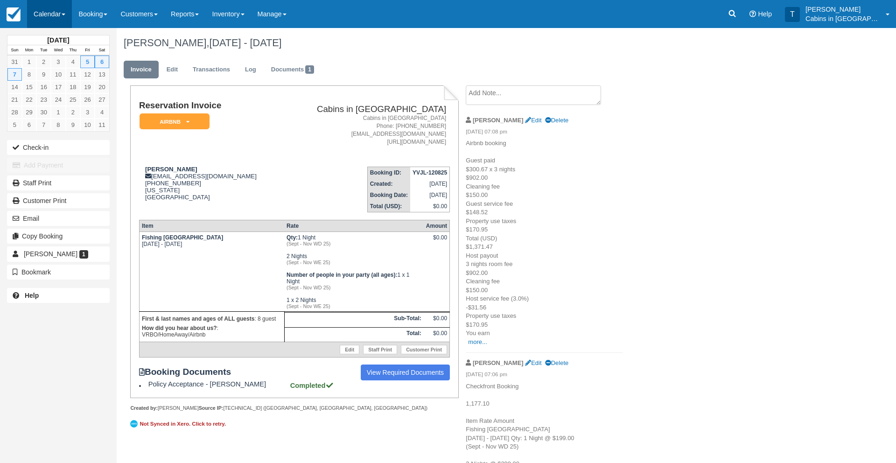
click at [54, 15] on link "Calendar" at bounding box center [49, 14] width 45 height 28
click at [62, 59] on link "Customer" at bounding box center [65, 60] width 74 height 20
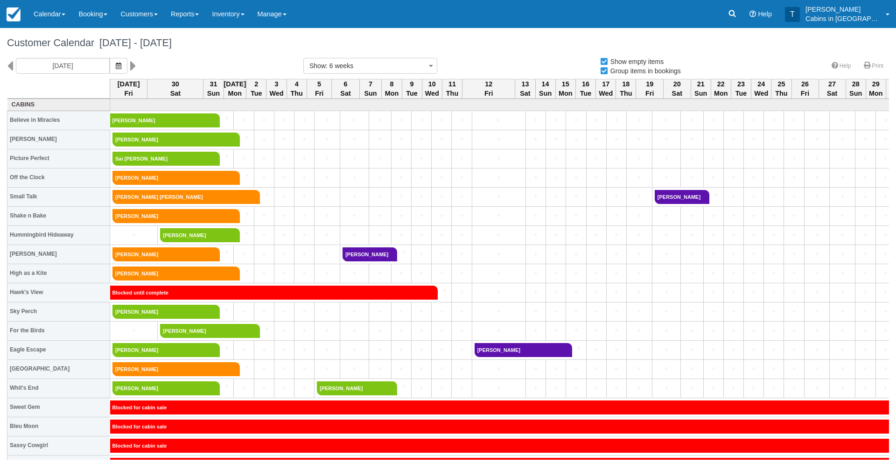
select select
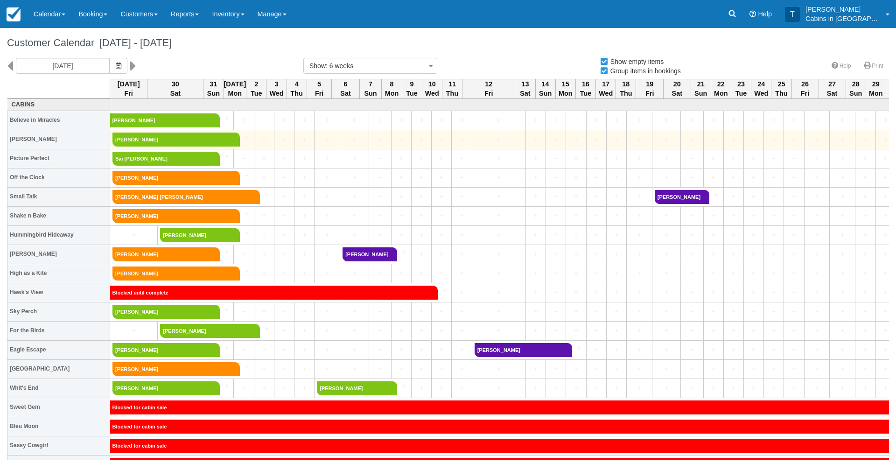
select select
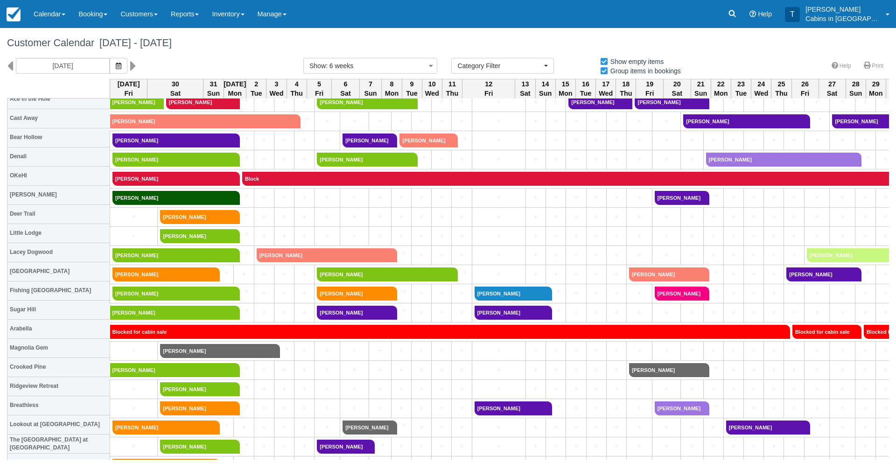
scroll to position [518, 0]
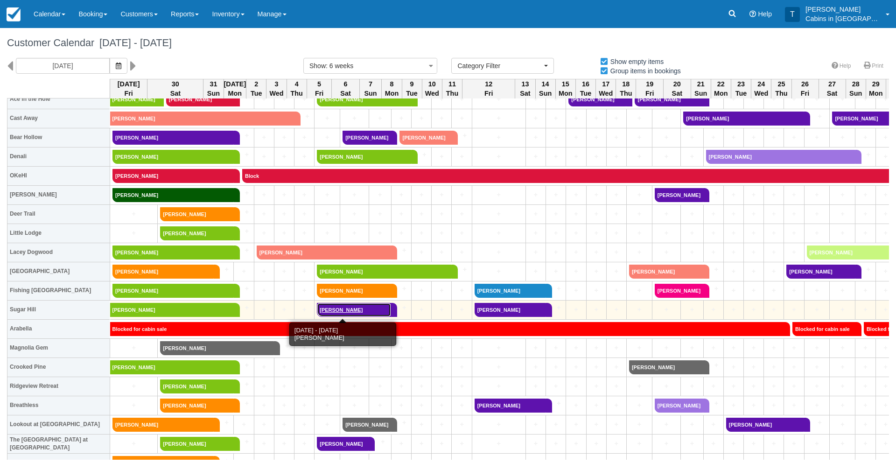
click at [322, 308] on link "[PERSON_NAME]" at bounding box center [354, 310] width 74 height 14
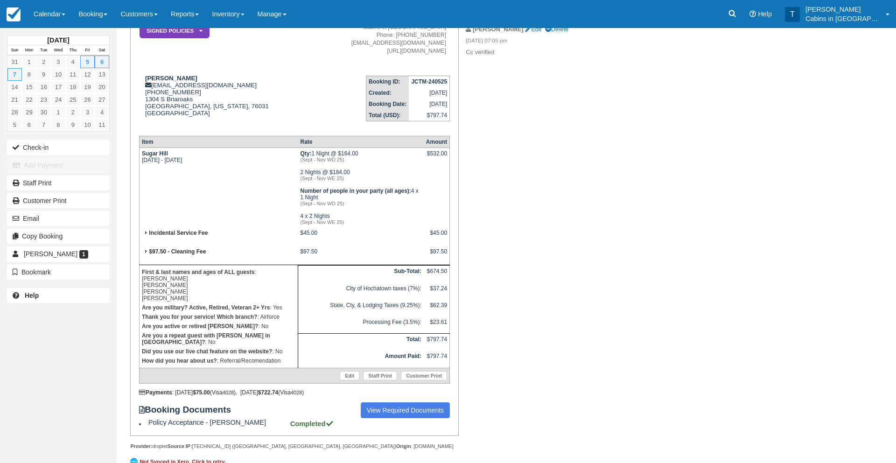
scroll to position [93, 0]
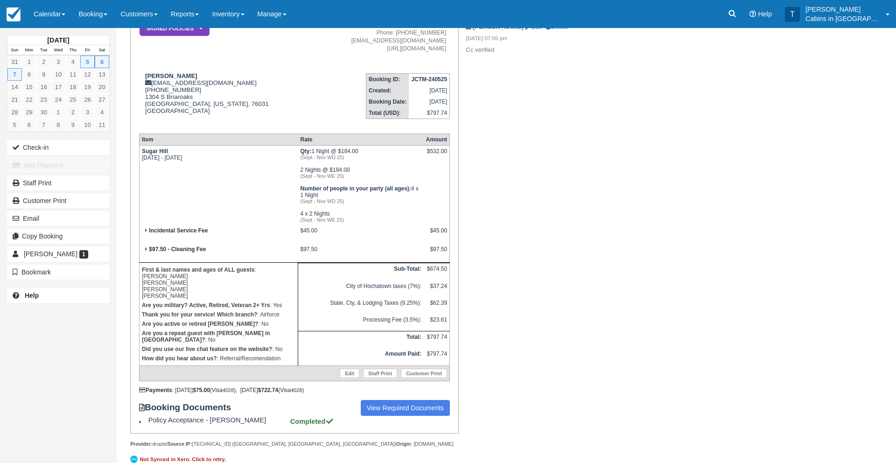
click at [140, 139] on th "Item" at bounding box center [218, 139] width 159 height 12
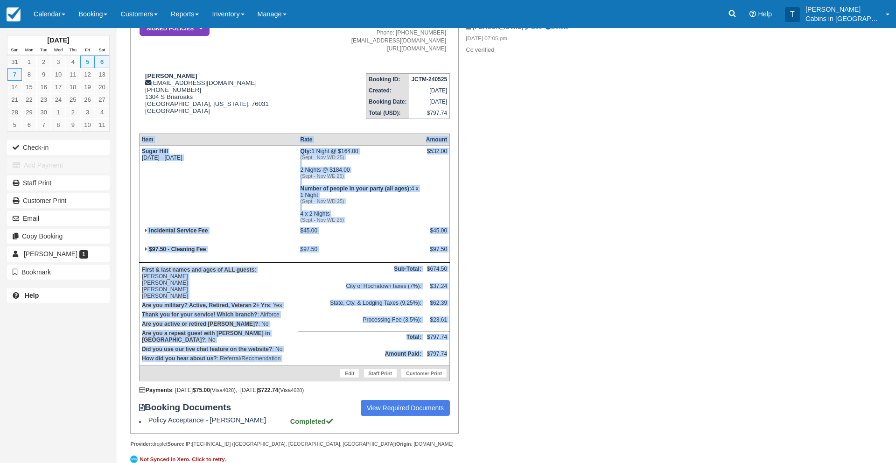
drag, startPoint x: 140, startPoint y: 139, endPoint x: 443, endPoint y: 364, distance: 377.1
click at [443, 364] on table "Item Rate Amount Sugar Hill Fri Sep 5 2025 - Mon Sep 8 2025 Qty: 1 Night @ $164…" at bounding box center [294, 257] width 311 height 248
copy table "Item Rate Amount Sugar Hill Fri Sep 5 2025 - Mon Sep 8 2025 Qty: 1 Night @ $164…"
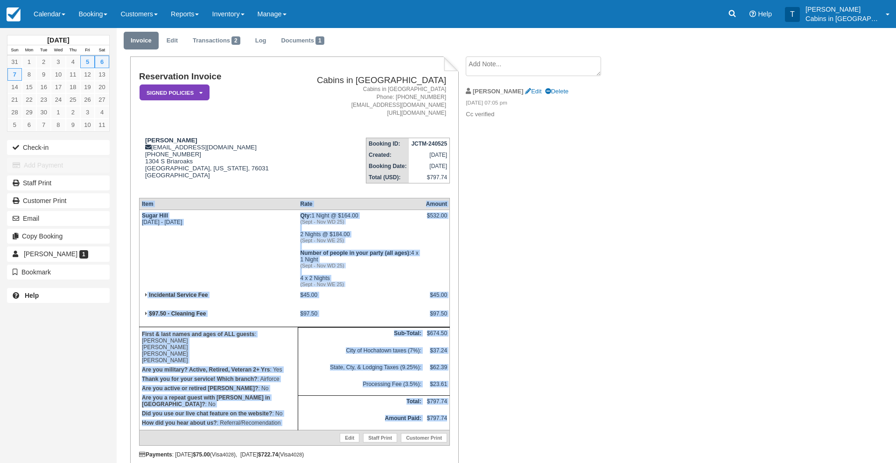
scroll to position [0, 0]
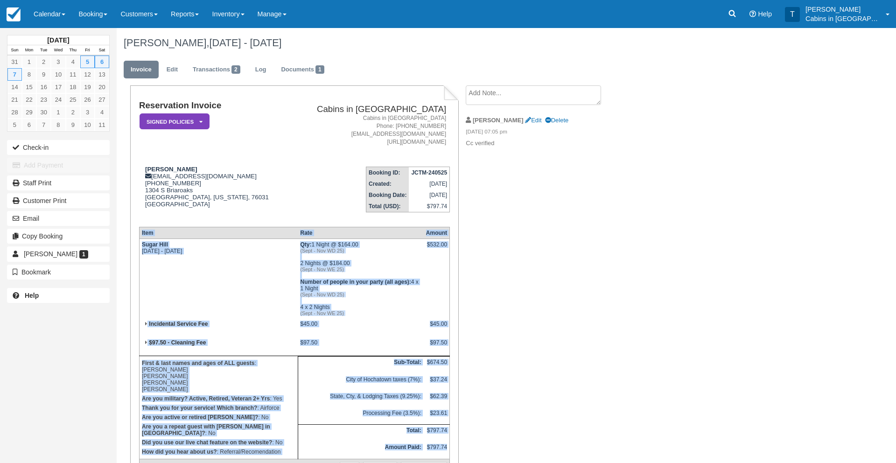
click at [513, 101] on textarea at bounding box center [533, 95] width 135 height 20
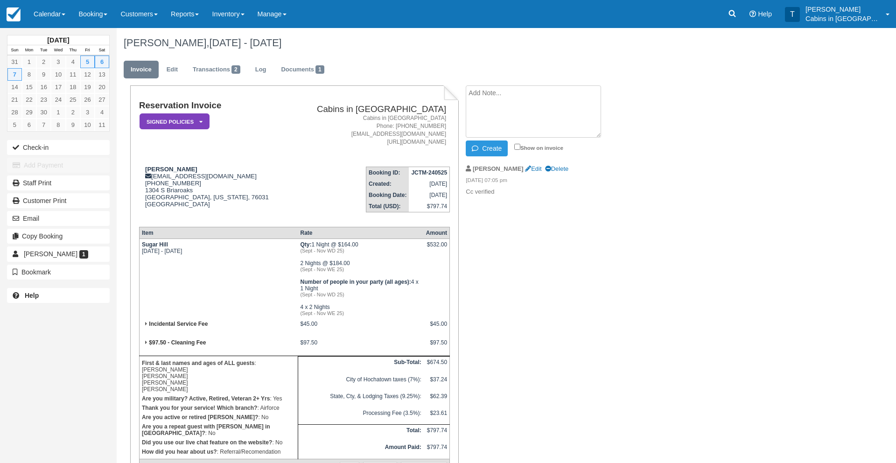
paste textarea "Item Rate Amount Sugar Hill Fri Sep 5 2025 - Mon Sep 8 2025 Qty: 1 Night @ $164…"
click at [468, 90] on textarea "Item Rate Amount Sugar Hill Fri Sep 5 2025 - Mon Sep 8 2025 Qty: 1 Night @ $164…" at bounding box center [533, 111] width 135 height 52
type textarea "before military discount applied Item Rate Amount Sugar Hill Fri Sep 5 2025 - M…"
click at [479, 146] on icon "button" at bounding box center [477, 148] width 10 height 7
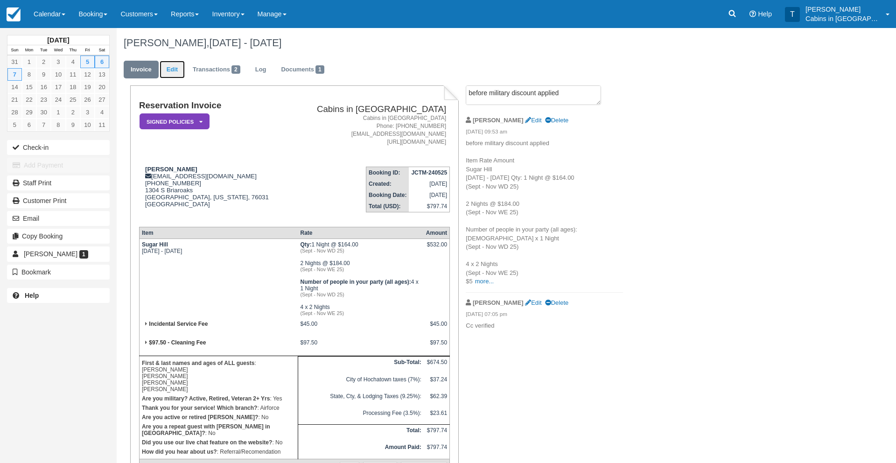
click at [174, 70] on link "Edit" at bounding box center [172, 70] width 25 height 18
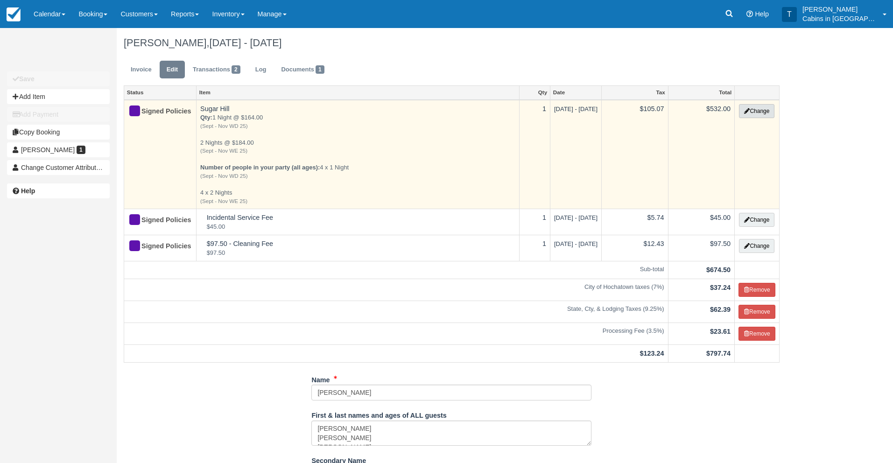
click at [752, 109] on button "Change" at bounding box center [756, 111] width 35 height 14
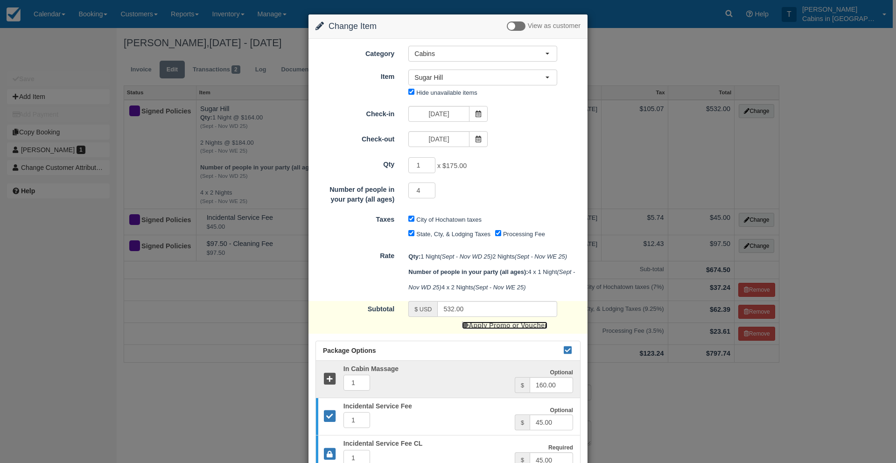
click at [525, 329] on link "Apply Promo or Voucher" at bounding box center [504, 325] width 85 height 7
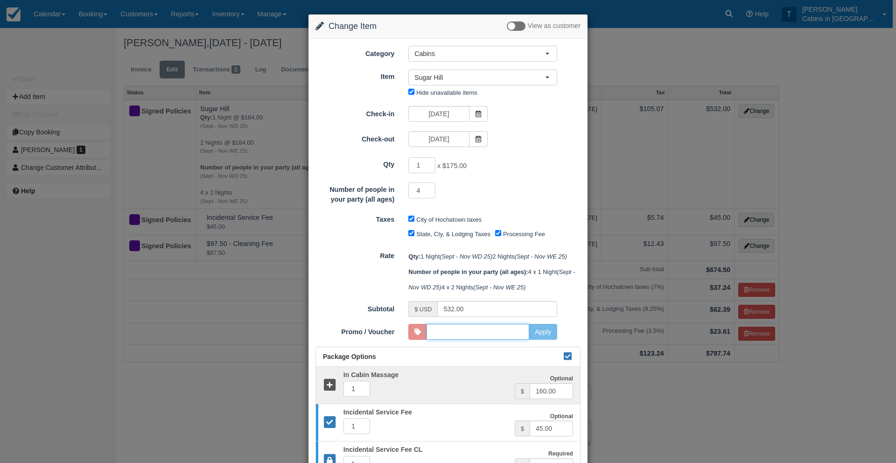
click at [516, 340] on input "Promo / Voucher" at bounding box center [477, 332] width 103 height 16
type input "superheroperks"
click at [542, 340] on button "Apply" at bounding box center [543, 332] width 28 height 16
type input "450.00"
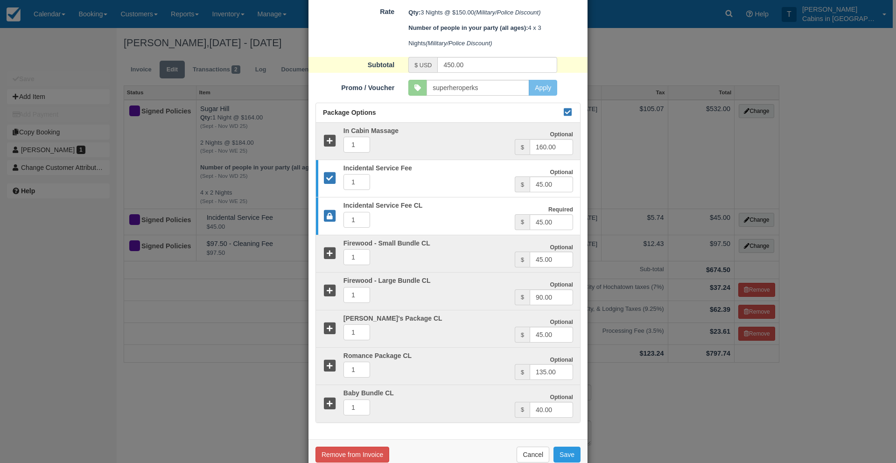
scroll to position [266, 0]
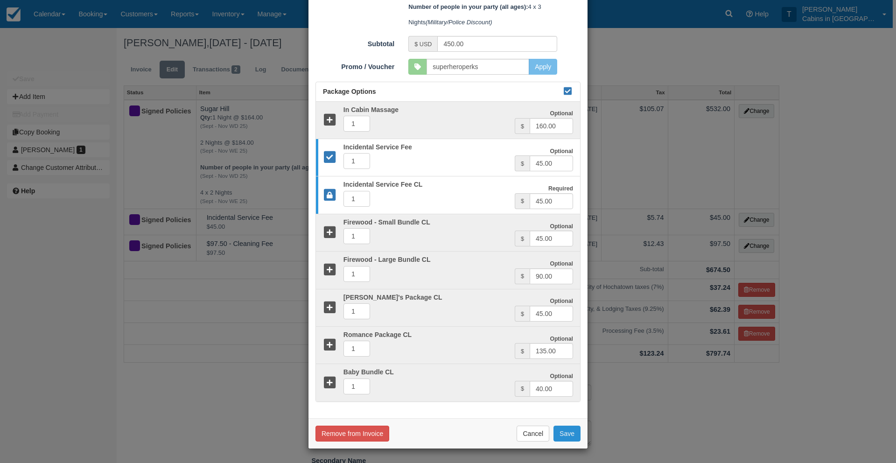
click at [569, 434] on button "Save" at bounding box center [566, 434] width 27 height 16
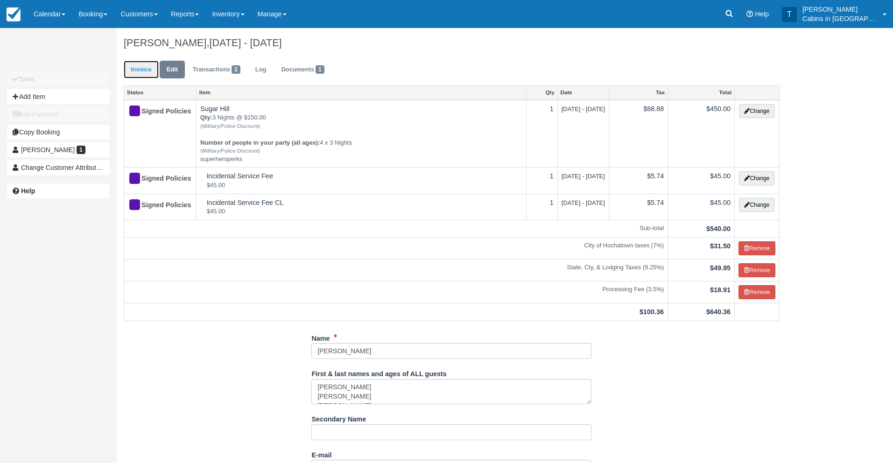
click at [138, 73] on link "Invoice" at bounding box center [141, 70] width 35 height 18
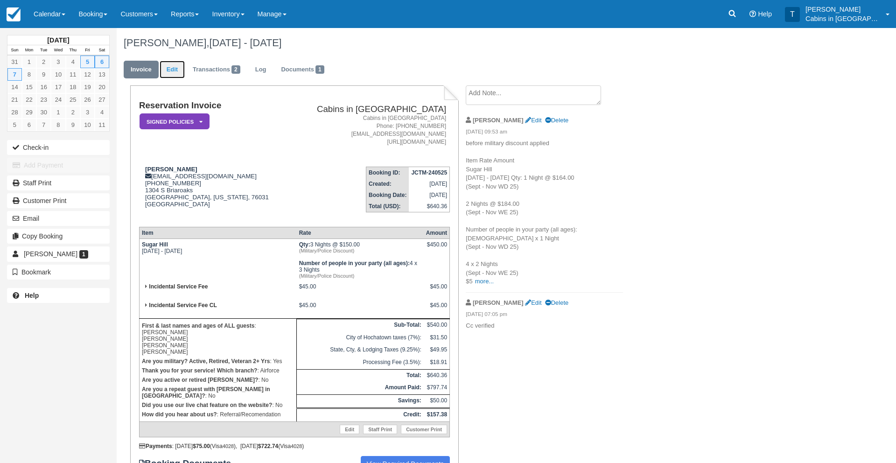
click at [175, 70] on link "Edit" at bounding box center [172, 70] width 25 height 18
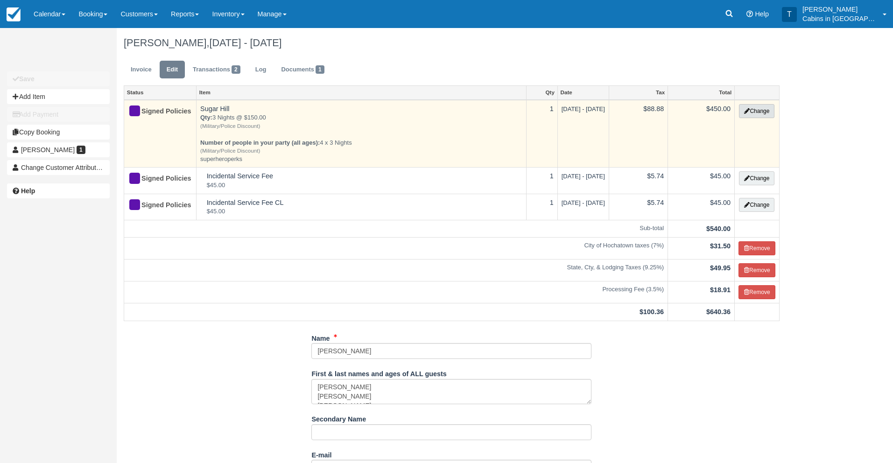
click at [754, 112] on button "Change" at bounding box center [756, 111] width 35 height 14
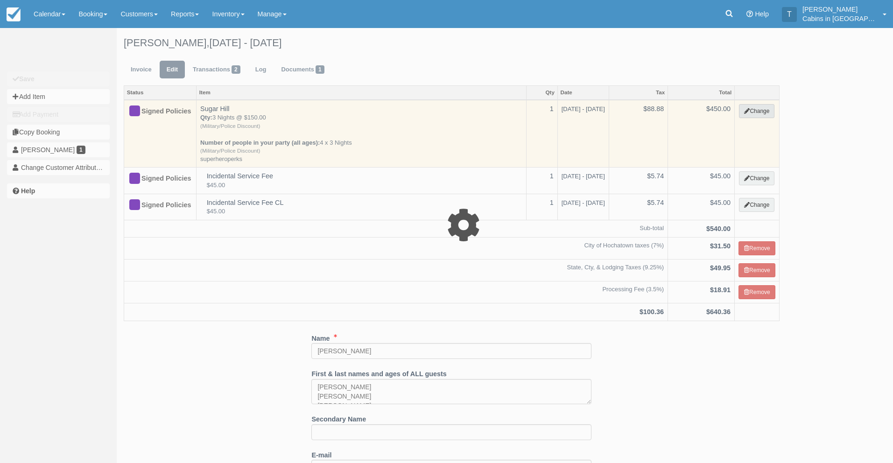
select select "1"
type input "450.00"
type input "superheroperks"
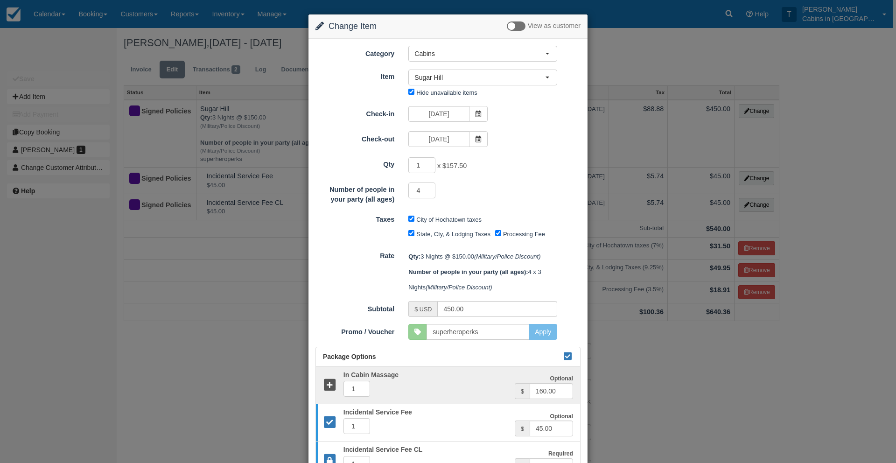
click at [147, 67] on div "Change Item Add Item View as customer Category Cabins Gift Certificate Cabins S…" at bounding box center [448, 231] width 896 height 463
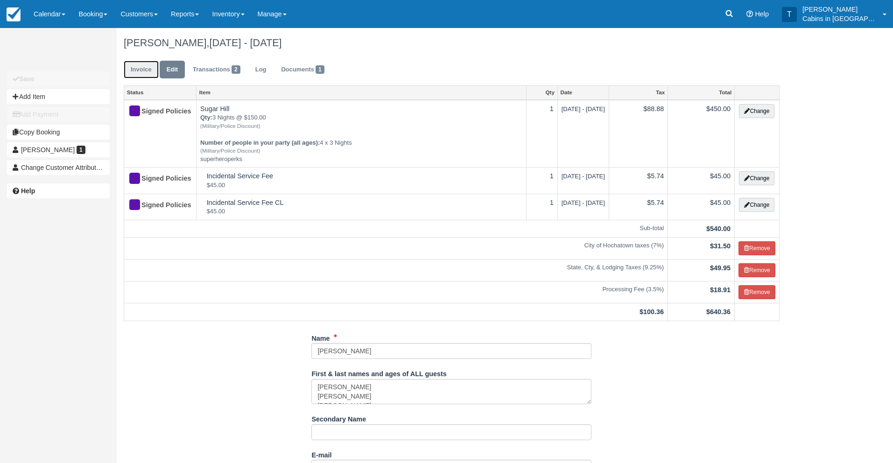
click at [147, 67] on link "Invoice" at bounding box center [141, 70] width 35 height 18
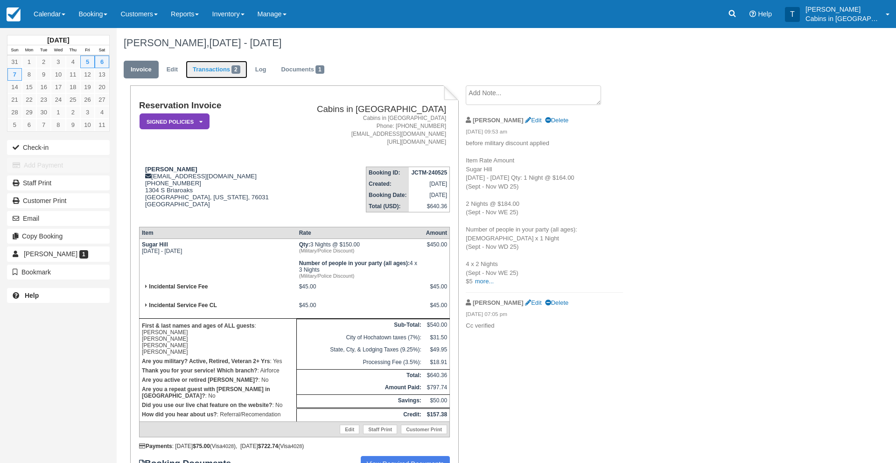
click at [204, 66] on link "Transactions 2" at bounding box center [217, 70] width 62 height 18
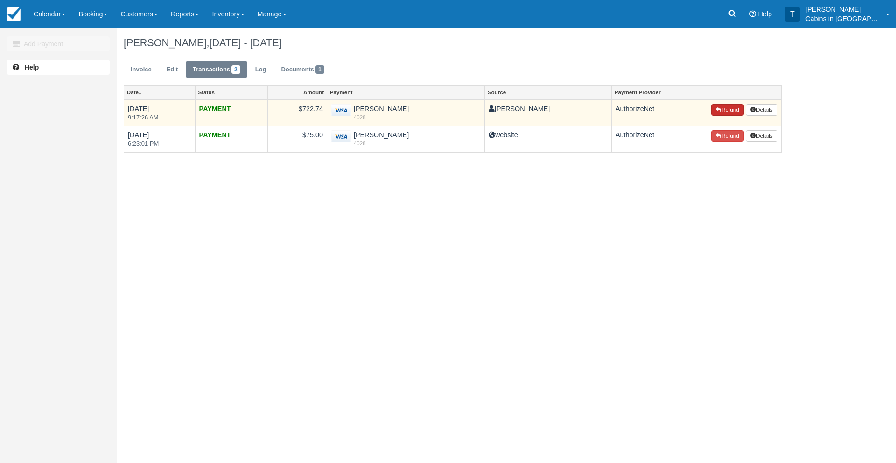
click at [722, 110] on button "Refund" at bounding box center [727, 110] width 33 height 12
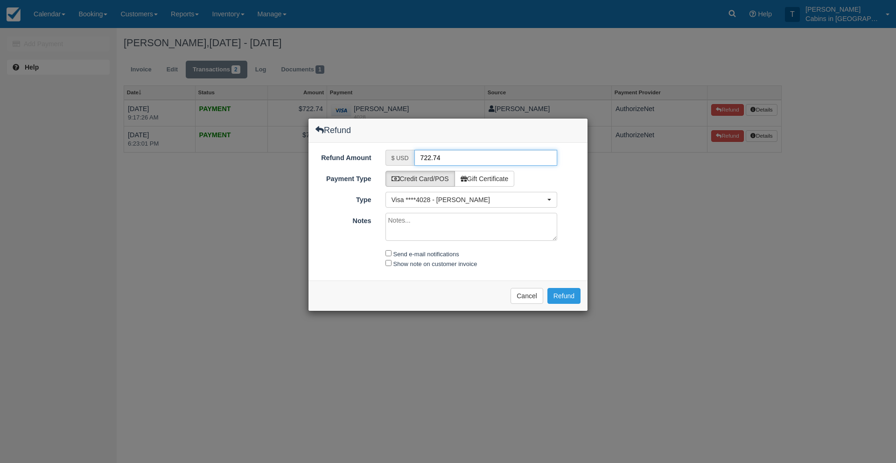
click at [447, 158] on input "722.74" at bounding box center [485, 158] width 143 height 16
type input "7"
type input "157.38"
click at [395, 224] on textarea "Notes" at bounding box center [471, 227] width 172 height 28
type textarea "t"
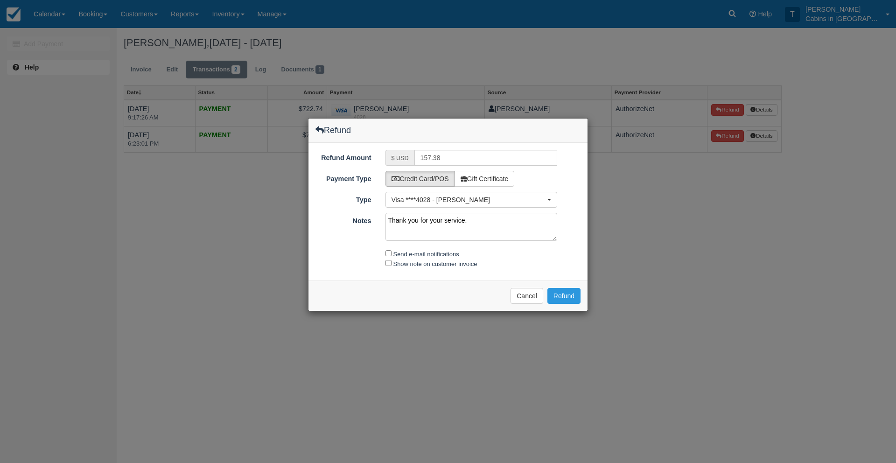
type textarea "Thank you for your service."
click at [386, 250] on input "Send e-mail notifications" at bounding box center [388, 253] width 6 height 6
checkbox input "true"
click at [389, 264] on input "Show note on customer invoice" at bounding box center [388, 263] width 6 height 6
checkbox input "true"
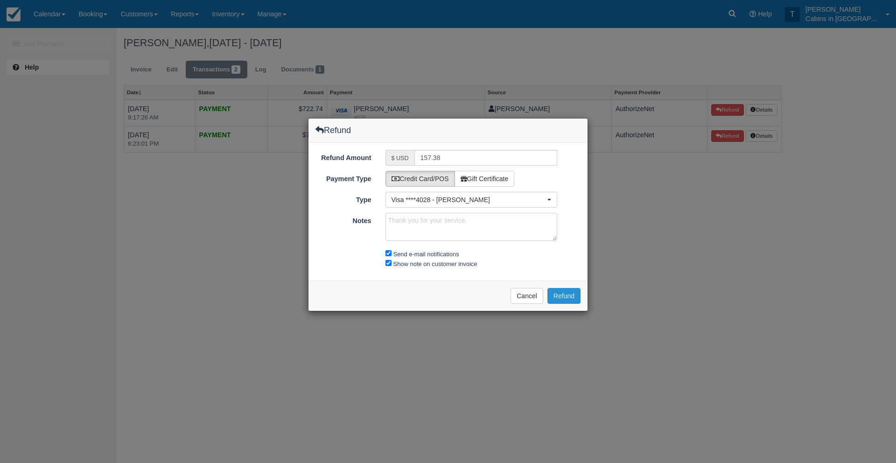
click at [560, 294] on button "Refund" at bounding box center [563, 296] width 33 height 16
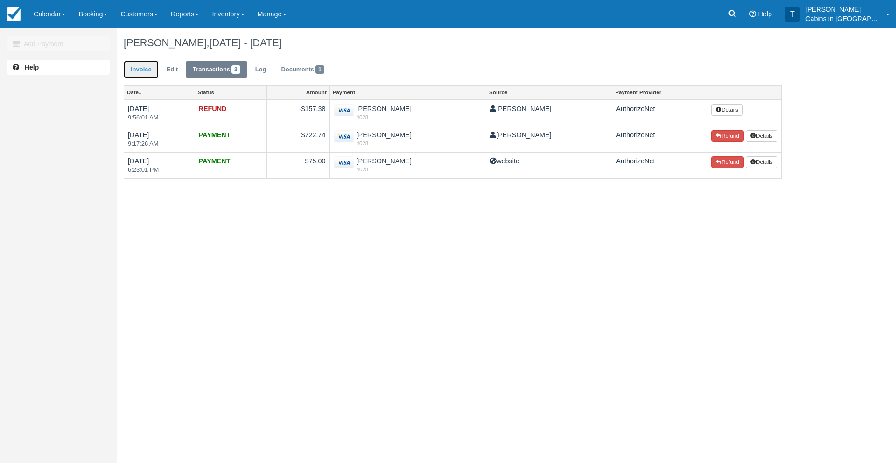
click at [150, 68] on link "Invoice" at bounding box center [141, 70] width 35 height 18
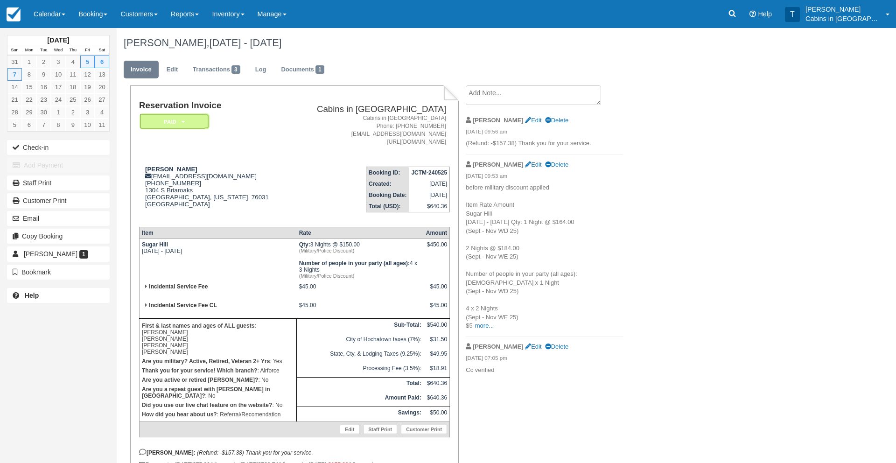
click at [173, 126] on em "Paid" at bounding box center [175, 121] width 70 height 16
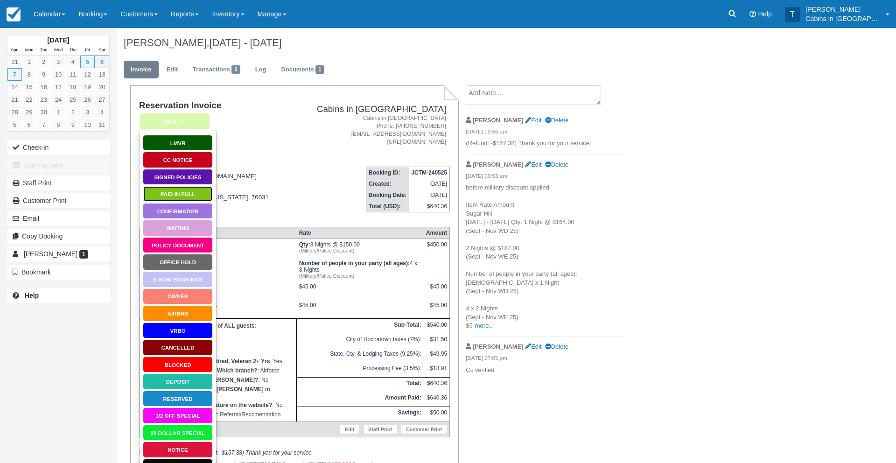
click at [188, 192] on link "Paid in Full" at bounding box center [178, 194] width 70 height 16
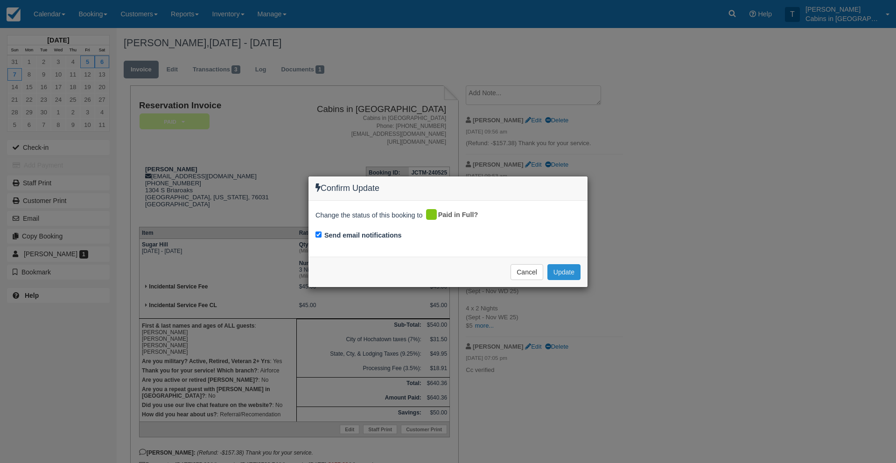
click at [566, 273] on button "Update" at bounding box center [563, 272] width 33 height 16
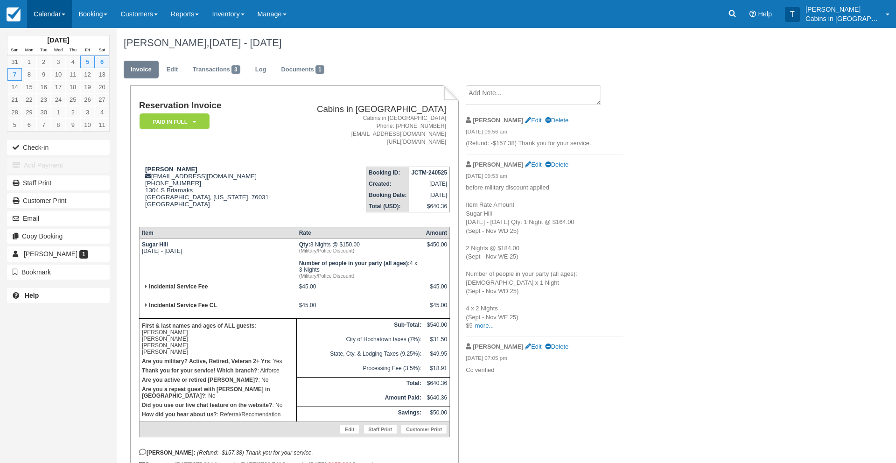
click at [45, 13] on link "Calendar" at bounding box center [49, 14] width 45 height 28
click at [58, 62] on link "Customer" at bounding box center [65, 60] width 74 height 20
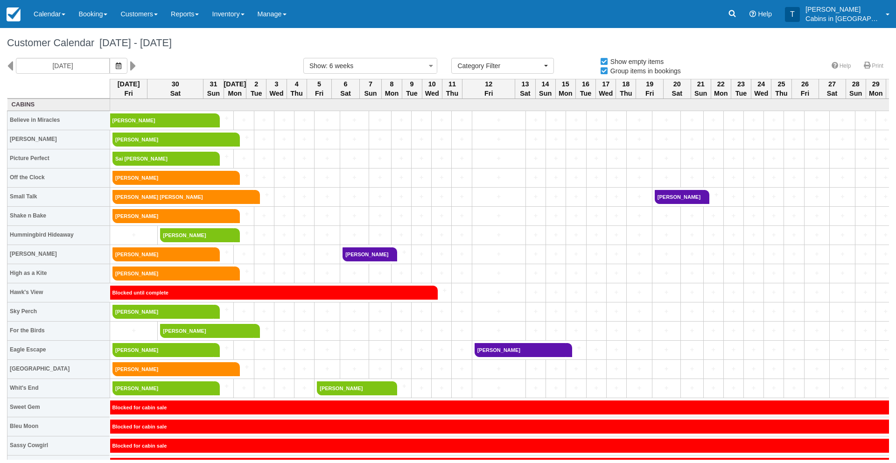
select select
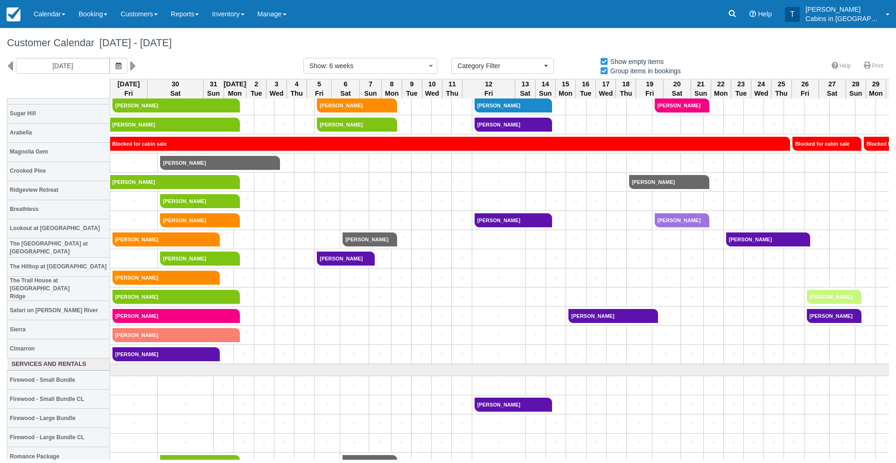
scroll to position [691, 0]
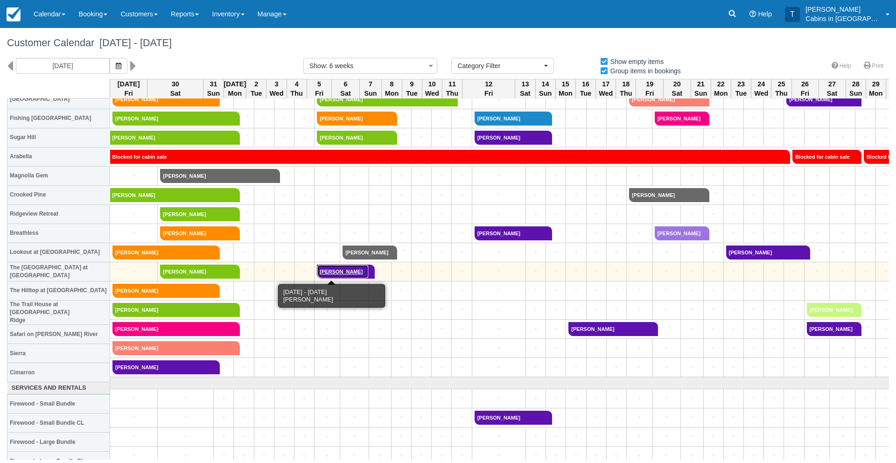
click at [329, 271] on link "Abby Price" at bounding box center [343, 272] width 52 height 14
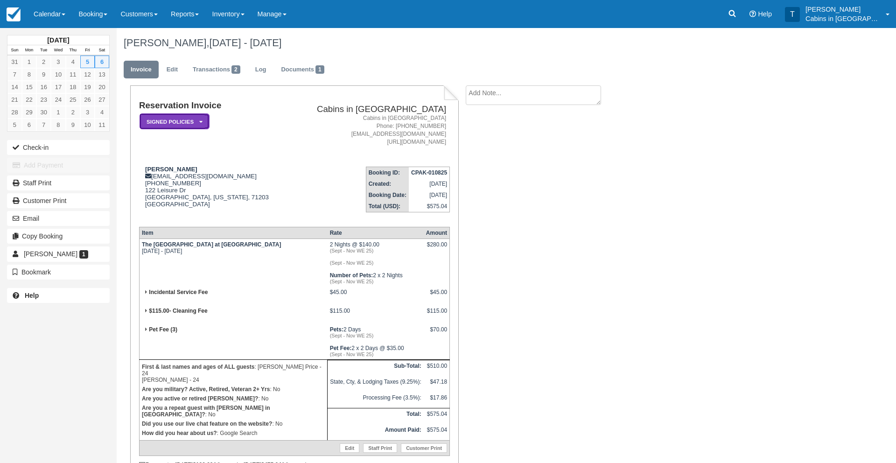
click at [185, 121] on em "Signed Policies" at bounding box center [175, 121] width 70 height 16
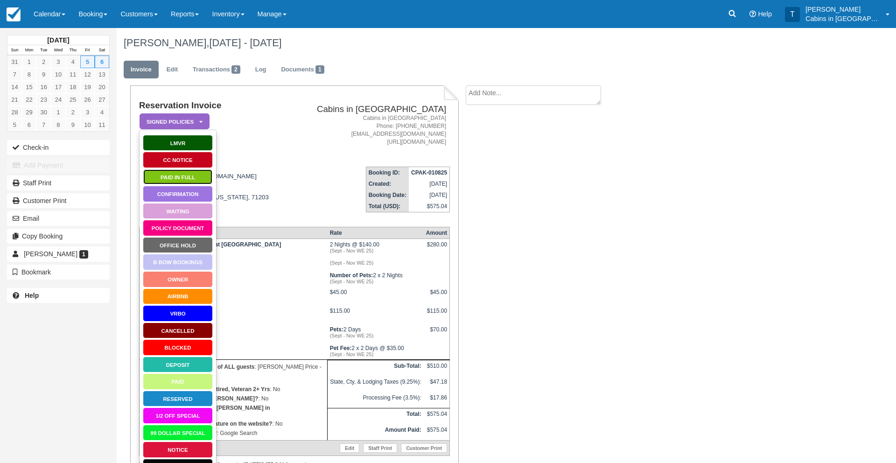
click at [185, 178] on link "Paid in Full" at bounding box center [178, 177] width 70 height 16
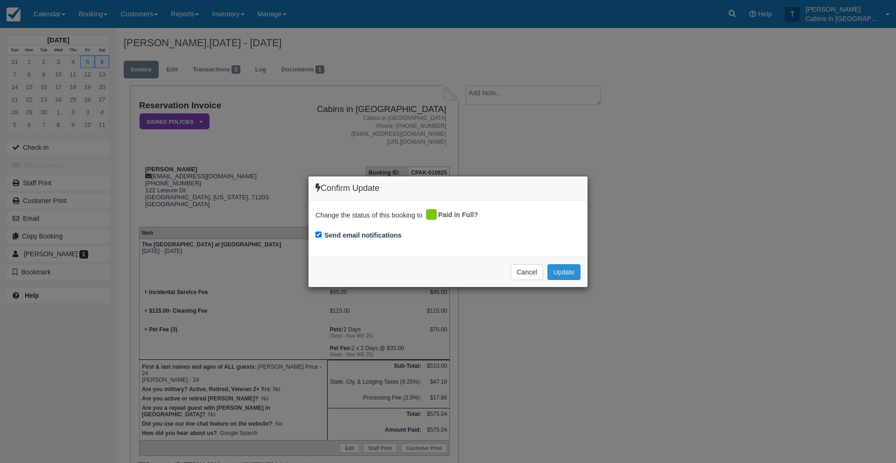
click at [560, 269] on button "Update" at bounding box center [563, 272] width 33 height 16
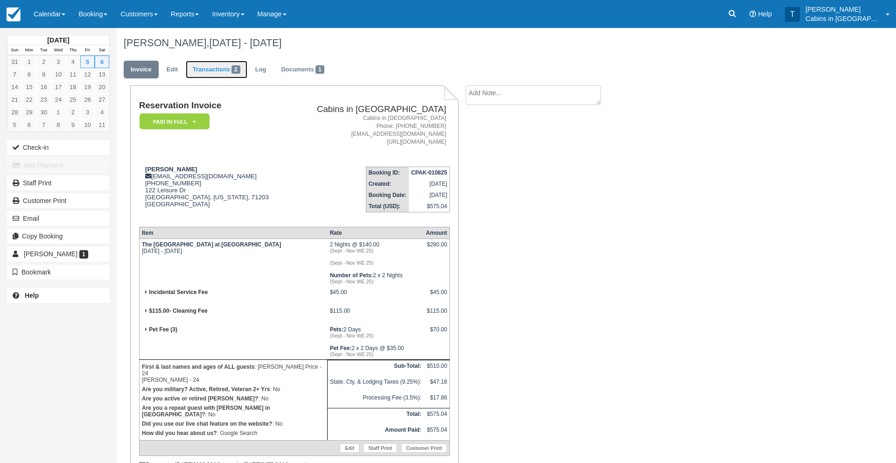
click at [211, 64] on link "Transactions 2" at bounding box center [217, 70] width 62 height 18
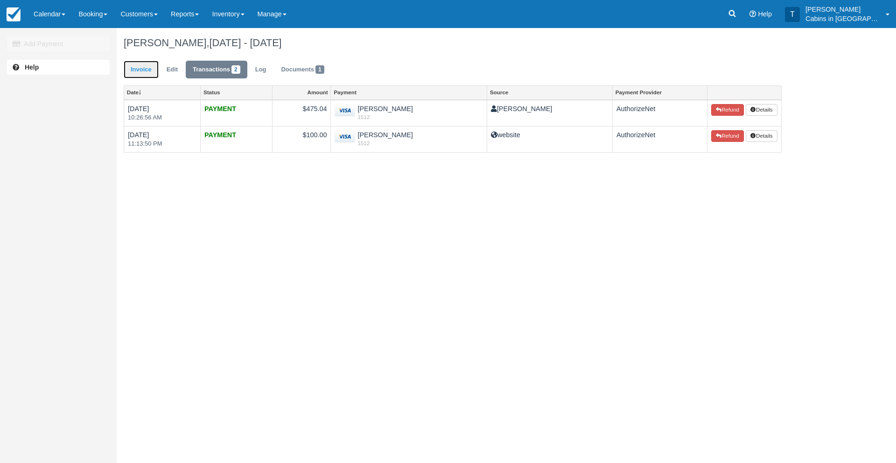
click at [141, 67] on link "Invoice" at bounding box center [141, 70] width 35 height 18
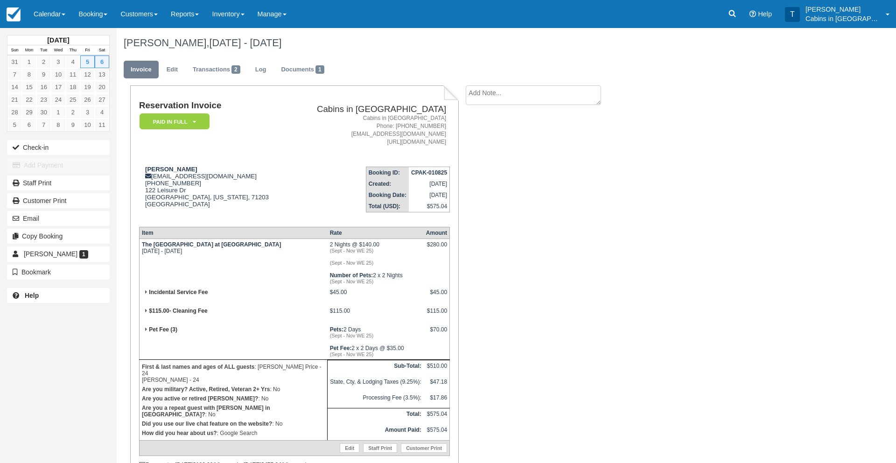
click at [479, 96] on textarea at bounding box center [533, 95] width 135 height 20
type textarea "cc verified"
click at [482, 149] on button "Create" at bounding box center [487, 148] width 42 height 16
click at [47, 16] on link "Calendar" at bounding box center [49, 14] width 45 height 28
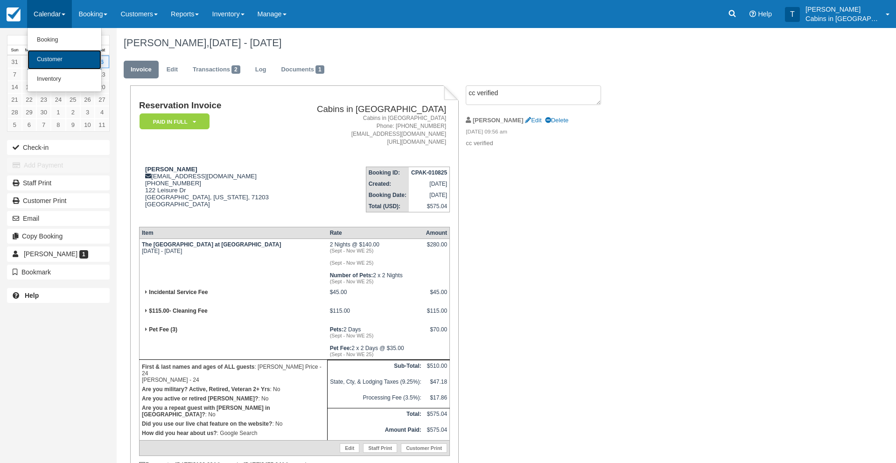
click at [50, 59] on link "Customer" at bounding box center [65, 60] width 74 height 20
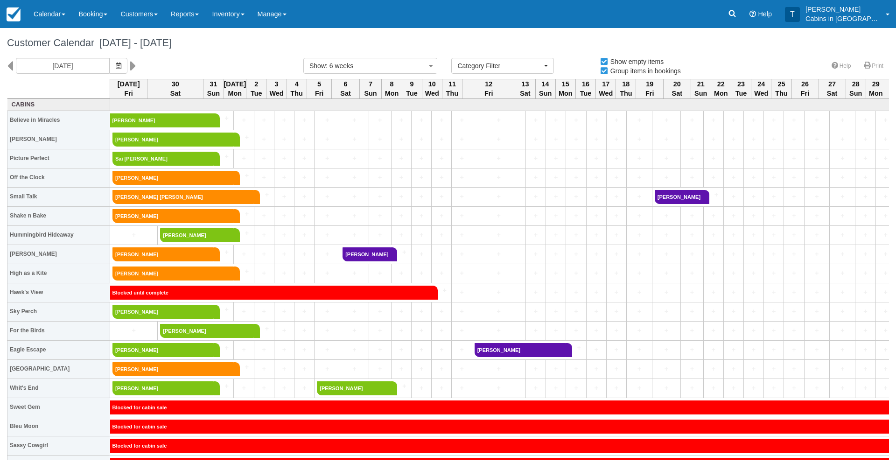
select select
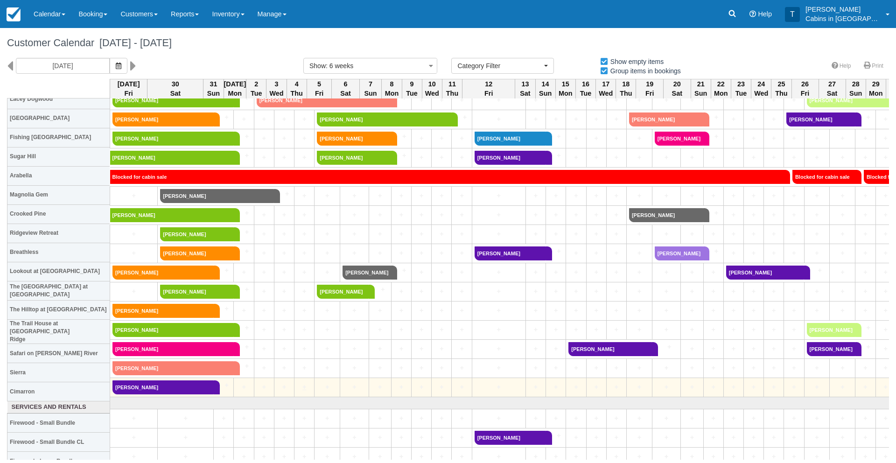
scroll to position [671, 0]
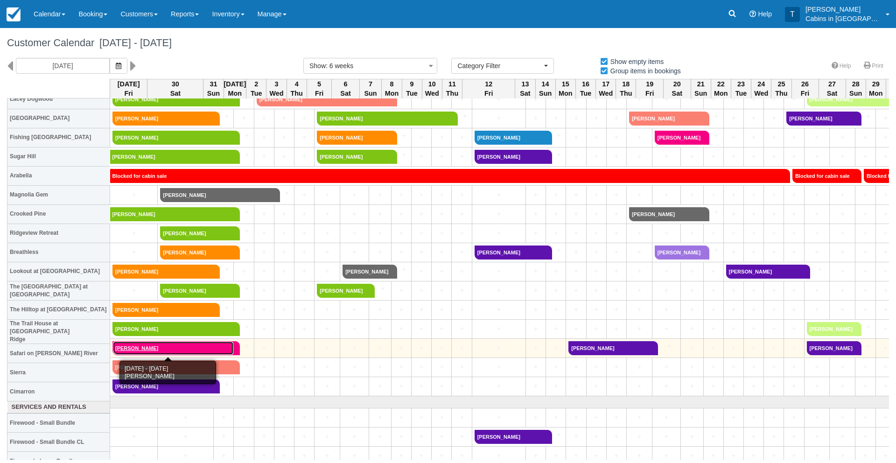
click at [196, 345] on link "Joshua Mason" at bounding box center [172, 348] width 121 height 14
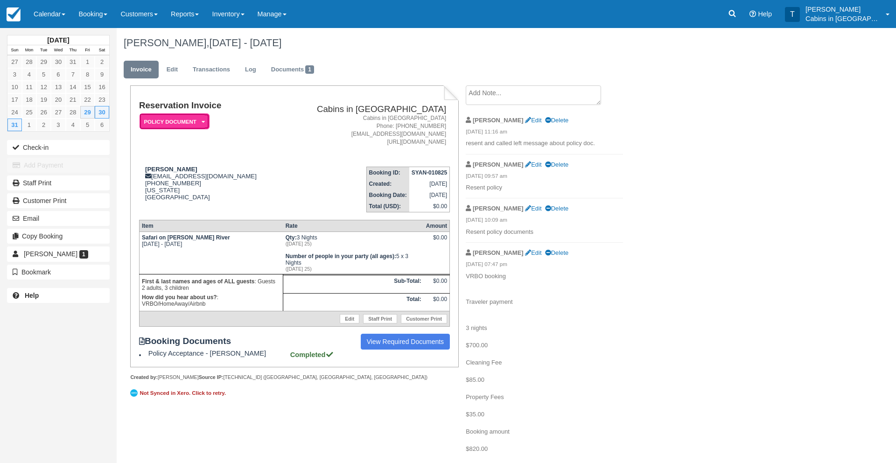
click at [194, 119] on em "Policy Document" at bounding box center [175, 121] width 70 height 16
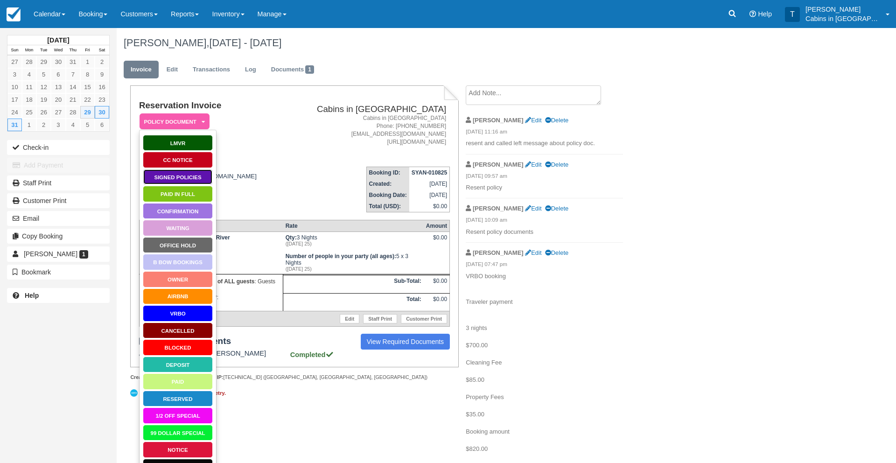
click at [184, 174] on link "Signed Policies" at bounding box center [178, 177] width 70 height 16
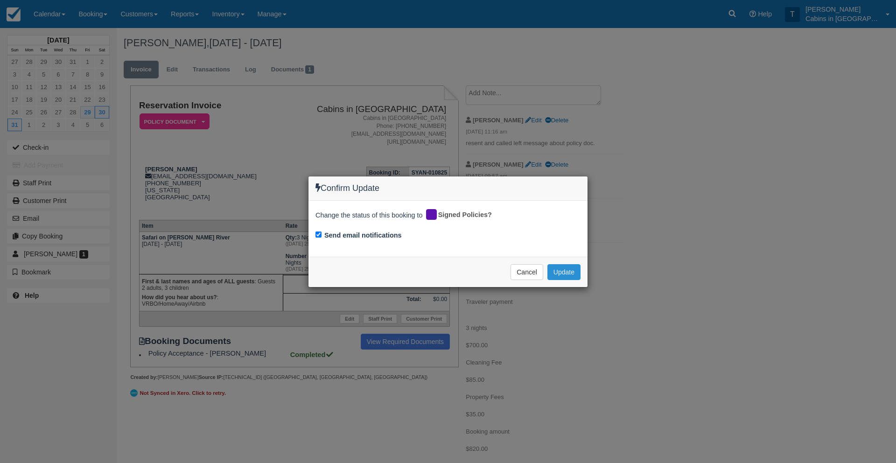
click at [560, 264] on button "Update" at bounding box center [563, 272] width 33 height 16
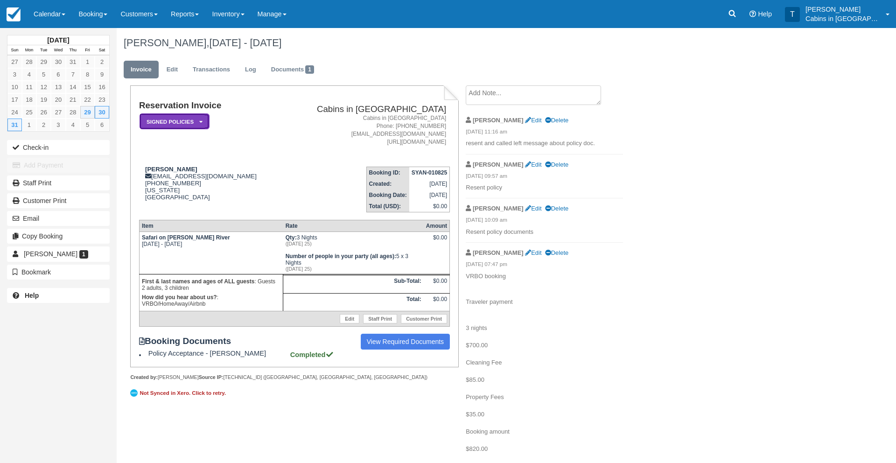
click at [174, 122] on em "Signed Policies" at bounding box center [175, 121] width 70 height 16
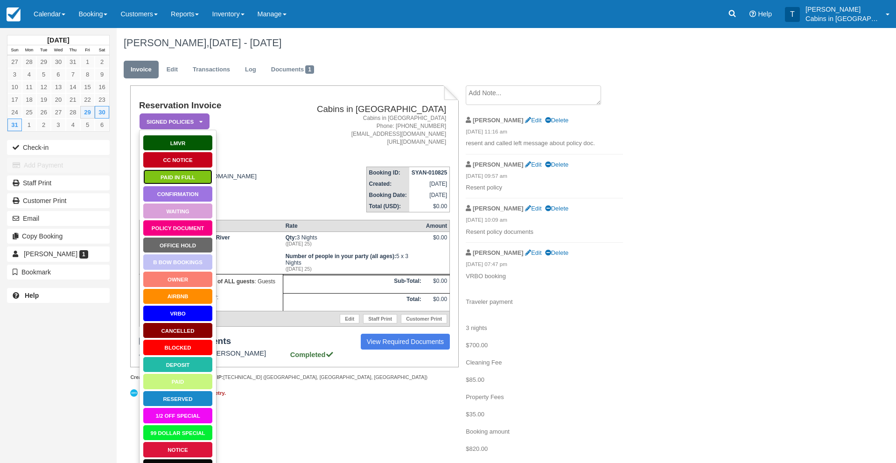
click at [177, 175] on link "Paid in Full" at bounding box center [178, 177] width 70 height 16
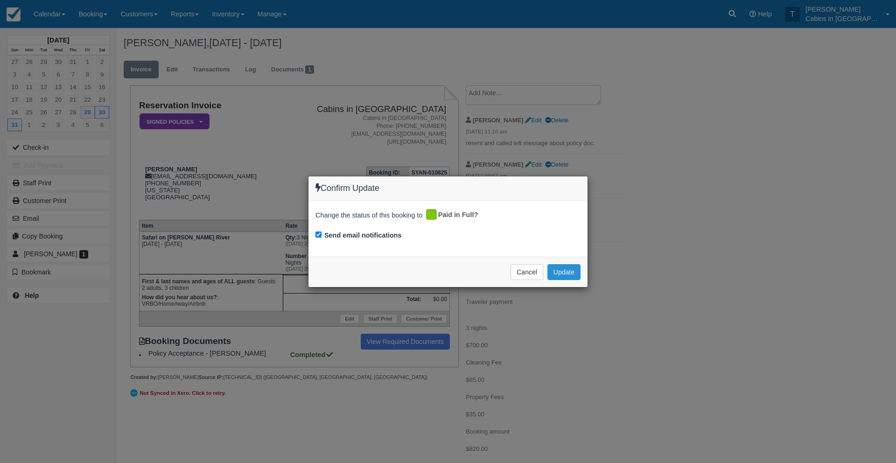
click at [559, 267] on button "Update" at bounding box center [563, 272] width 33 height 16
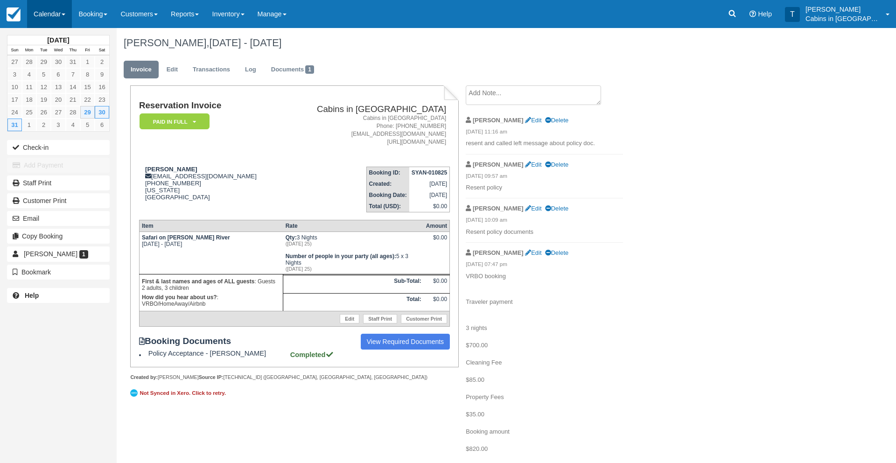
click at [51, 11] on link "Calendar" at bounding box center [49, 14] width 45 height 28
click at [62, 59] on link "Customer" at bounding box center [65, 60] width 74 height 20
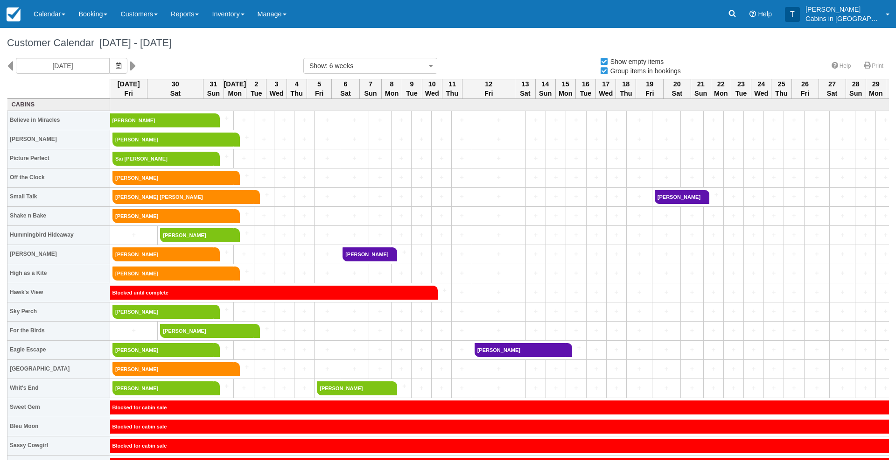
select select
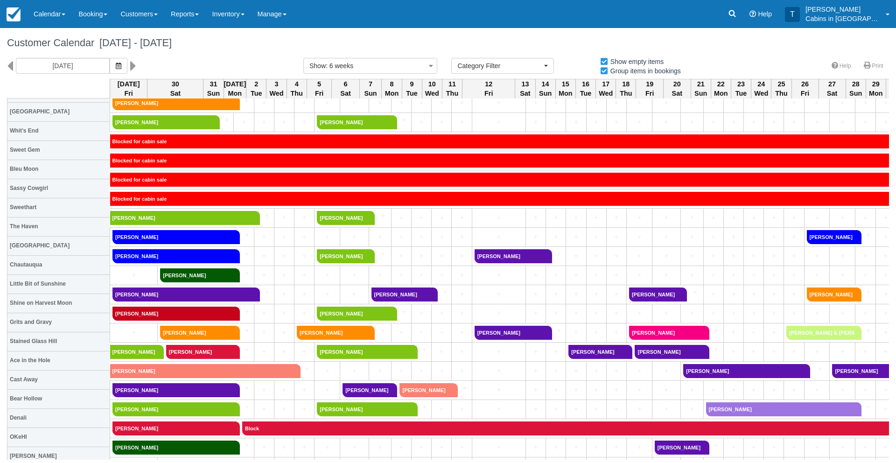
scroll to position [276, 0]
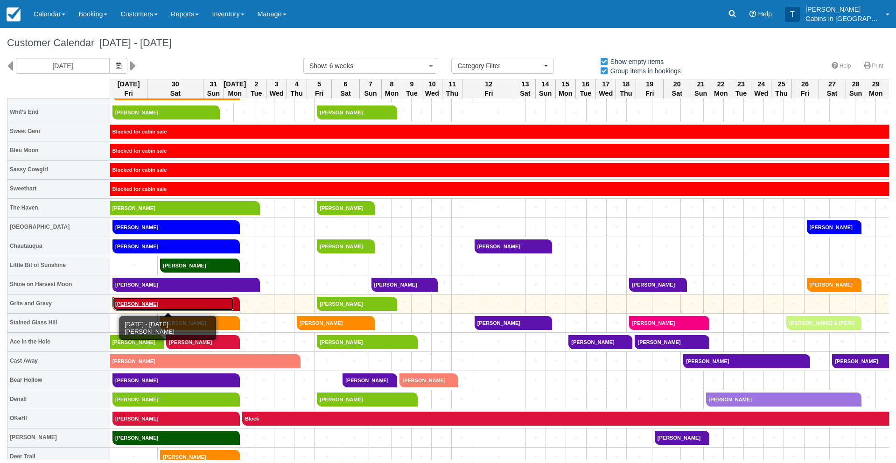
click at [141, 304] on link "[PERSON_NAME]" at bounding box center [172, 304] width 121 height 14
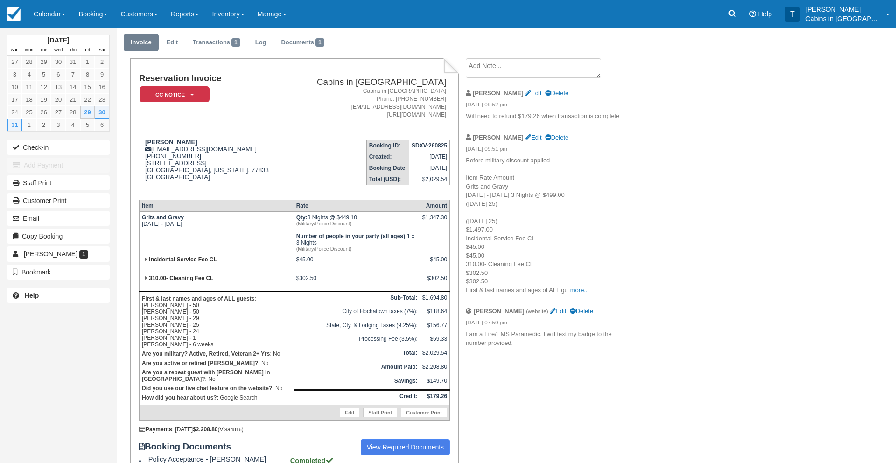
scroll to position [28, 0]
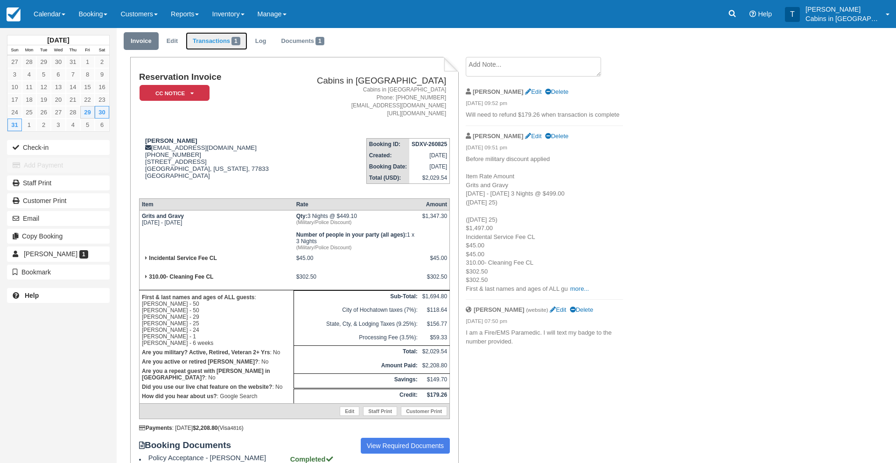
click at [218, 42] on link "Transactions 1" at bounding box center [217, 41] width 62 height 18
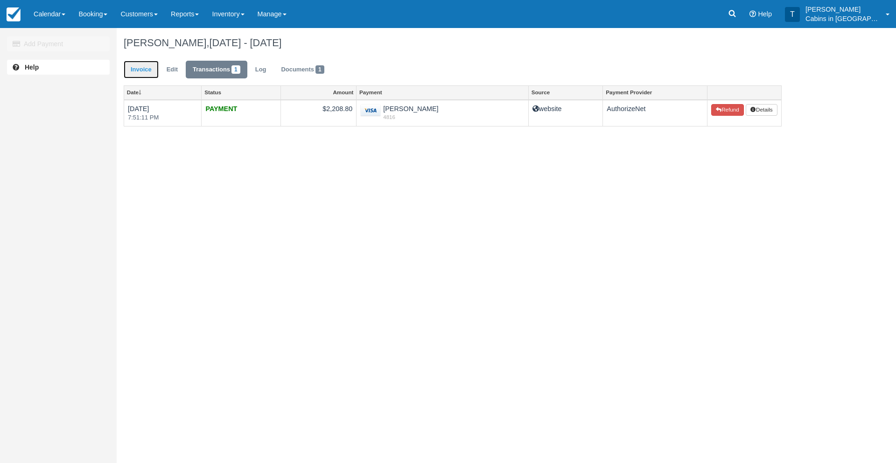
click at [141, 70] on link "Invoice" at bounding box center [141, 70] width 35 height 18
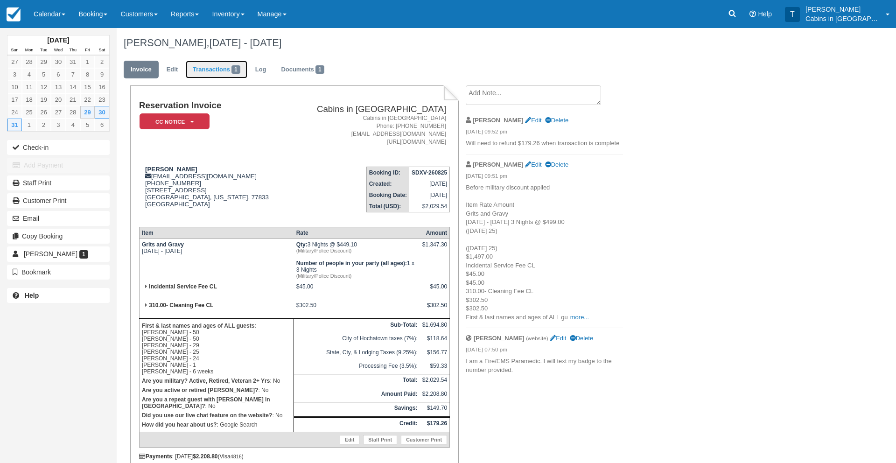
click at [201, 70] on link "Transactions 1" at bounding box center [217, 70] width 62 height 18
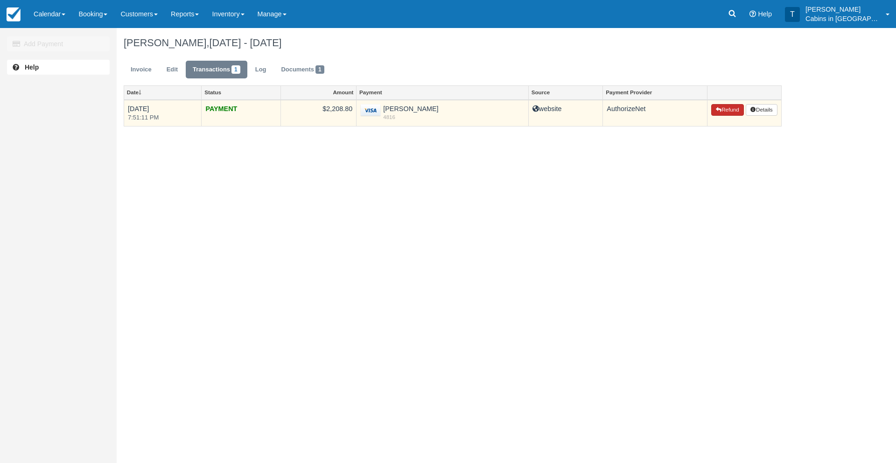
click at [728, 109] on button "Refund" at bounding box center [727, 110] width 33 height 12
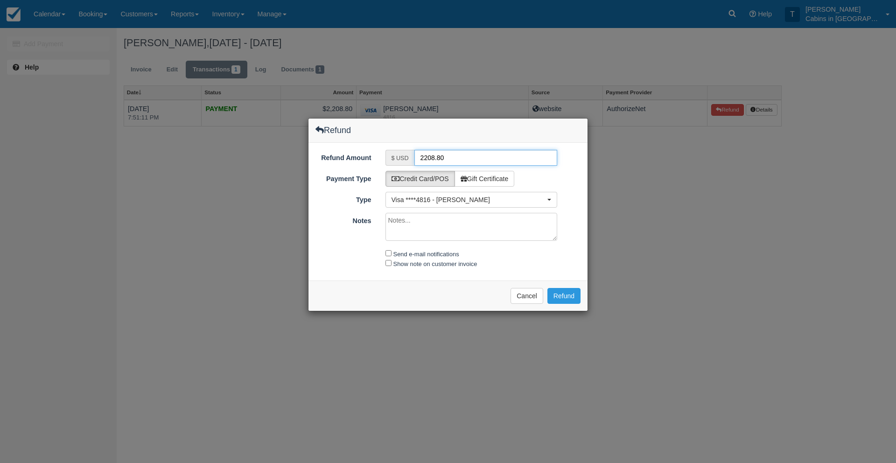
click at [447, 160] on input "2208.80" at bounding box center [485, 158] width 143 height 16
type input "2"
type input "179.26"
click at [420, 233] on textarea "Notes" at bounding box center [471, 227] width 172 height 28
type textarea "Thank you for your service."
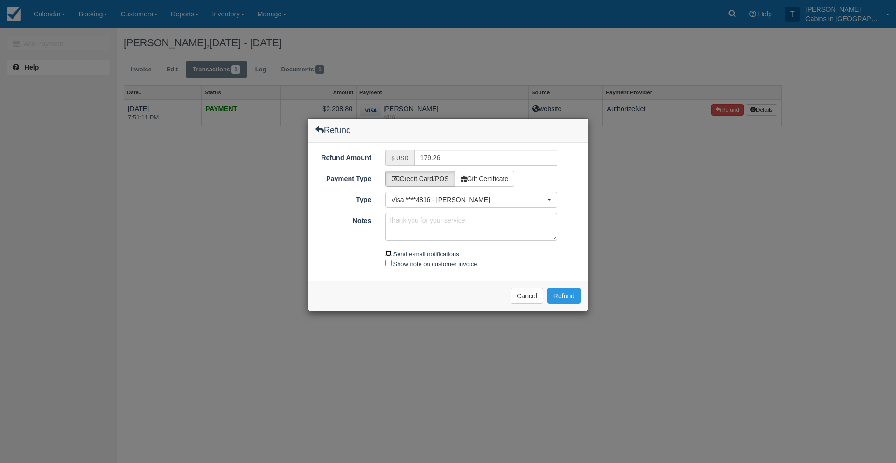
click at [389, 253] on input "Send e-mail notifications" at bounding box center [388, 253] width 6 height 6
checkbox input "true"
click at [388, 265] on input "Show note on customer invoice" at bounding box center [388, 263] width 6 height 6
checkbox input "true"
click at [560, 298] on button "Refund" at bounding box center [563, 296] width 33 height 16
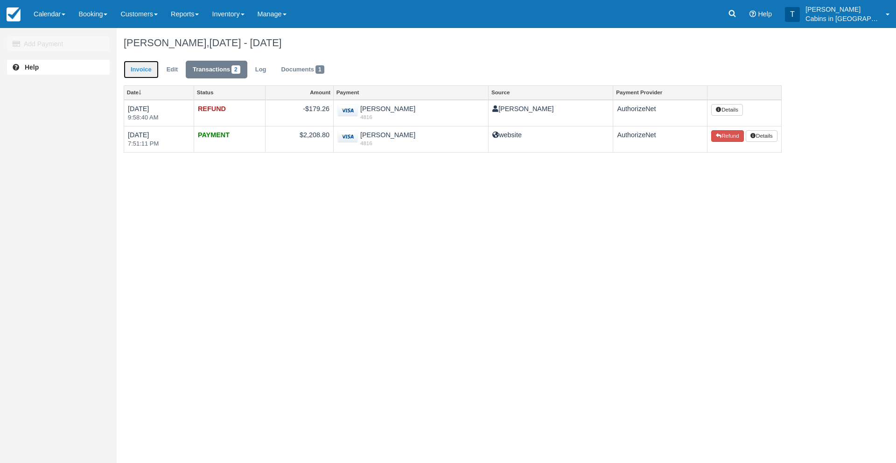
click at [147, 69] on link "Invoice" at bounding box center [141, 70] width 35 height 18
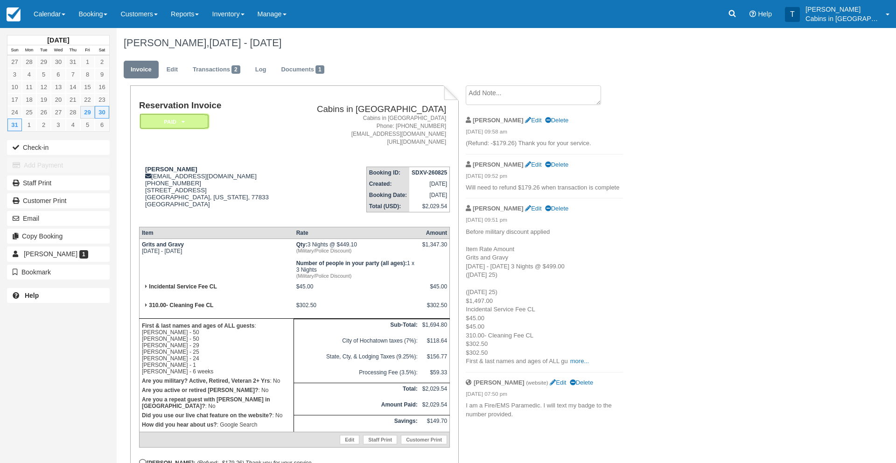
click at [163, 119] on em "Paid" at bounding box center [175, 121] width 70 height 16
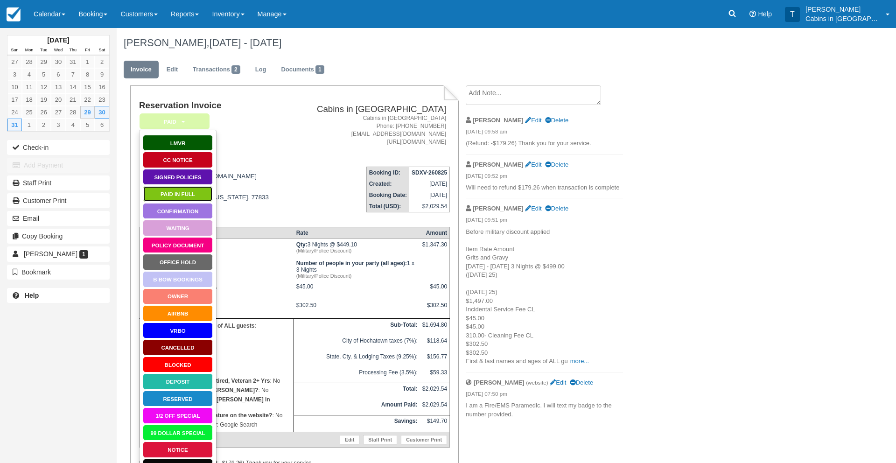
click at [182, 191] on link "Paid in Full" at bounding box center [178, 194] width 70 height 16
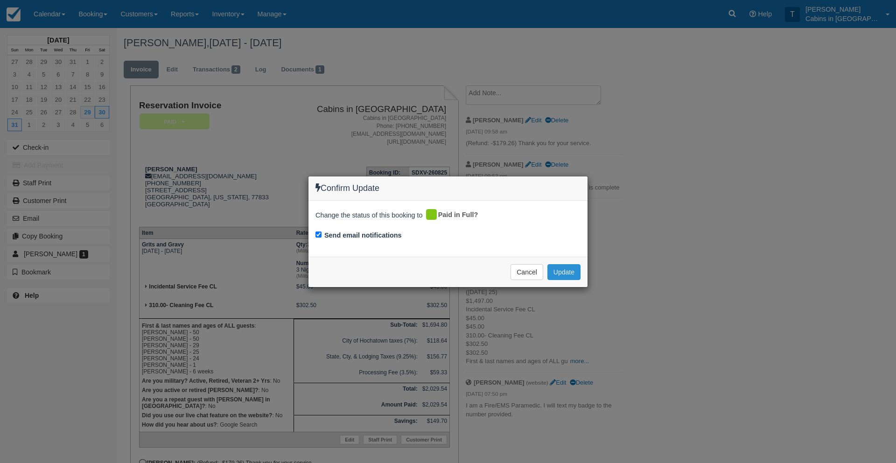
click at [563, 273] on button "Update" at bounding box center [563, 272] width 33 height 16
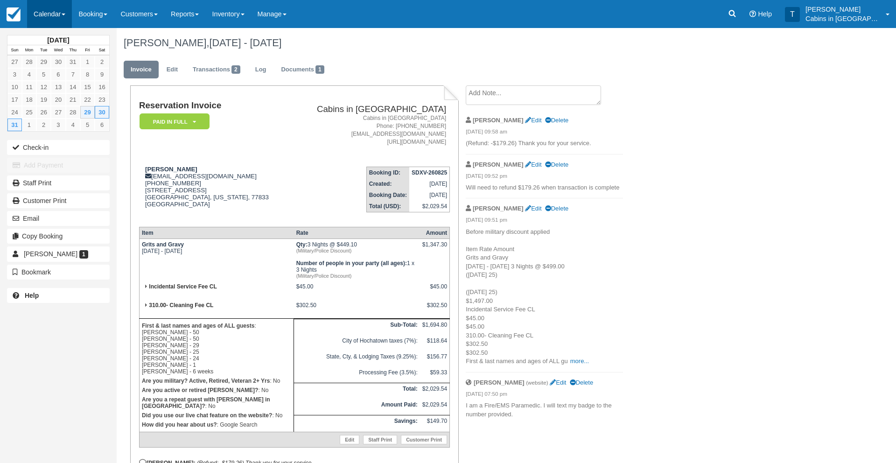
click at [49, 17] on link "Calendar" at bounding box center [49, 14] width 45 height 28
click at [64, 60] on link "Customer" at bounding box center [65, 60] width 74 height 20
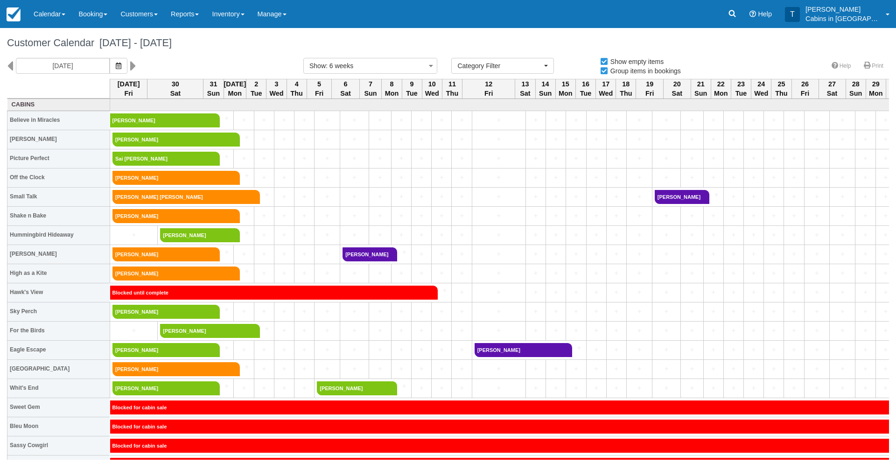
select select
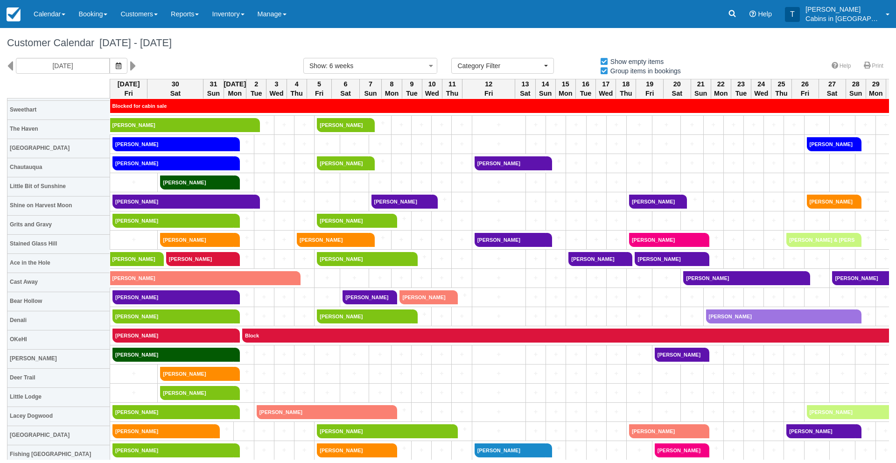
scroll to position [359, 0]
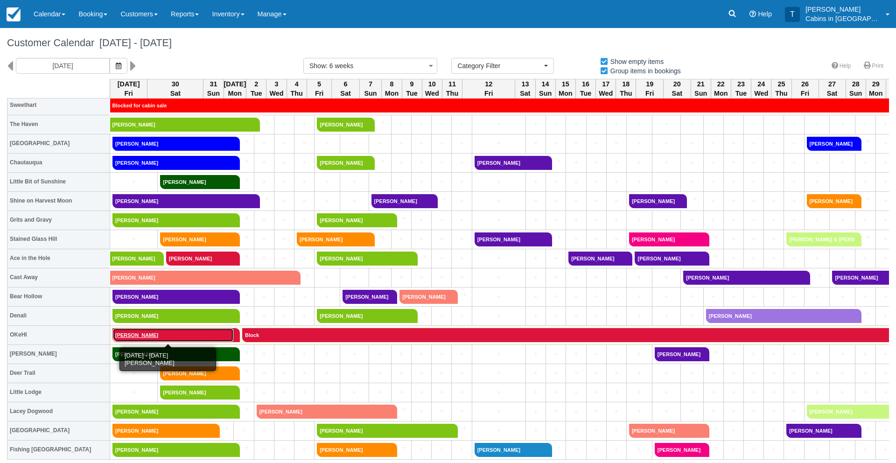
click at [140, 331] on link "Kimberly Crockett" at bounding box center [172, 335] width 121 height 14
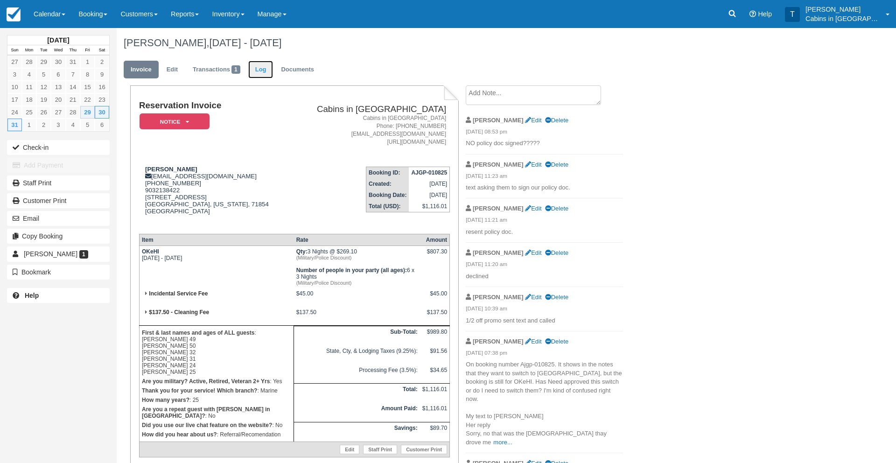
click at [262, 72] on link "Log" at bounding box center [260, 70] width 25 height 18
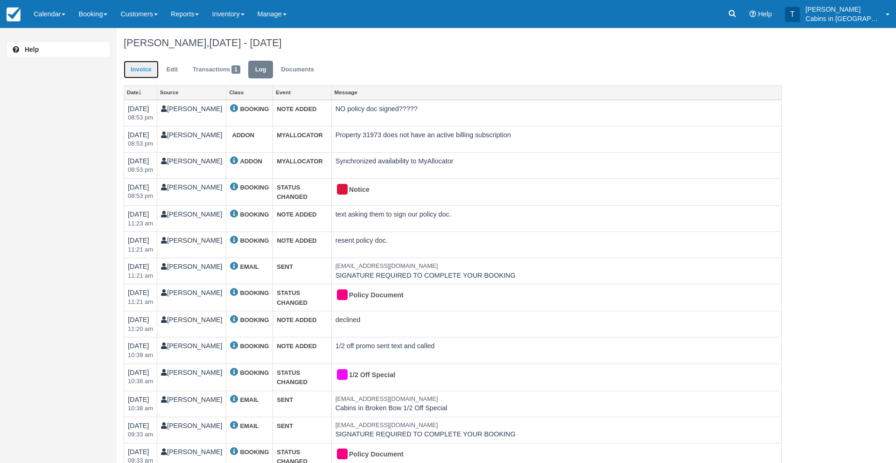
click at [145, 76] on link "Invoice" at bounding box center [141, 70] width 35 height 18
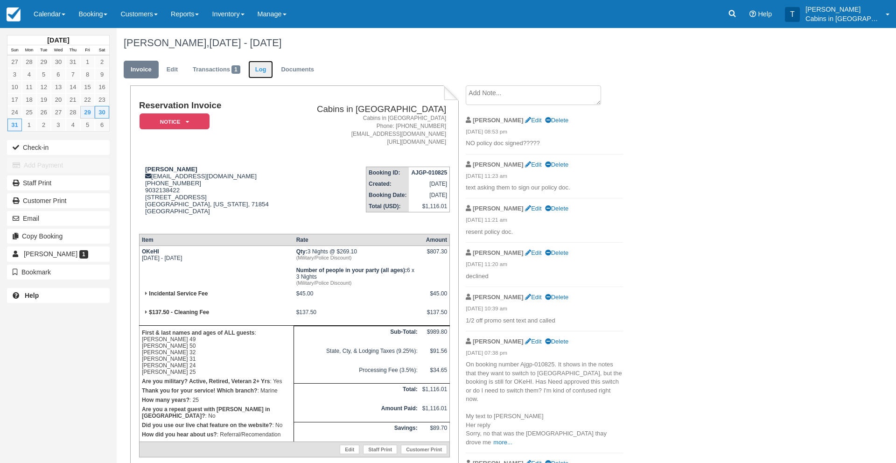
click at [263, 68] on link "Log" at bounding box center [260, 70] width 25 height 18
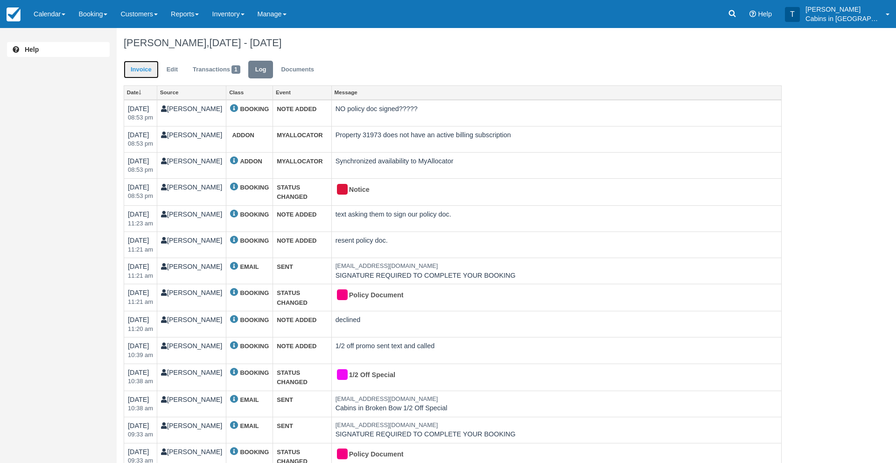
click at [139, 71] on link "Invoice" at bounding box center [141, 70] width 35 height 18
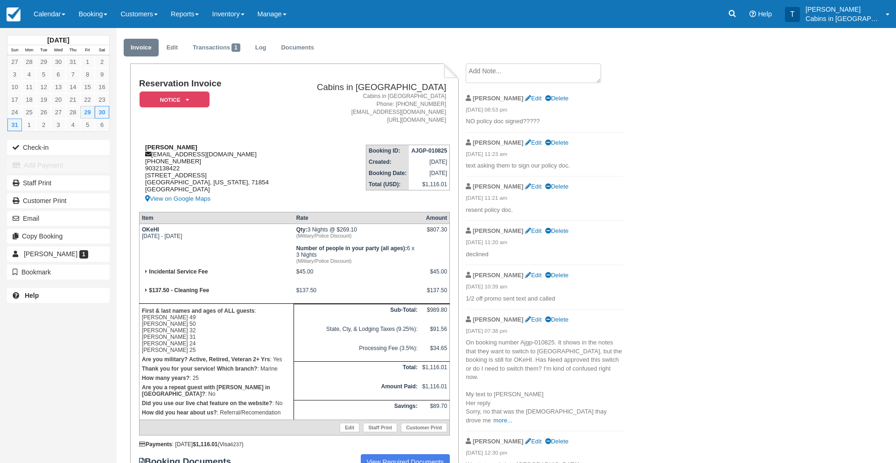
scroll to position [20, 0]
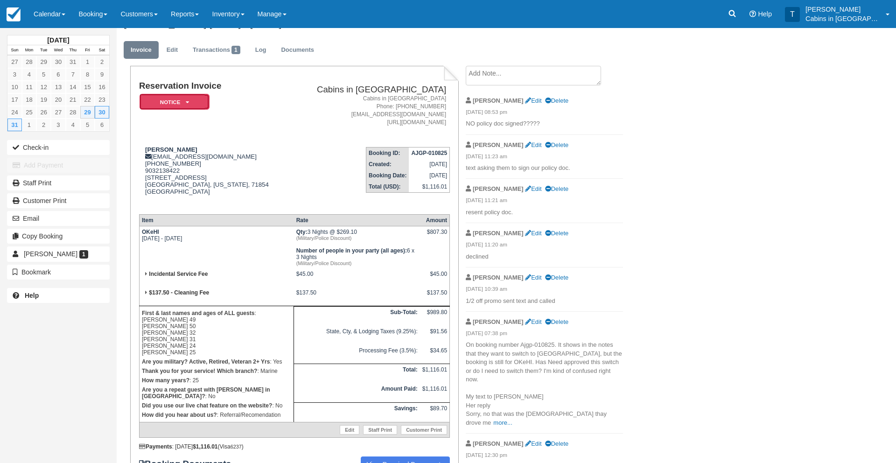
click at [193, 102] on em "Notice" at bounding box center [175, 102] width 70 height 16
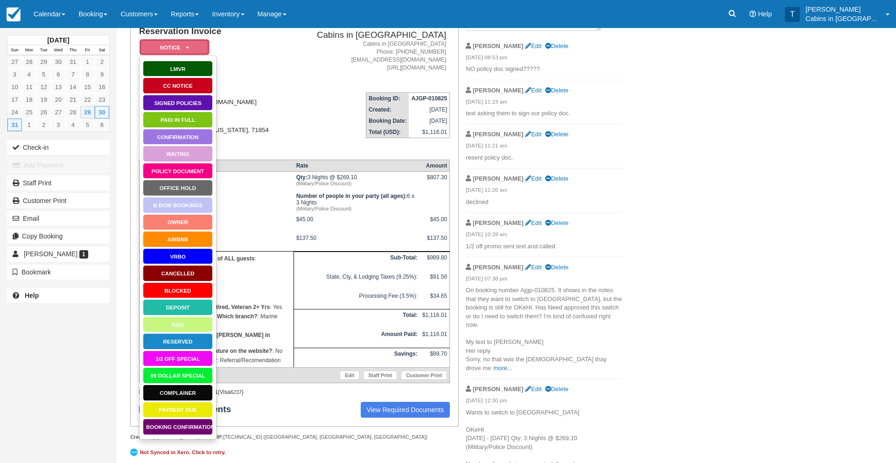
scroll to position [77, 0]
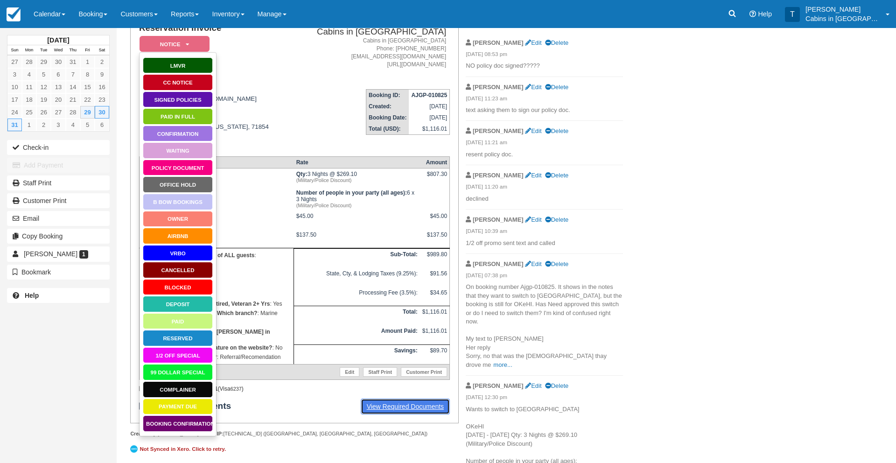
click at [369, 414] on link "View Required Documents" at bounding box center [406, 406] width 90 height 16
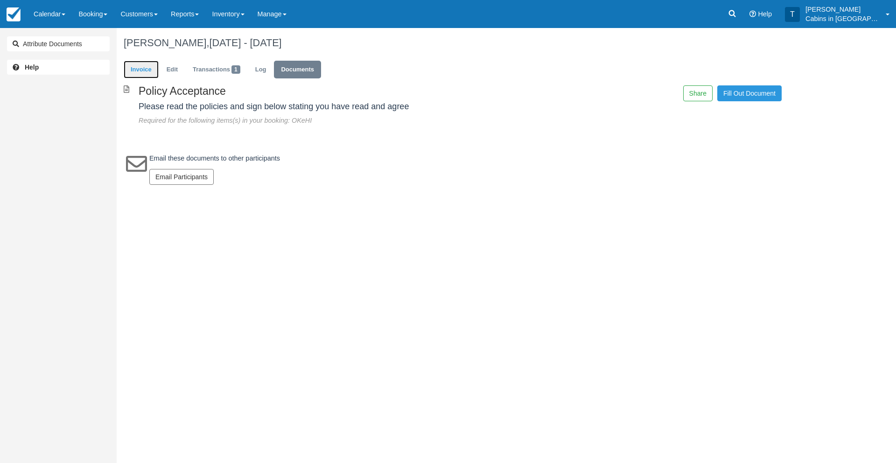
click at [134, 69] on link "Invoice" at bounding box center [141, 70] width 35 height 18
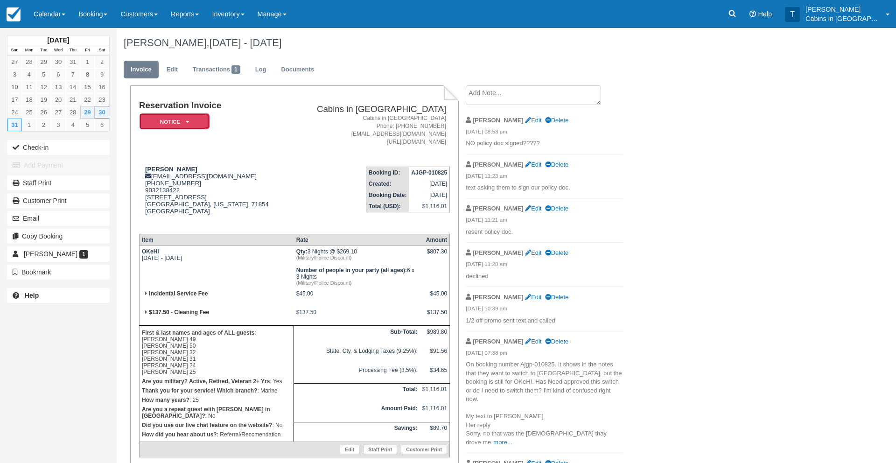
click at [177, 122] on em "Notice" at bounding box center [175, 121] width 70 height 16
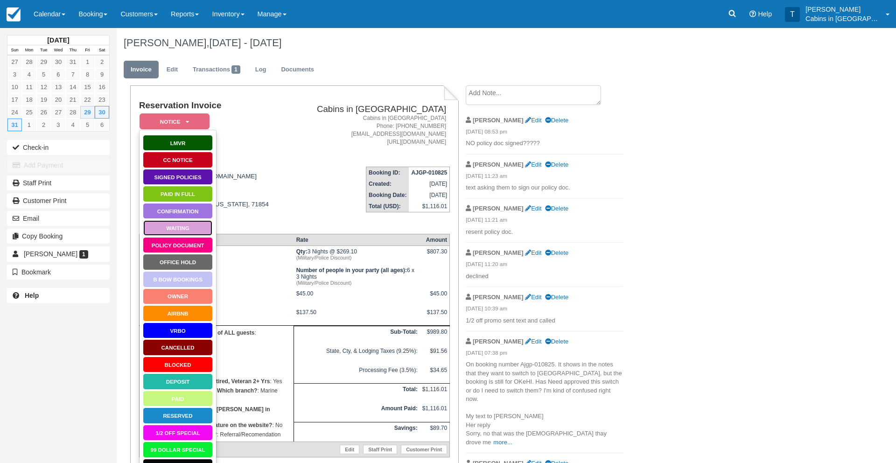
click at [184, 224] on link "Waiting" at bounding box center [178, 228] width 70 height 16
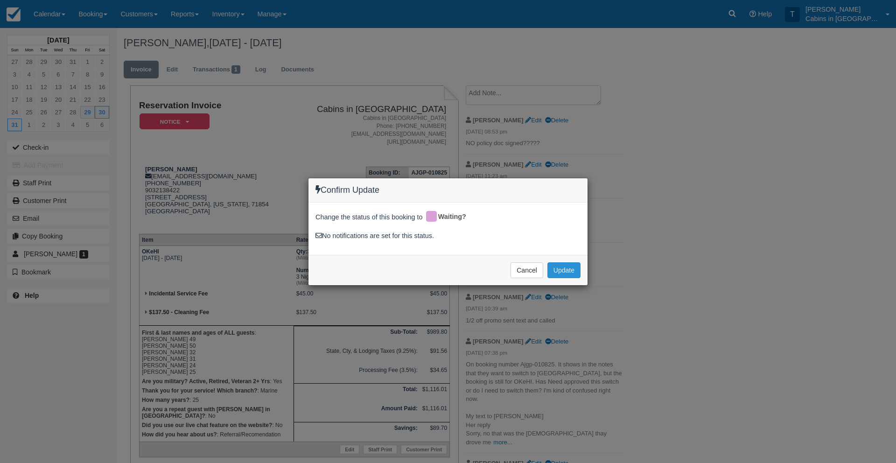
click at [569, 269] on button "Update" at bounding box center [563, 270] width 33 height 16
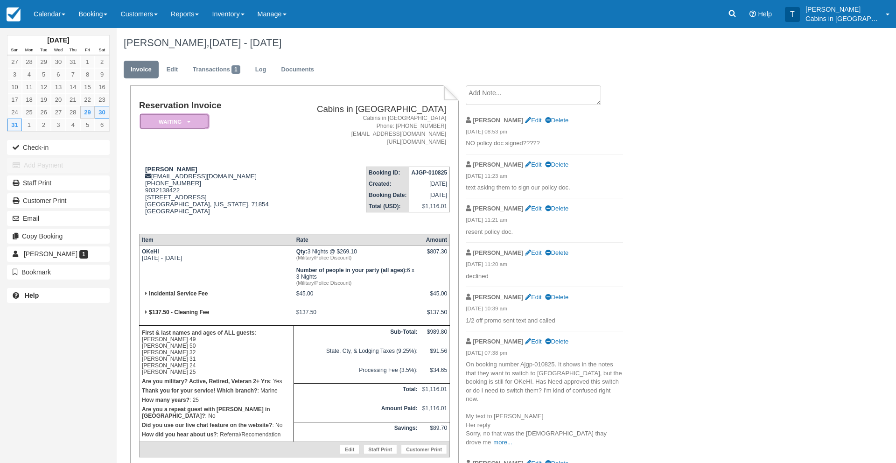
click at [187, 120] on icon at bounding box center [188, 122] width 3 height 6
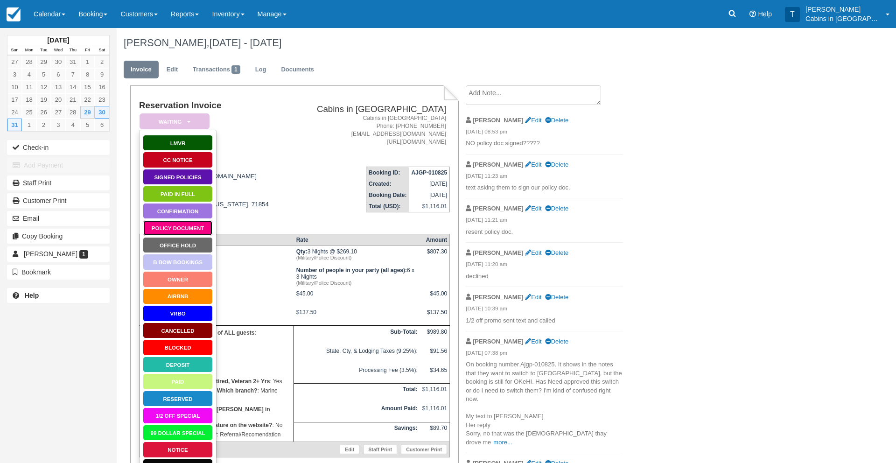
click at [184, 225] on link "Policy Document" at bounding box center [178, 228] width 70 height 16
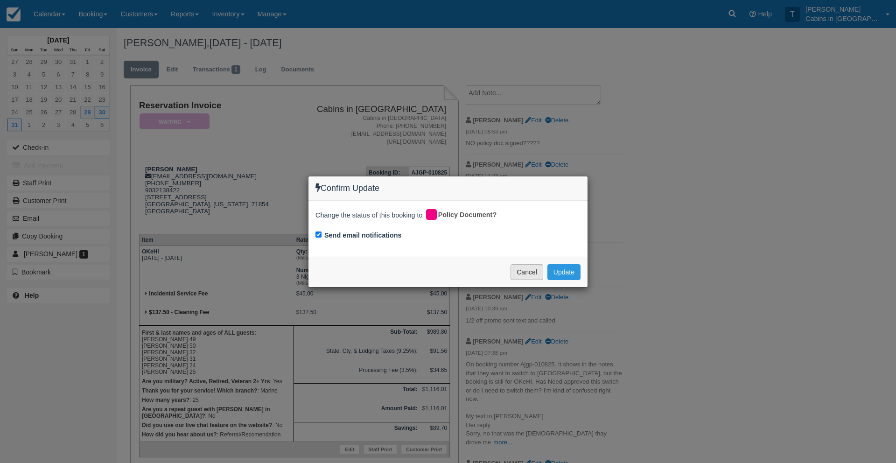
click at [522, 270] on button "Cancel" at bounding box center [526, 272] width 33 height 16
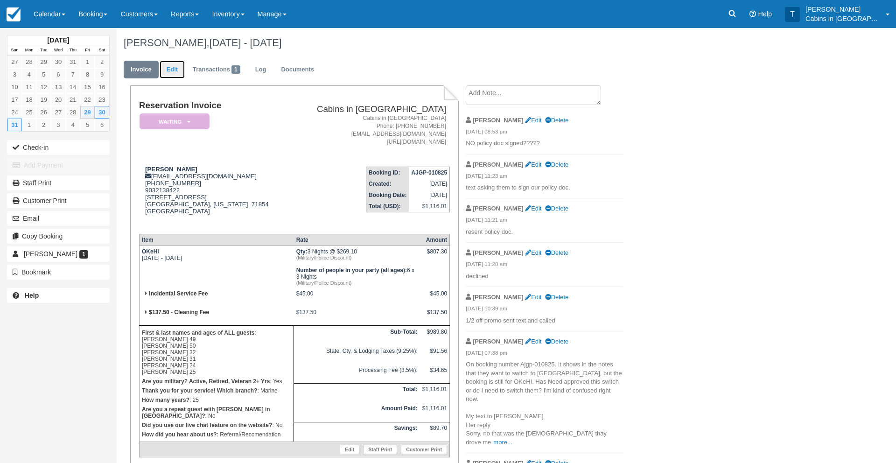
click at [175, 69] on link "Edit" at bounding box center [172, 70] width 25 height 18
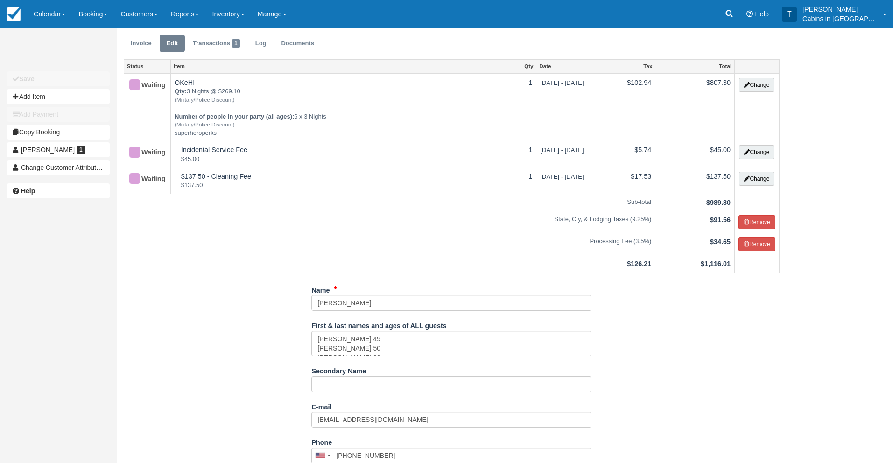
scroll to position [28, 0]
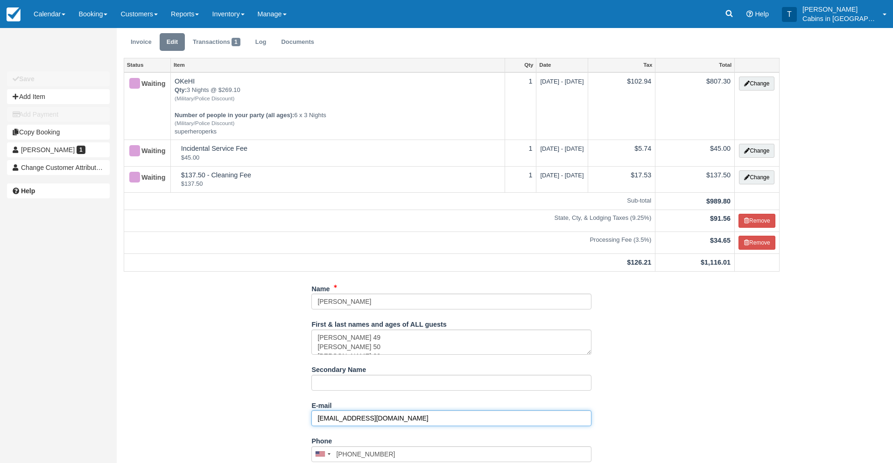
click at [375, 421] on input "kimberlycrockett645@gmail.com" at bounding box center [451, 418] width 280 height 16
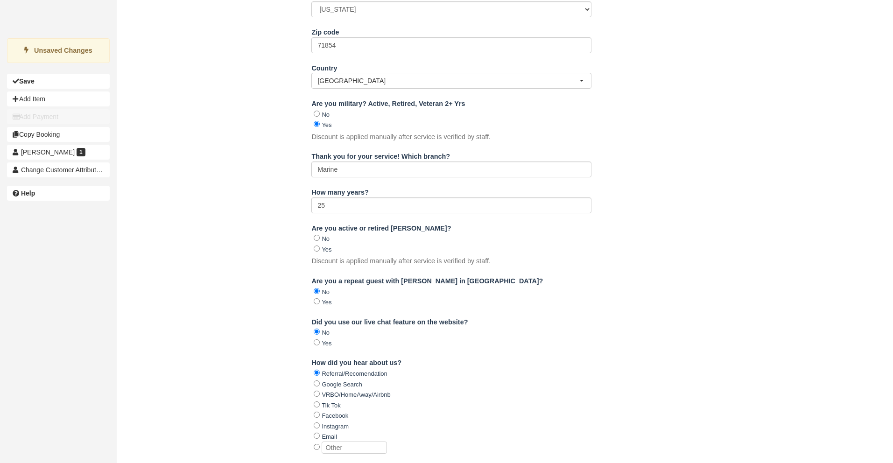
scroll to position [707, 0]
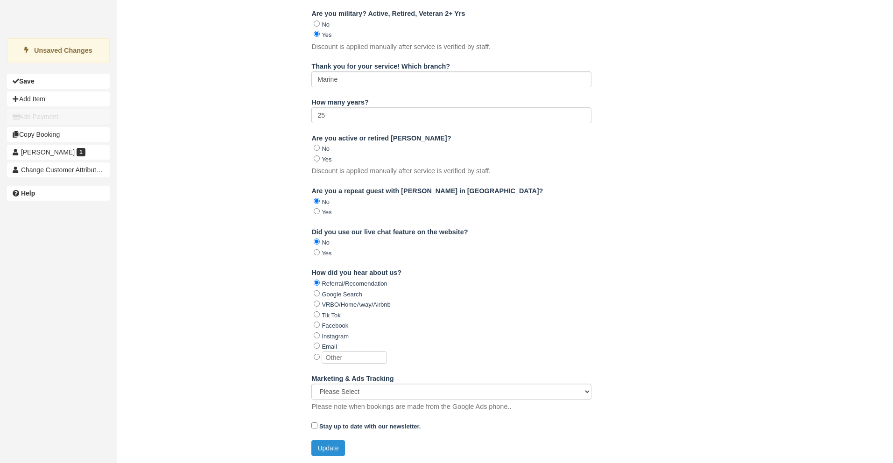
type input "[PERSON_NAME][EMAIL_ADDRESS][PERSON_NAME][DOMAIN_NAME]"
click at [326, 449] on button "Update" at bounding box center [327, 448] width 33 height 16
type input "+19032761444"
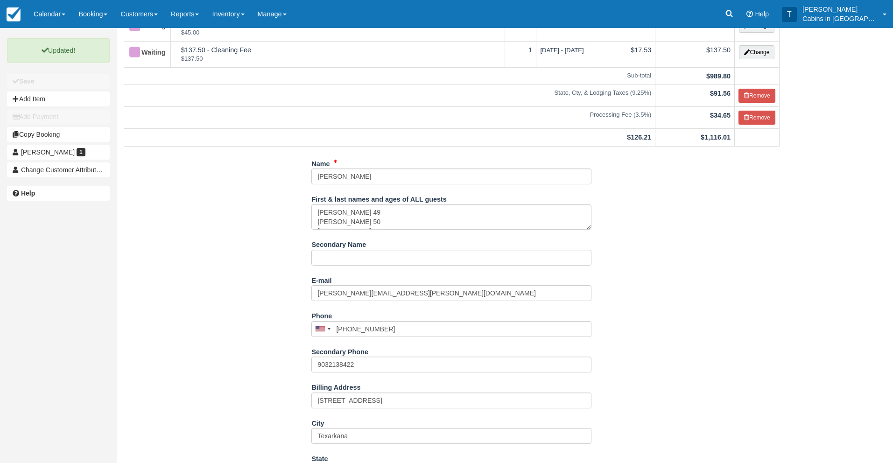
scroll to position [0, 0]
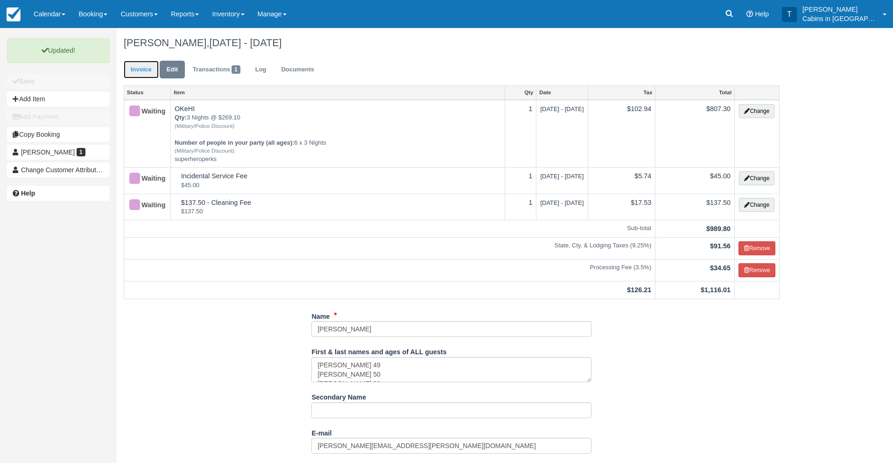
click at [146, 72] on link "Invoice" at bounding box center [141, 70] width 35 height 18
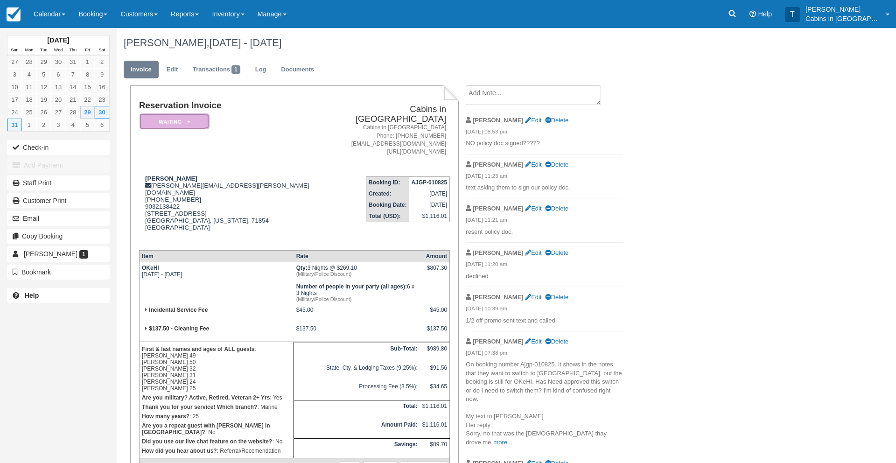
click at [168, 127] on em "Waiting" at bounding box center [175, 121] width 70 height 16
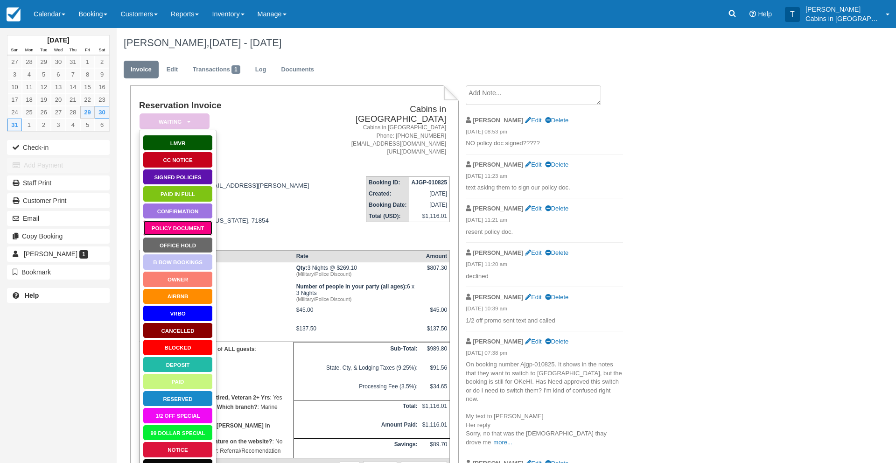
click at [189, 228] on link "Policy Document" at bounding box center [178, 228] width 70 height 16
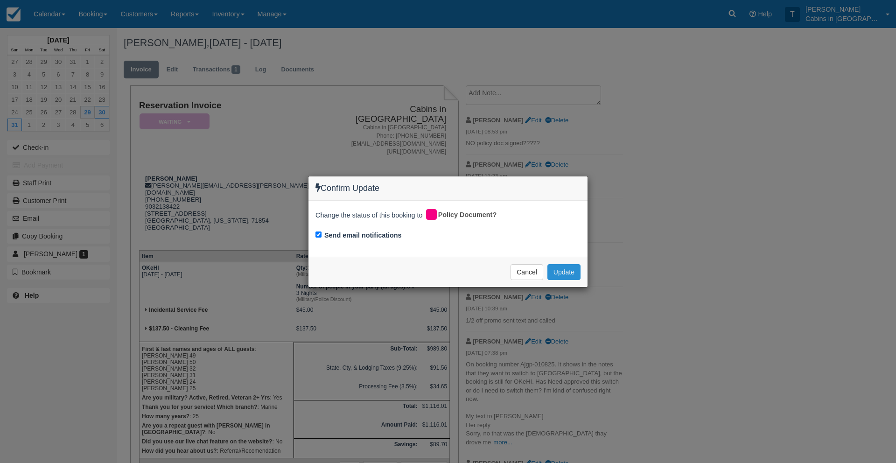
click at [559, 273] on button "Update" at bounding box center [563, 272] width 33 height 16
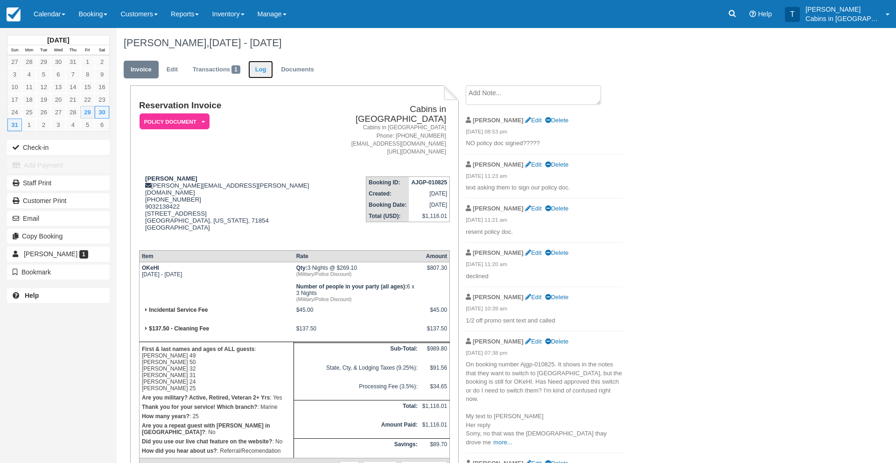
click at [255, 71] on link "Log" at bounding box center [260, 70] width 25 height 18
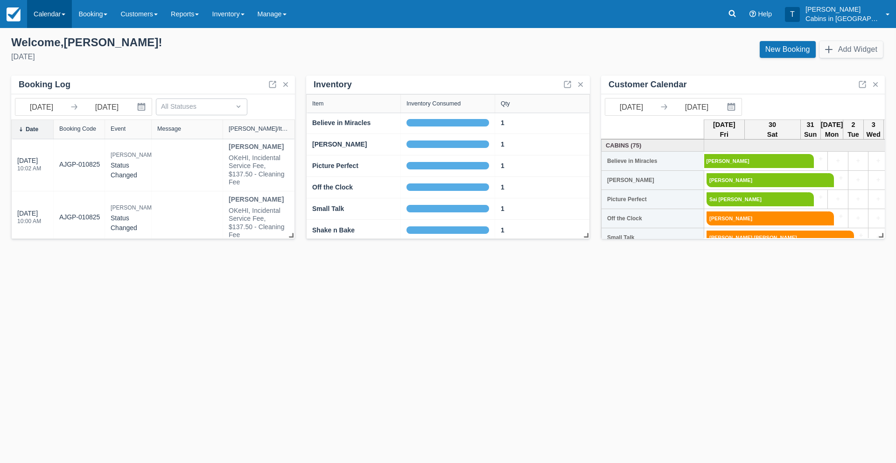
click at [49, 12] on link "Calendar" at bounding box center [49, 14] width 45 height 28
click at [60, 60] on link "Customer" at bounding box center [65, 60] width 74 height 20
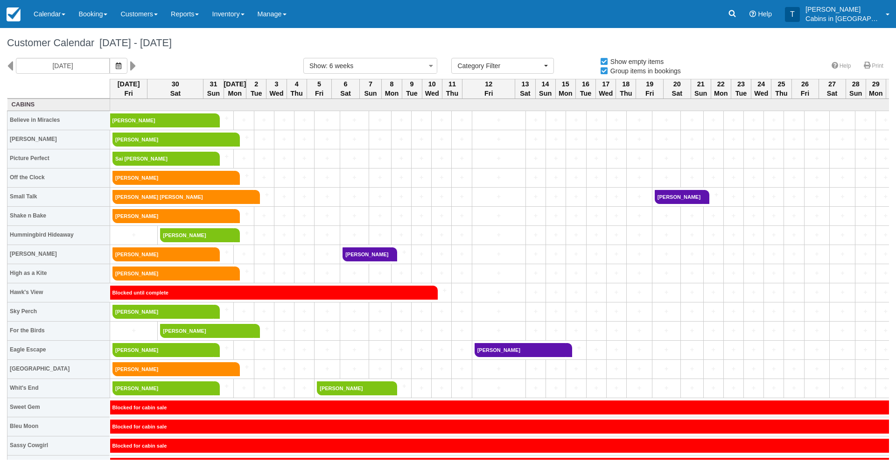
select select
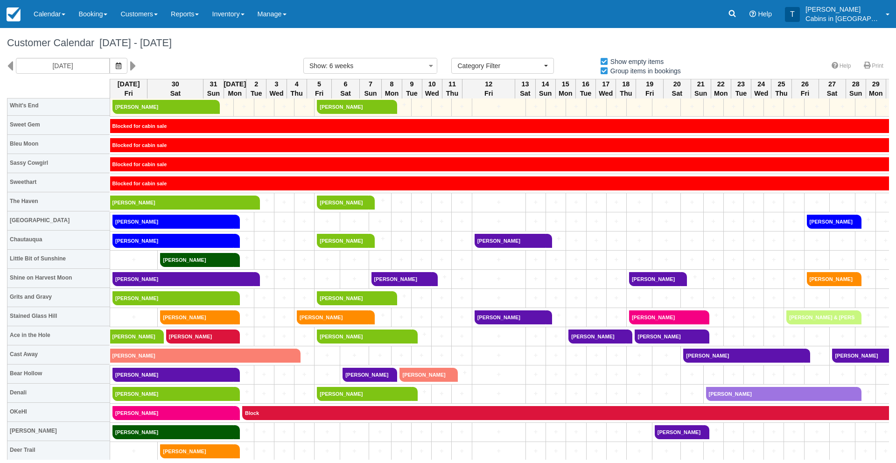
scroll to position [282, 0]
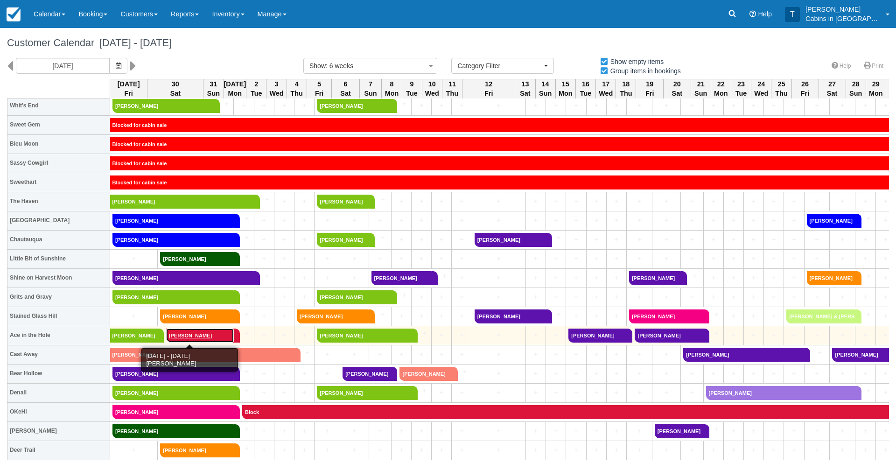
click at [175, 338] on link "Clint Howard" at bounding box center [200, 336] width 68 height 14
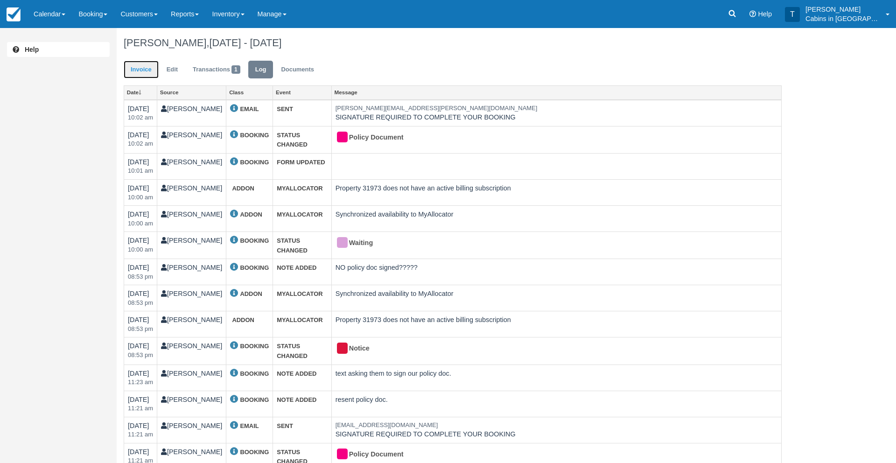
click at [147, 71] on link "Invoice" at bounding box center [141, 70] width 35 height 18
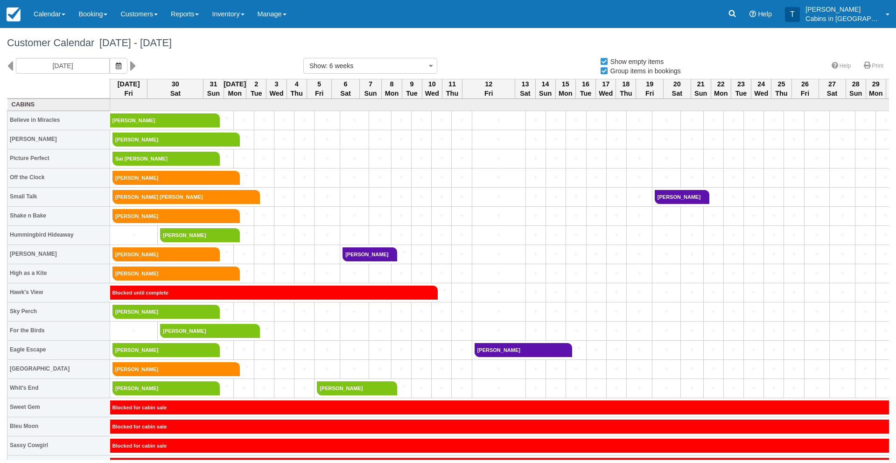
select select
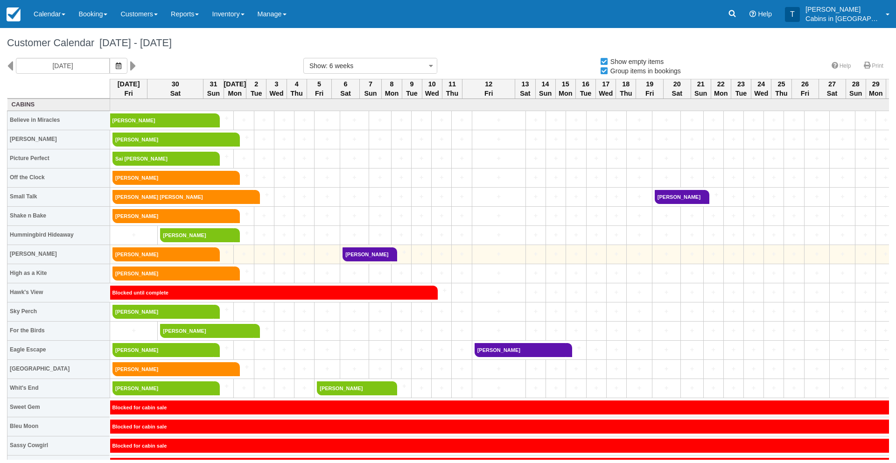
select select
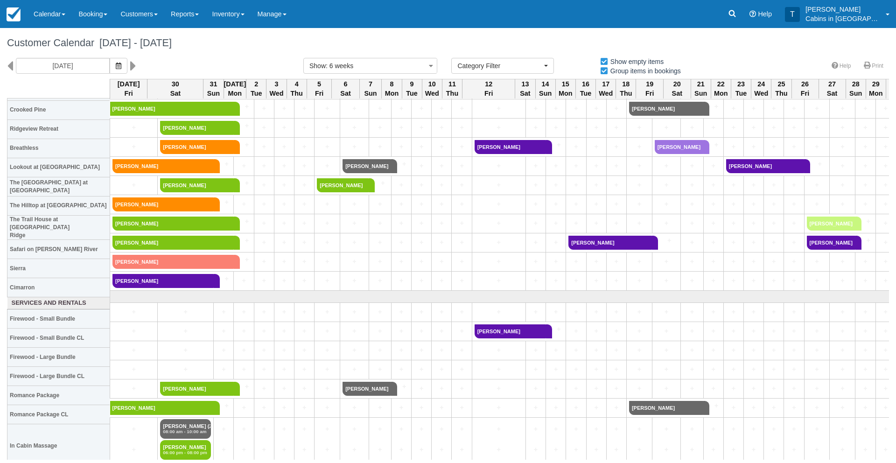
scroll to position [779, 0]
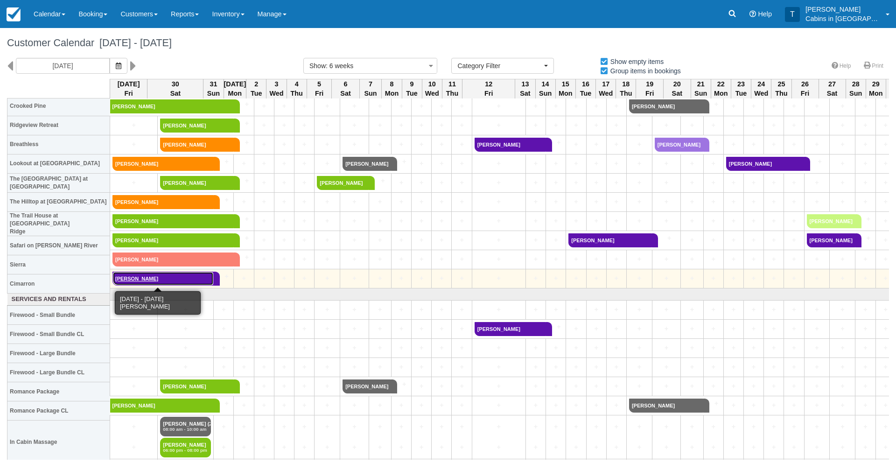
click at [153, 282] on link "Ami Jobanputra" at bounding box center [162, 279] width 101 height 14
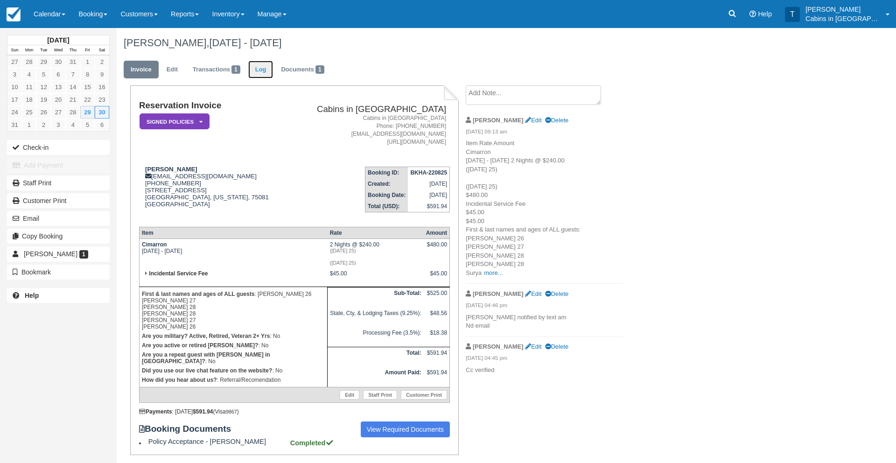
click at [262, 70] on link "Log" at bounding box center [260, 70] width 25 height 18
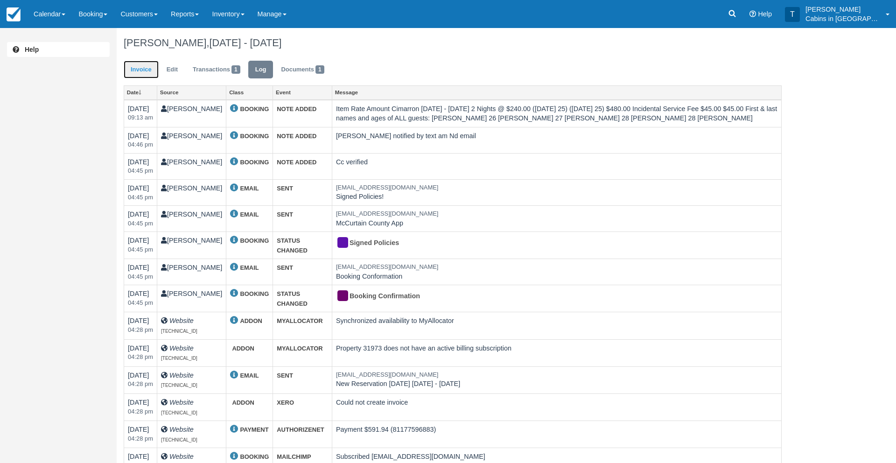
click at [143, 71] on link "Invoice" at bounding box center [141, 70] width 35 height 18
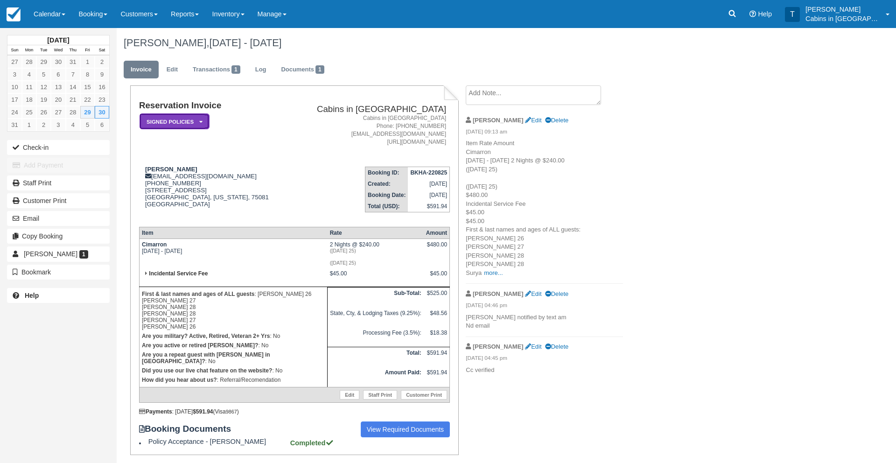
click at [168, 120] on em "Signed Policies" at bounding box center [175, 121] width 70 height 16
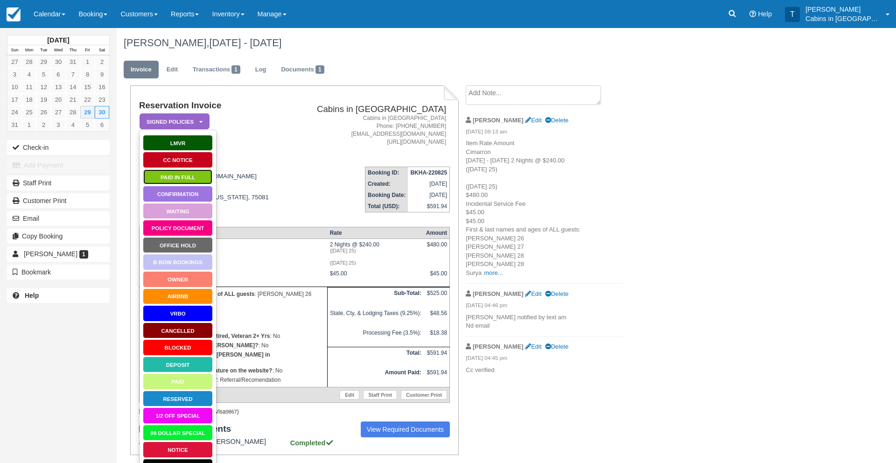
click at [172, 175] on link "Paid in Full" at bounding box center [178, 177] width 70 height 16
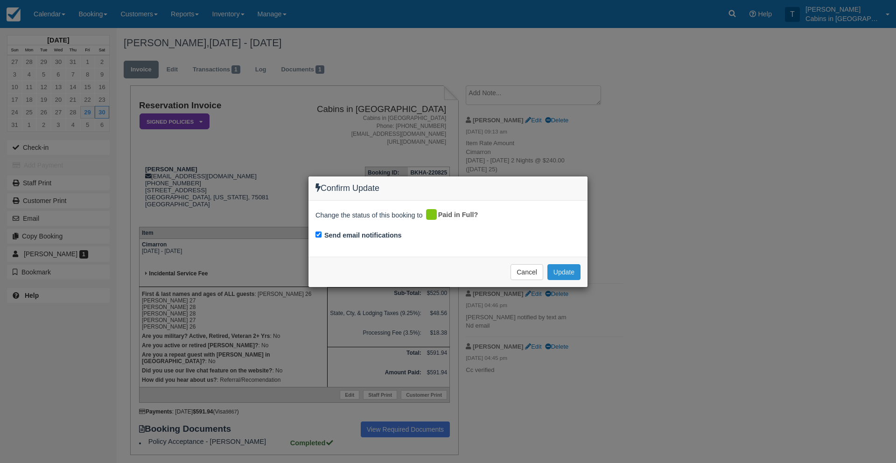
click at [561, 272] on button "Update" at bounding box center [563, 272] width 33 height 16
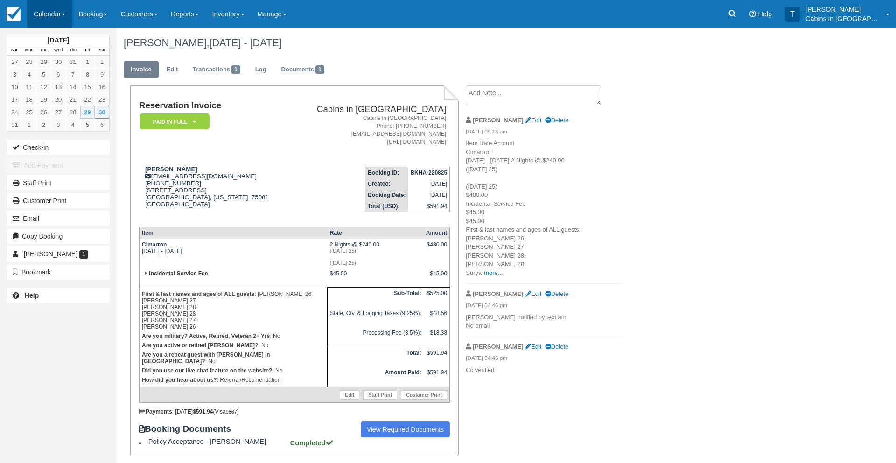
click at [51, 14] on link "Calendar" at bounding box center [49, 14] width 45 height 28
click at [57, 59] on link "Customer" at bounding box center [65, 60] width 74 height 20
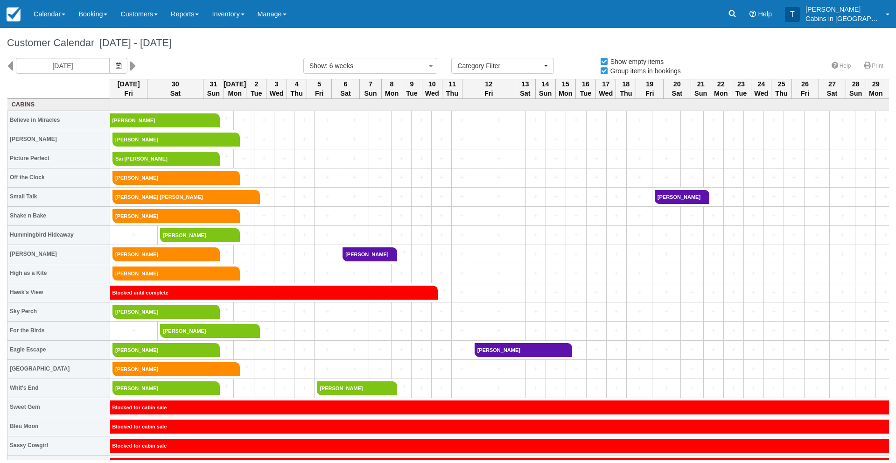
select select
click at [116, 66] on icon "button" at bounding box center [119, 66] width 6 height 7
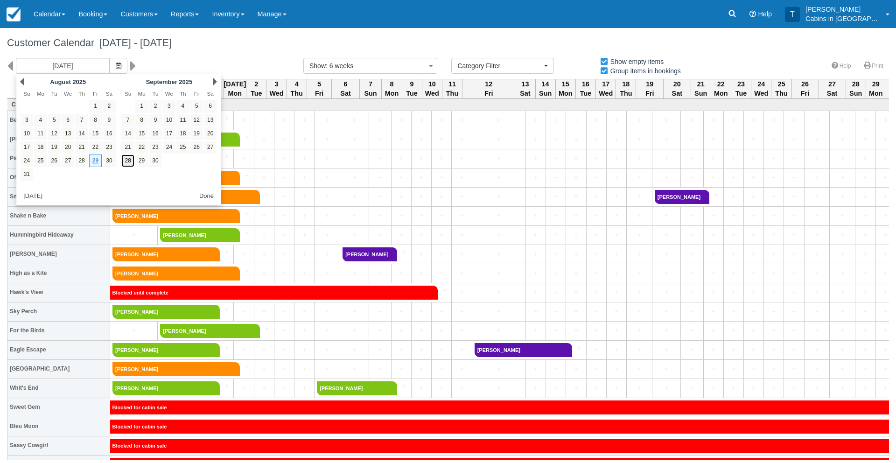
click at [130, 161] on link "28" at bounding box center [127, 160] width 13 height 13
type input "[DATE]"
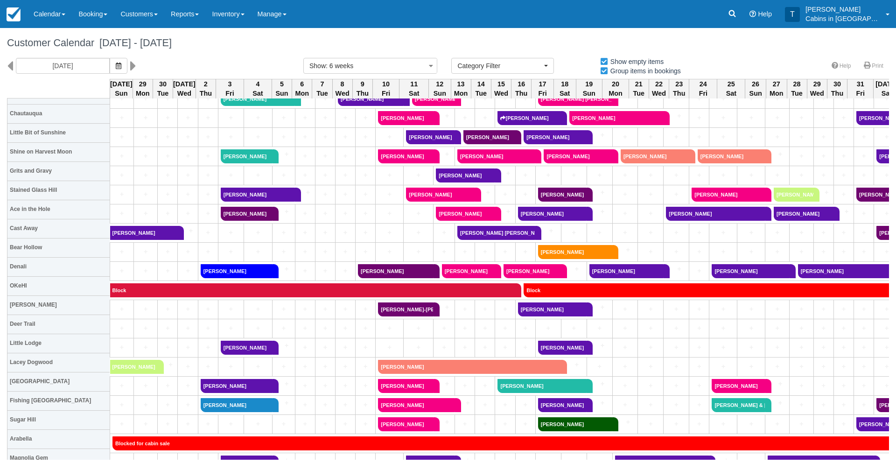
scroll to position [408, 0]
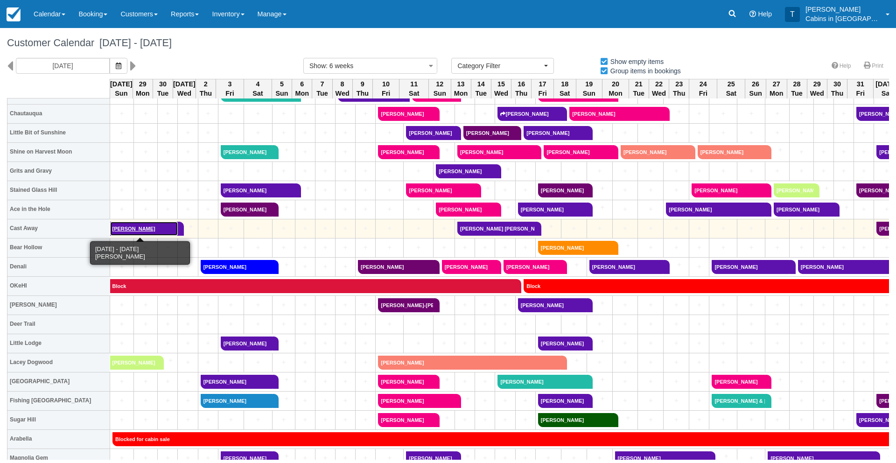
click at [141, 227] on link "Lydia Taylor" at bounding box center [144, 229] width 68 height 14
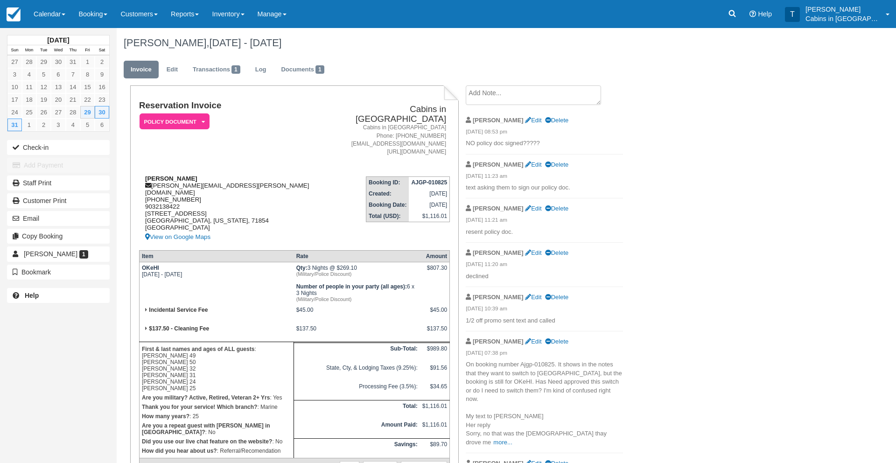
click at [270, 210] on div "[PERSON_NAME] [PERSON_NAME][EMAIL_ADDRESS][PERSON_NAME][DOMAIN_NAME] [PHONE_NUM…" at bounding box center [231, 209] width 184 height 68
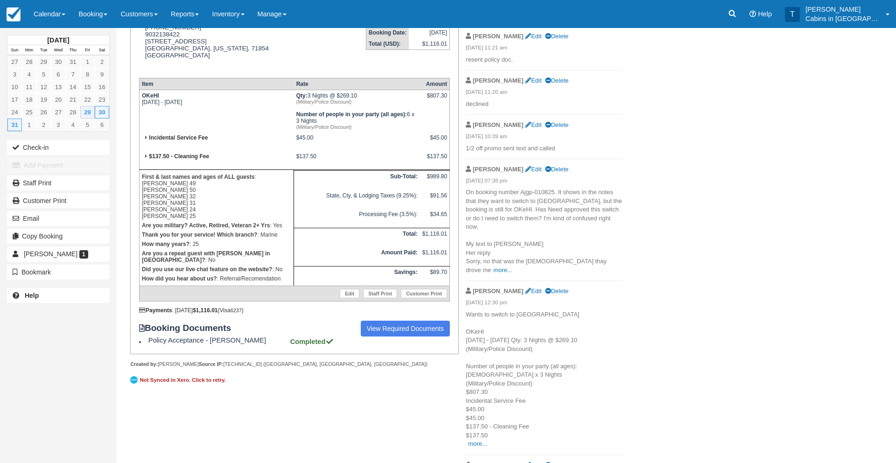
scroll to position [173, 0]
click at [402, 320] on link "View Required Documents" at bounding box center [406, 328] width 90 height 16
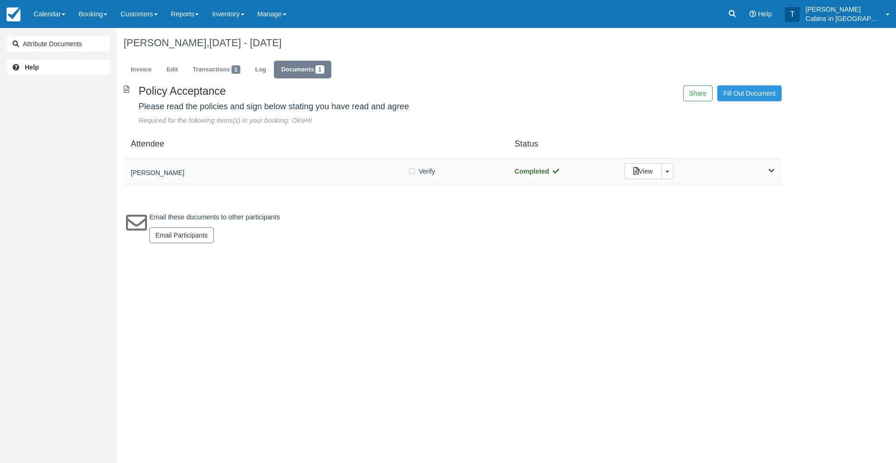
click at [265, 169] on div "[PERSON_NAME]" at bounding box center [269, 171] width 277 height 13
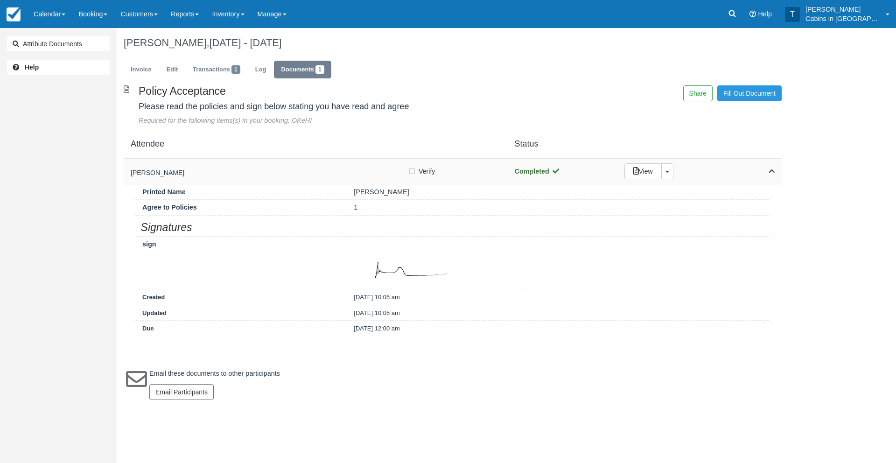
click at [413, 170] on label "Verify Verified" at bounding box center [424, 171] width 33 height 14
checkbox input "true"
click at [136, 70] on link "Invoice" at bounding box center [141, 70] width 35 height 18
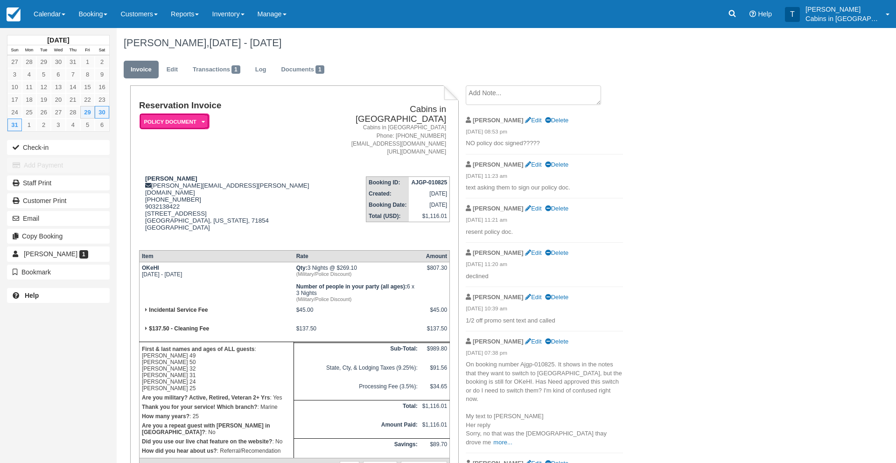
click at [177, 121] on em "Policy Document" at bounding box center [175, 121] width 70 height 16
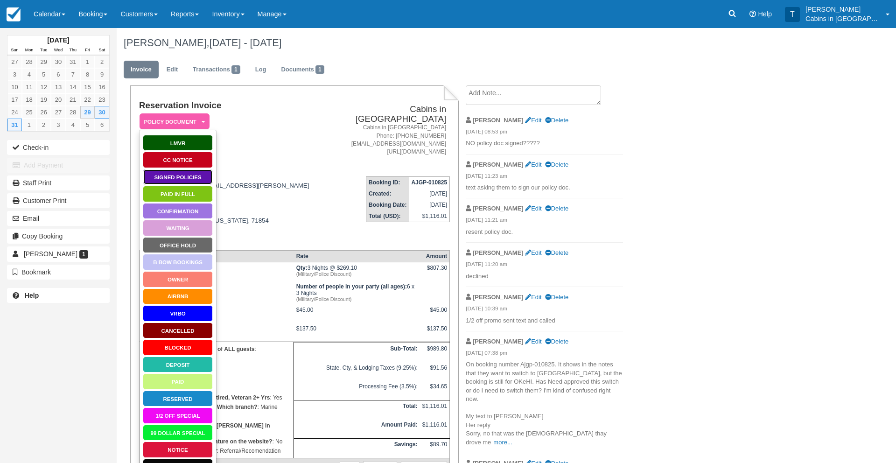
click at [198, 173] on link "Signed Policies" at bounding box center [178, 177] width 70 height 16
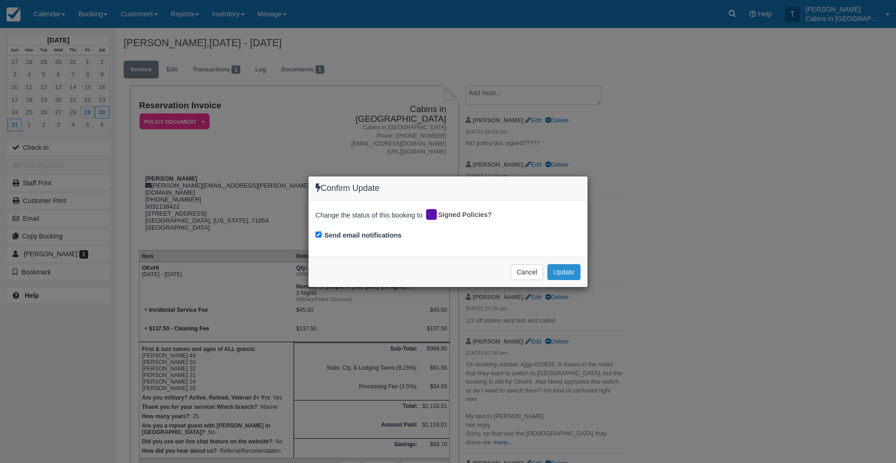
click at [555, 272] on button "Update" at bounding box center [563, 272] width 33 height 16
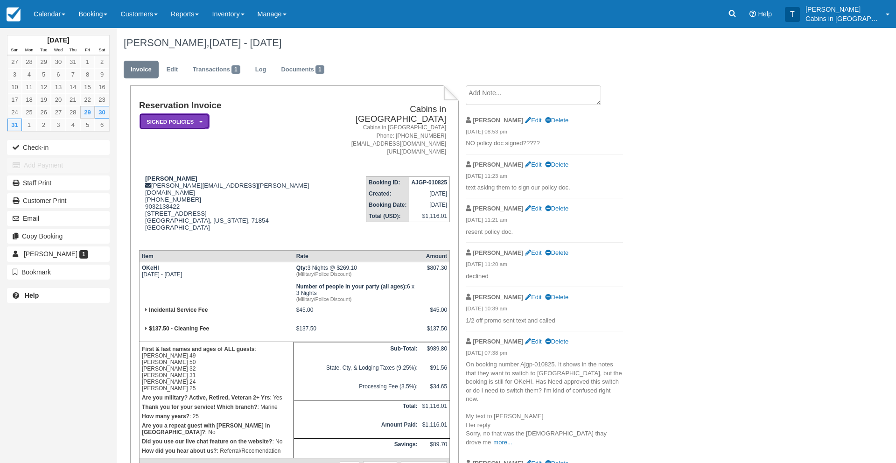
click at [182, 120] on em "Signed Policies" at bounding box center [175, 121] width 70 height 16
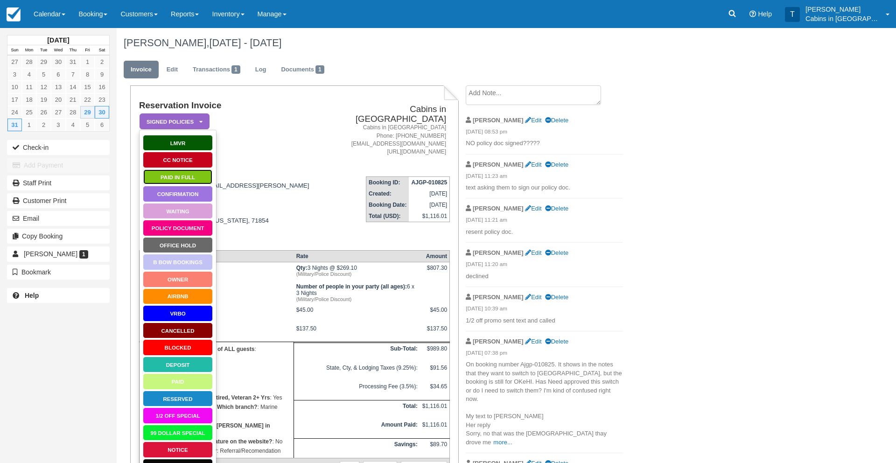
click at [171, 178] on link "Paid in Full" at bounding box center [178, 177] width 70 height 16
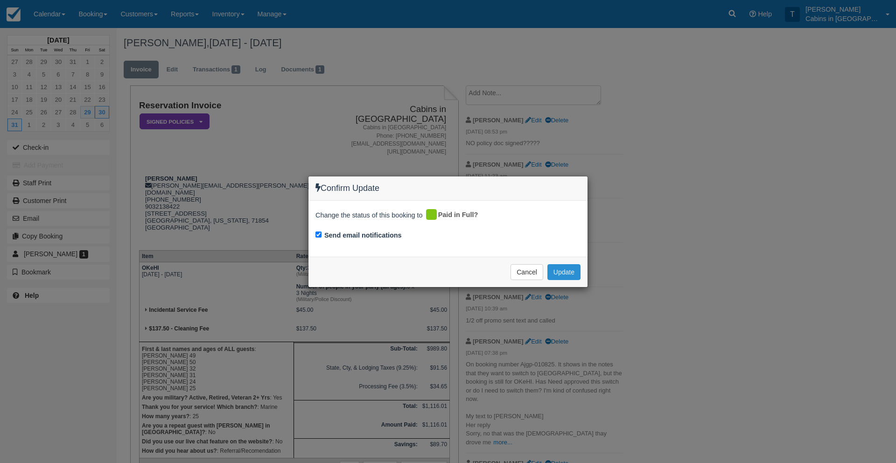
click at [565, 275] on button "Update" at bounding box center [563, 272] width 33 height 16
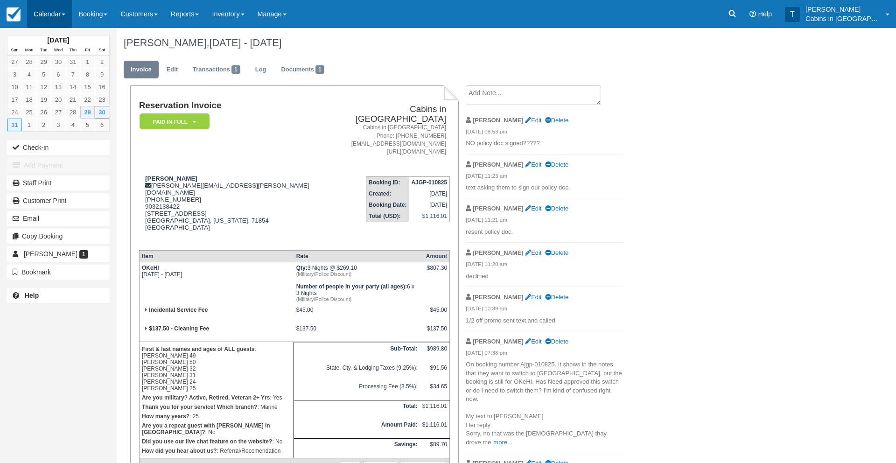
click at [55, 14] on link "Calendar" at bounding box center [49, 14] width 45 height 28
click at [64, 60] on link "Customer" at bounding box center [65, 60] width 74 height 20
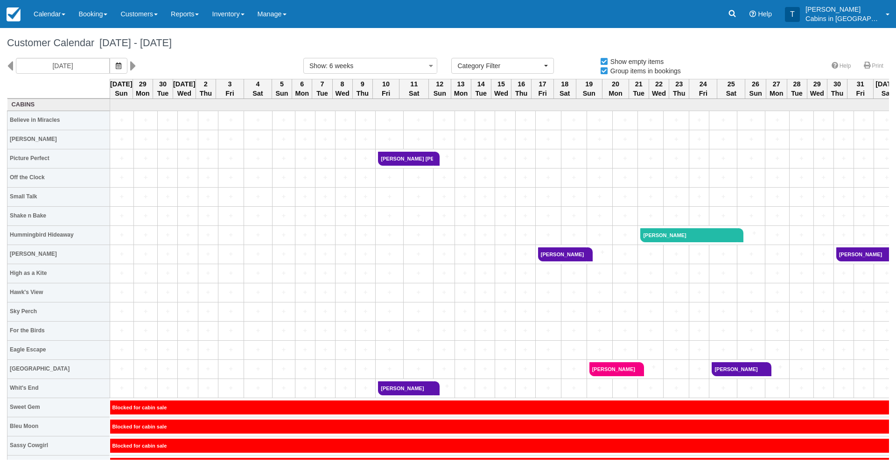
select select
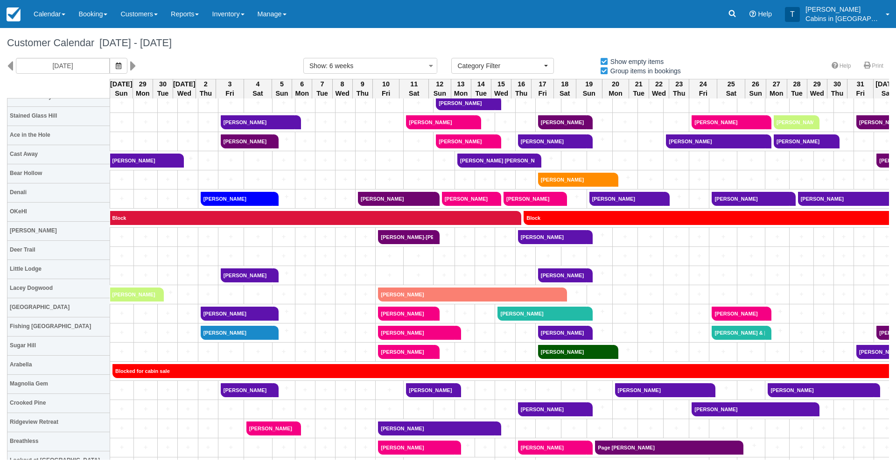
scroll to position [495, 0]
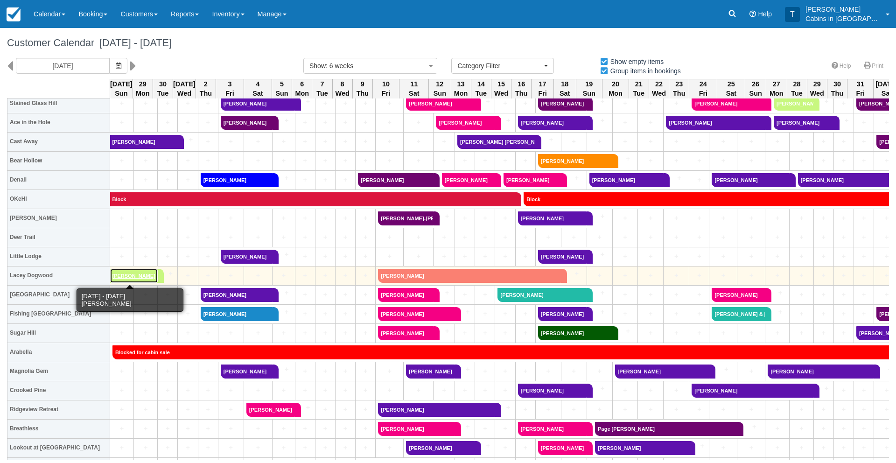
click at [139, 276] on link "[PERSON_NAME]" at bounding box center [134, 276] width 48 height 14
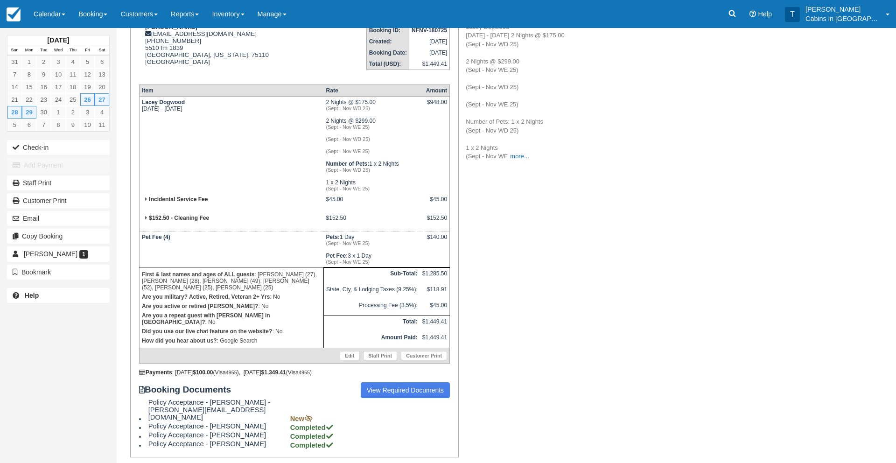
scroll to position [138, 0]
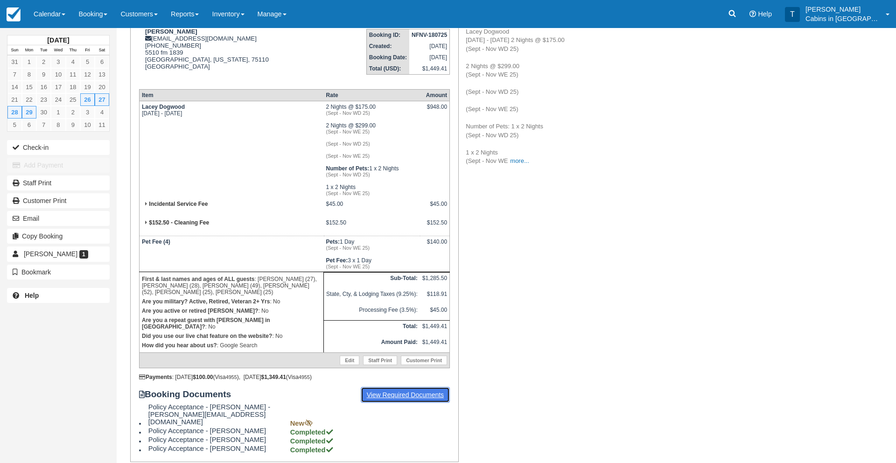
click at [380, 401] on link "View Required Documents" at bounding box center [406, 395] width 90 height 16
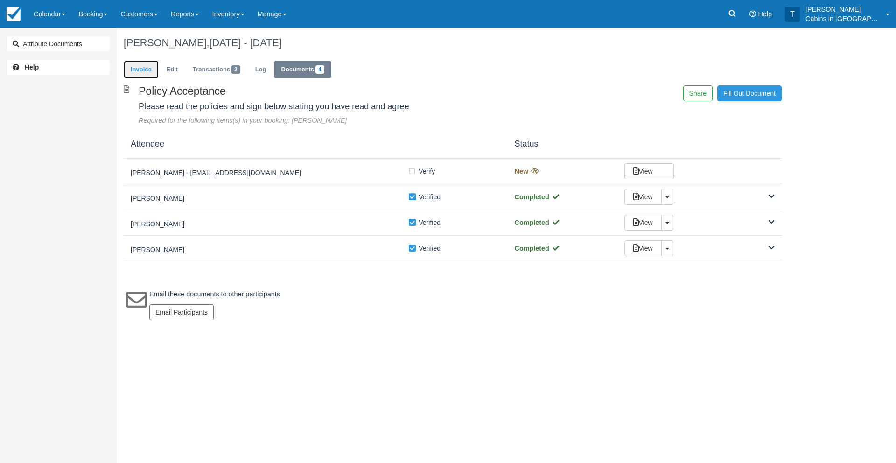
click at [141, 66] on link "Invoice" at bounding box center [141, 70] width 35 height 18
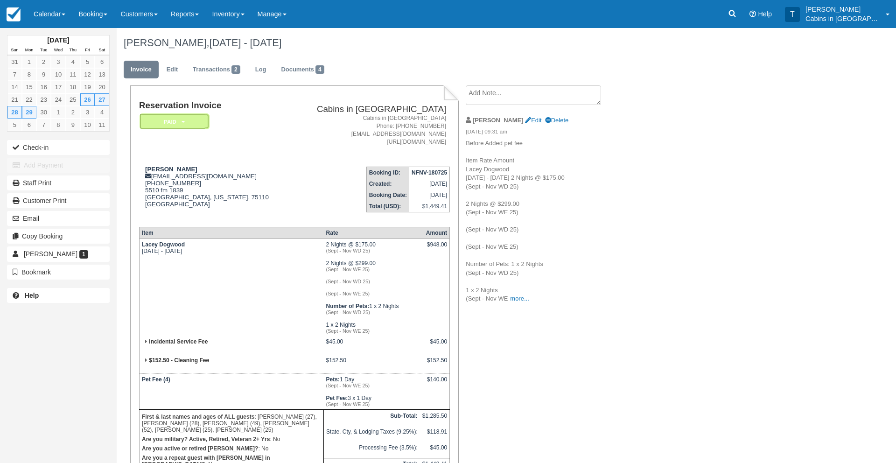
click at [172, 120] on em "Paid" at bounding box center [175, 121] width 70 height 16
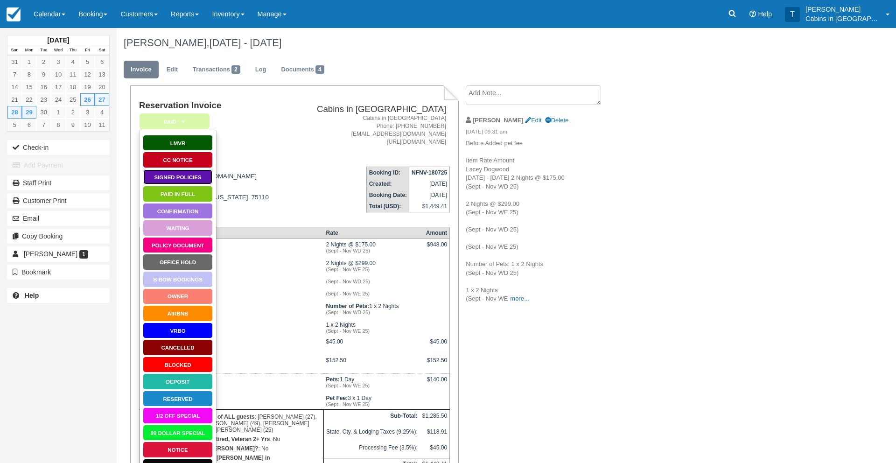
click at [184, 177] on link "Signed Policies" at bounding box center [178, 177] width 70 height 16
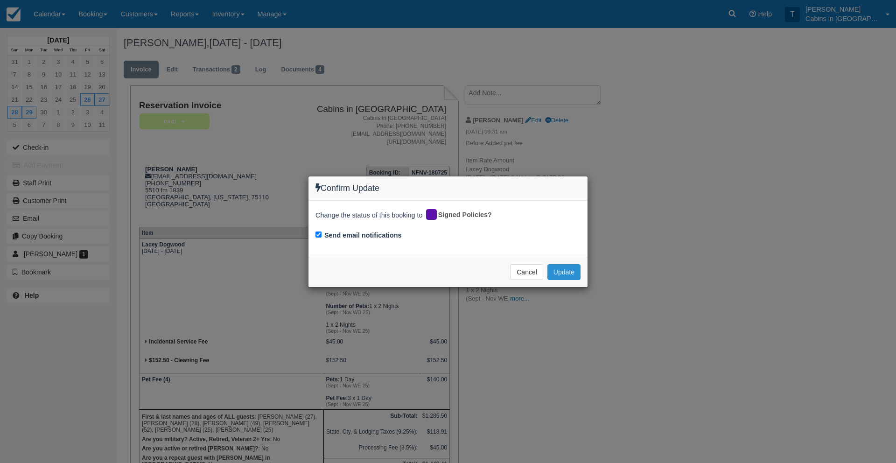
click at [564, 267] on button "Update" at bounding box center [563, 272] width 33 height 16
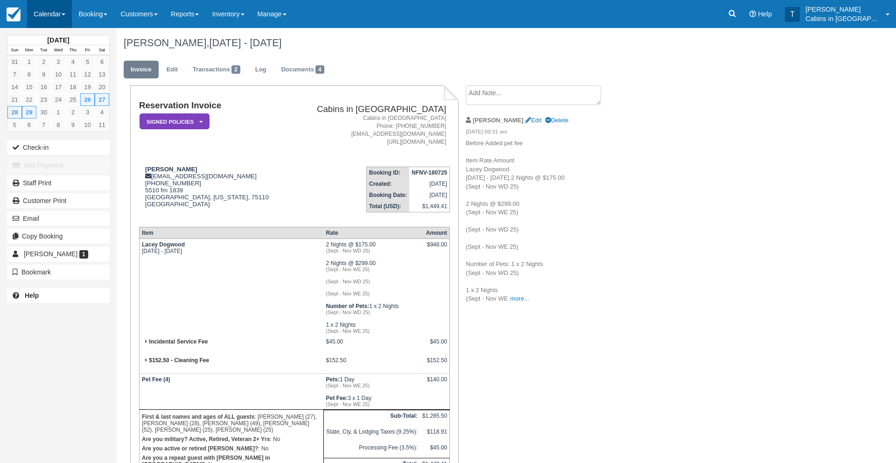
click at [53, 16] on link "Calendar" at bounding box center [49, 14] width 45 height 28
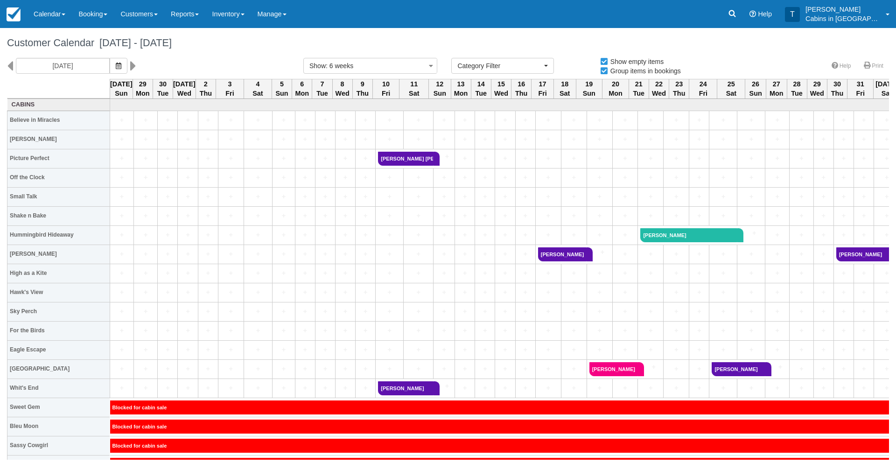
select select
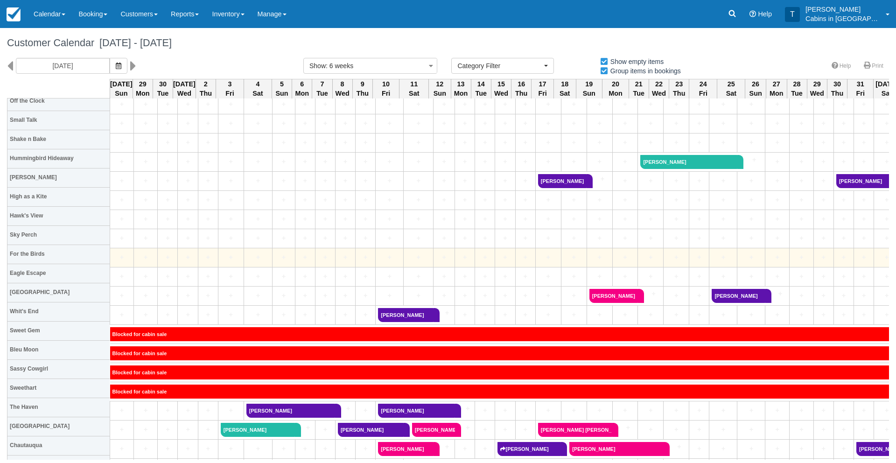
scroll to position [77, 0]
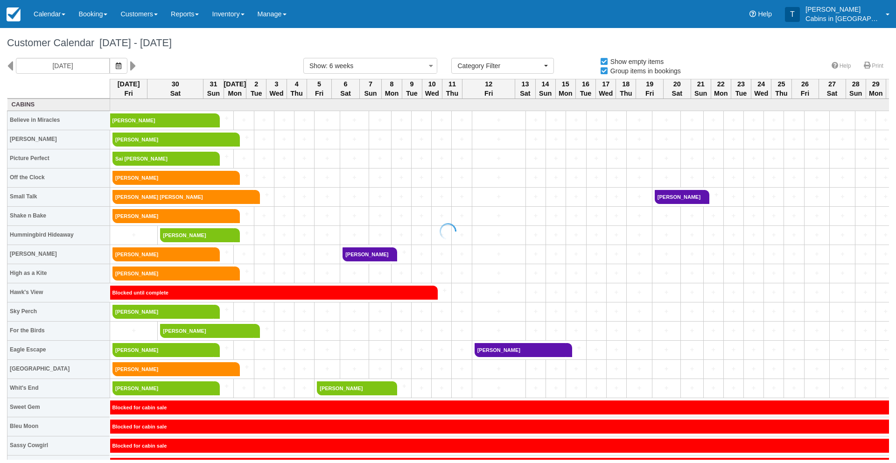
select select
click at [116, 67] on icon "button" at bounding box center [119, 66] width 6 height 7
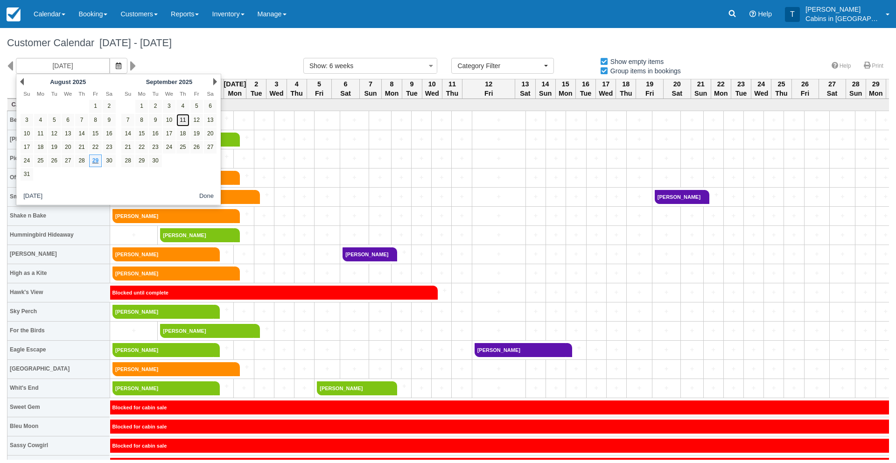
click at [182, 117] on link "11" at bounding box center [182, 120] width 13 height 13
type input "09/11/25"
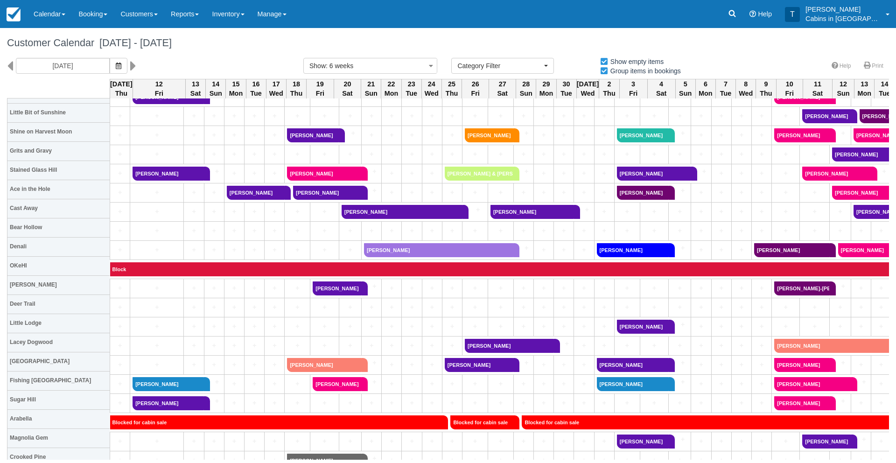
scroll to position [432, 0]
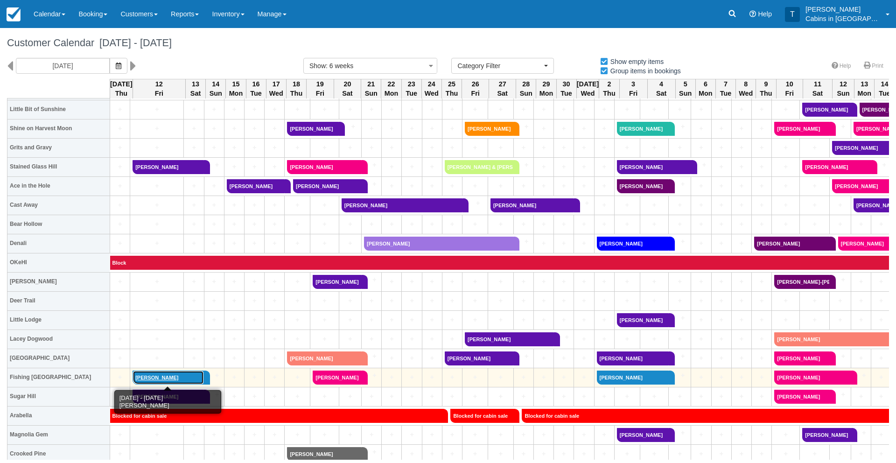
click at [152, 380] on link "Amy Hart" at bounding box center [168, 377] width 71 height 14
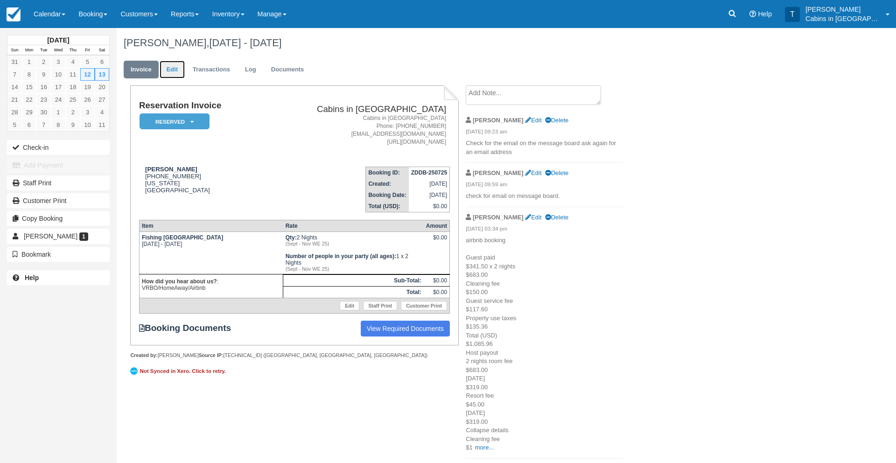
click at [175, 69] on link "Edit" at bounding box center [172, 70] width 25 height 18
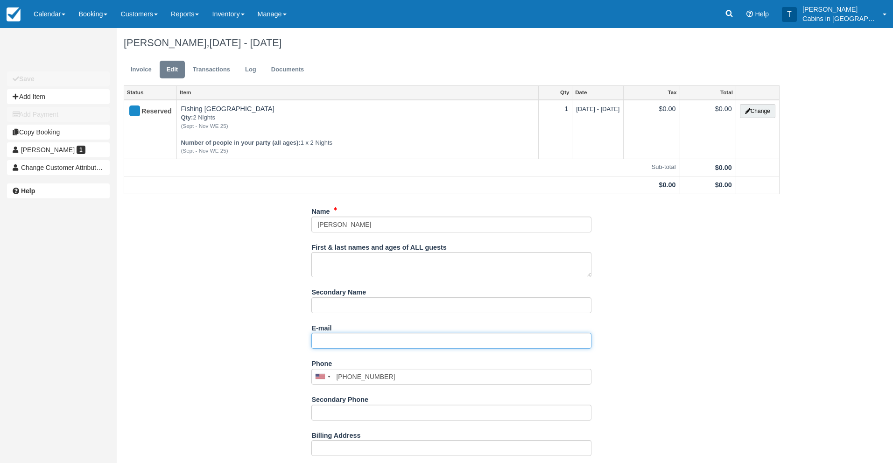
click at [349, 348] on input "E-mail" at bounding box center [451, 341] width 280 height 16
paste input "Amy Booker davenysmom@yahoo.com"
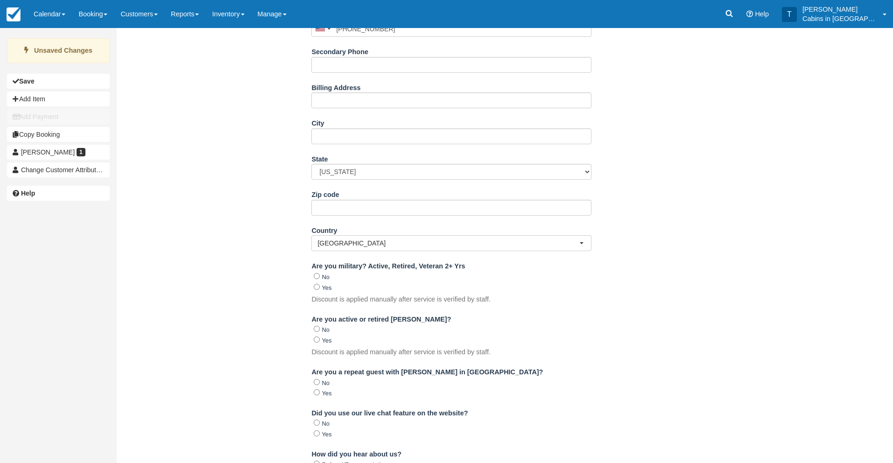
scroll to position [530, 0]
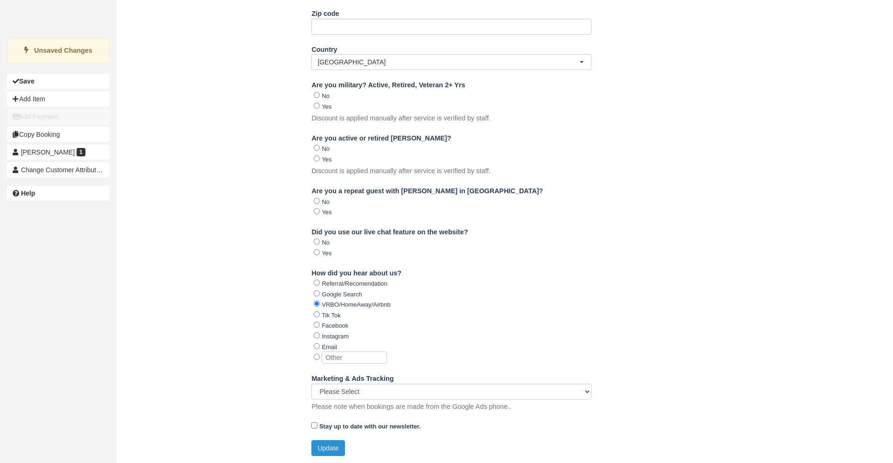
type input "davenysmom@yahoo.com"
click at [329, 448] on button "Update" at bounding box center [327, 448] width 33 height 16
type input "+15807754993"
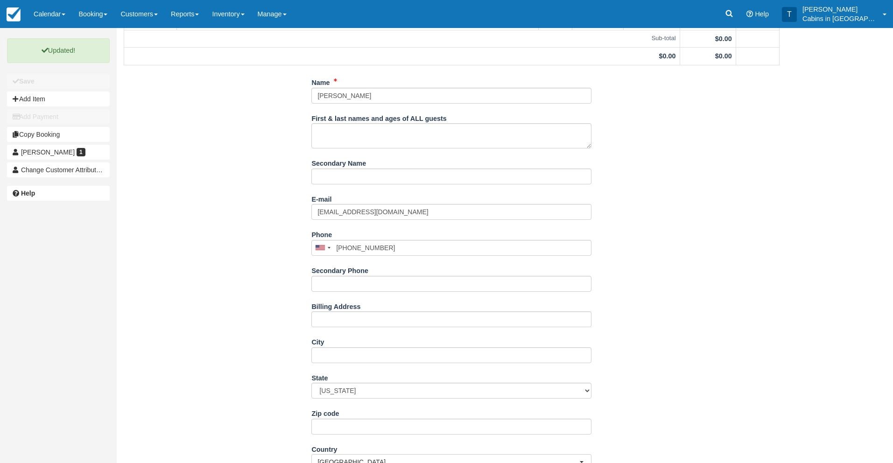
scroll to position [0, 0]
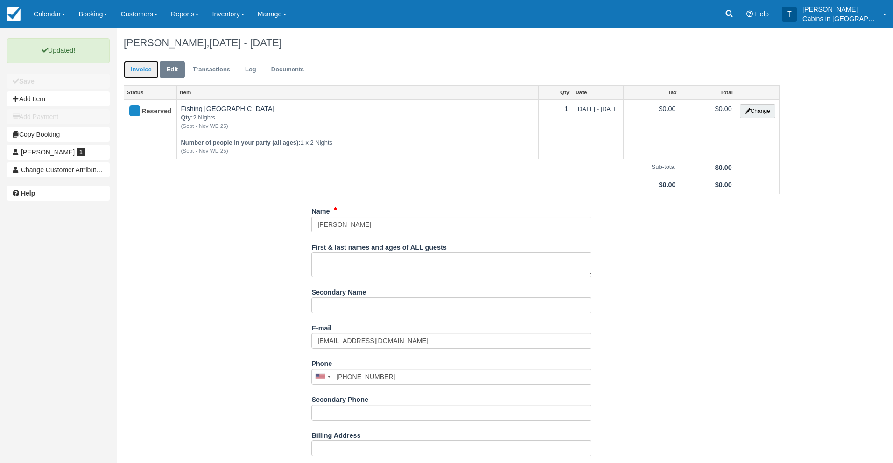
click at [144, 67] on link "Invoice" at bounding box center [141, 70] width 35 height 18
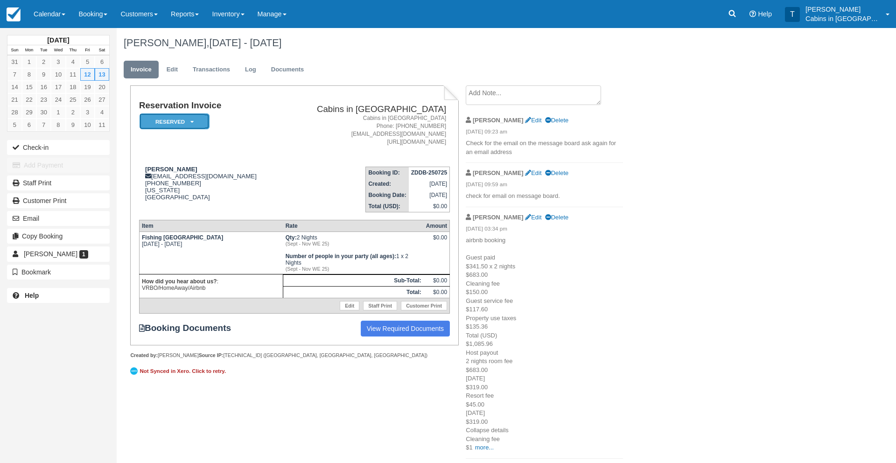
click at [180, 120] on em "Reserved" at bounding box center [175, 121] width 70 height 16
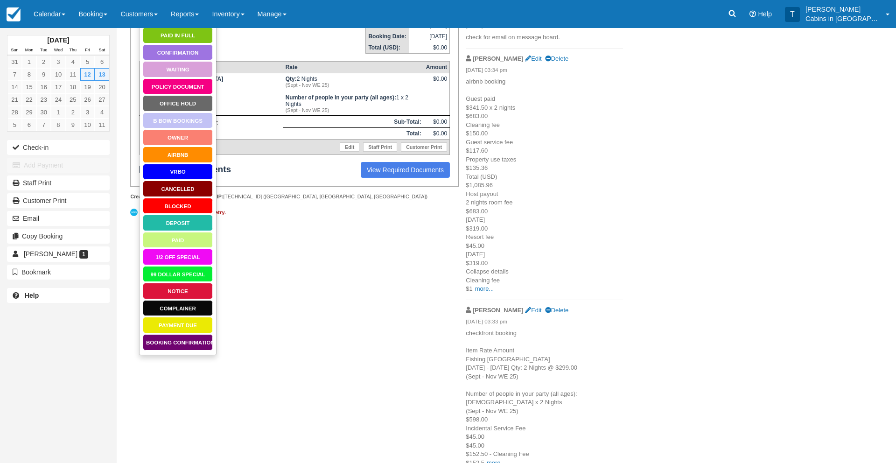
scroll to position [163, 0]
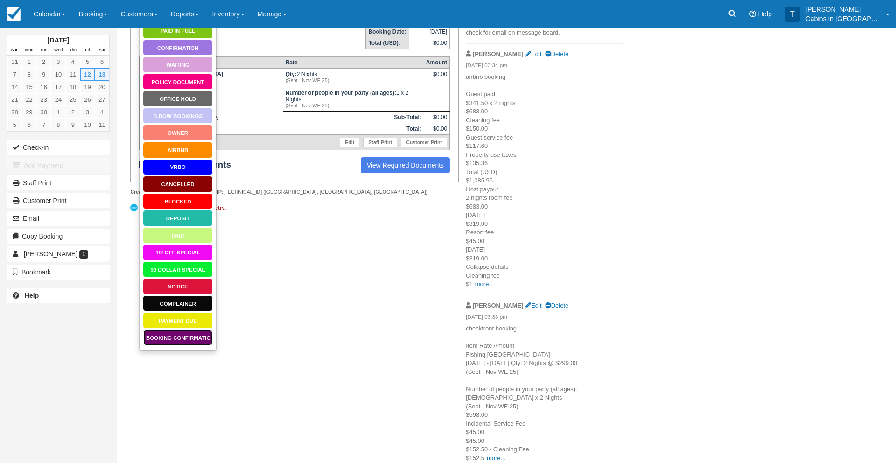
click at [189, 336] on link "Booking Confirmation" at bounding box center [178, 337] width 70 height 16
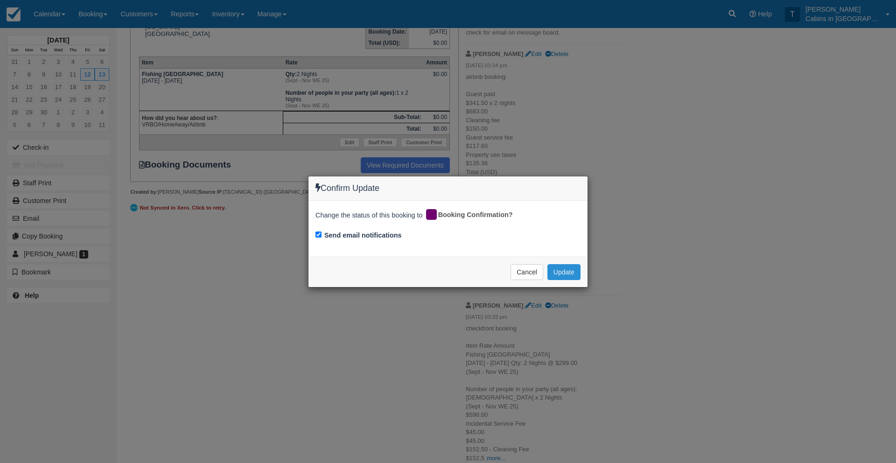
click at [557, 269] on button "Update" at bounding box center [563, 272] width 33 height 16
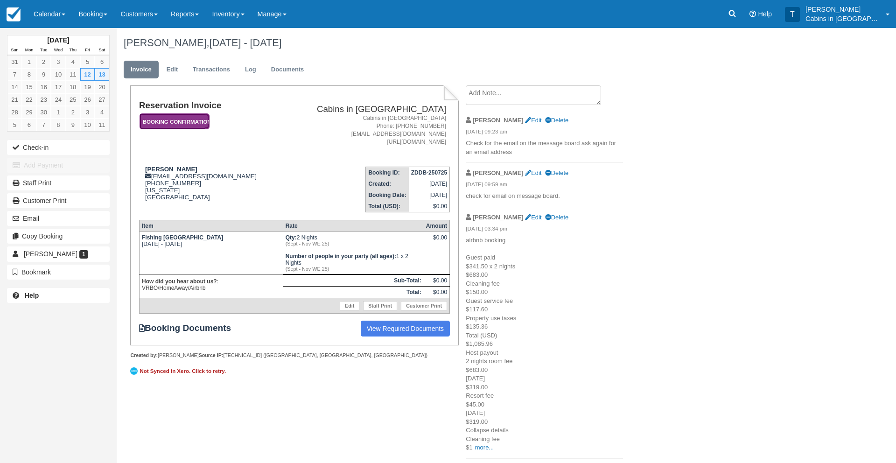
click at [188, 119] on em "Booking Confirmation" at bounding box center [175, 121] width 70 height 16
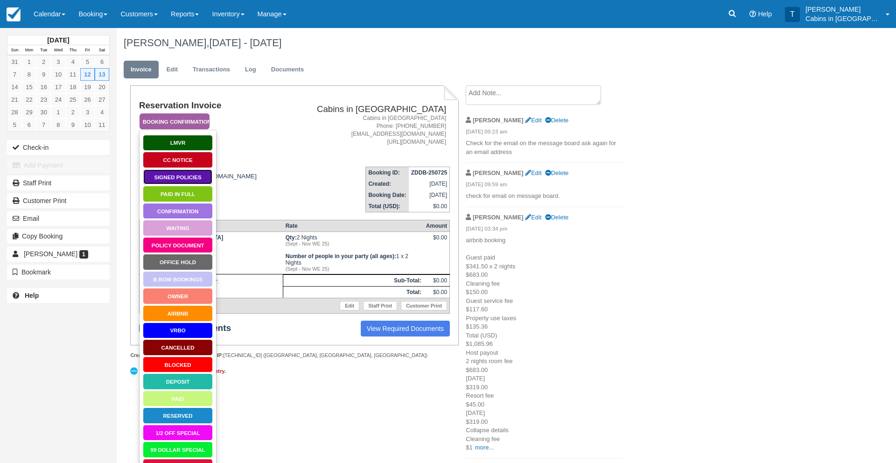
click at [180, 177] on link "Signed Policies" at bounding box center [178, 177] width 70 height 16
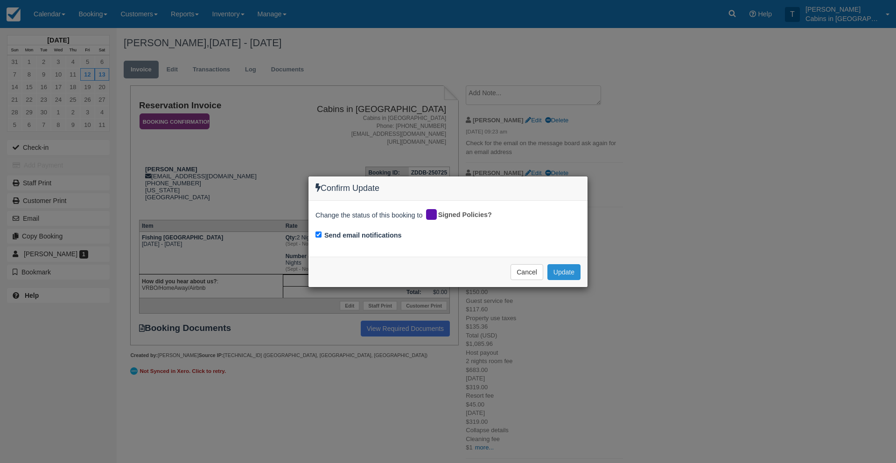
click at [561, 270] on button "Update" at bounding box center [563, 272] width 33 height 16
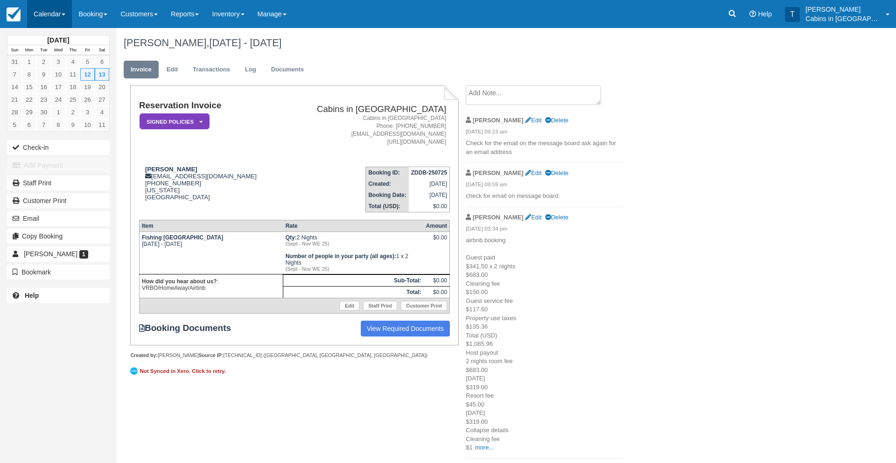
click at [56, 16] on link "Calendar" at bounding box center [49, 14] width 45 height 28
click at [67, 65] on link "Customer" at bounding box center [65, 60] width 74 height 20
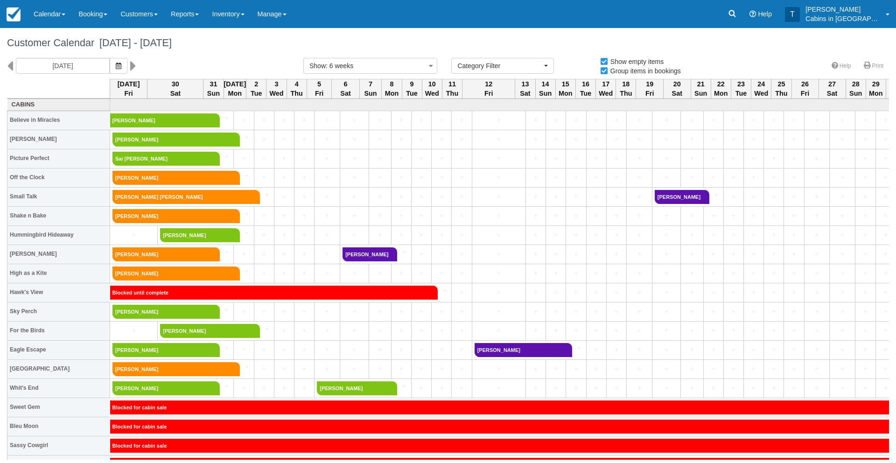
select select
click at [237, 14] on link "Inventory" at bounding box center [227, 14] width 45 height 28
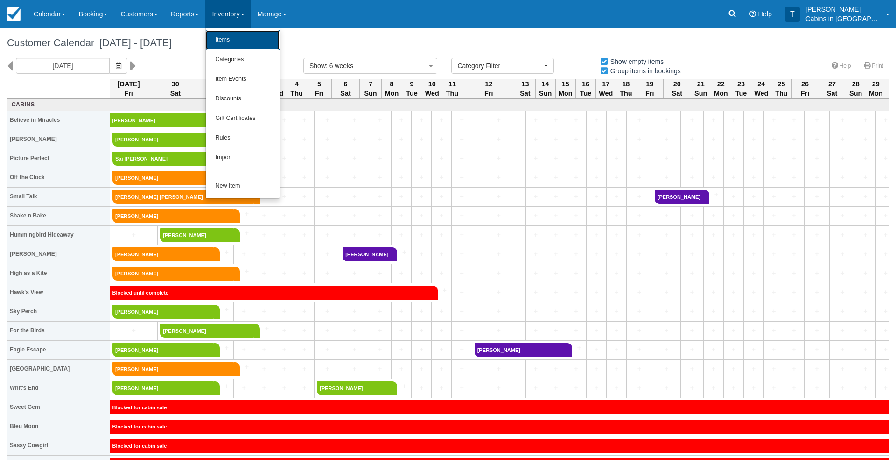
click at [235, 38] on link "Items" at bounding box center [243, 40] width 74 height 20
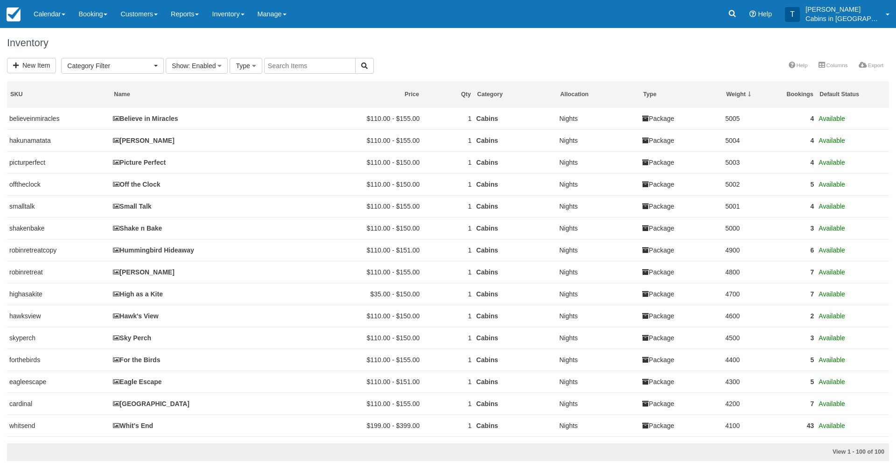
select select
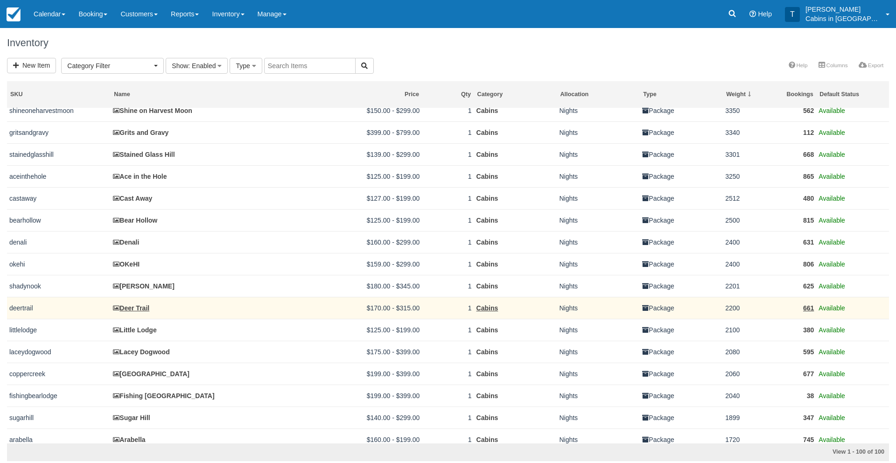
scroll to position [520, 0]
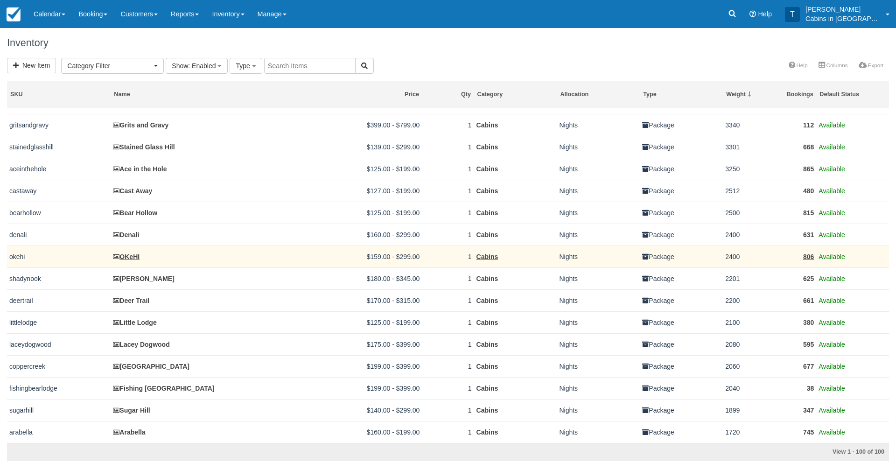
click at [162, 252] on td "OKeHI" at bounding box center [215, 256] width 208 height 22
click at [133, 253] on link "OKeHI" at bounding box center [126, 256] width 27 height 7
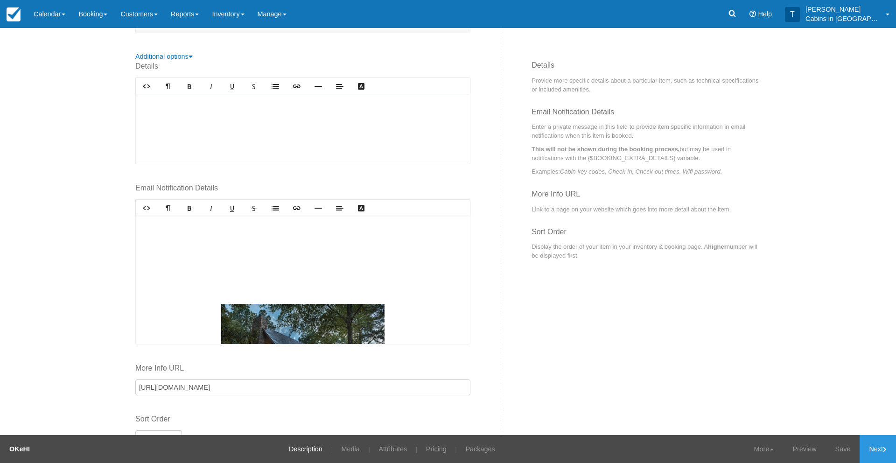
scroll to position [71, 0]
click at [351, 276] on p at bounding box center [302, 272] width 319 height 10
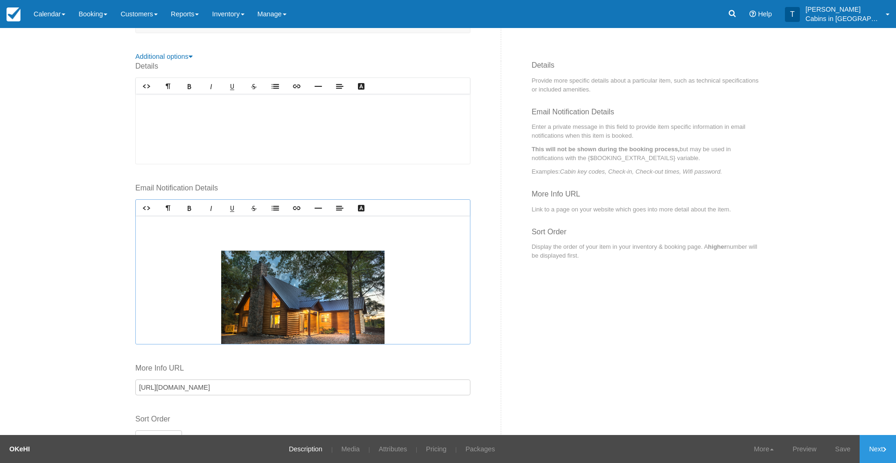
scroll to position [21, 0]
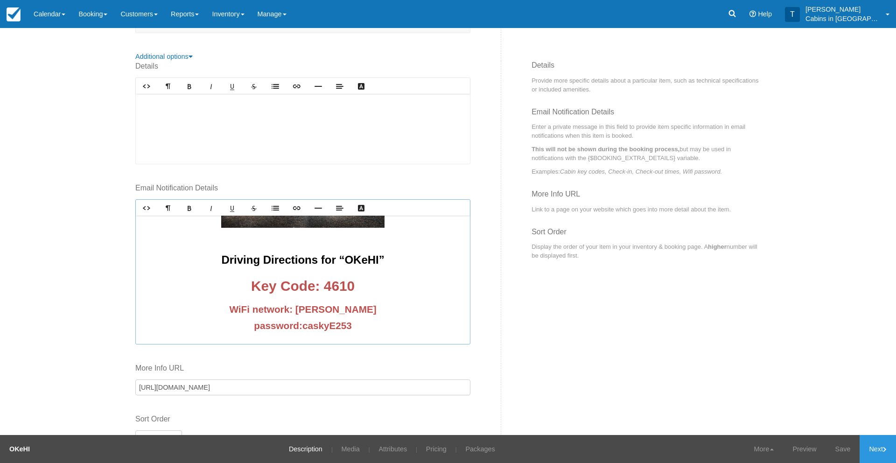
scroll to position [135, 0]
click at [204, 258] on p "Driving Directions for “OKeHI”" at bounding box center [302, 252] width 319 height 34
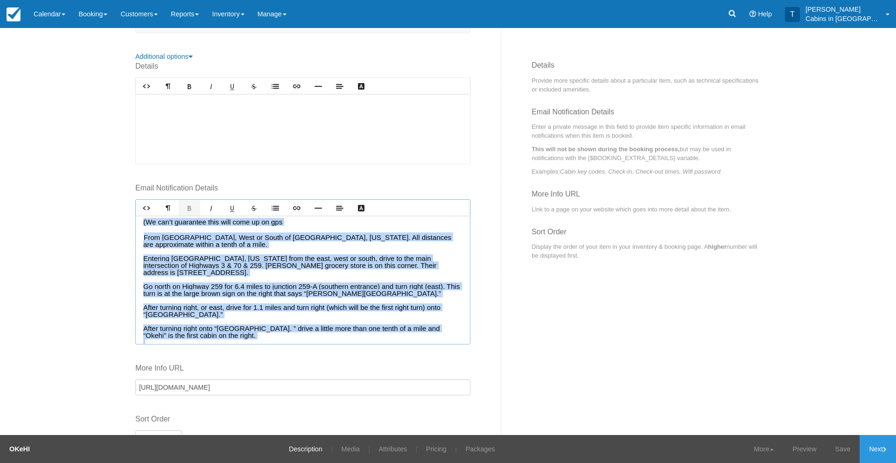
scroll to position [513, 0]
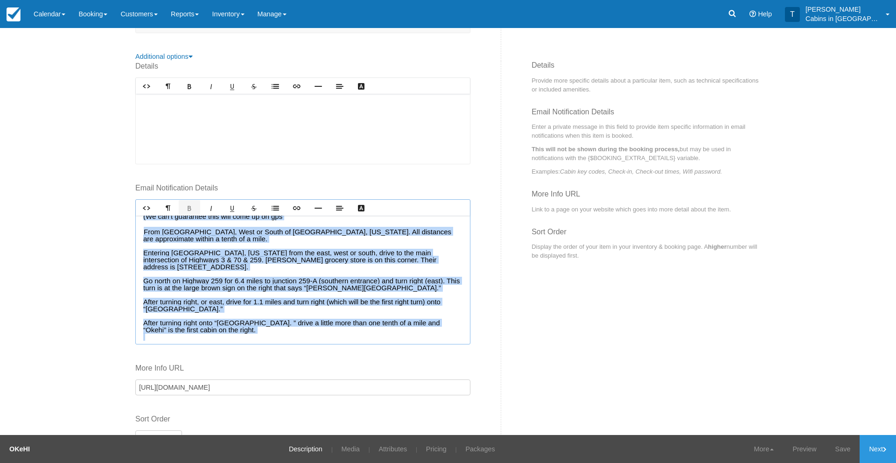
drag, startPoint x: 204, startPoint y: 258, endPoint x: 396, endPoint y: 329, distance: 204.3
copy center "Driving Directions for “OKeHI” Key Code: 4610 WiFi network: fink password: cask…"
click at [44, 13] on link "Calendar" at bounding box center [49, 14] width 45 height 28
click at [52, 58] on link "Customer" at bounding box center [65, 60] width 74 height 20
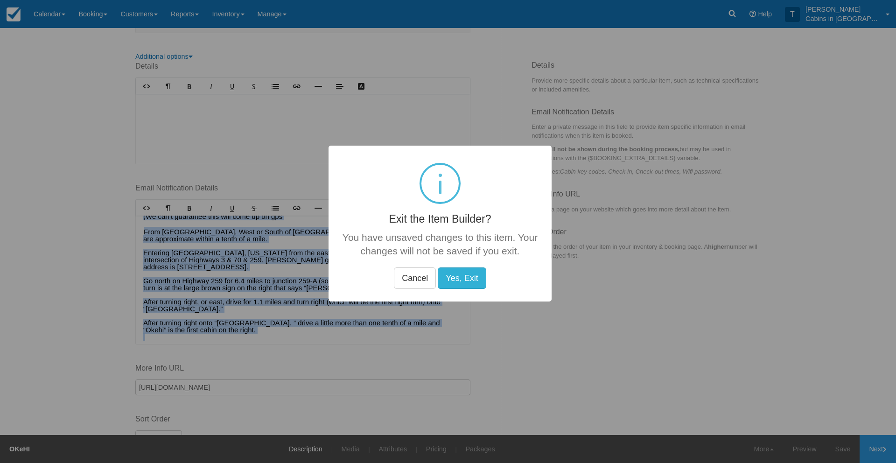
click at [454, 279] on button "Yes, Exit" at bounding box center [462, 277] width 48 height 21
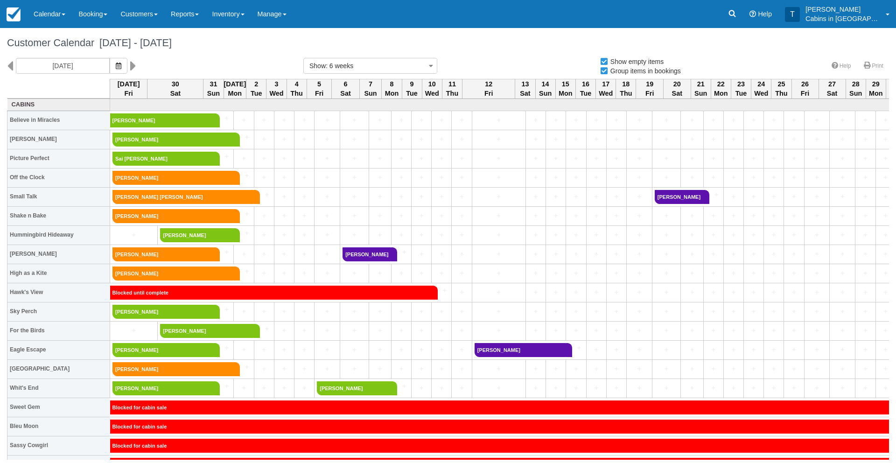
select select
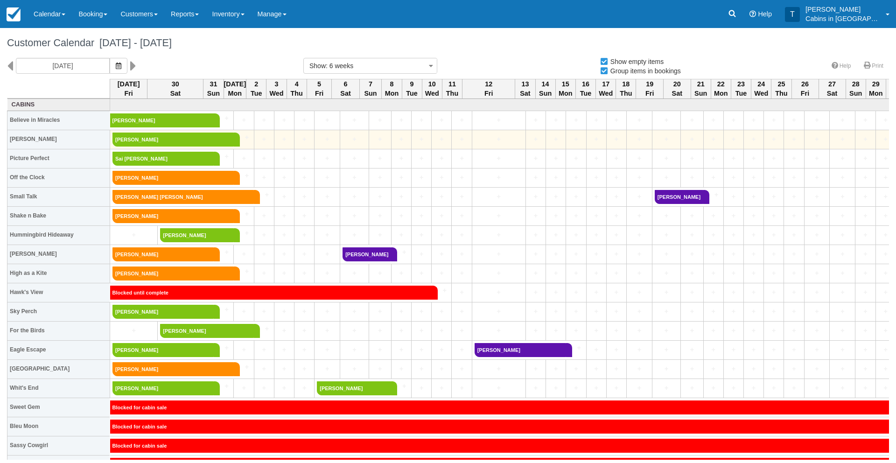
select select
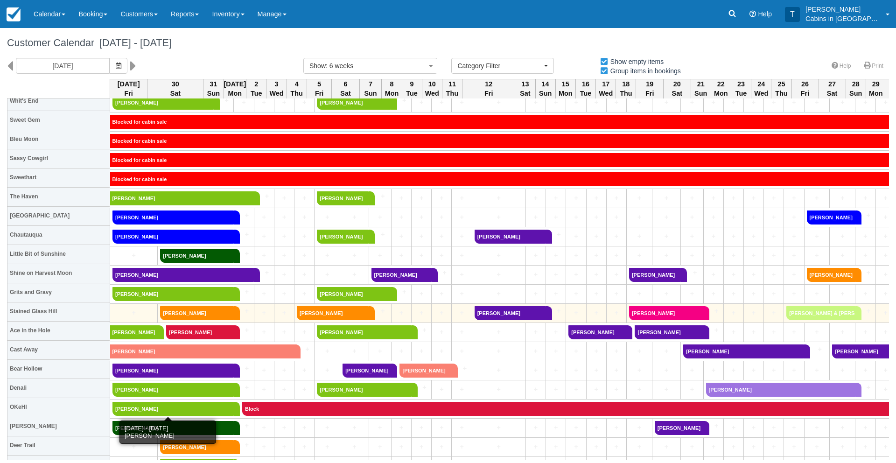
scroll to position [289, 0]
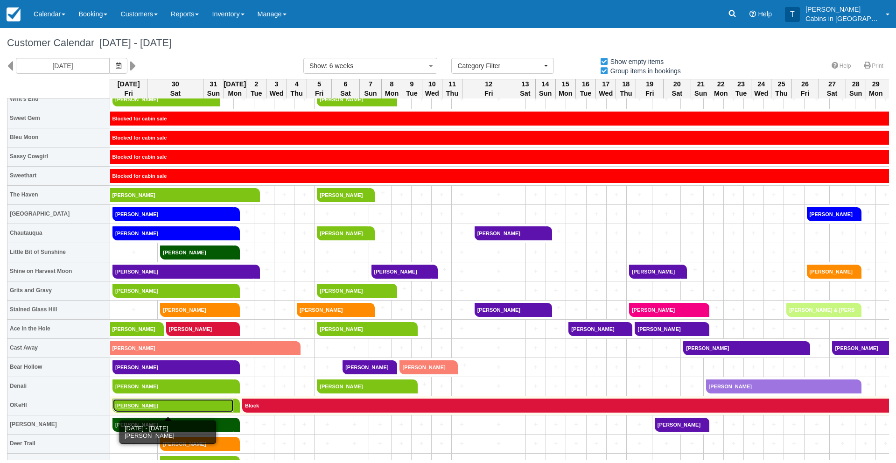
click at [142, 406] on link "[PERSON_NAME]" at bounding box center [172, 405] width 121 height 14
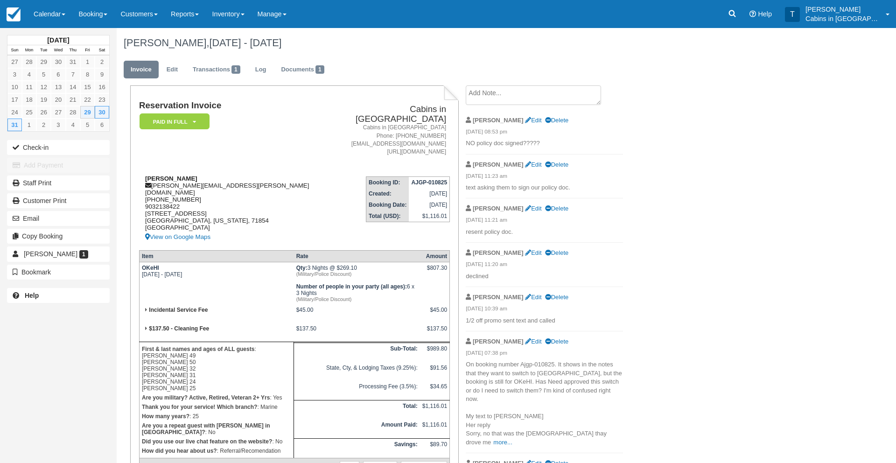
click at [153, 176] on div "[PERSON_NAME] [PERSON_NAME][EMAIL_ADDRESS][PERSON_NAME][DOMAIN_NAME] [PHONE_NUM…" at bounding box center [231, 209] width 184 height 68
drag, startPoint x: 153, startPoint y: 176, endPoint x: 218, endPoint y: 179, distance: 65.4
click at [218, 179] on div "[PERSON_NAME] [PERSON_NAME][EMAIL_ADDRESS][PERSON_NAME][DOMAIN_NAME] [PHONE_NUM…" at bounding box center [231, 209] width 184 height 68
copy div "[PERSON_NAME][EMAIL_ADDRESS][PERSON_NAME][DOMAIN_NAME]"
